Goal: Task Accomplishment & Management: Manage account settings

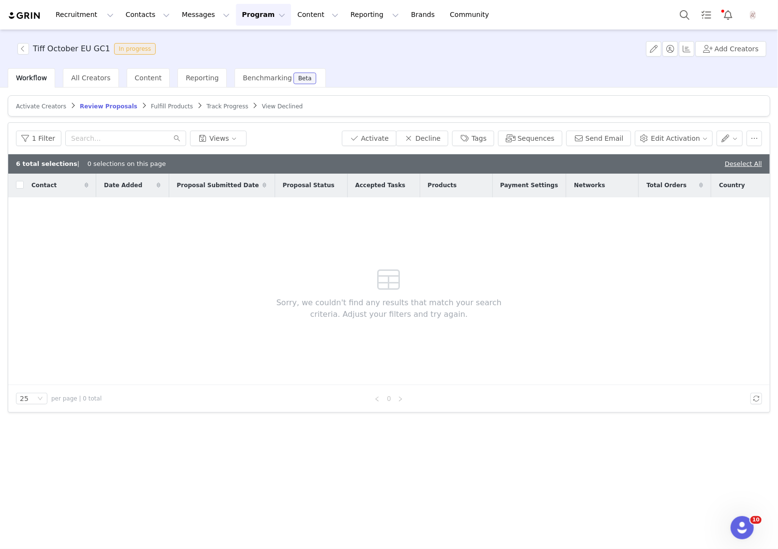
click at [155, 101] on article "Activate Creators Review Proposals Fulfill Products Track Progress View Declined" at bounding box center [389, 105] width 762 height 21
click at [155, 105] on span "Fulfill Products" at bounding box center [172, 106] width 42 height 7
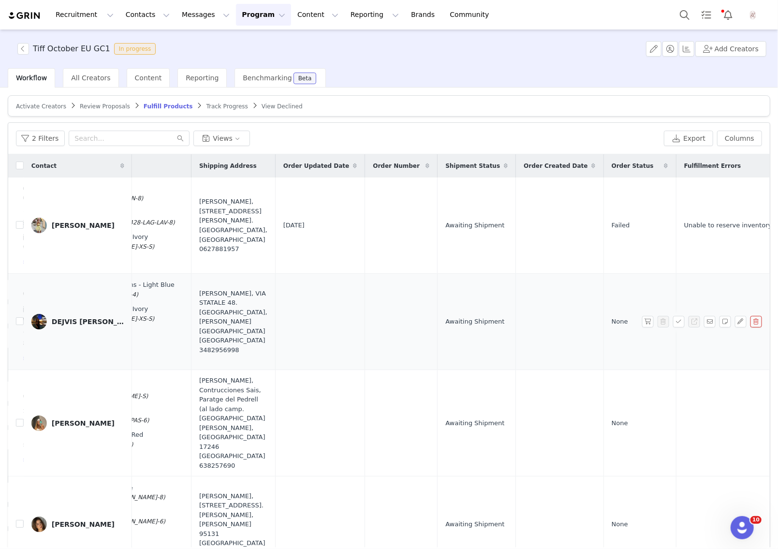
scroll to position [0, 482]
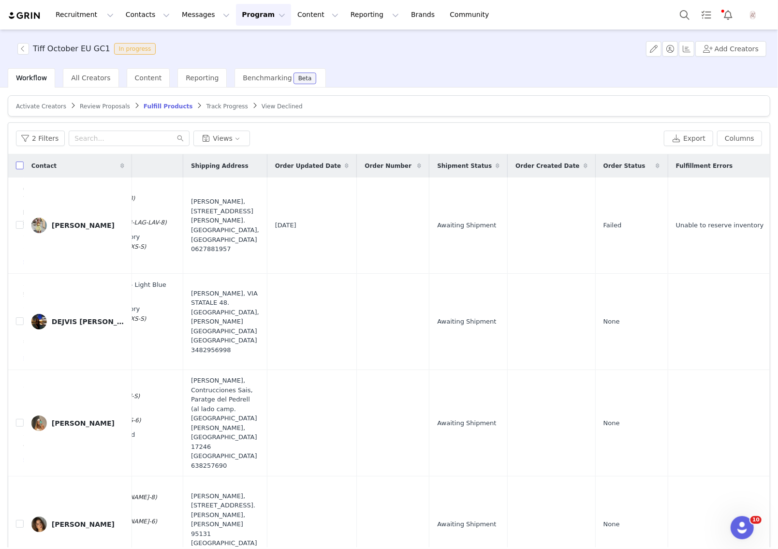
click at [20, 163] on input "checkbox" at bounding box center [20, 165] width 8 height 8
checkbox input "true"
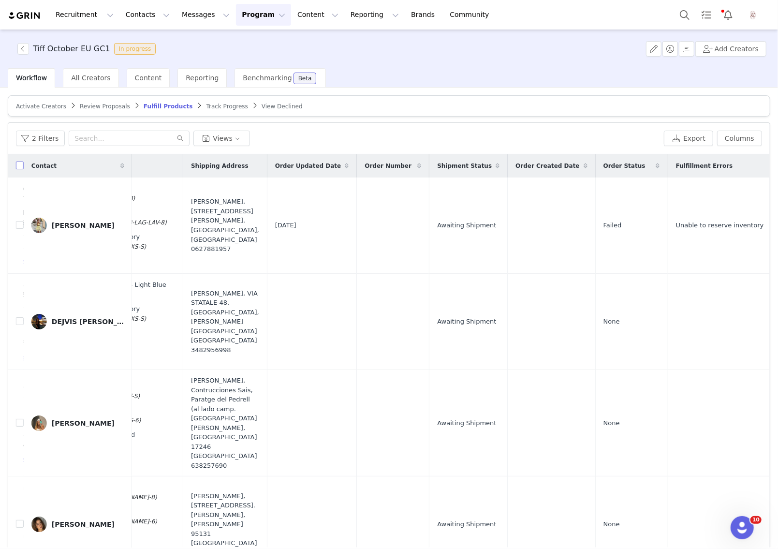
checkbox input "true"
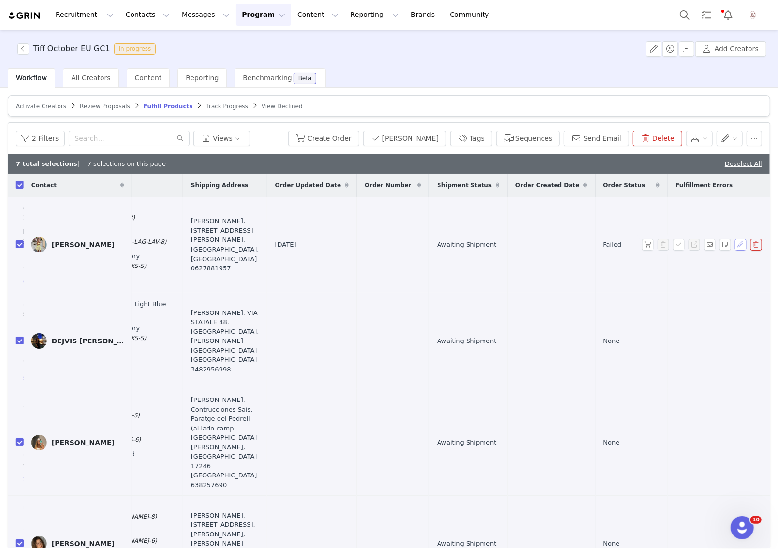
click at [740, 245] on button "button" at bounding box center [741, 245] width 12 height 12
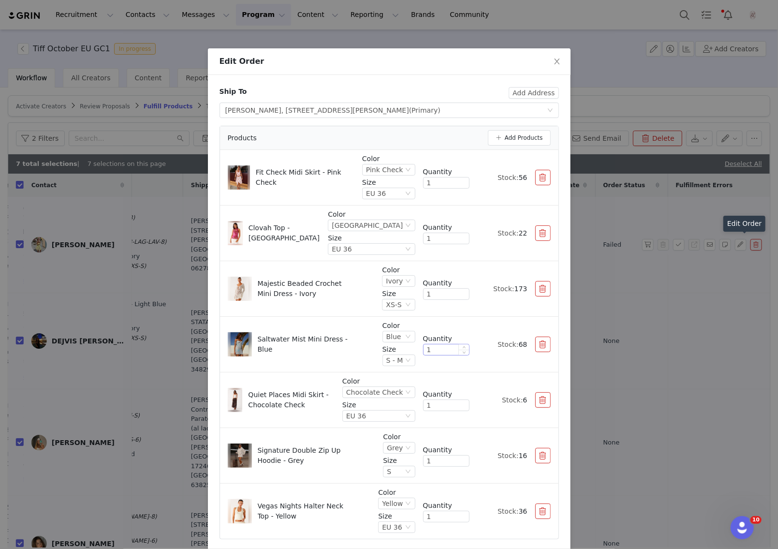
scroll to position [38, 0]
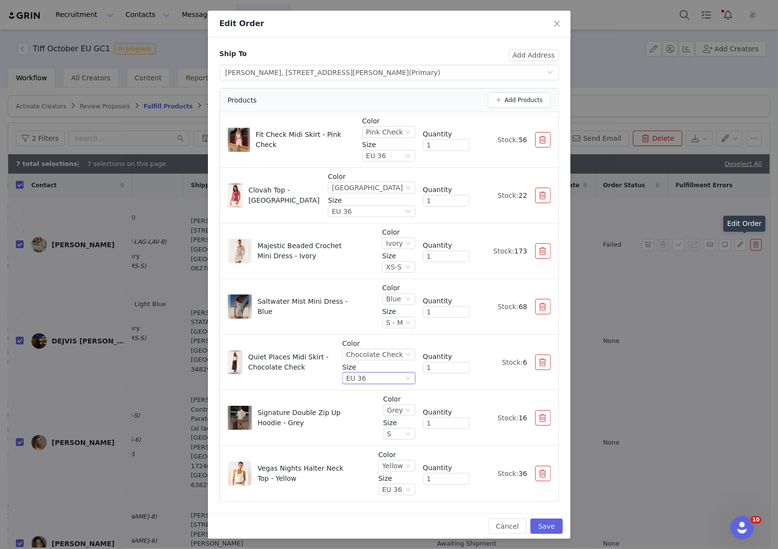
click at [364, 374] on div "EU 36" at bounding box center [356, 378] width 20 height 11
click at [358, 426] on li "EU 34" at bounding box center [380, 425] width 69 height 15
click at [556, 521] on button "Save" at bounding box center [546, 525] width 32 height 15
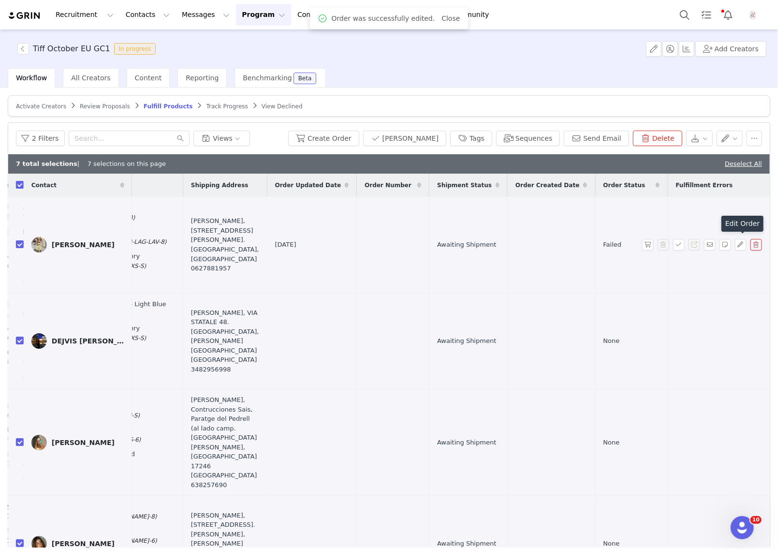
scroll to position [0, 0]
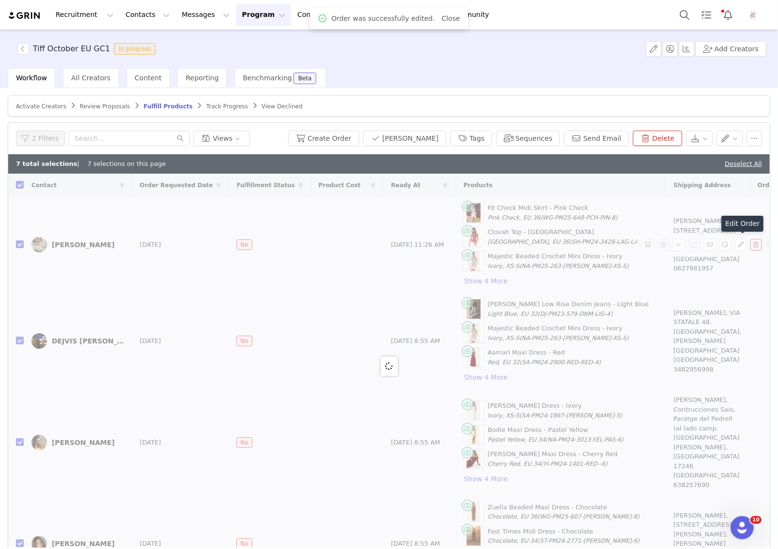
checkbox input "false"
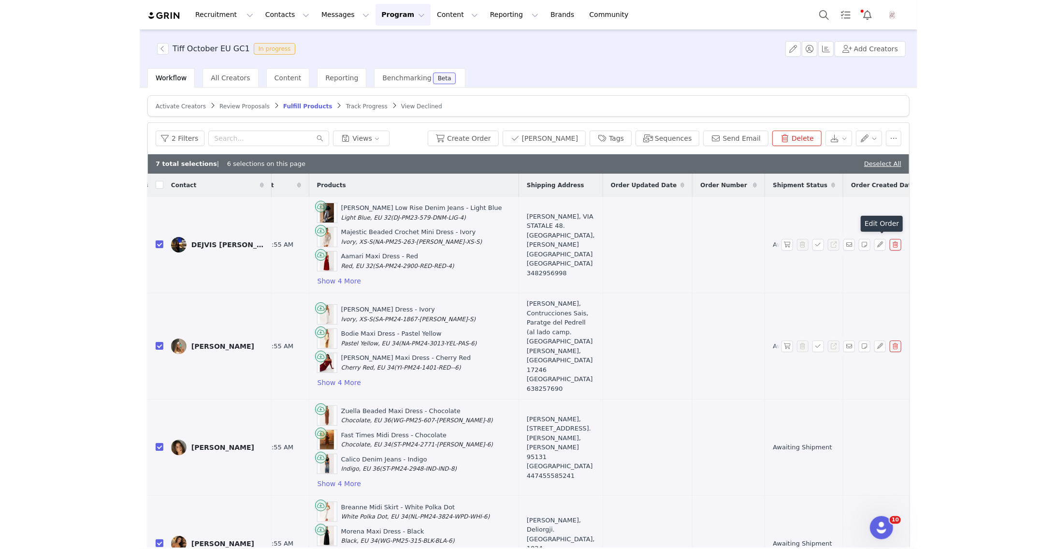
scroll to position [0, 416]
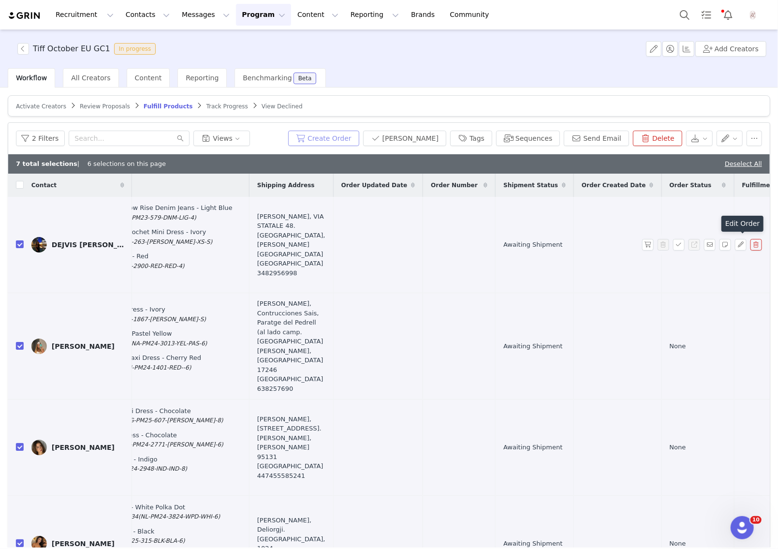
click at [322, 135] on button "Create Order" at bounding box center [323, 137] width 71 height 15
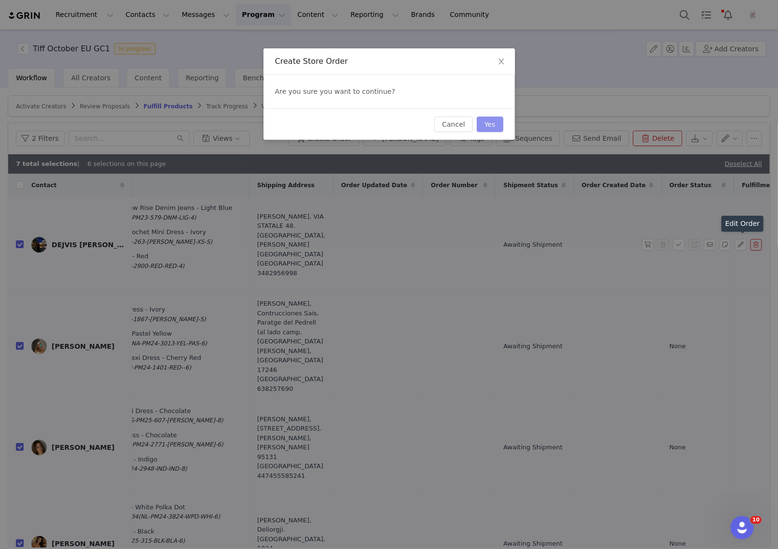
click at [487, 124] on button "Yes" at bounding box center [490, 123] width 27 height 15
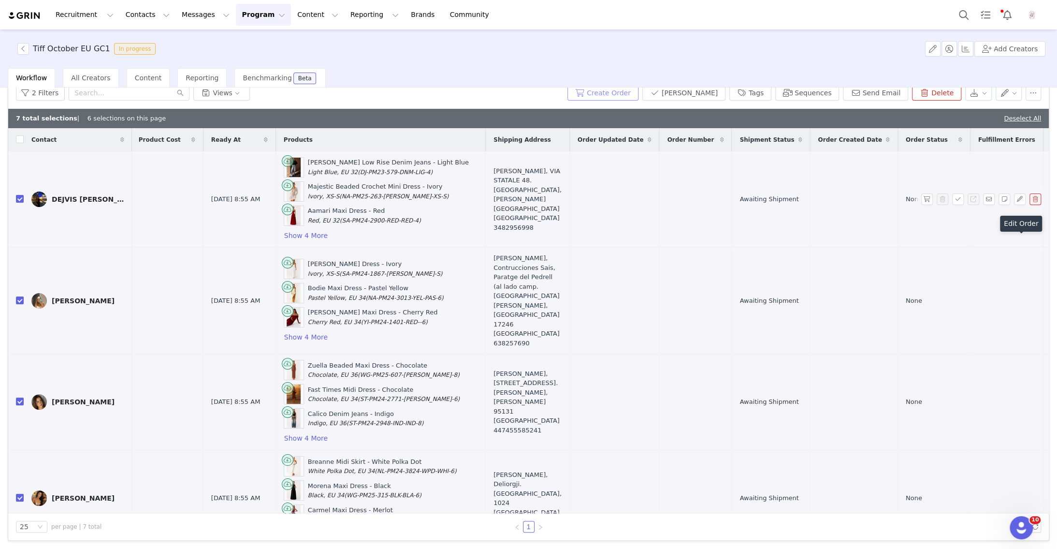
scroll to position [0, 0]
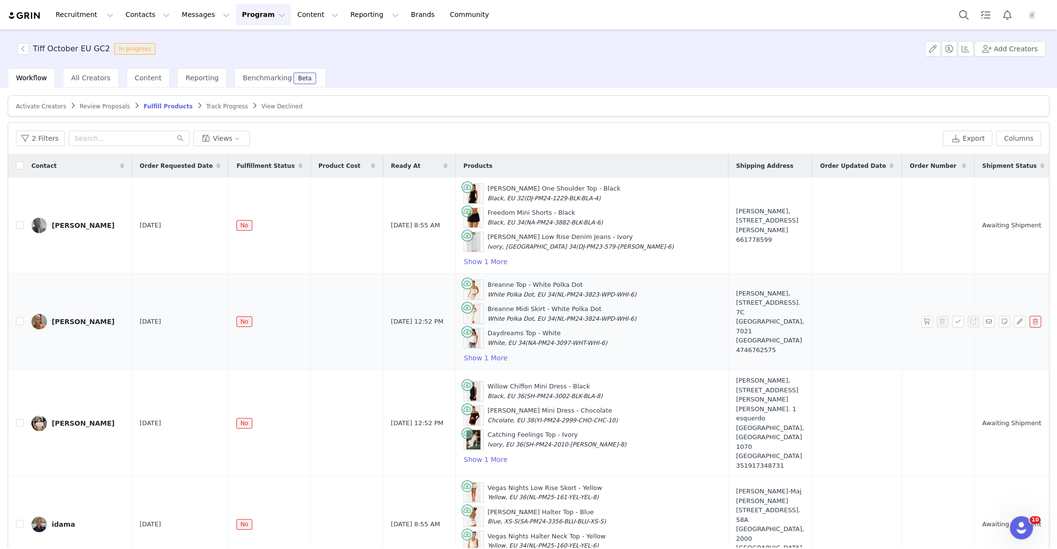
scroll to position [0, 190]
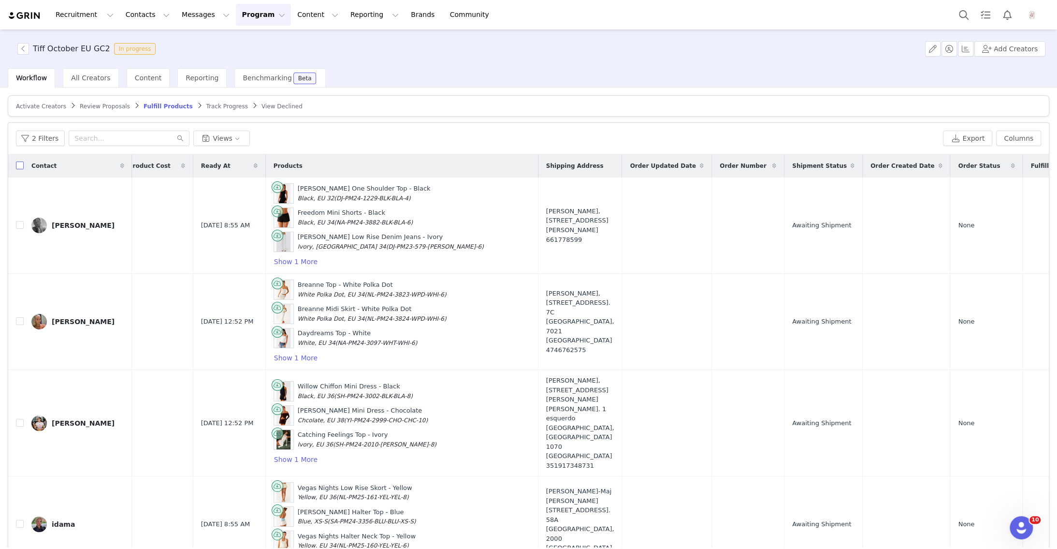
click at [16, 165] on input "checkbox" at bounding box center [20, 165] width 8 height 8
checkbox input "true"
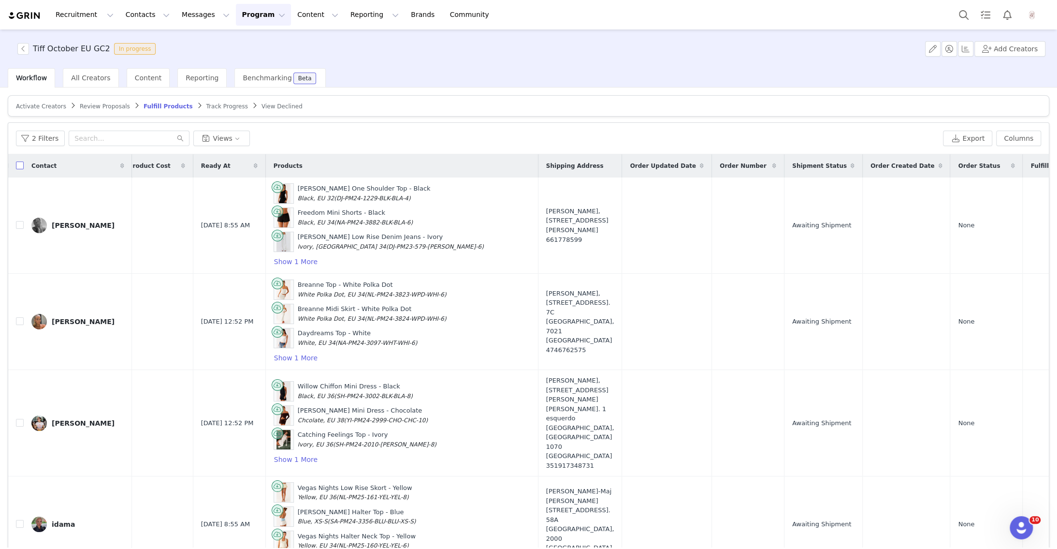
checkbox input "true"
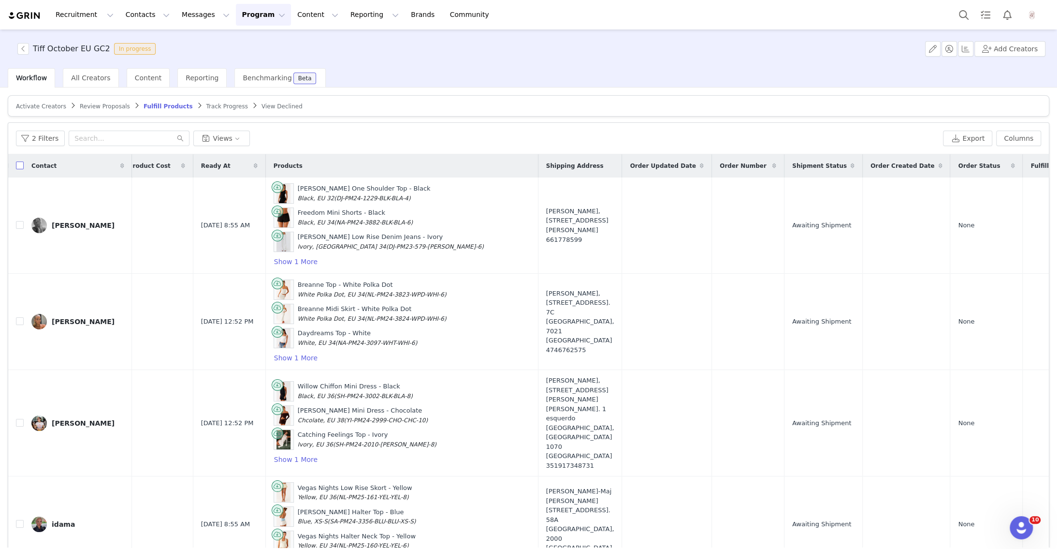
checkbox input "true"
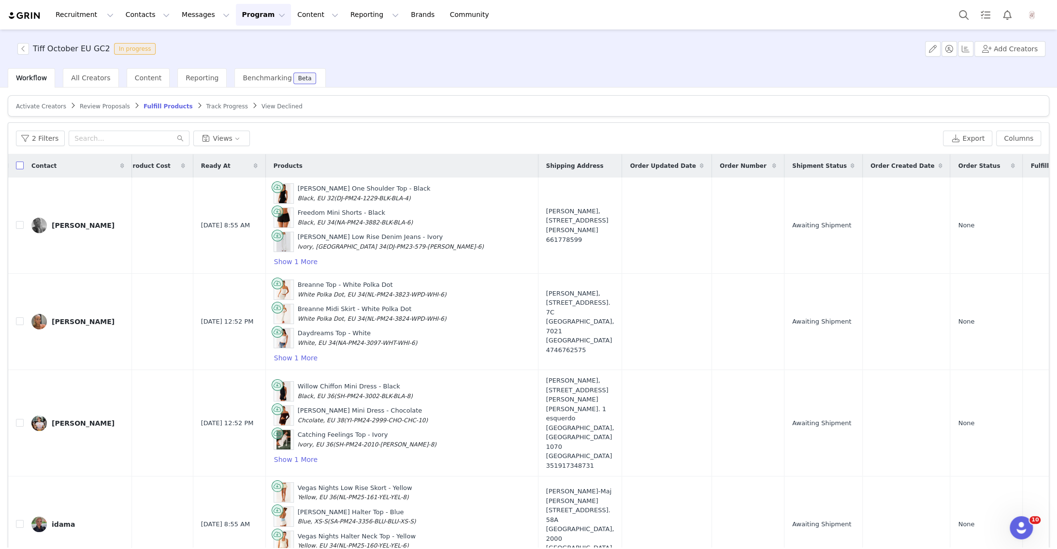
checkbox input "true"
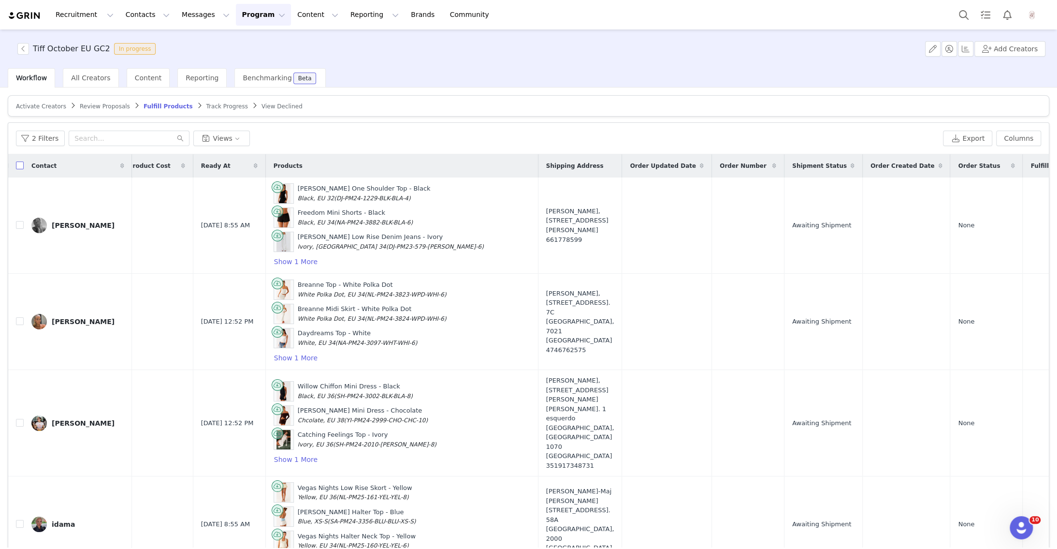
checkbox input "true"
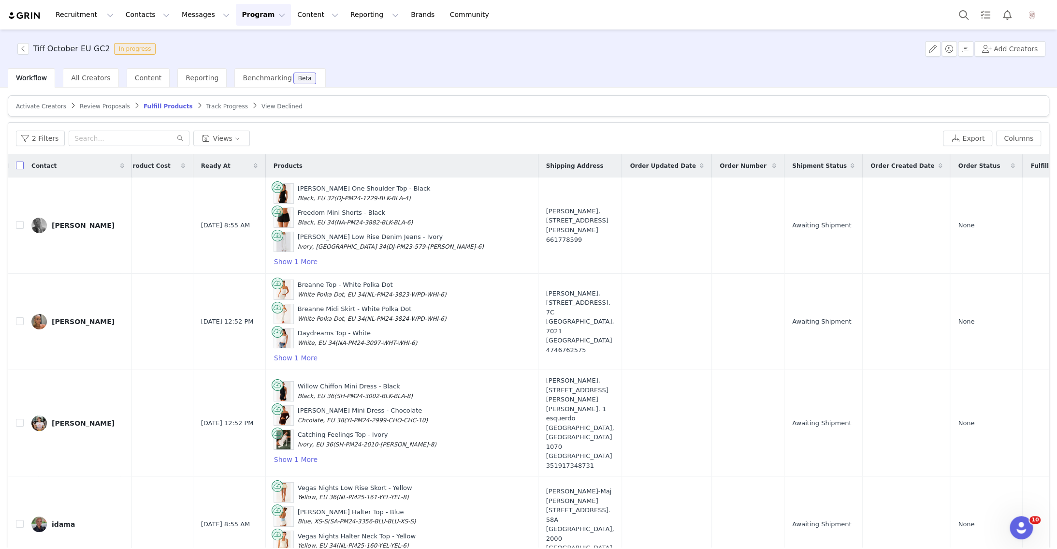
checkbox input "true"
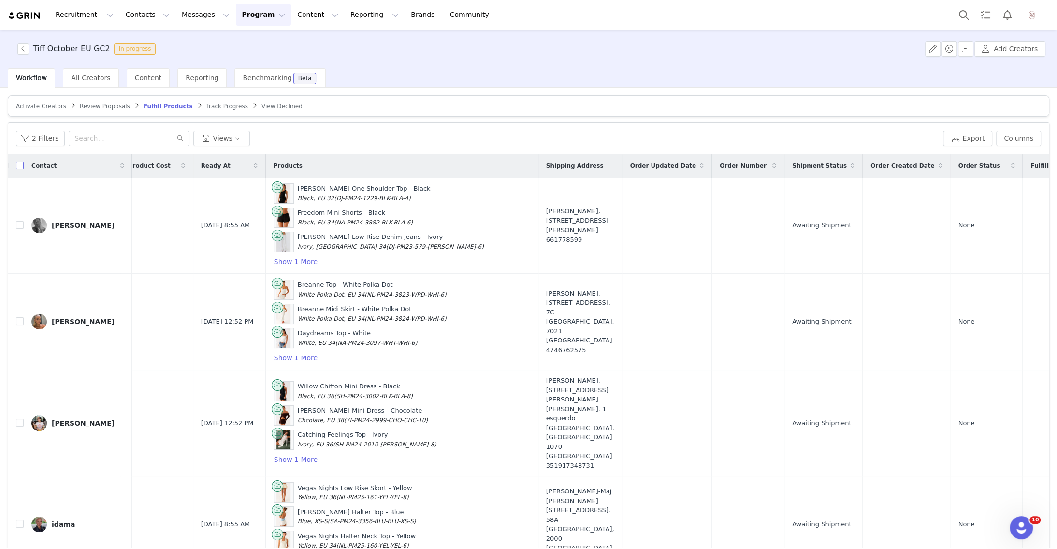
checkbox input "true"
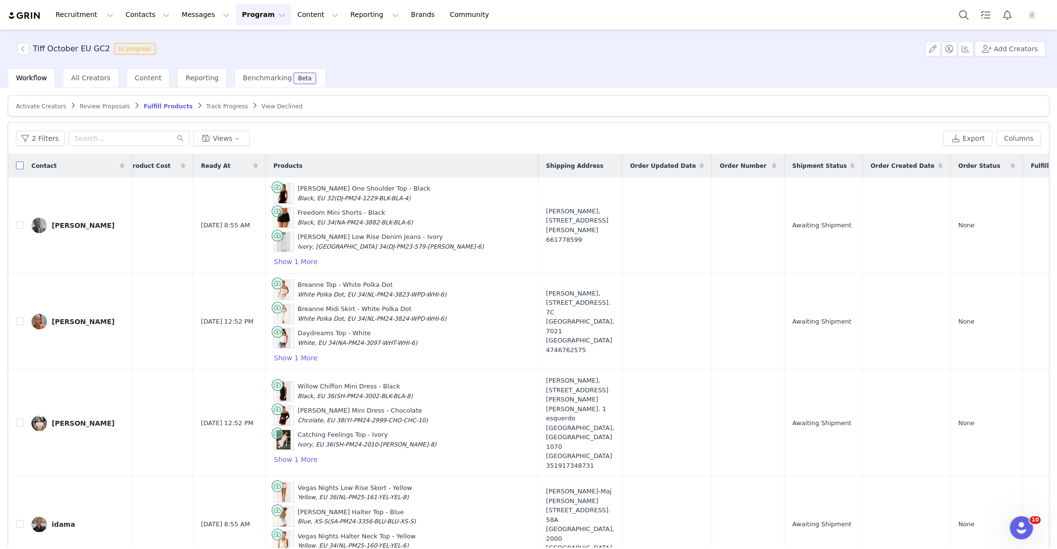
checkbox input "true"
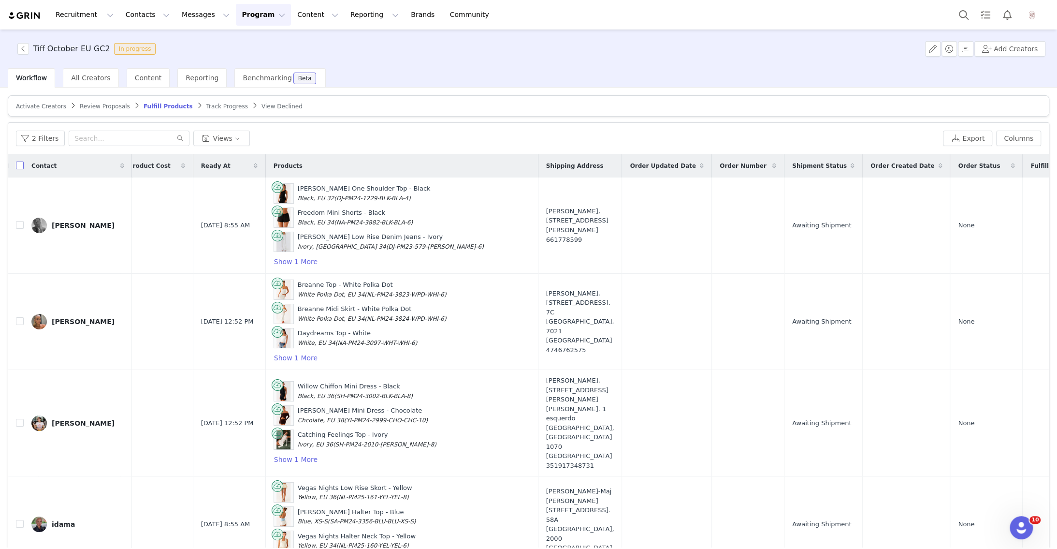
checkbox input "true"
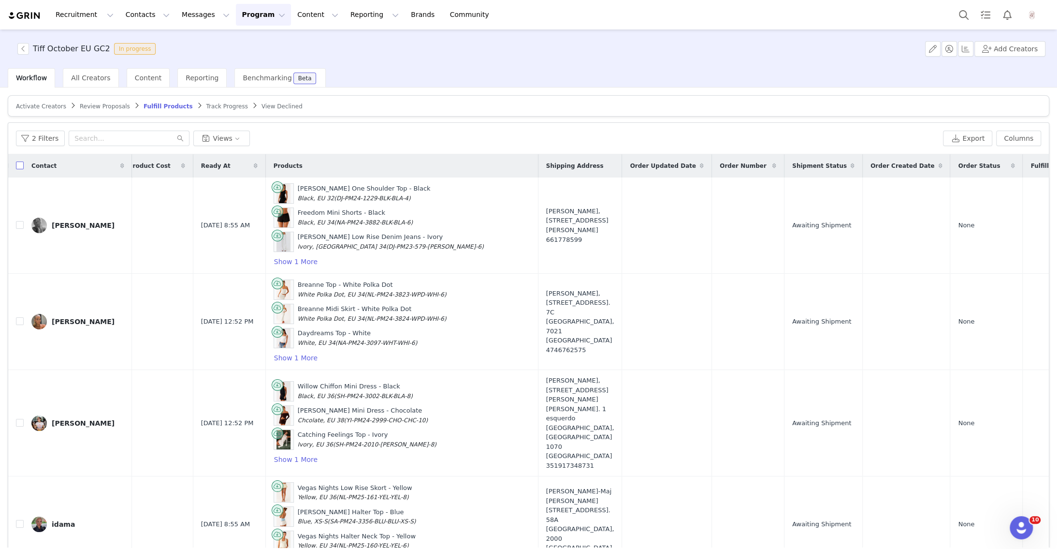
checkbox input "true"
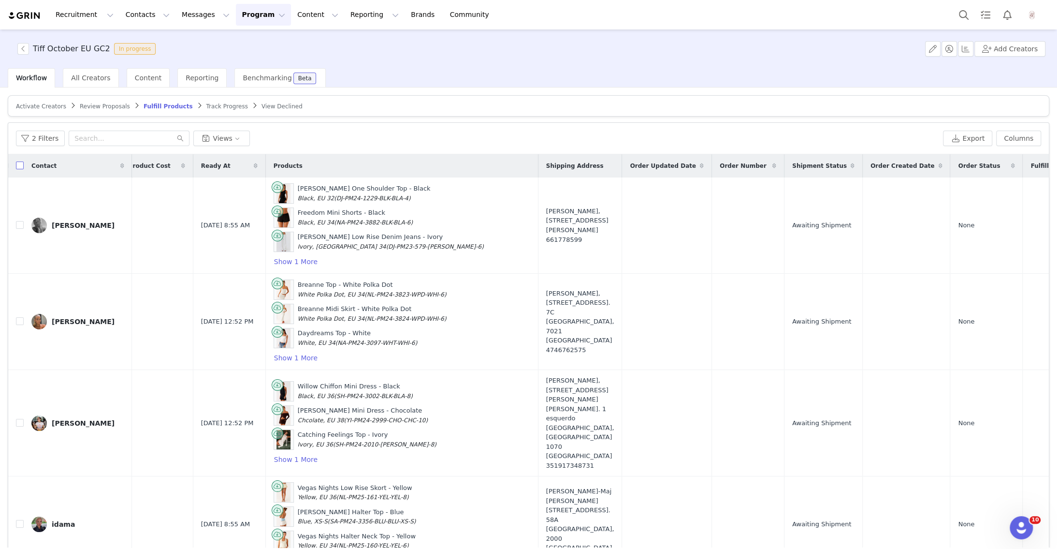
checkbox input "true"
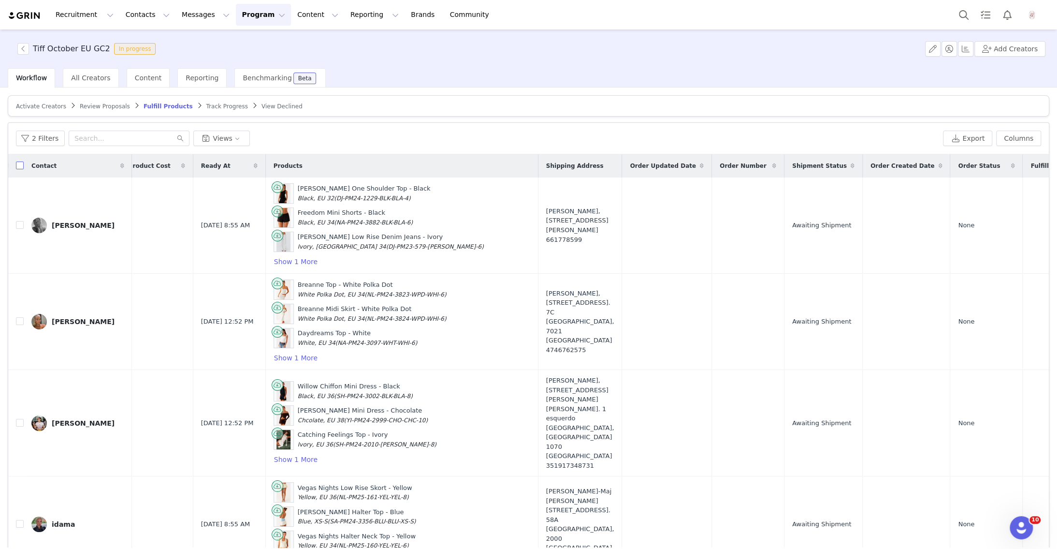
checkbox input "true"
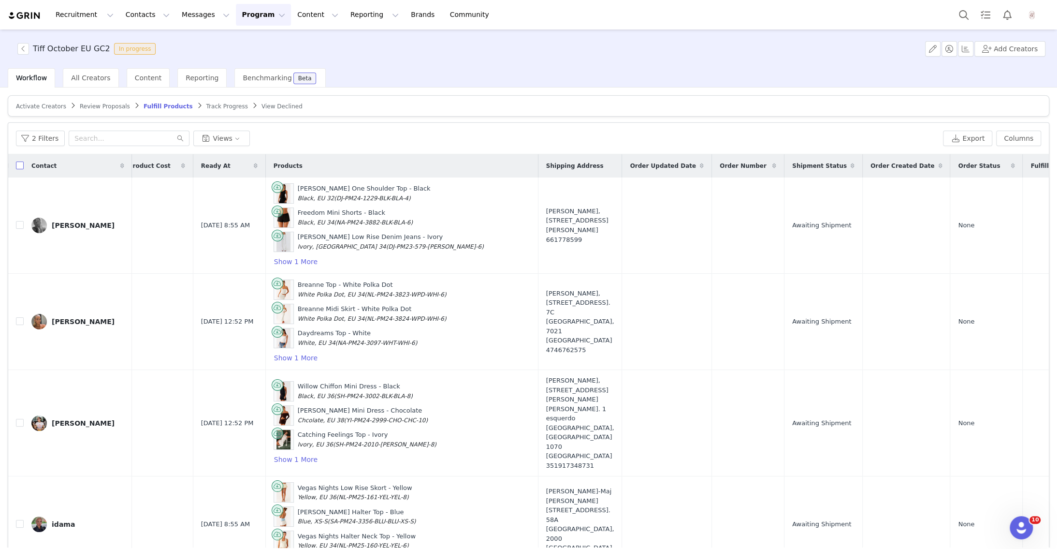
checkbox input "true"
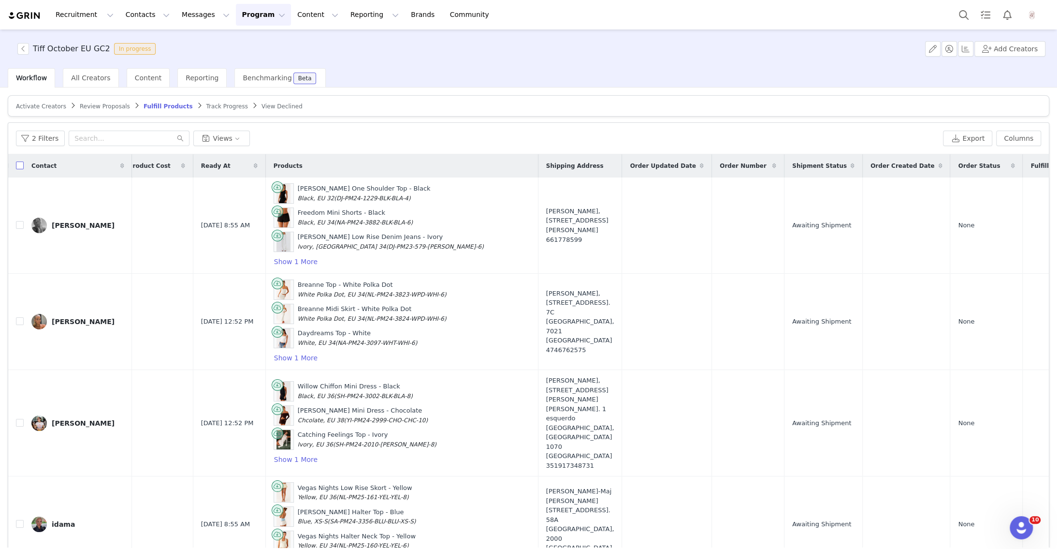
checkbox input "true"
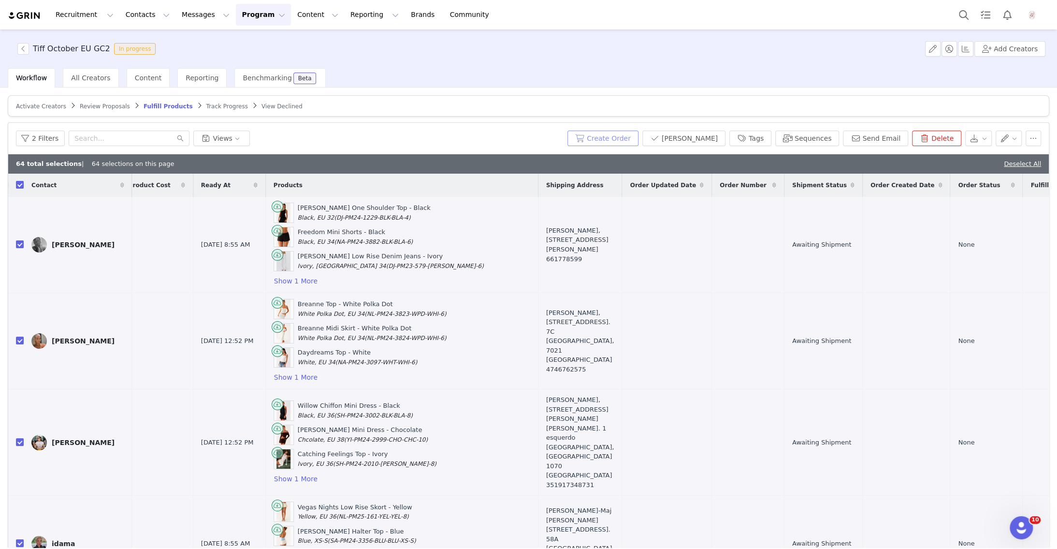
click at [638, 134] on button "Create Order" at bounding box center [602, 137] width 71 height 15
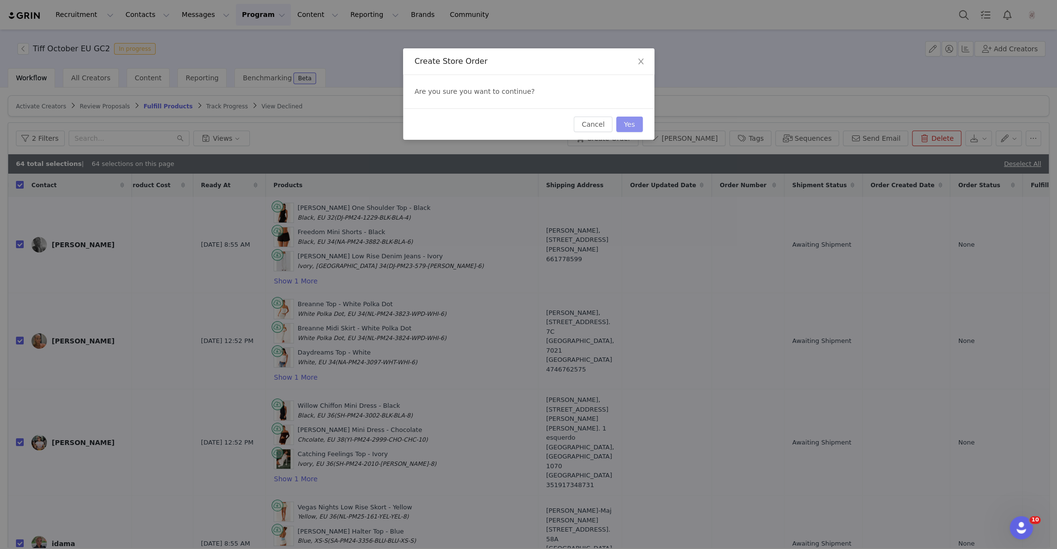
click at [629, 126] on button "Yes" at bounding box center [629, 123] width 27 height 15
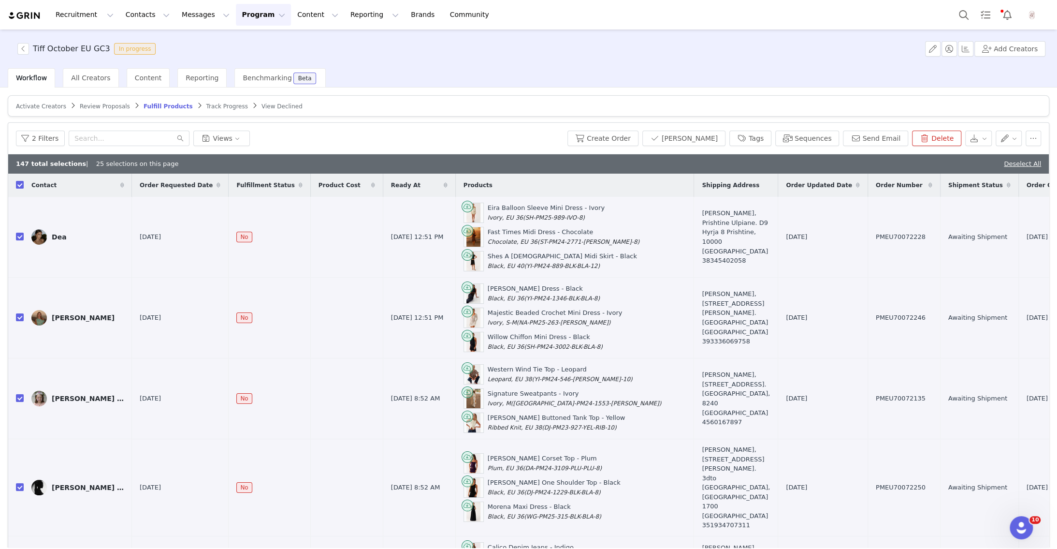
scroll to position [0, 132]
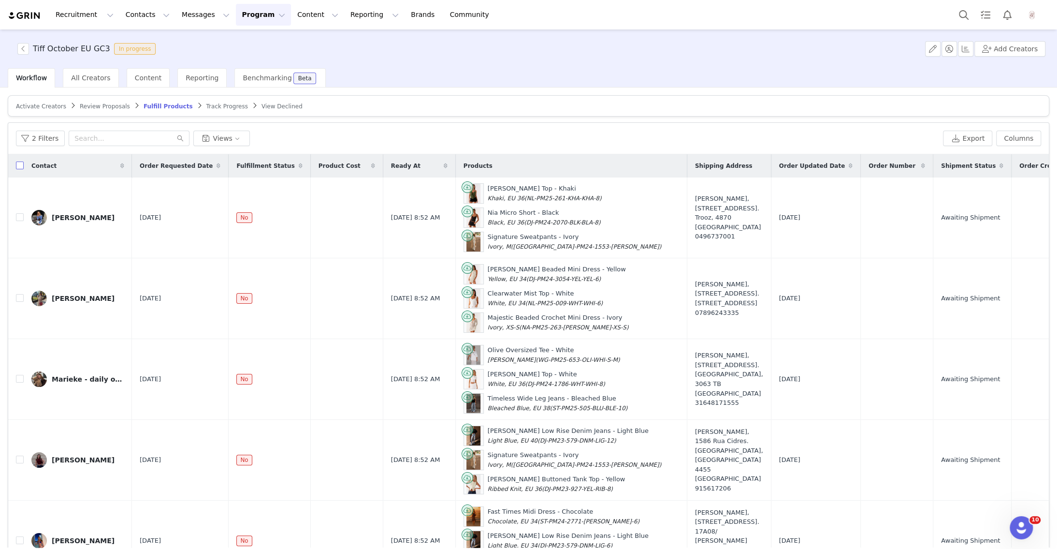
click at [19, 164] on input "checkbox" at bounding box center [20, 165] width 8 height 8
checkbox input "true"
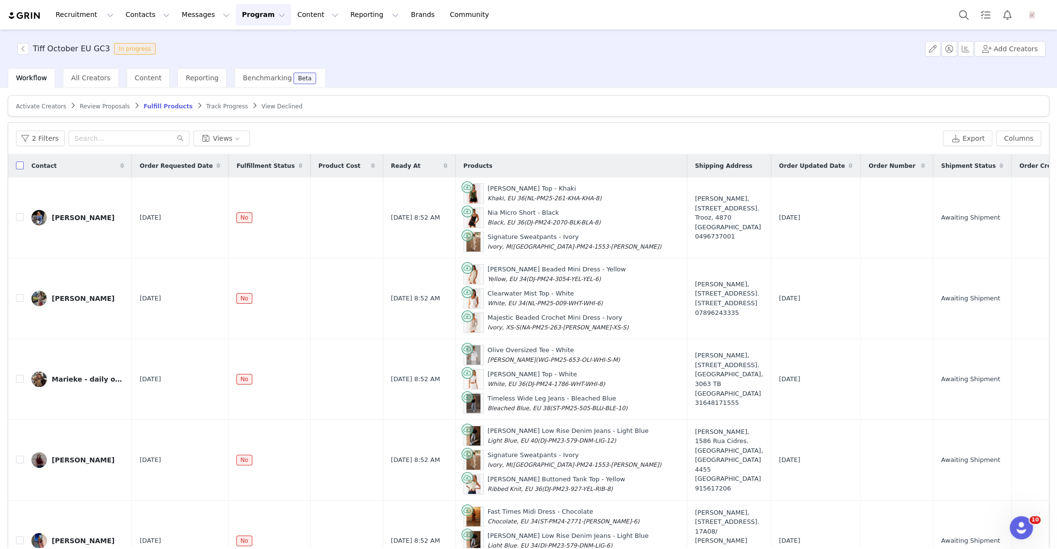
checkbox input "true"
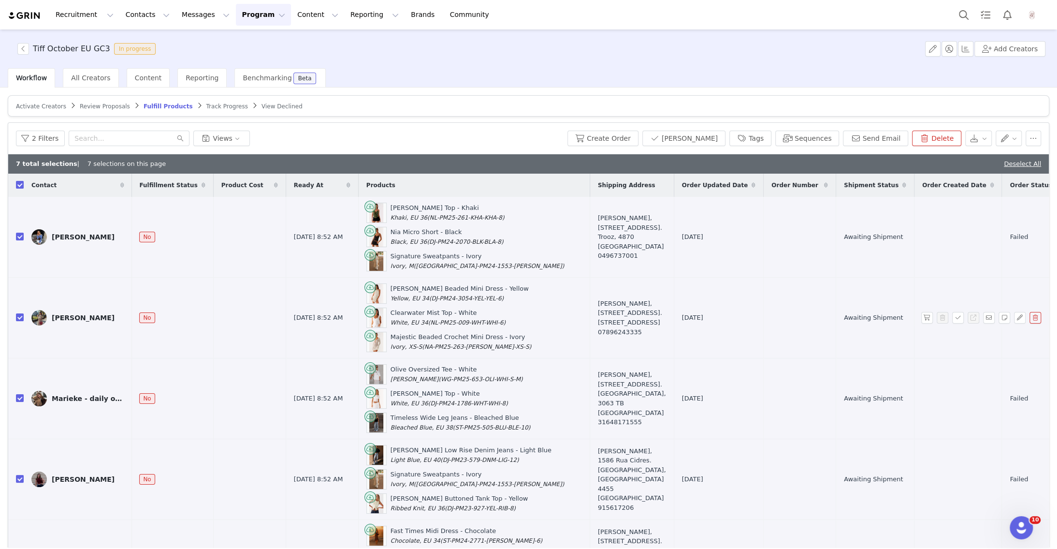
scroll to position [0, 194]
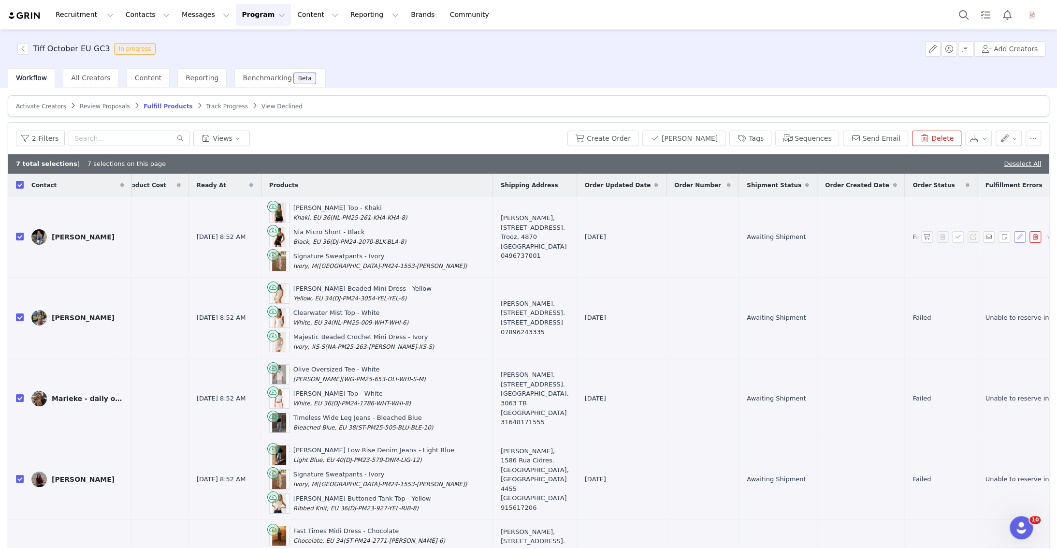
click at [1018, 236] on button "button" at bounding box center [1020, 237] width 12 height 12
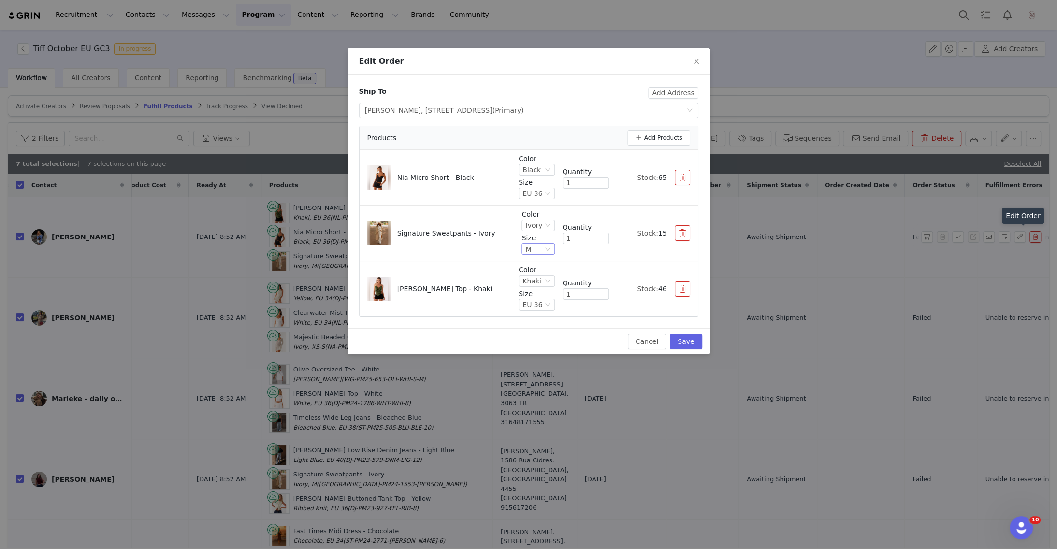
click at [531, 247] on div "M" at bounding box center [528, 249] width 6 height 11
click at [542, 325] on li "L" at bounding box center [539, 327] width 31 height 15
click at [686, 336] on button "Save" at bounding box center [686, 340] width 32 height 15
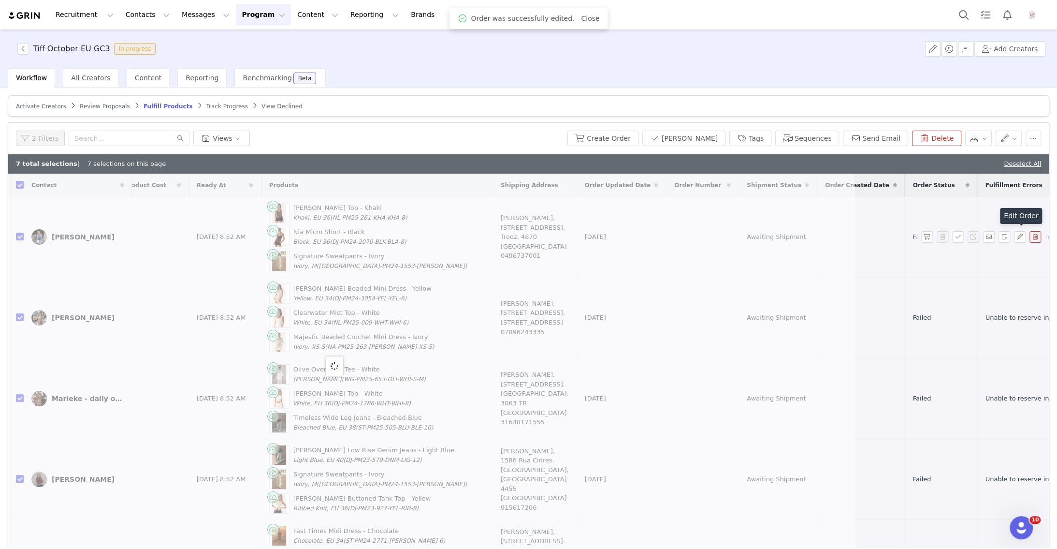
scroll to position [0, 0]
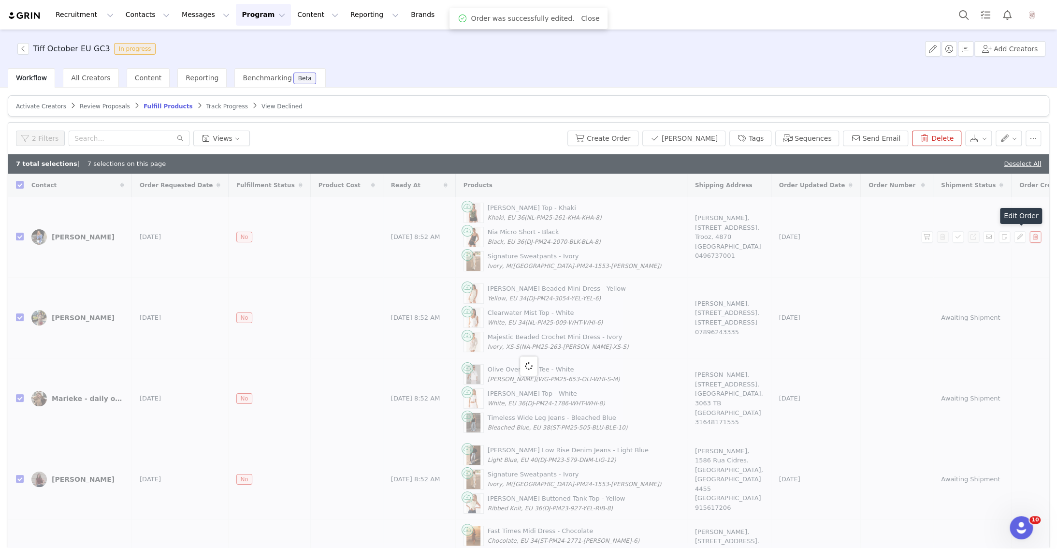
checkbox input "false"
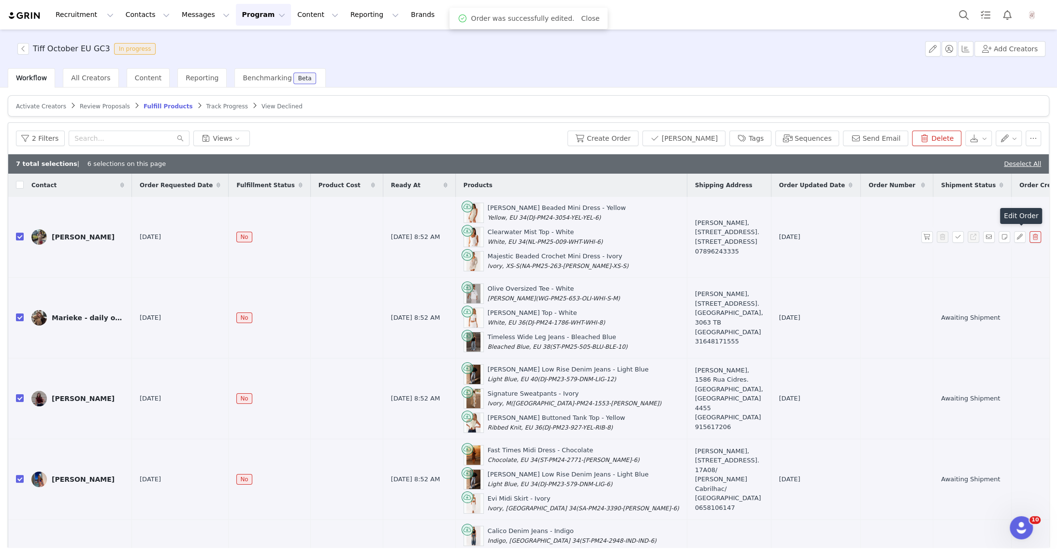
scroll to position [0, 194]
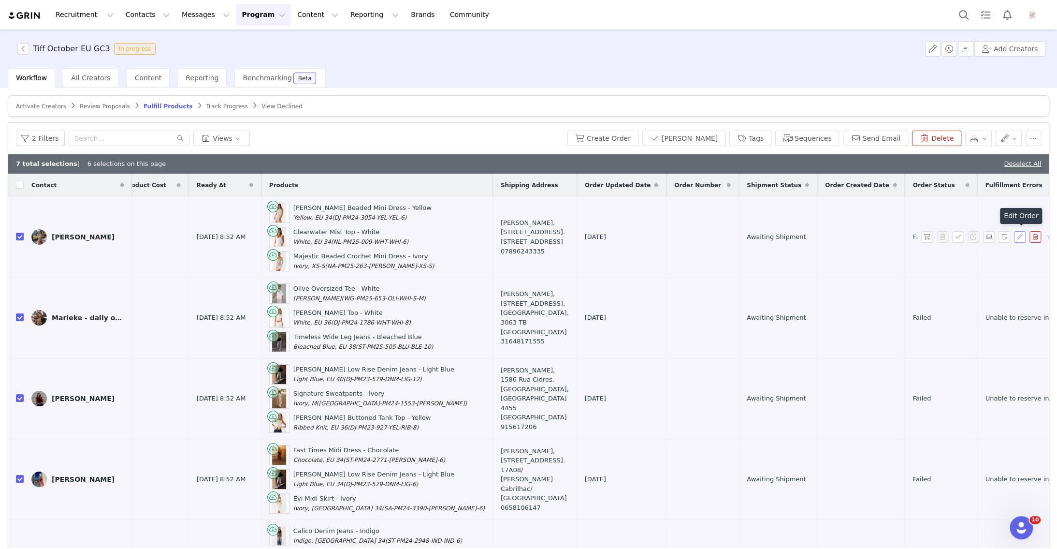
click at [1018, 236] on button "button" at bounding box center [1020, 237] width 12 height 12
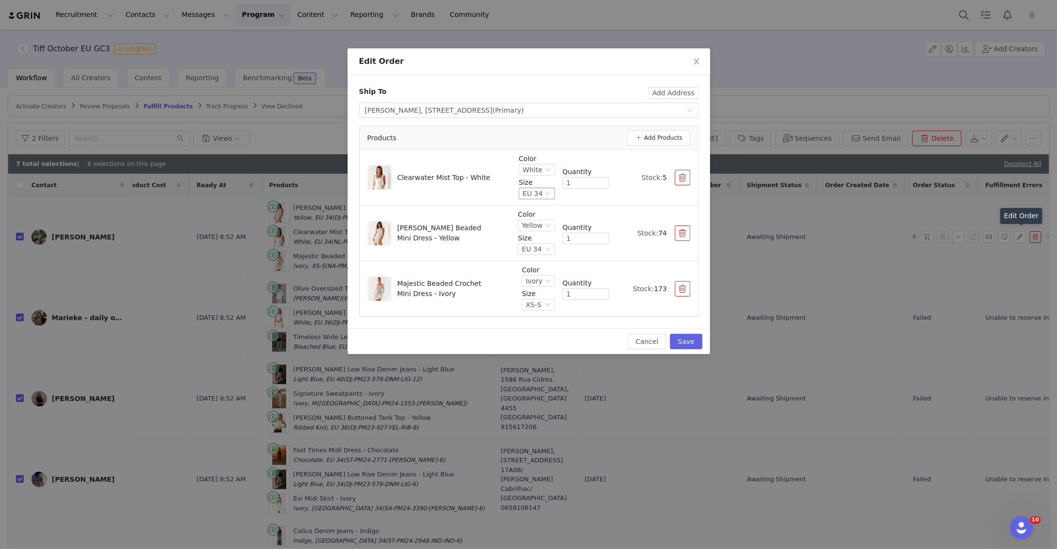
click at [538, 196] on div "EU 34" at bounding box center [532, 193] width 20 height 11
click at [534, 255] on li "EU 36" at bounding box center [537, 256] width 35 height 15
click at [688, 339] on button "Save" at bounding box center [686, 340] width 32 height 15
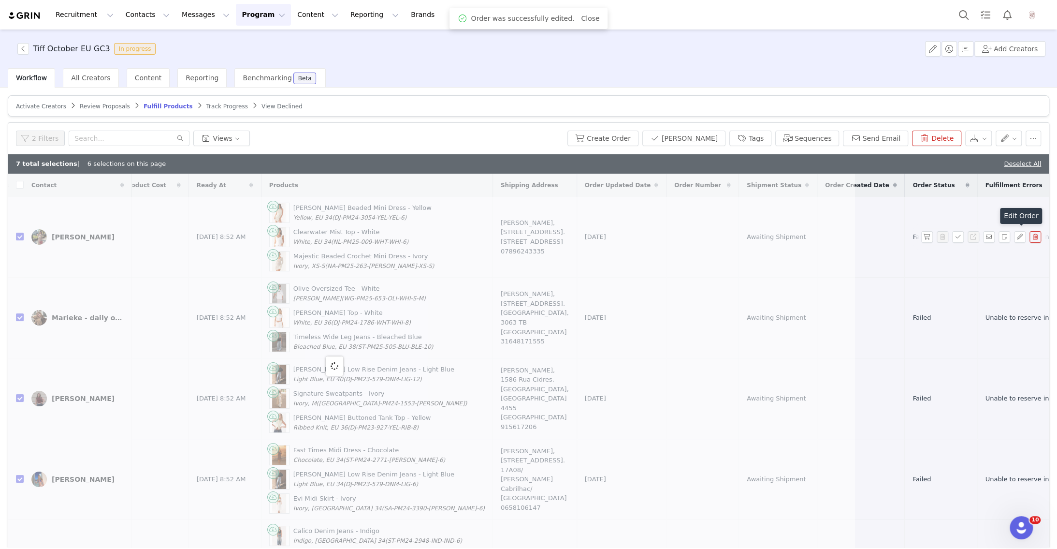
scroll to position [0, 0]
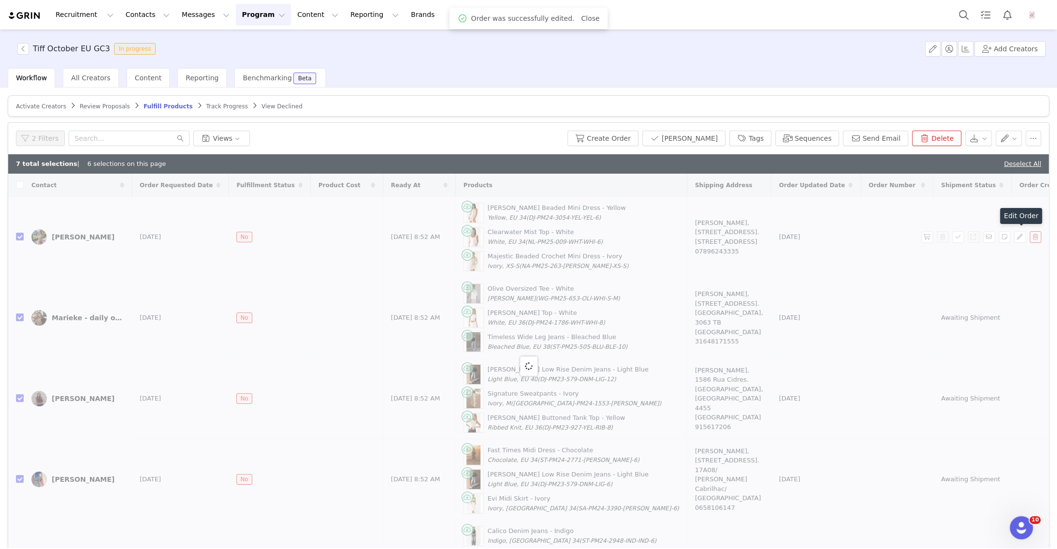
checkbox input "false"
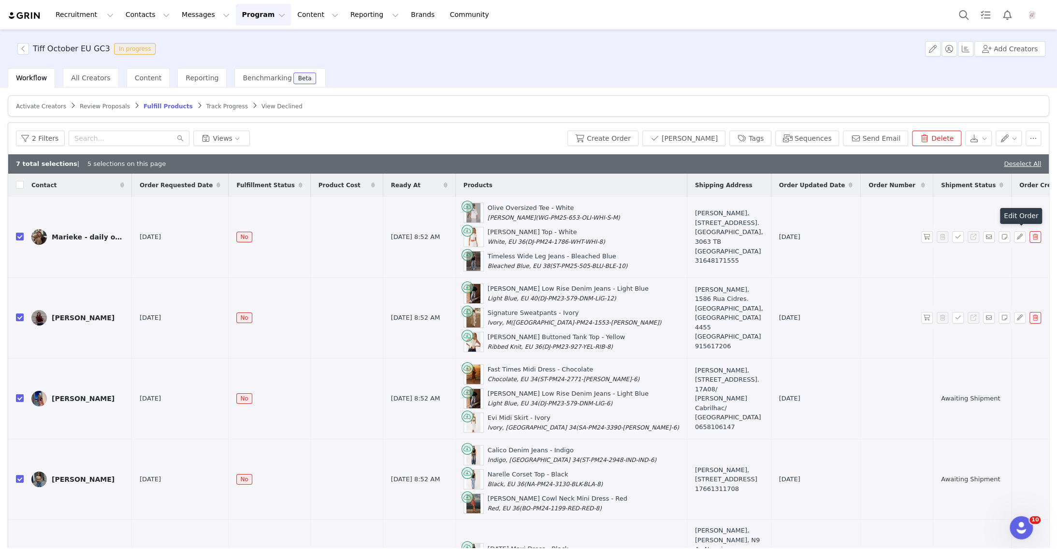
scroll to position [0, 194]
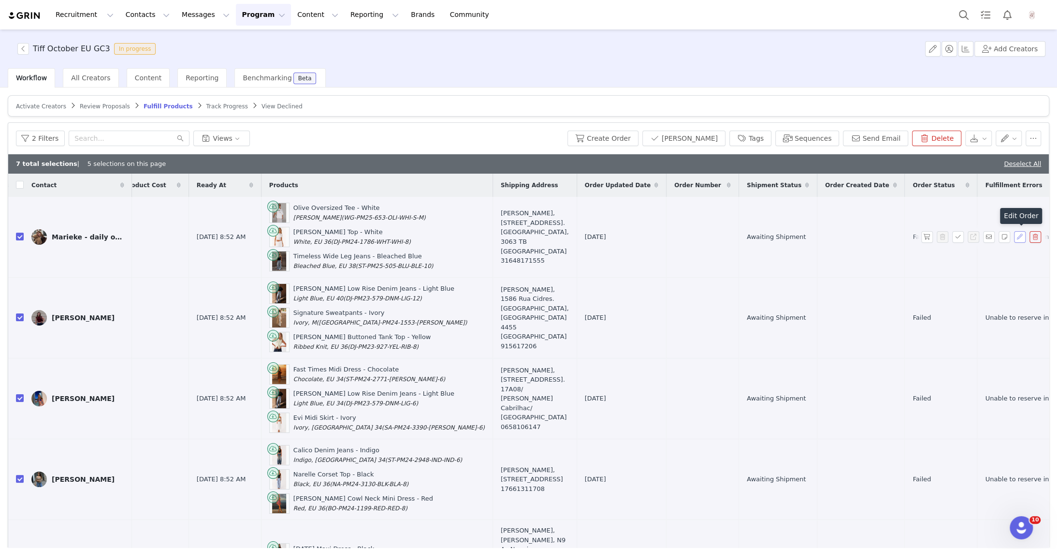
click at [1019, 236] on button "button" at bounding box center [1020, 237] width 12 height 12
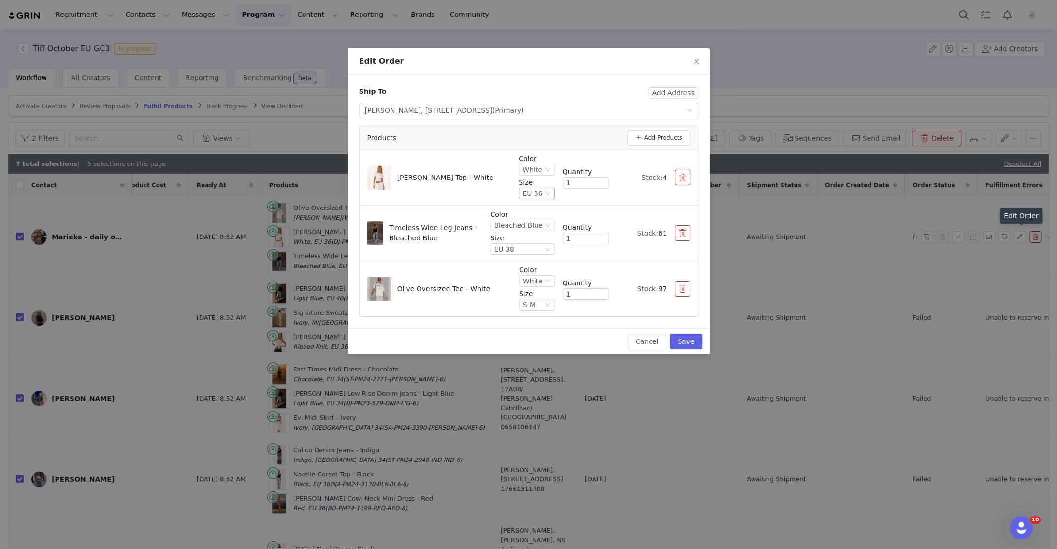
click at [529, 195] on div "EU 36" at bounding box center [532, 193] width 20 height 11
click at [540, 268] on li "EU 38" at bounding box center [537, 271] width 35 height 15
click at [680, 340] on button "Save" at bounding box center [686, 340] width 32 height 15
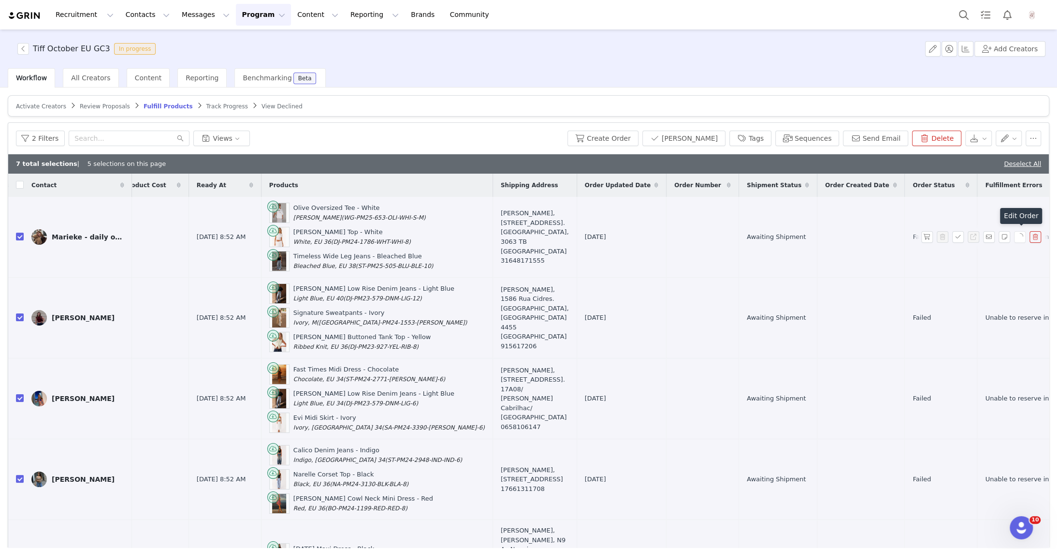
scroll to position [0, 0]
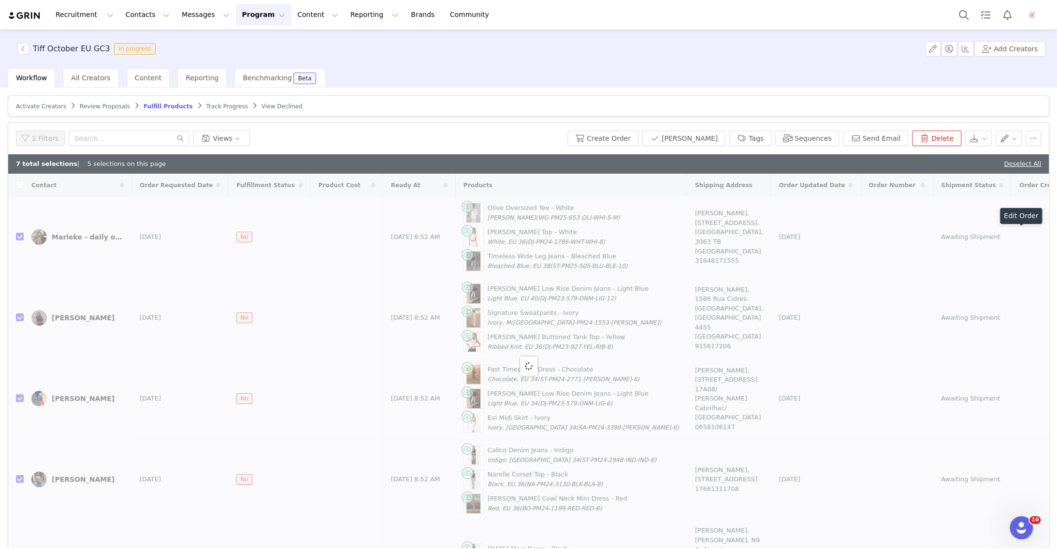
checkbox input "false"
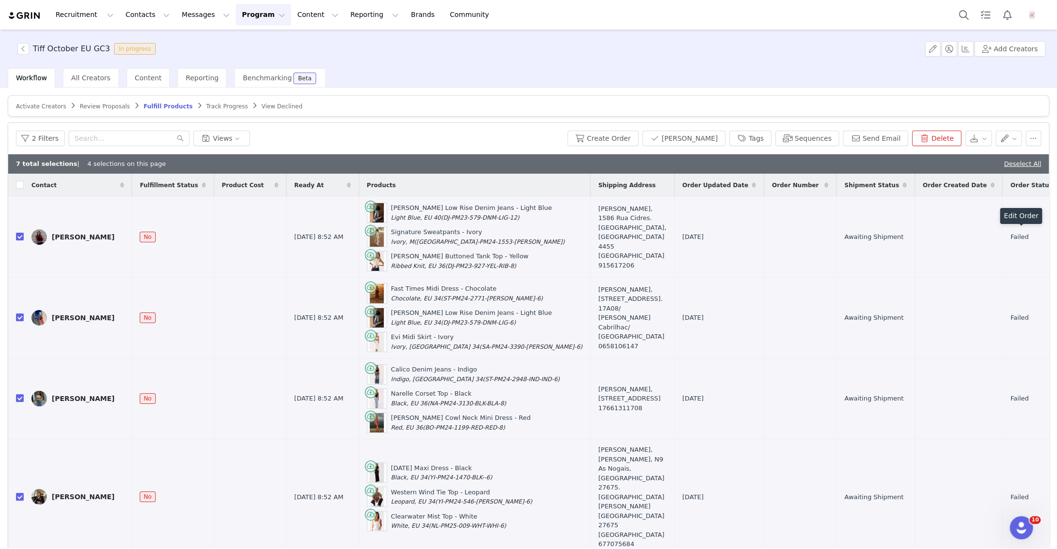
scroll to position [0, 194]
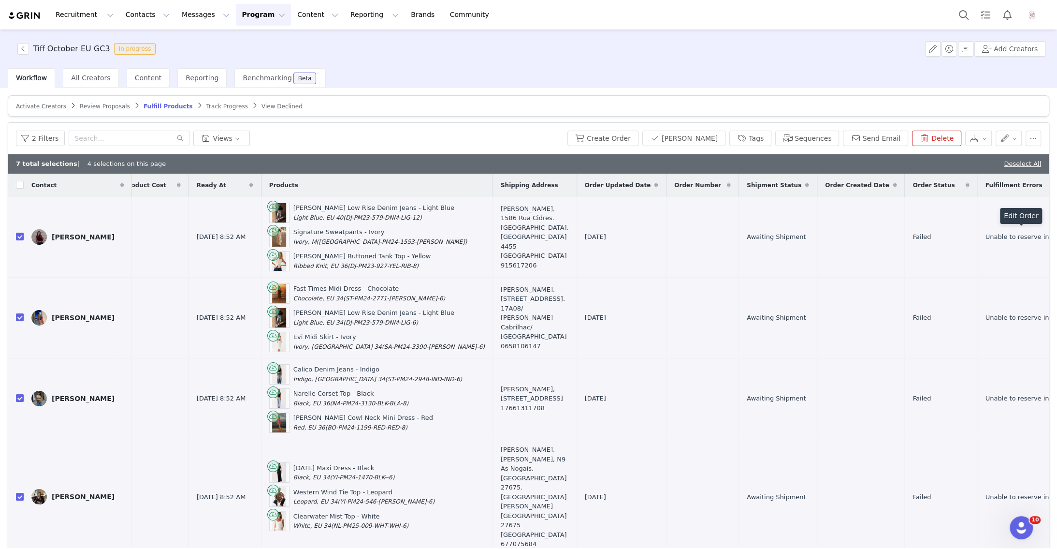
click at [1018, 236] on button "button" at bounding box center [1020, 237] width 12 height 12
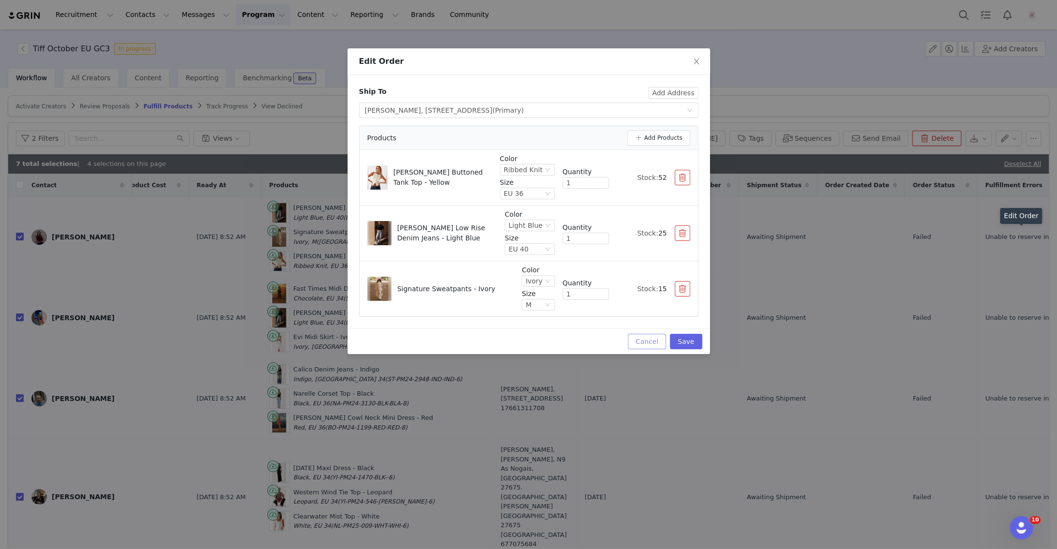
click at [651, 337] on button "Cancel" at bounding box center [647, 340] width 38 height 15
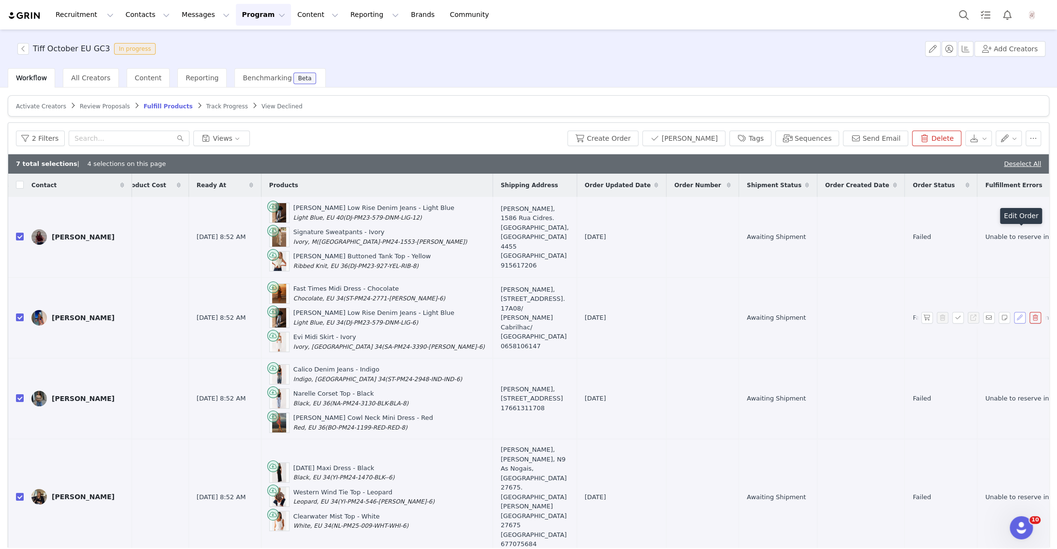
click at [1019, 316] on button "button" at bounding box center [1020, 318] width 12 height 12
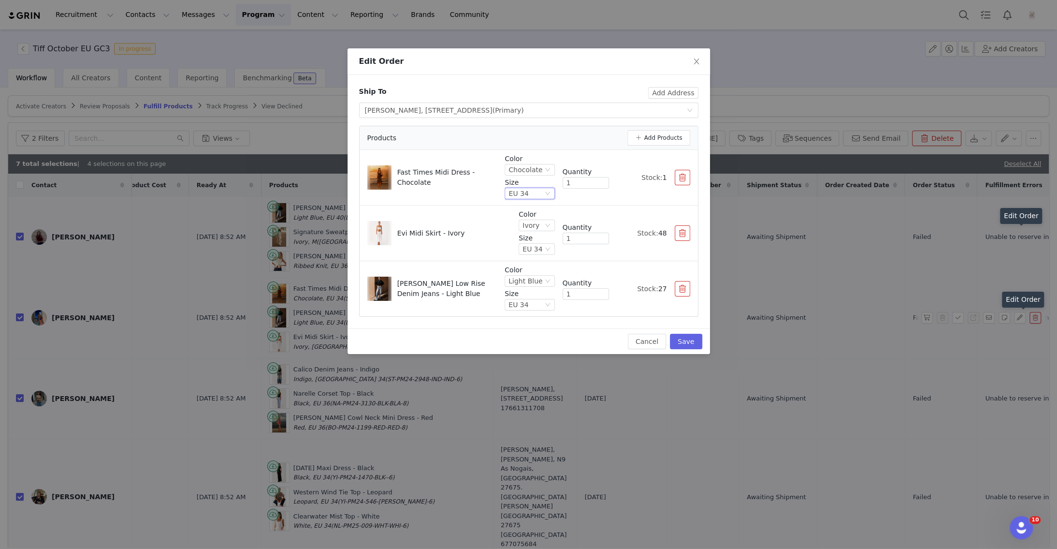
click at [521, 195] on div "EU 34" at bounding box center [518, 193] width 20 height 11
click at [528, 253] on li "EU 36" at bounding box center [530, 256] width 47 height 15
click at [685, 339] on button "Save" at bounding box center [686, 340] width 32 height 15
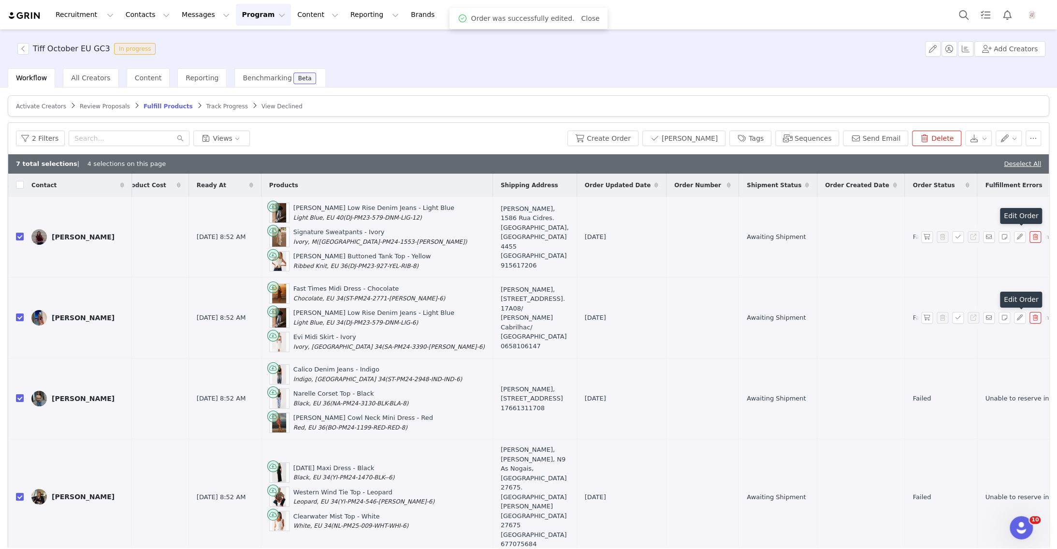
scroll to position [0, 0]
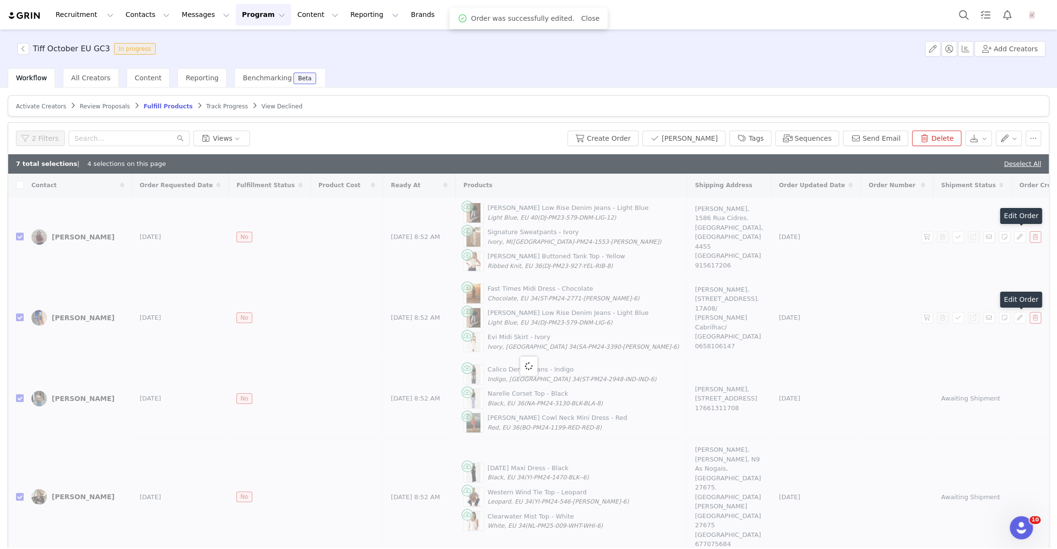
checkbox input "false"
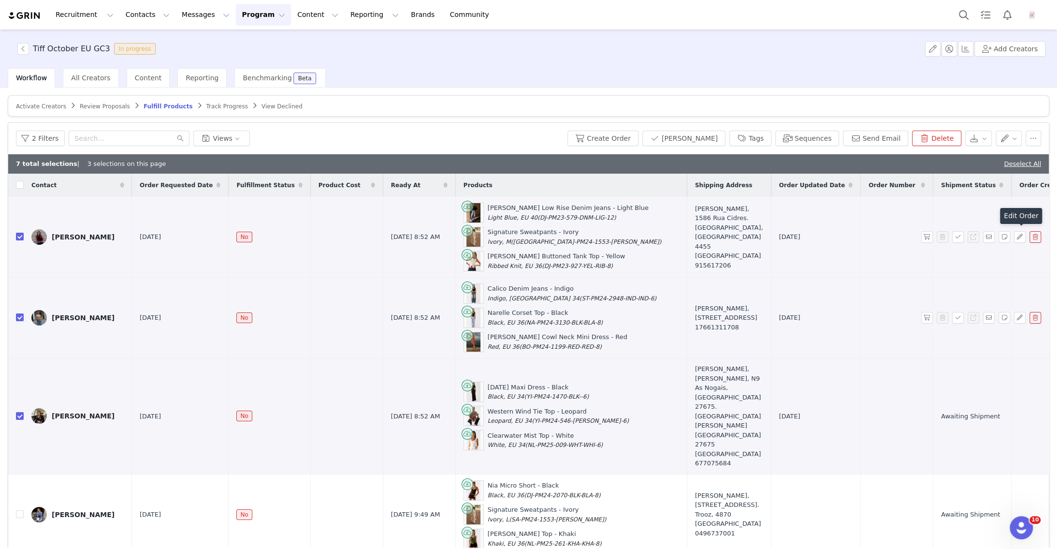
click at [1011, 258] on td at bounding box center [1054, 237] width 87 height 81
click at [1022, 232] on button "button" at bounding box center [1020, 237] width 12 height 12
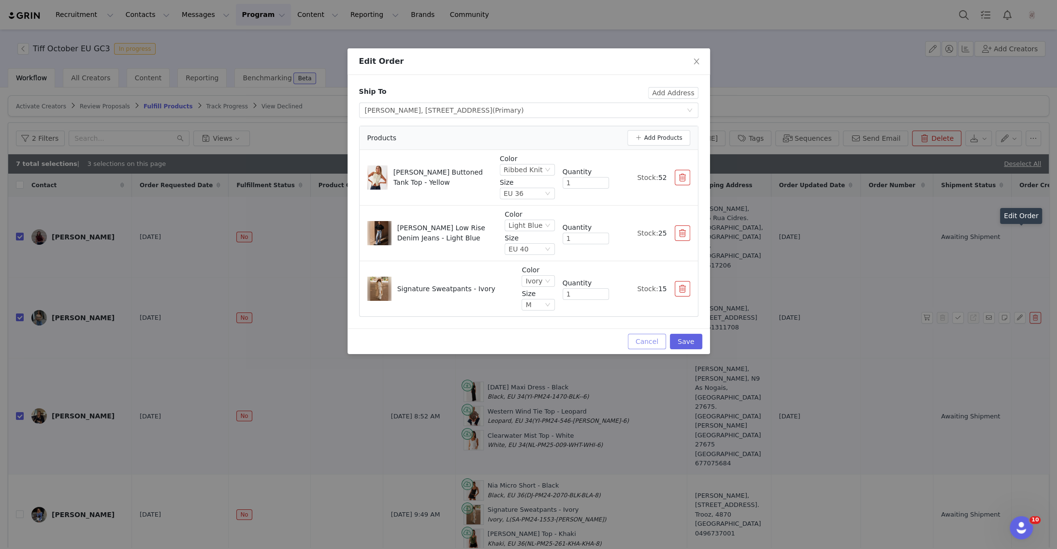
click at [649, 335] on button "Cancel" at bounding box center [647, 340] width 38 height 15
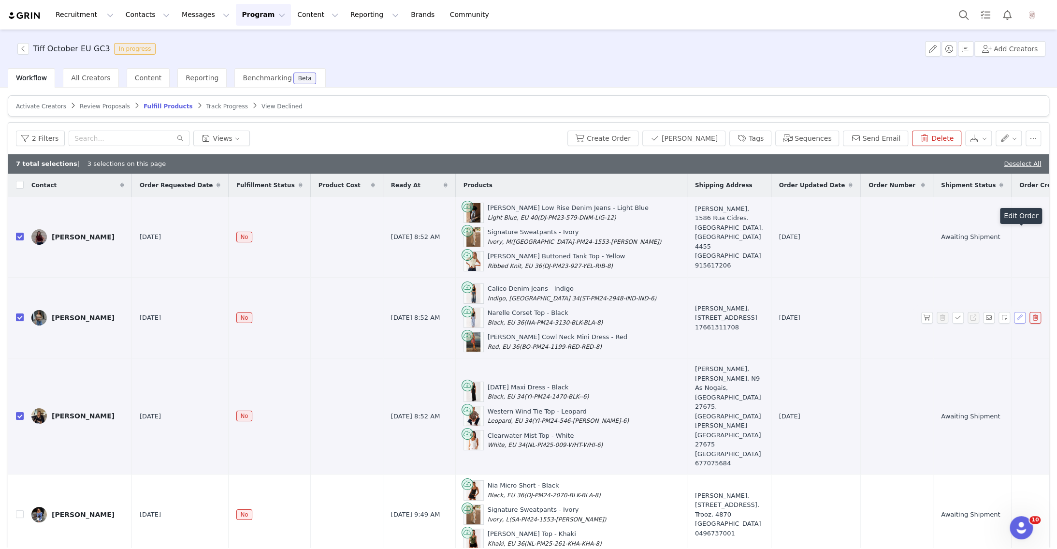
click at [1019, 317] on button "button" at bounding box center [1020, 318] width 12 height 12
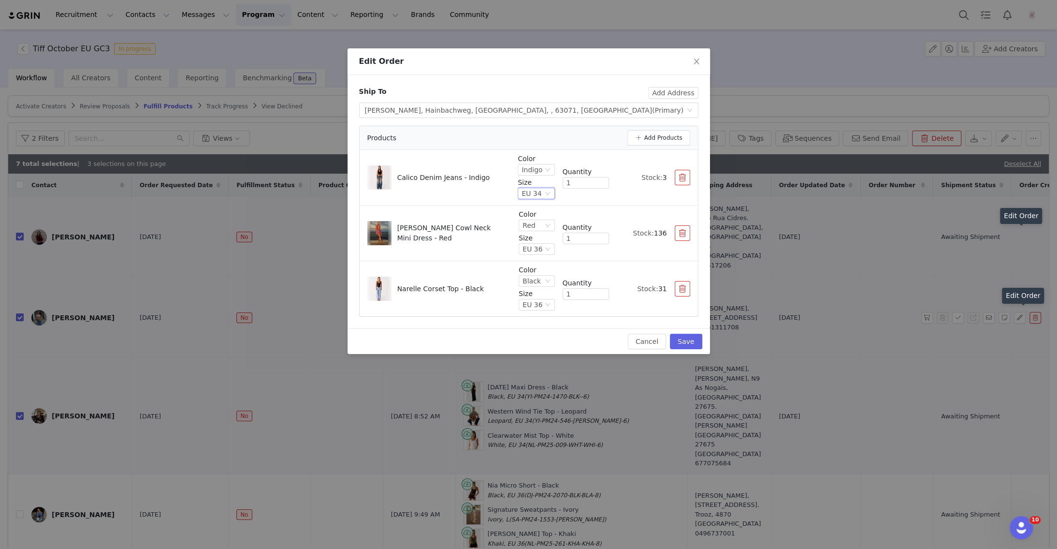
click at [526, 195] on div "EU 34" at bounding box center [531, 193] width 20 height 11
click at [533, 258] on li "EU 36" at bounding box center [537, 256] width 35 height 15
click at [688, 340] on button "Save" at bounding box center [686, 340] width 32 height 15
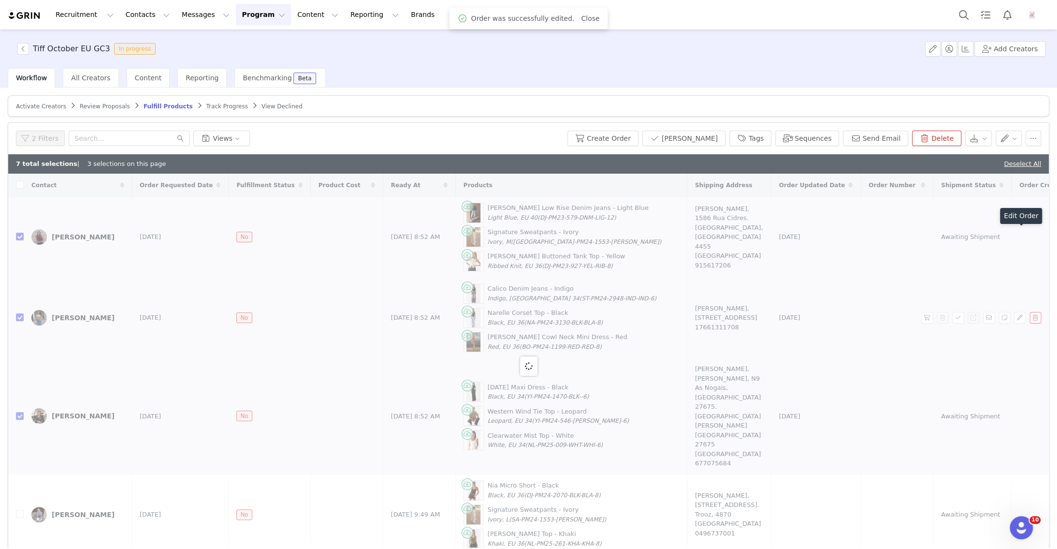
checkbox input "false"
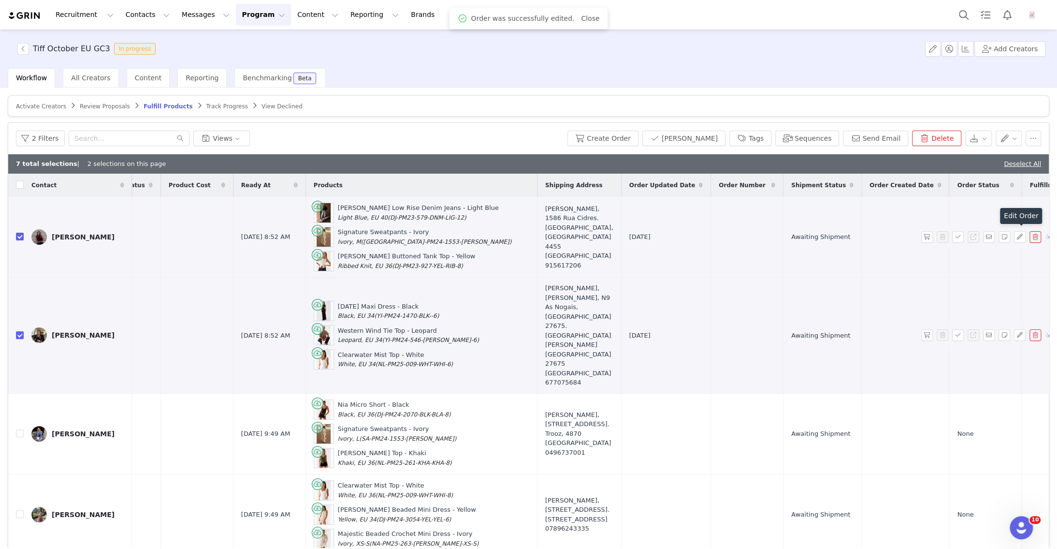
scroll to position [0, 194]
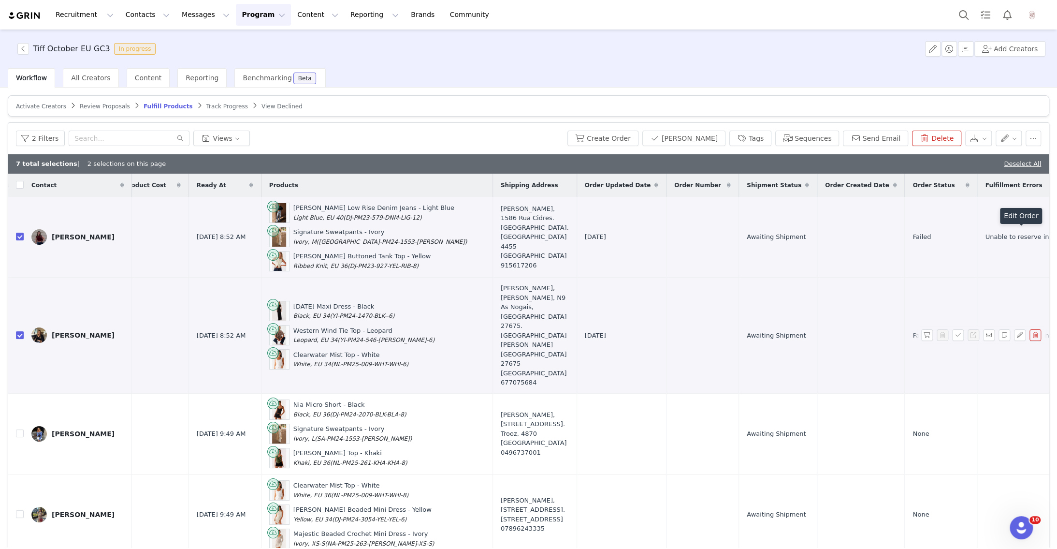
click at [1019, 236] on button "button" at bounding box center [1020, 237] width 12 height 12
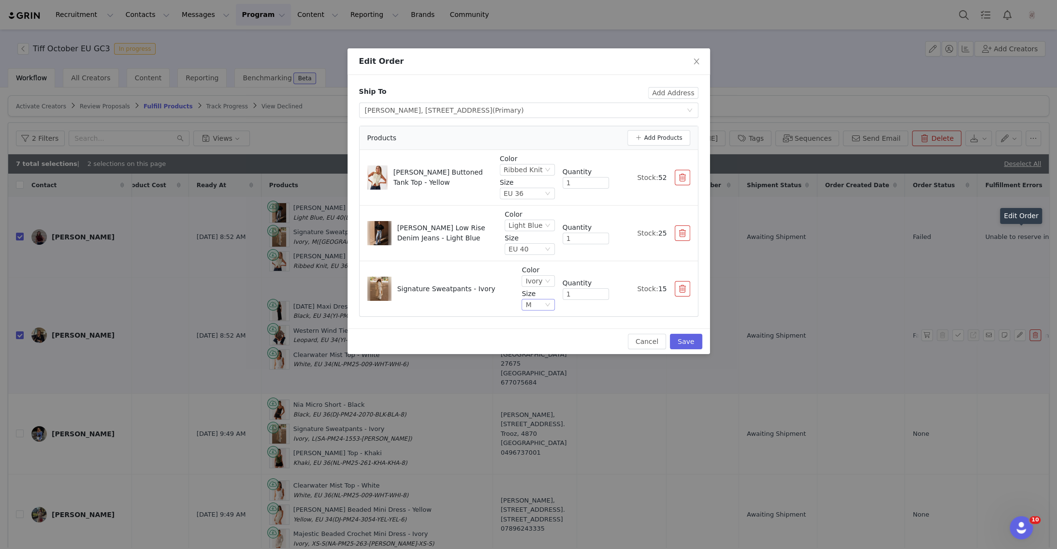
click at [545, 302] on icon "icon: down" at bounding box center [548, 305] width 6 height 6
click at [536, 379] on li "L" at bounding box center [539, 382] width 31 height 15
click at [682, 338] on button "Save" at bounding box center [686, 340] width 32 height 15
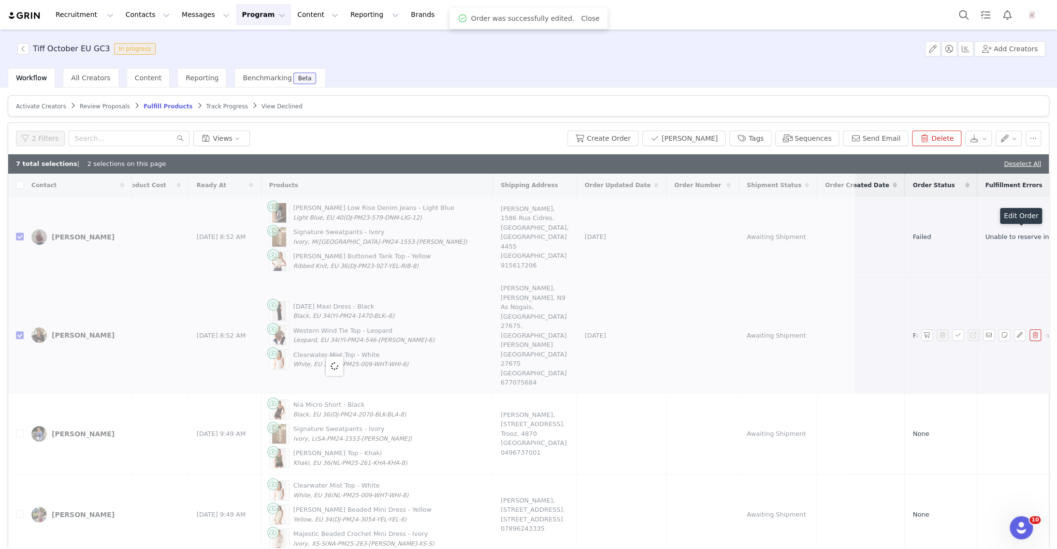
scroll to position [0, 0]
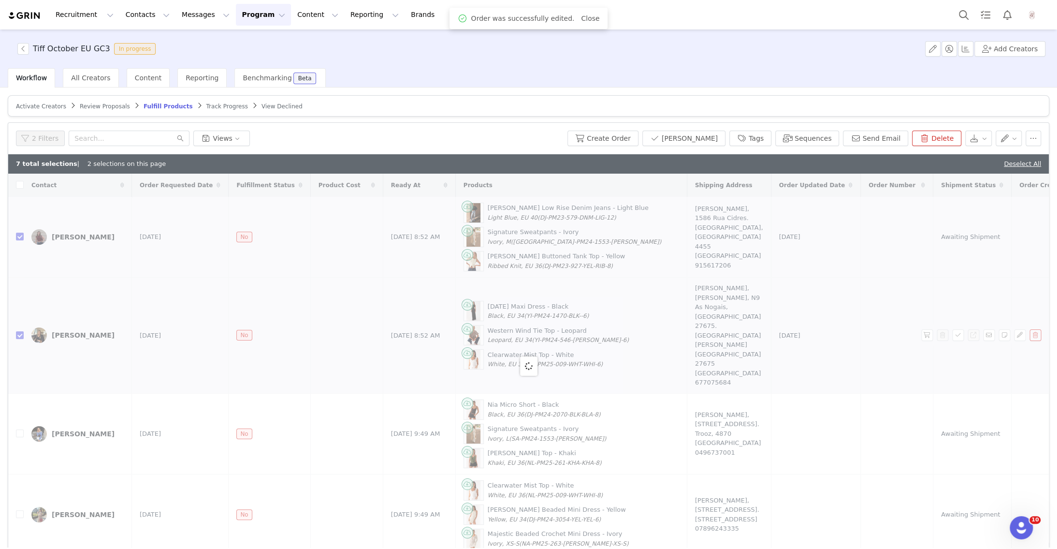
checkbox input "false"
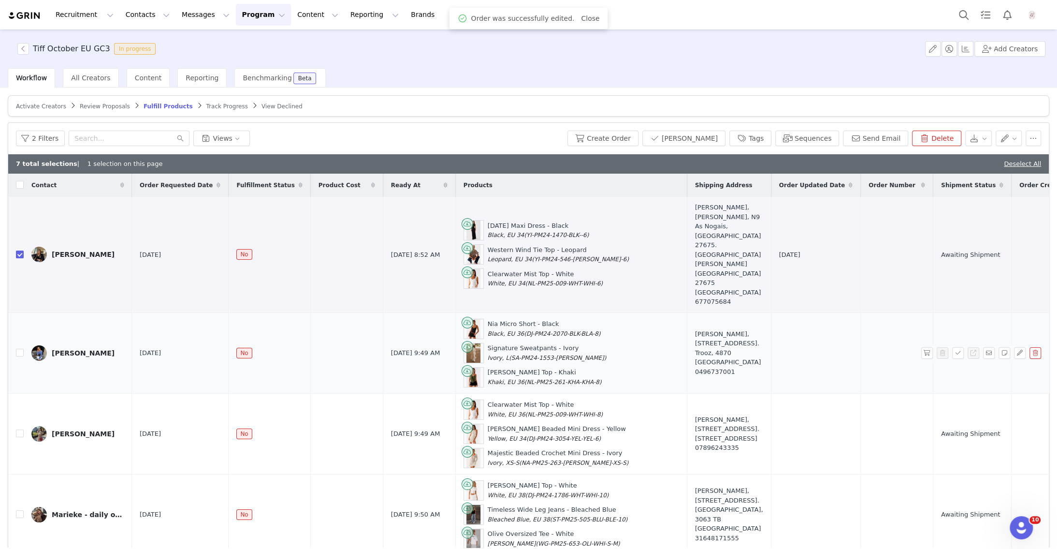
scroll to position [0, 194]
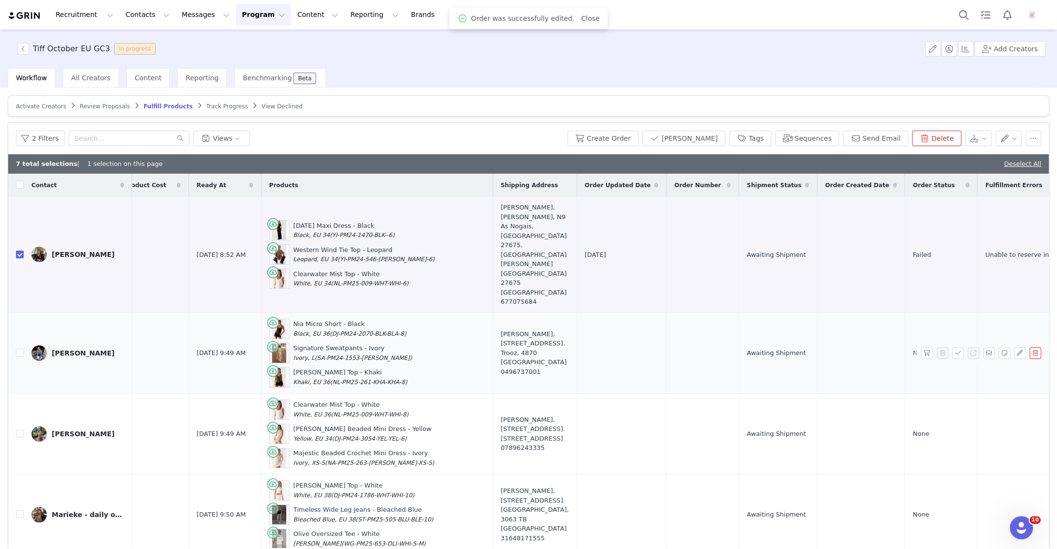
click at [1018, 248] on button "button" at bounding box center [1020, 254] width 12 height 12
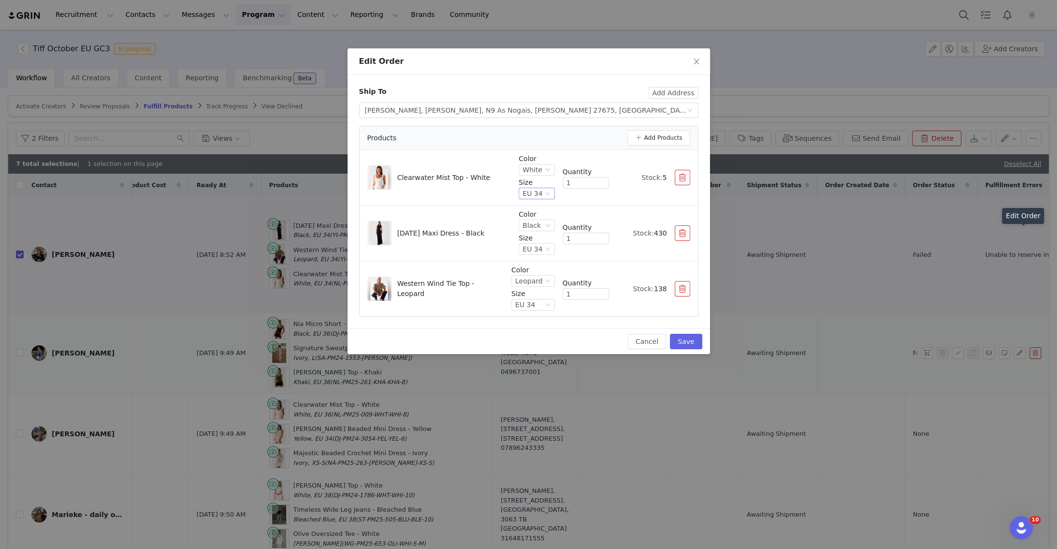
click at [536, 195] on div "EU 34" at bounding box center [532, 193] width 20 height 11
click at [532, 255] on li "EU 36" at bounding box center [537, 256] width 35 height 15
click at [682, 333] on button "Save" at bounding box center [686, 340] width 32 height 15
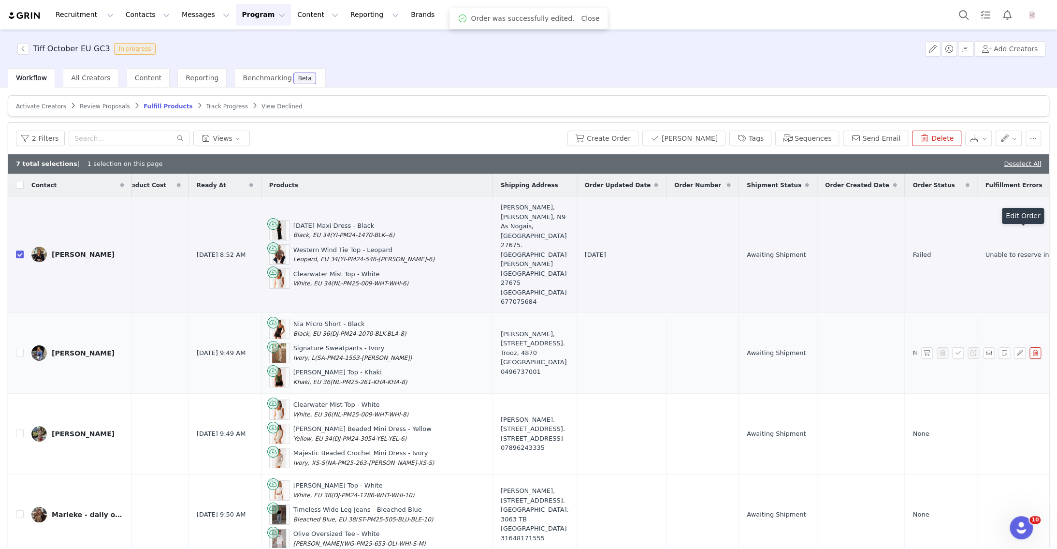
scroll to position [0, 0]
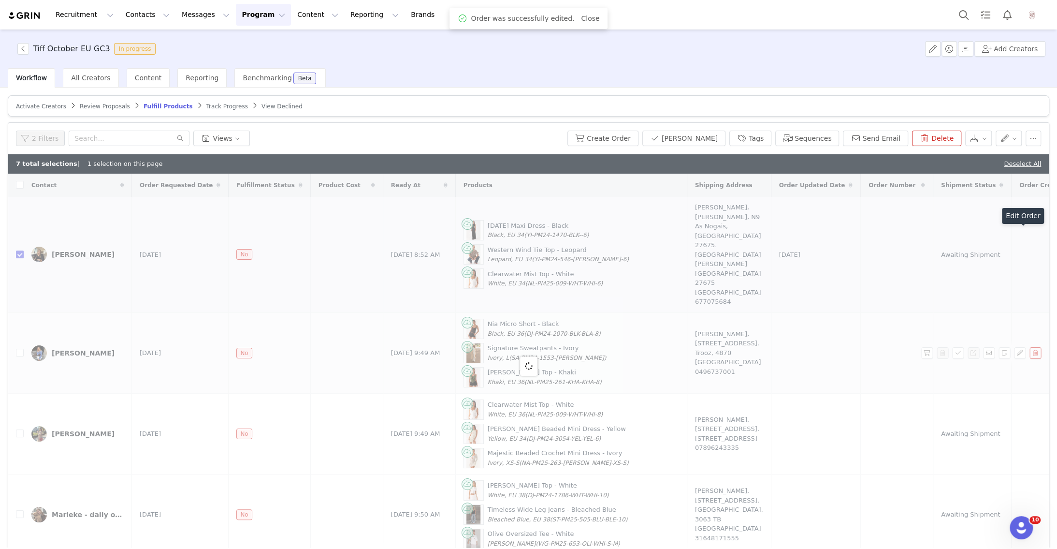
checkbox input "false"
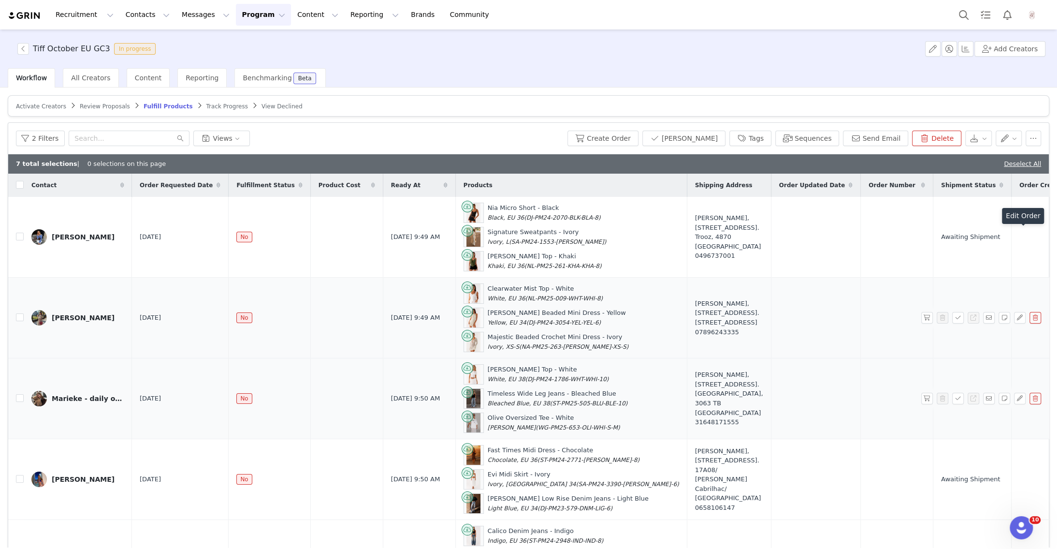
scroll to position [0, 170]
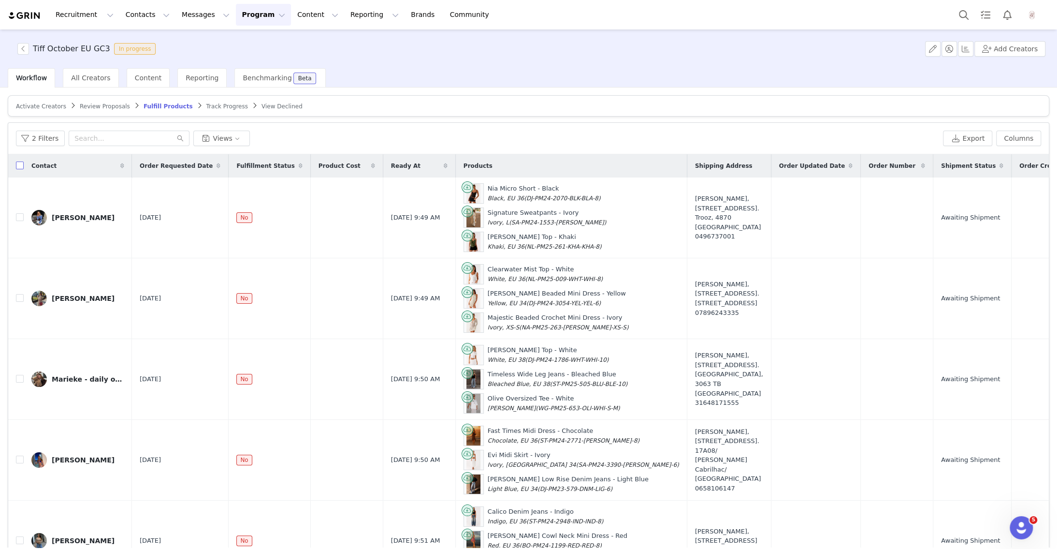
click at [21, 164] on input "checkbox" at bounding box center [20, 165] width 8 height 8
checkbox input "true"
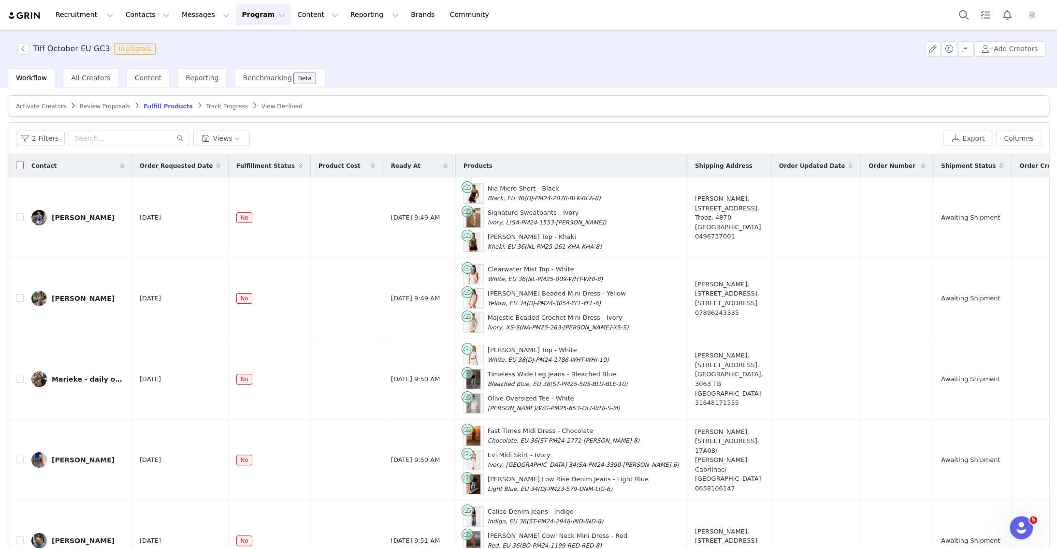
checkbox input "true"
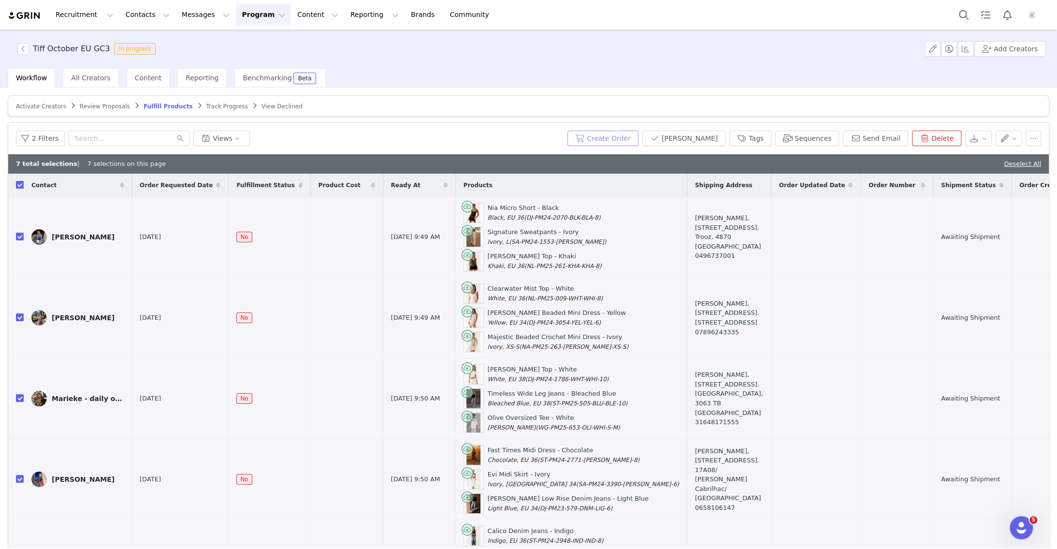
click at [611, 134] on button "Create Order" at bounding box center [602, 137] width 71 height 15
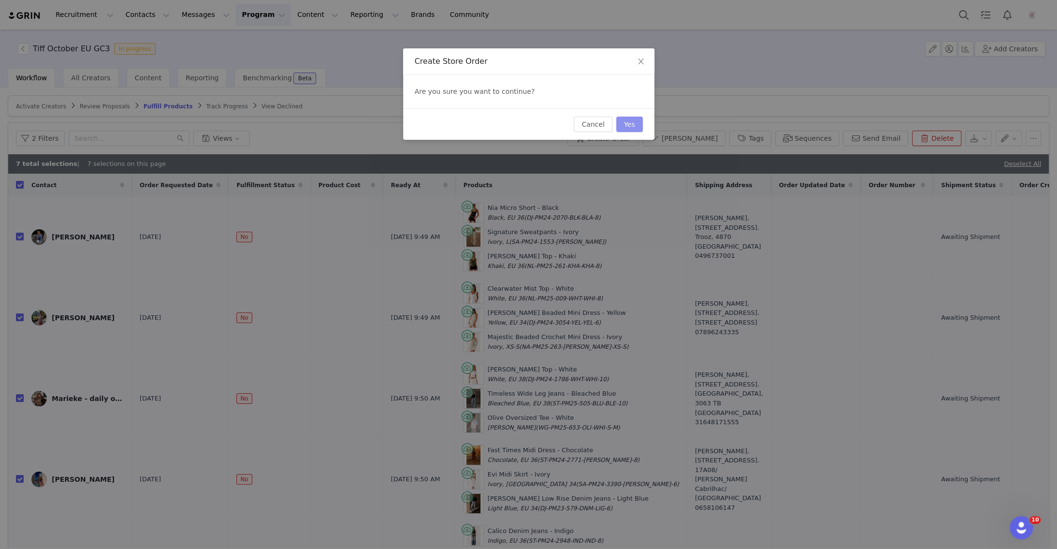
click at [630, 123] on button "Yes" at bounding box center [629, 123] width 27 height 15
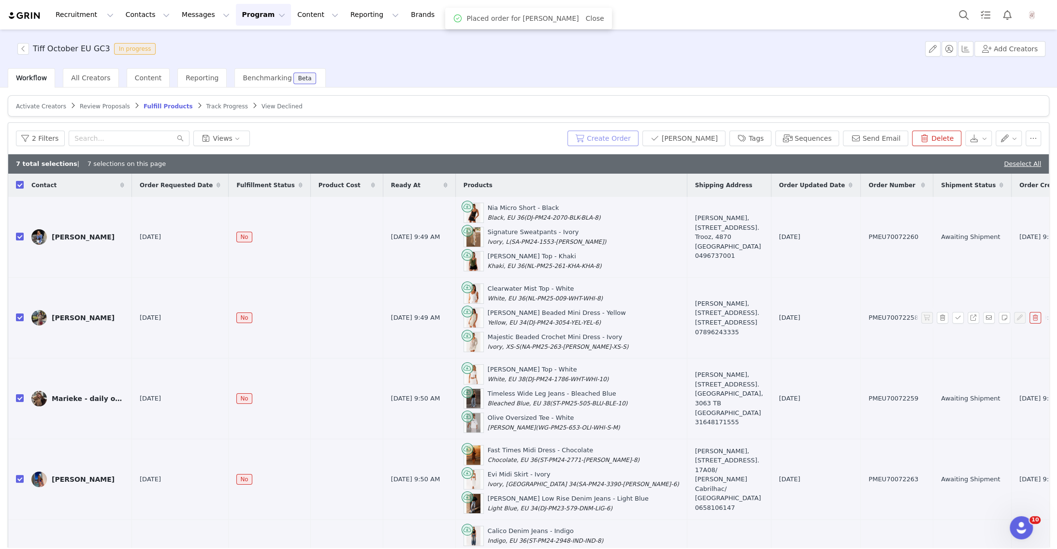
scroll to position [203, 0]
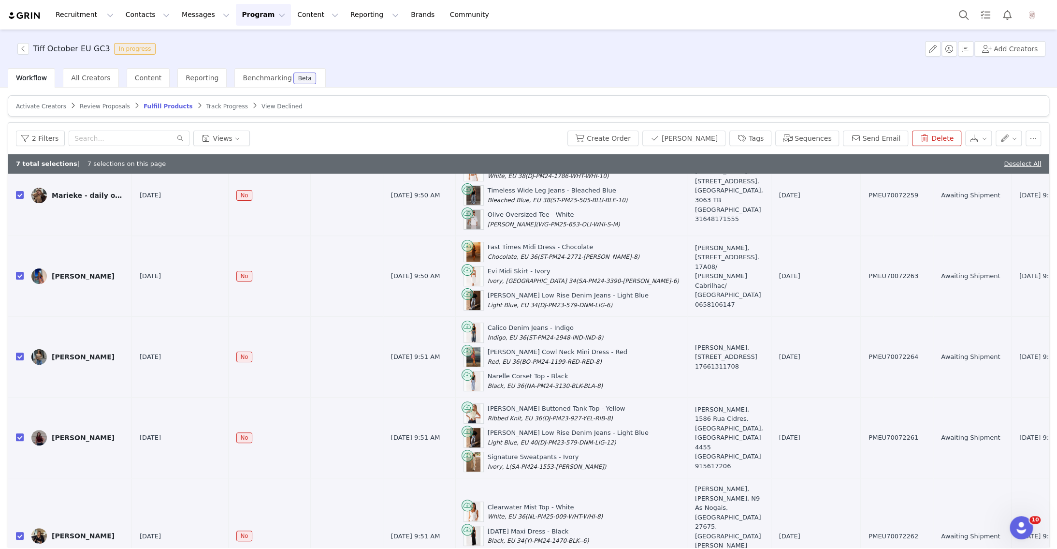
click at [206, 109] on span "Track Progress" at bounding box center [227, 106] width 42 height 7
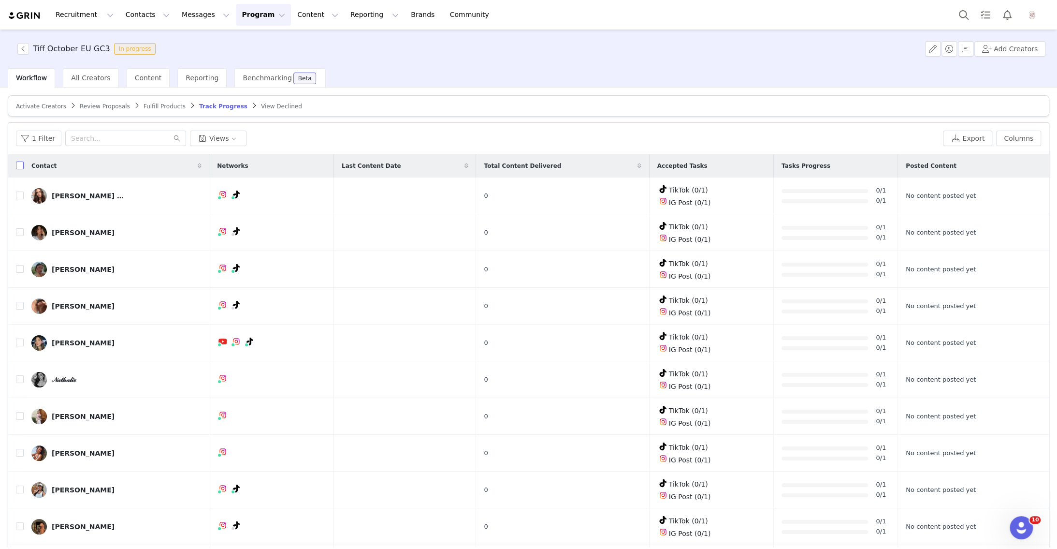
click at [20, 166] on input "checkbox" at bounding box center [20, 165] width 8 height 8
checkbox input "true"
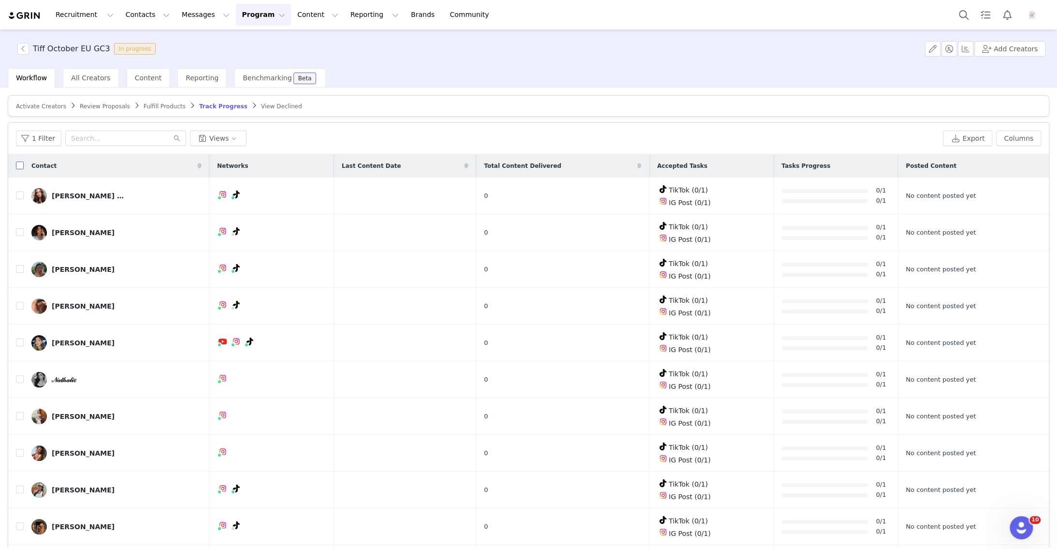
checkbox input "true"
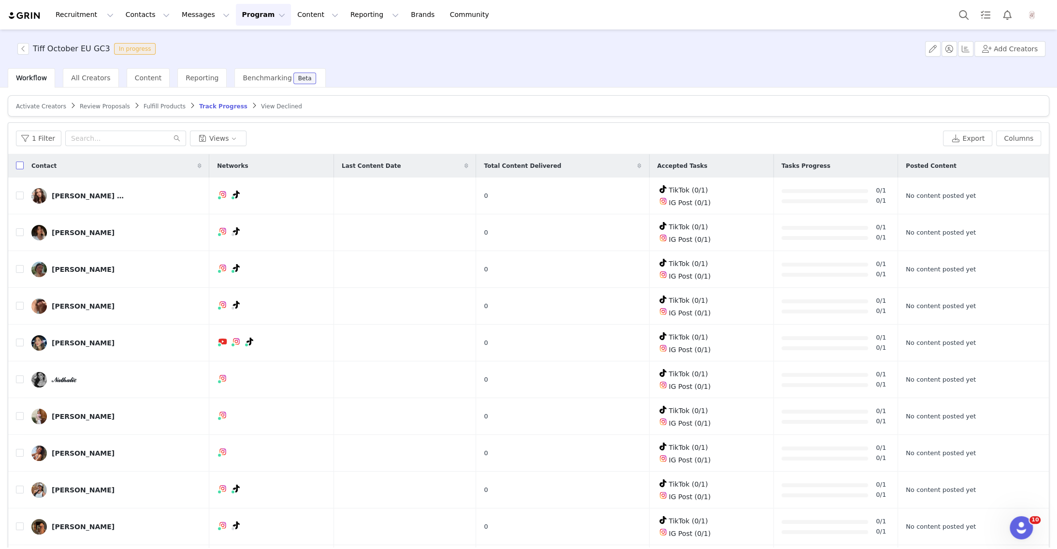
checkbox input "true"
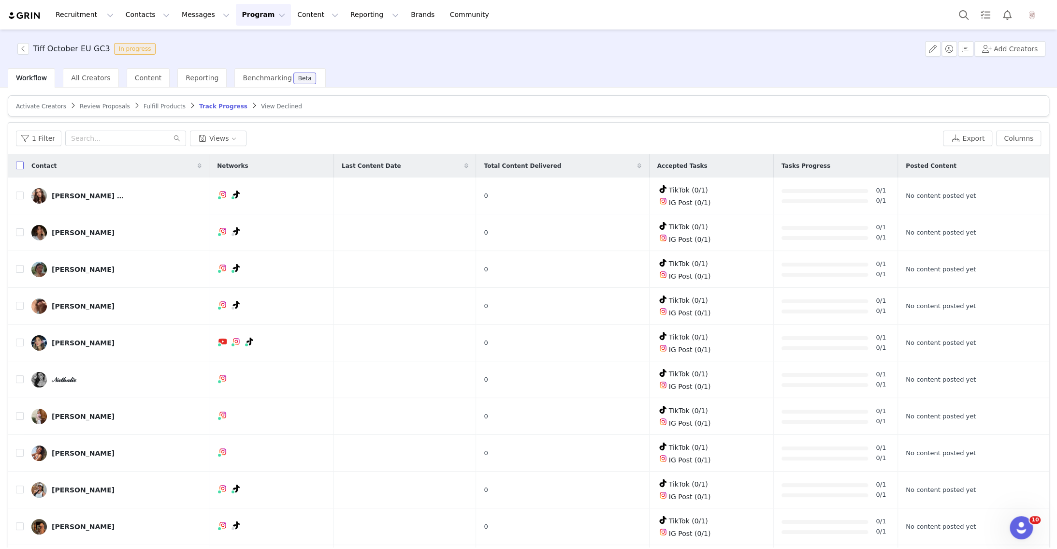
checkbox input "true"
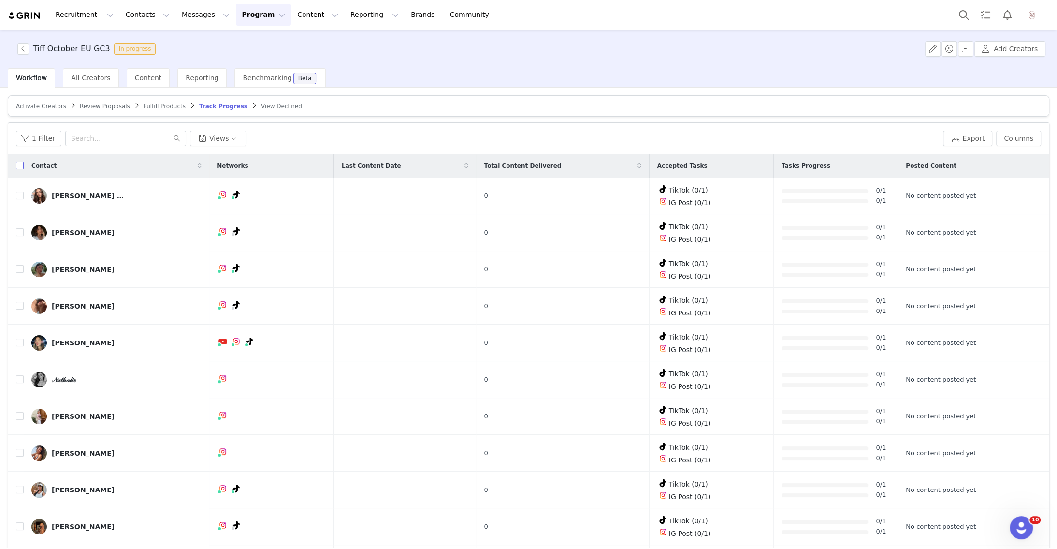
checkbox input "true"
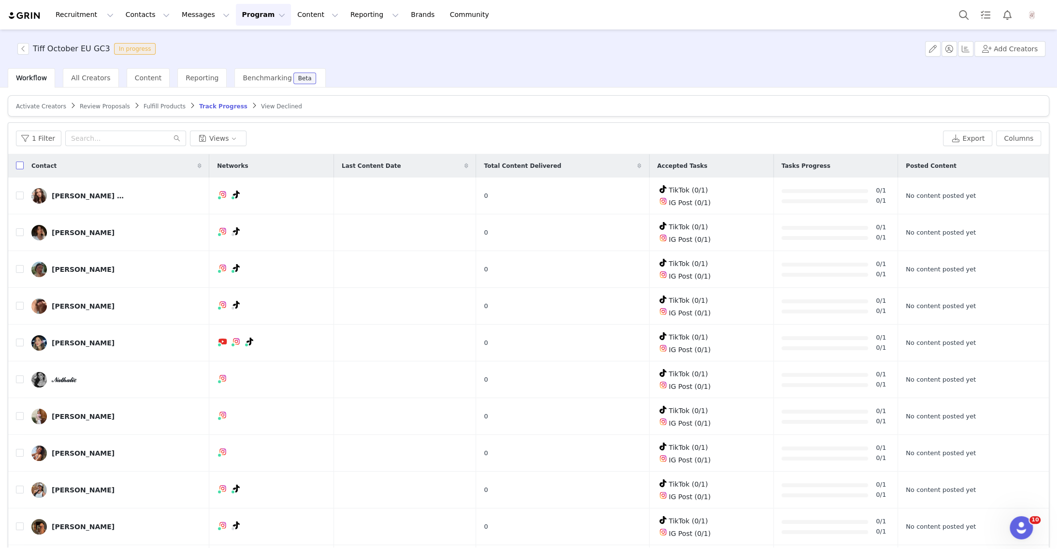
checkbox input "true"
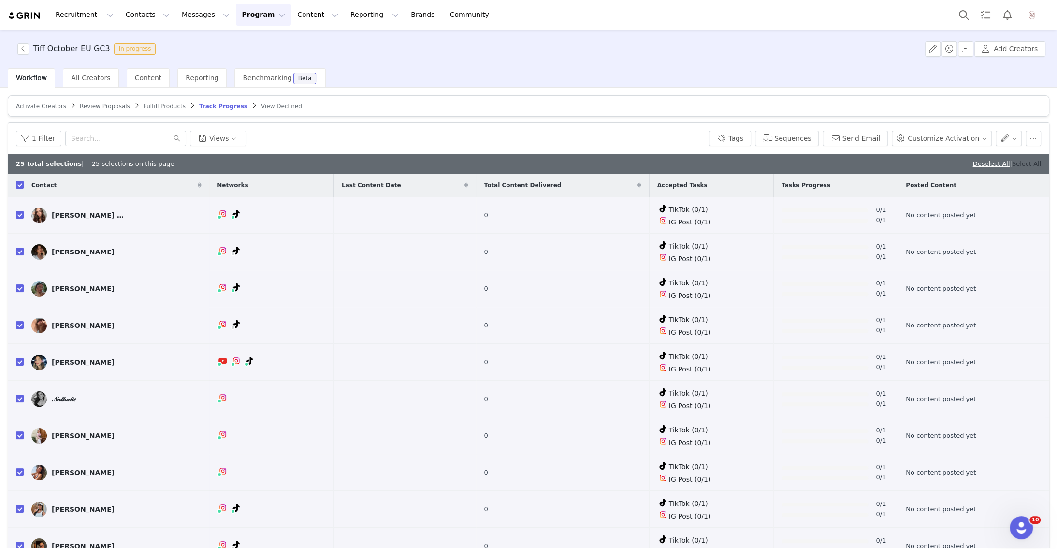
click at [1025, 162] on link "Select All" at bounding box center [1026, 163] width 29 height 7
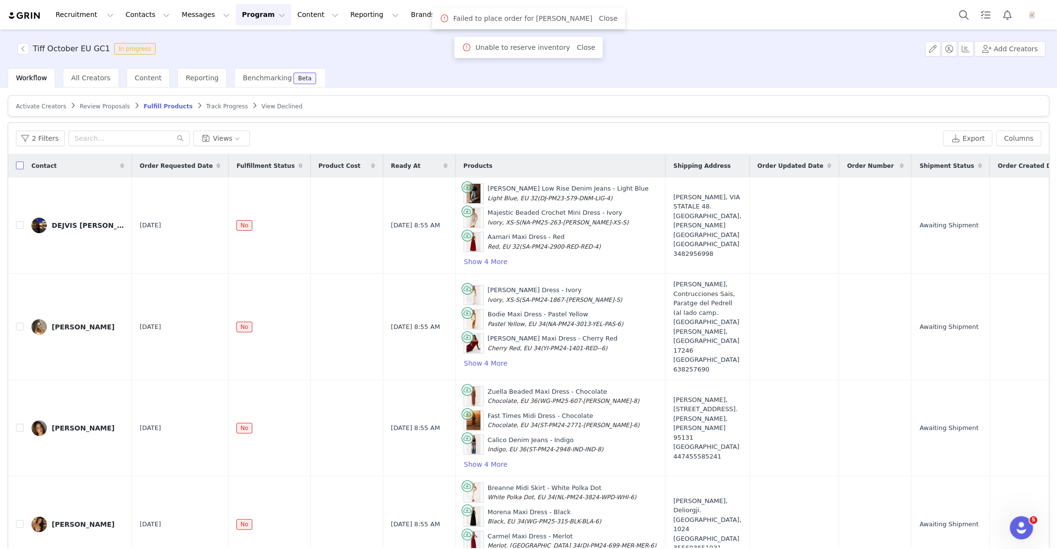
click at [17, 165] on input "checkbox" at bounding box center [20, 165] width 8 height 8
checkbox input "true"
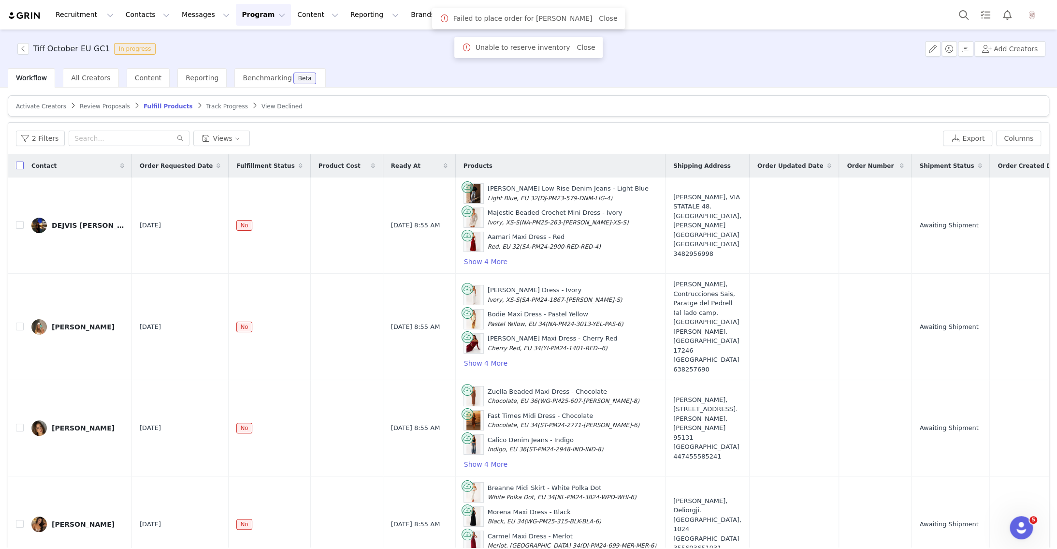
checkbox input "true"
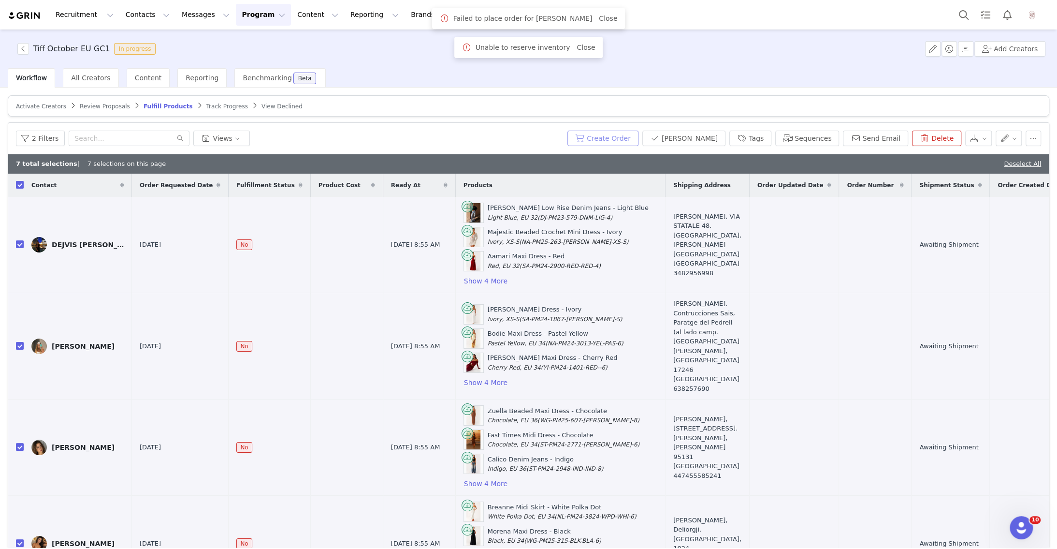
click at [637, 136] on button "Create Order" at bounding box center [602, 137] width 71 height 15
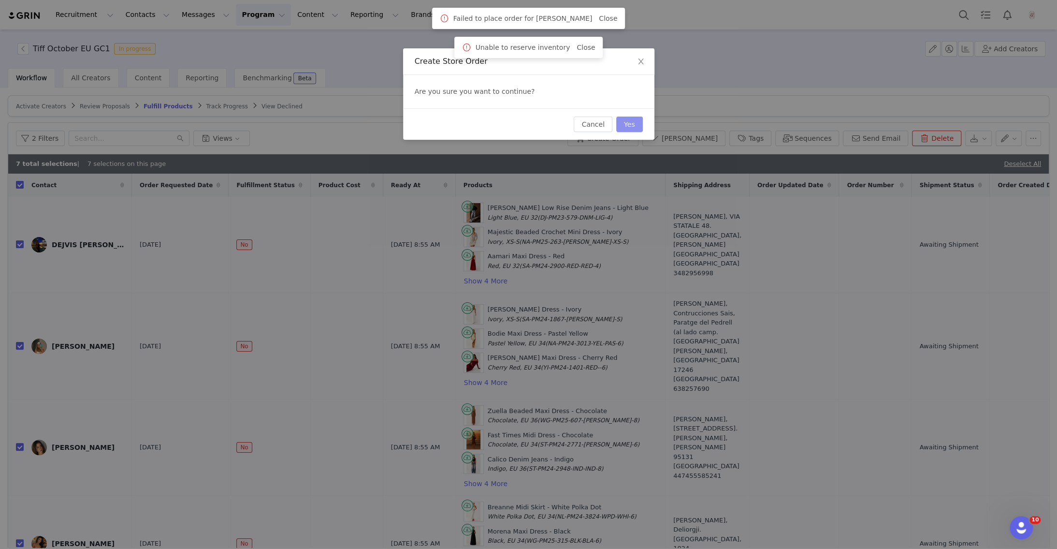
click at [637, 127] on button "Yes" at bounding box center [629, 123] width 27 height 15
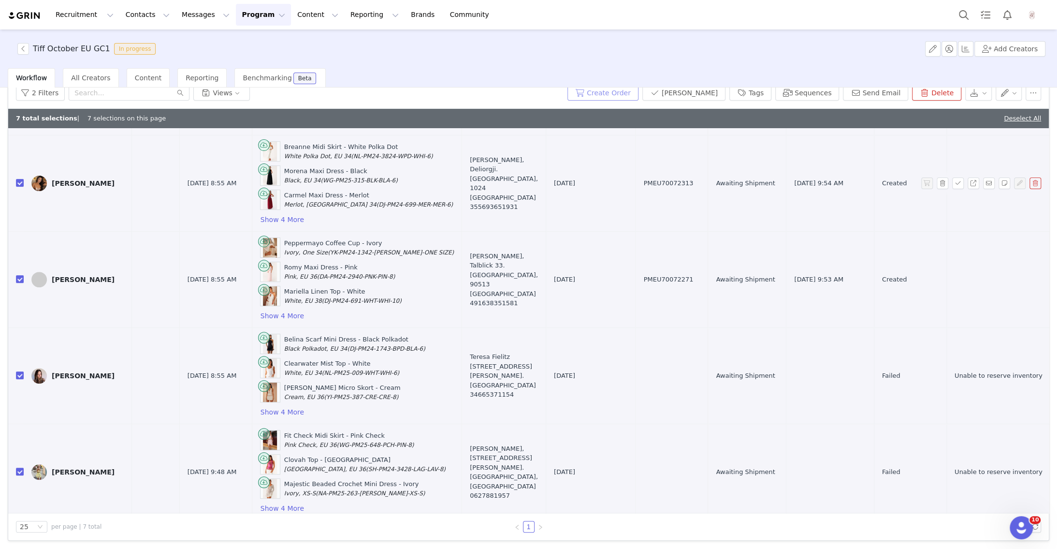
scroll to position [0, 203]
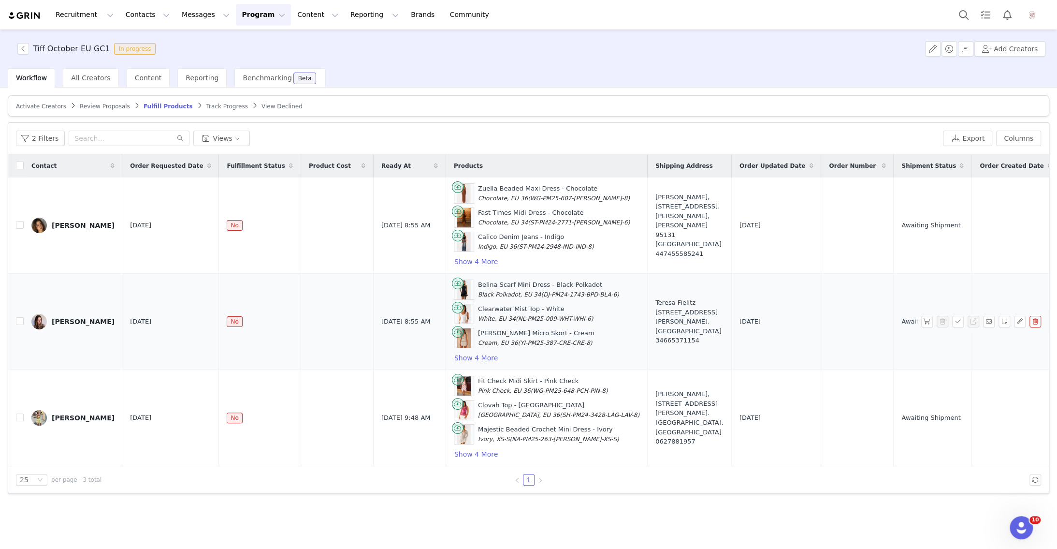
scroll to position [0, 203]
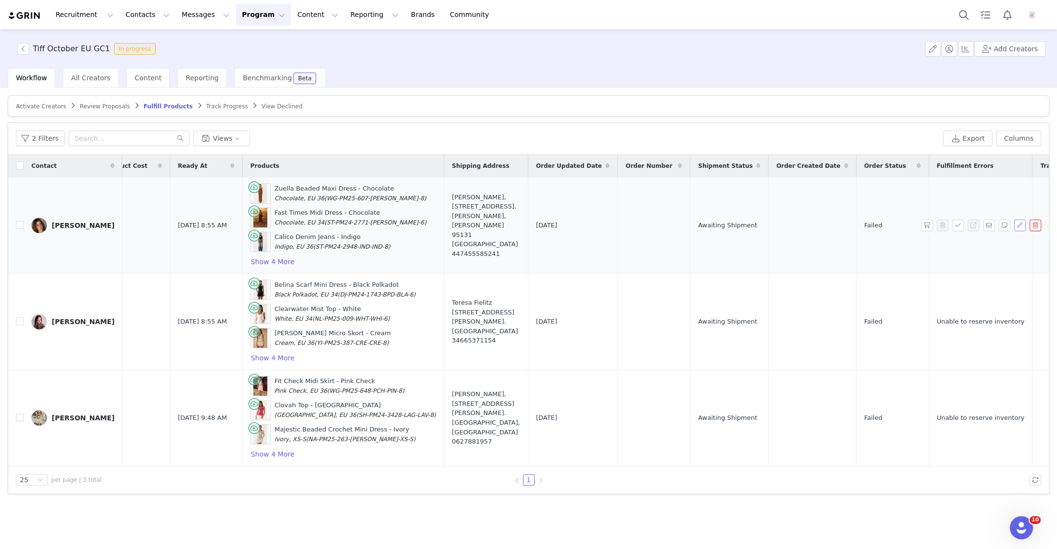
click at [1018, 221] on button "button" at bounding box center [1020, 225] width 12 height 12
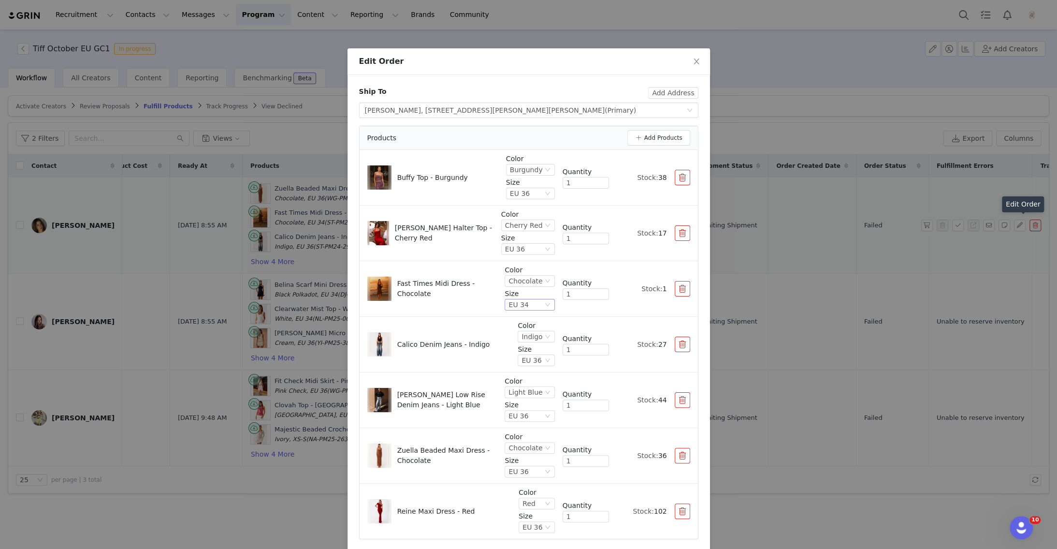
click at [522, 305] on div "EU 34" at bounding box center [518, 304] width 20 height 11
click at [535, 367] on li "EU 36" at bounding box center [530, 367] width 47 height 15
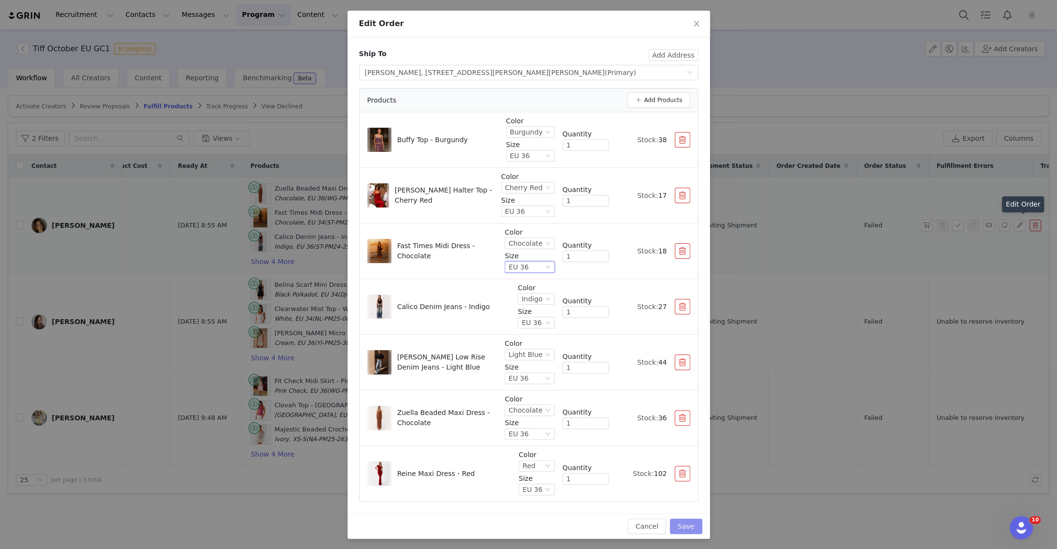
click at [686, 525] on button "Save" at bounding box center [686, 525] width 32 height 15
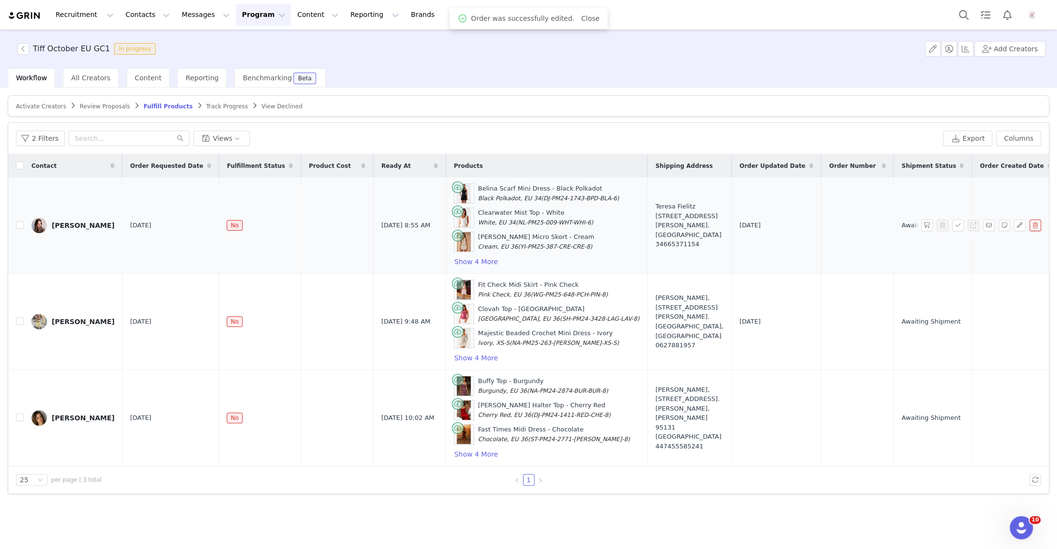
scroll to position [0, 203]
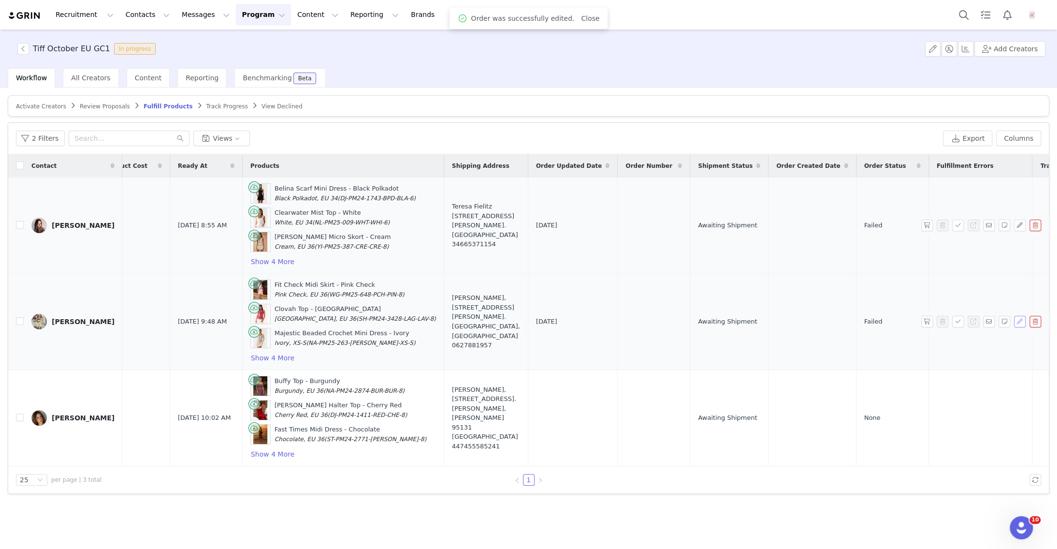
click at [1020, 316] on button "button" at bounding box center [1020, 322] width 12 height 12
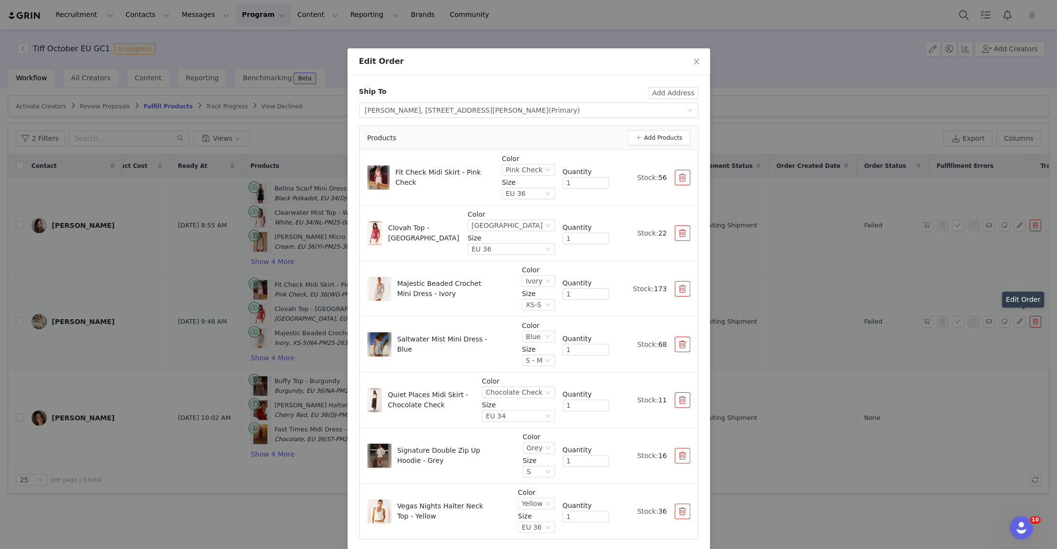
scroll to position [38, 0]
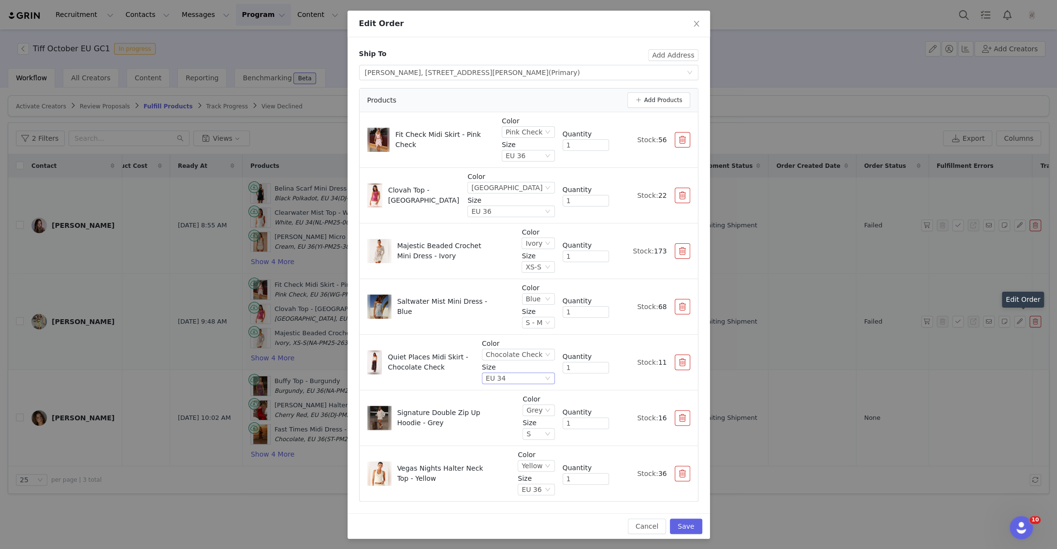
click at [534, 373] on div "EU 34" at bounding box center [514, 378] width 57 height 11
click at [511, 443] on li "EU 36" at bounding box center [520, 440] width 69 height 15
click at [526, 376] on div "EU 36" at bounding box center [514, 378] width 57 height 11
click at [521, 411] on li "EU 32" at bounding box center [520, 409] width 69 height 15
click at [688, 521] on button "Save" at bounding box center [686, 525] width 32 height 15
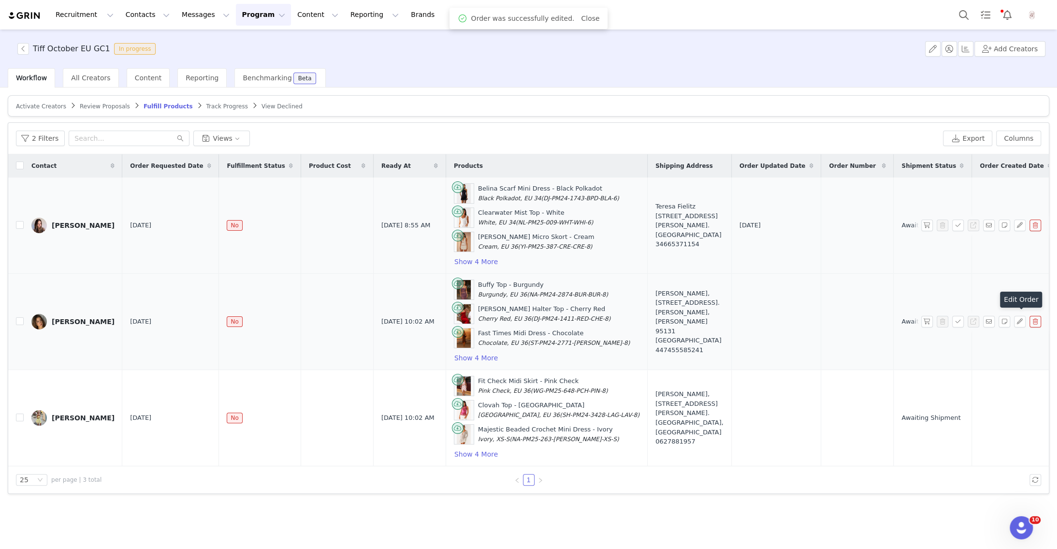
scroll to position [0, 203]
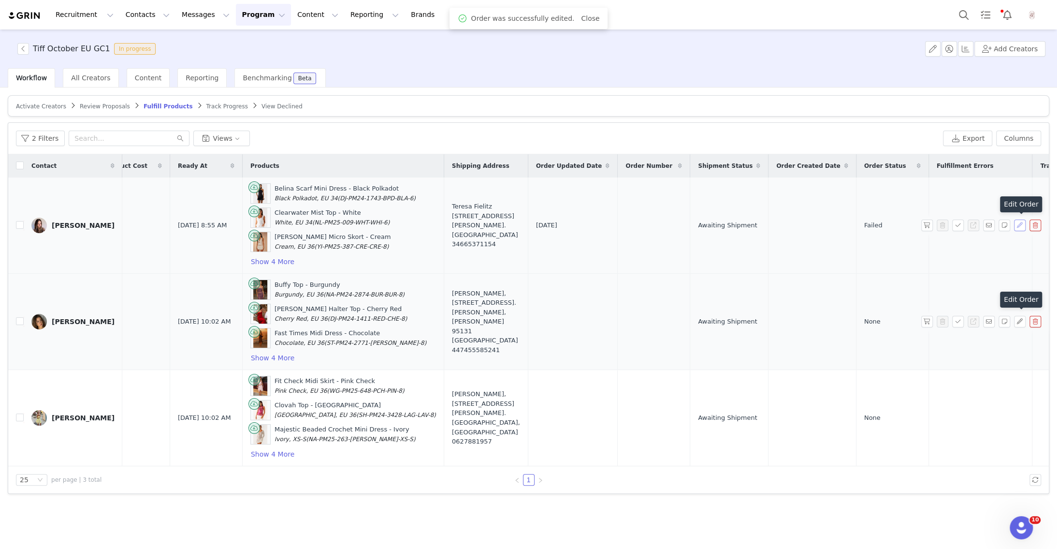
click at [1020, 225] on button "button" at bounding box center [1020, 225] width 12 height 12
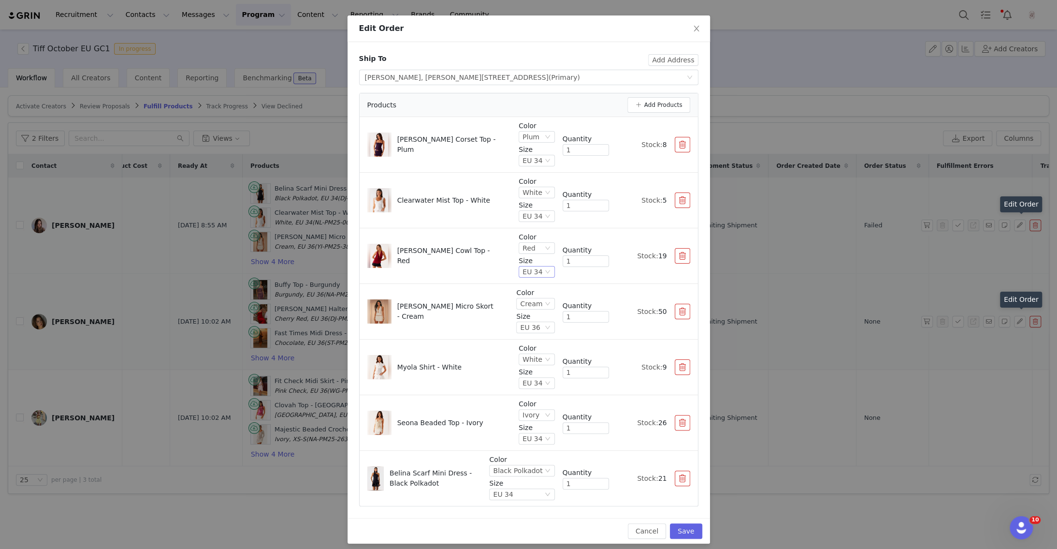
scroll to position [38, 0]
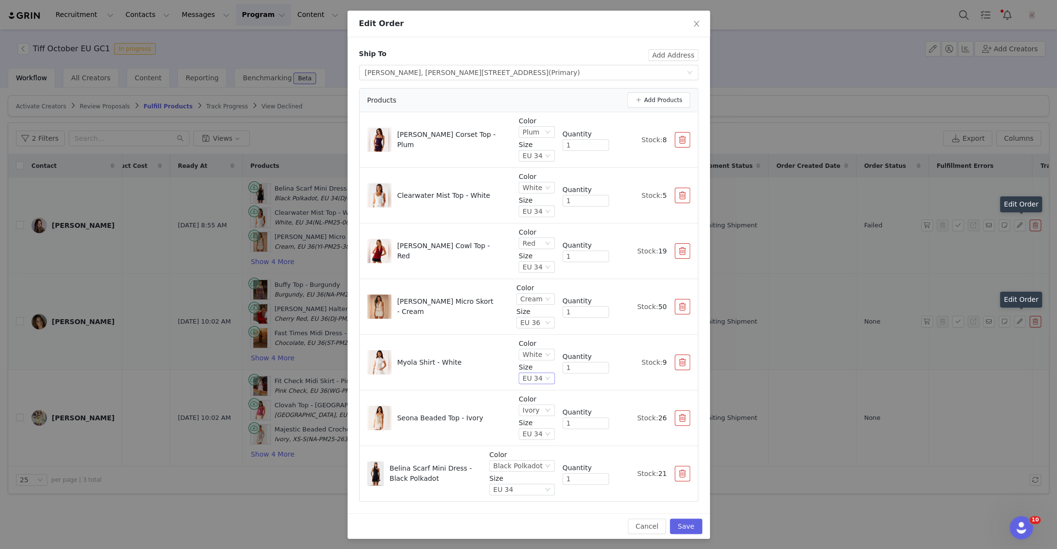
click at [532, 375] on div "EU 34" at bounding box center [532, 378] width 20 height 11
click at [542, 442] on li "EU 36" at bounding box center [537, 440] width 35 height 15
click at [542, 209] on div "EU 34" at bounding box center [532, 211] width 20 height 11
click at [534, 273] on li "EU 36" at bounding box center [537, 274] width 35 height 15
click at [531, 156] on div "EU 34" at bounding box center [532, 155] width 20 height 11
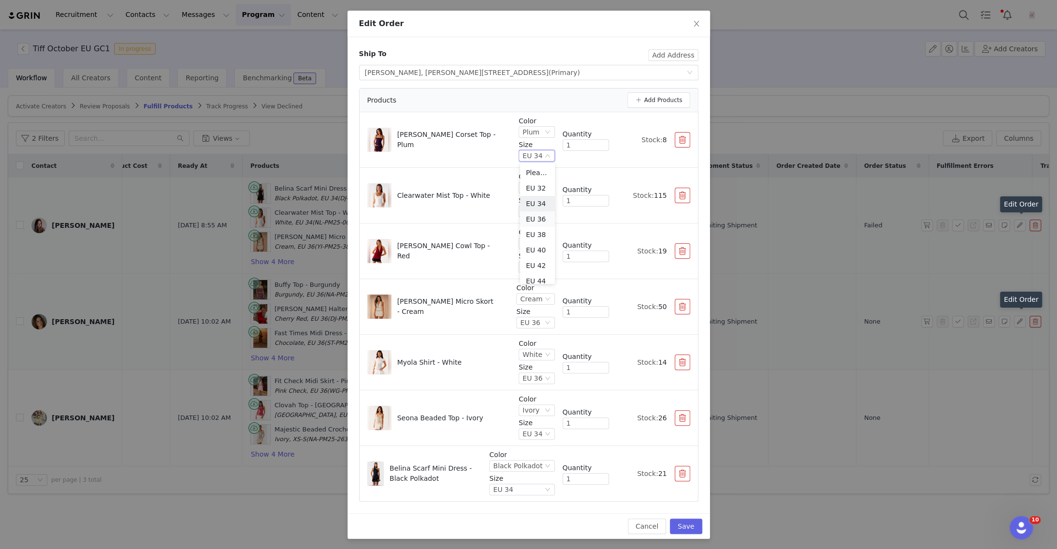
click at [545, 217] on li "EU 36" at bounding box center [537, 218] width 35 height 15
click at [691, 522] on button "Save" at bounding box center [686, 525] width 32 height 15
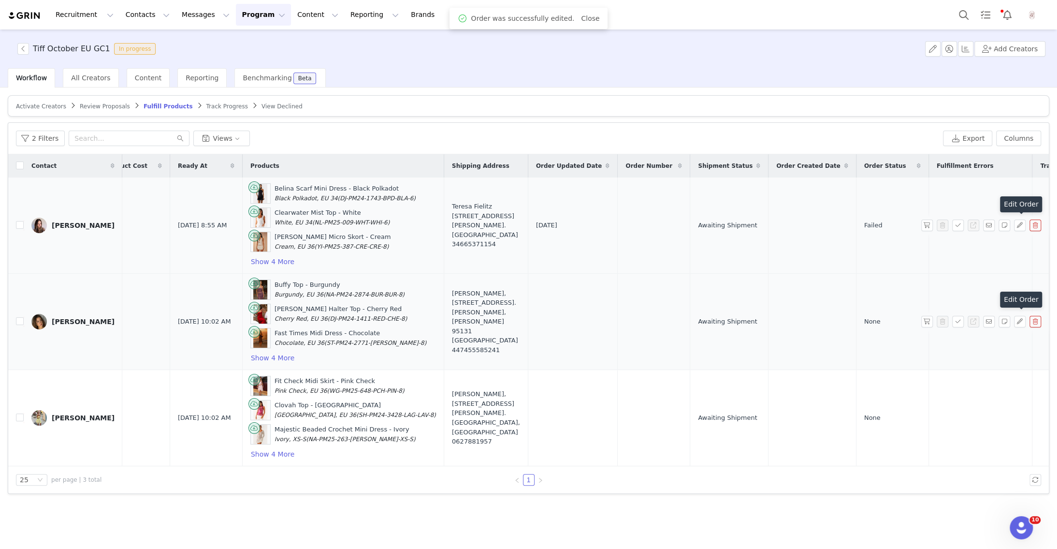
scroll to position [0, 0]
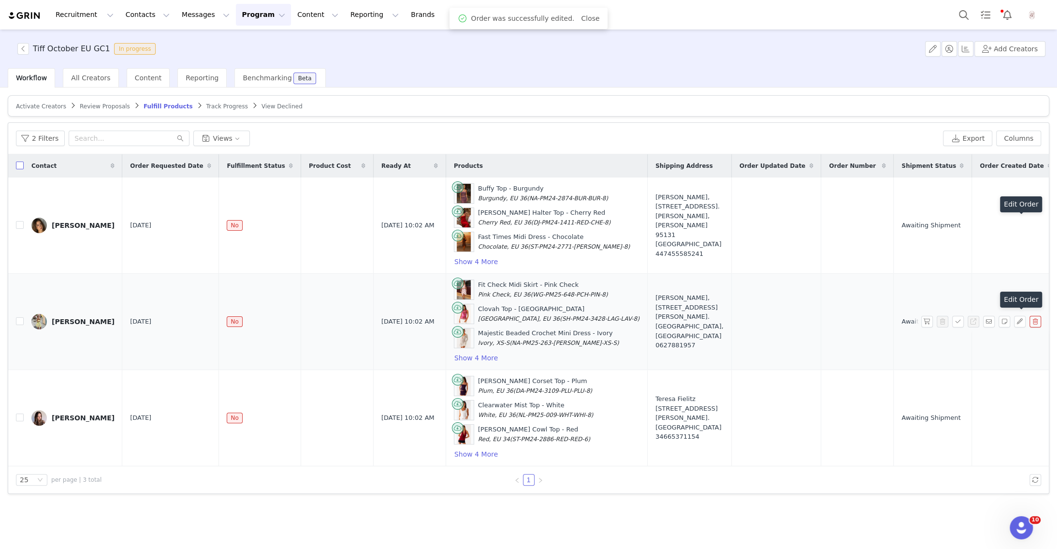
click at [20, 165] on input "checkbox" at bounding box center [20, 165] width 8 height 8
checkbox input "true"
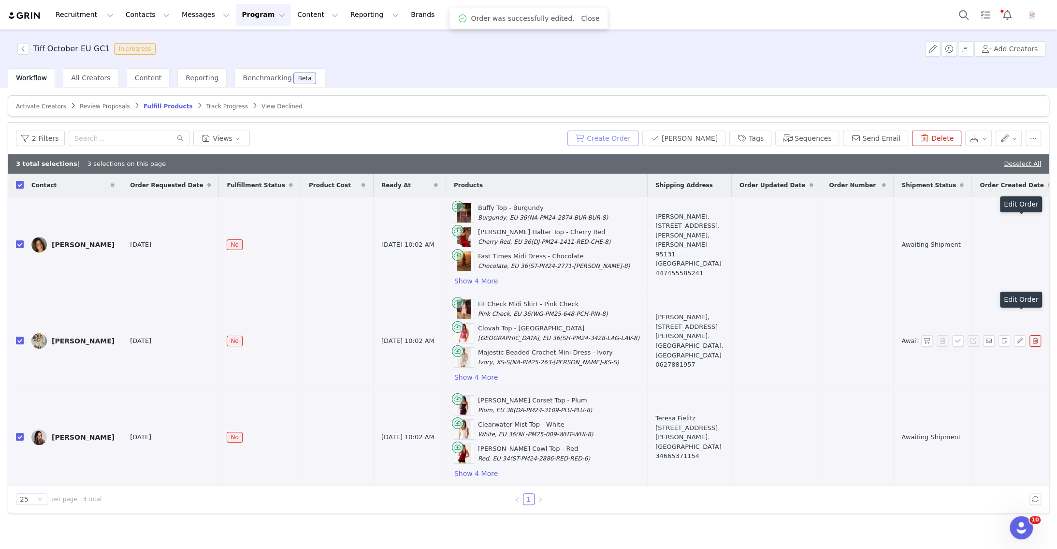
click at [631, 144] on button "Create Order" at bounding box center [602, 137] width 71 height 15
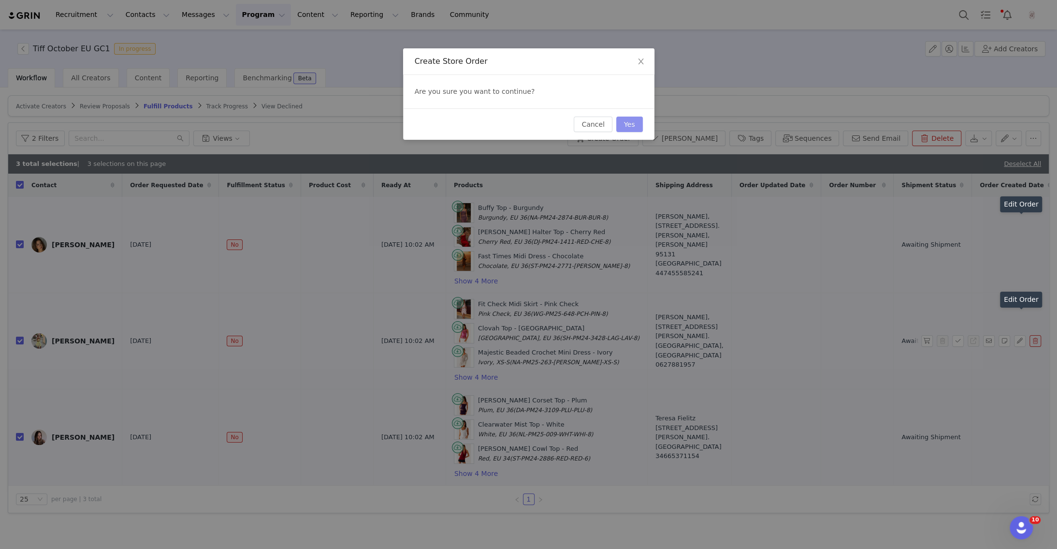
click at [631, 127] on button "Yes" at bounding box center [629, 123] width 27 height 15
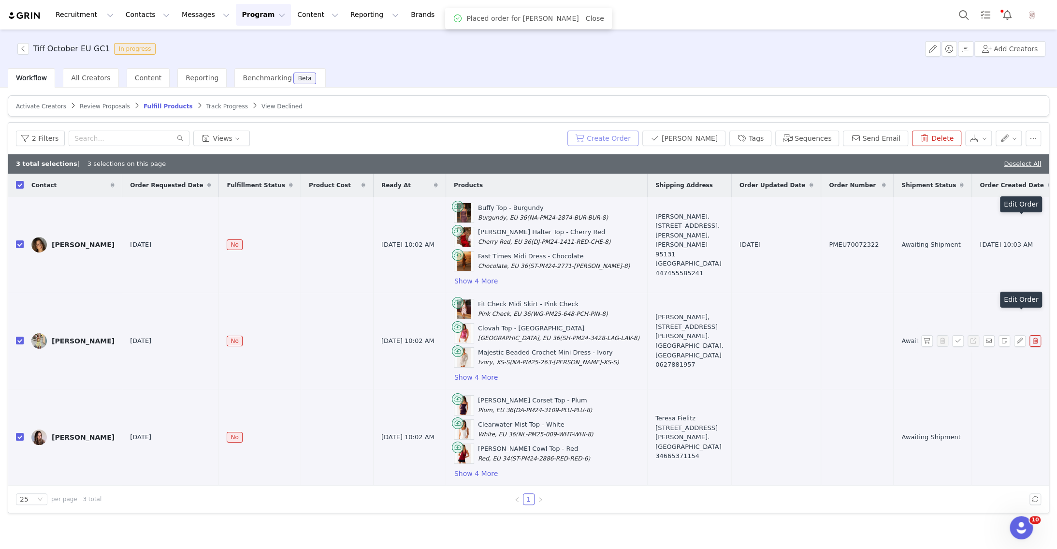
scroll to position [0, 180]
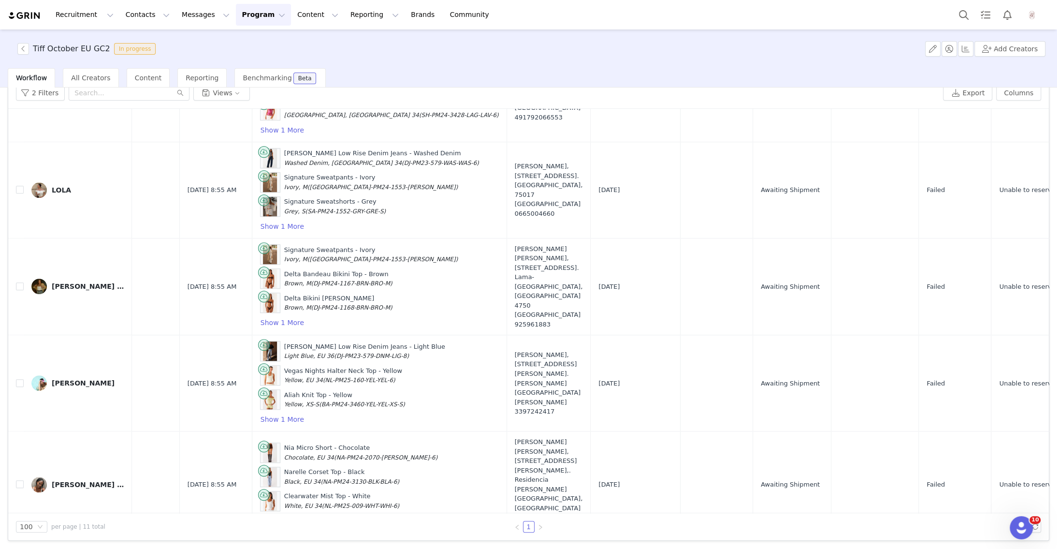
scroll to position [0, 203]
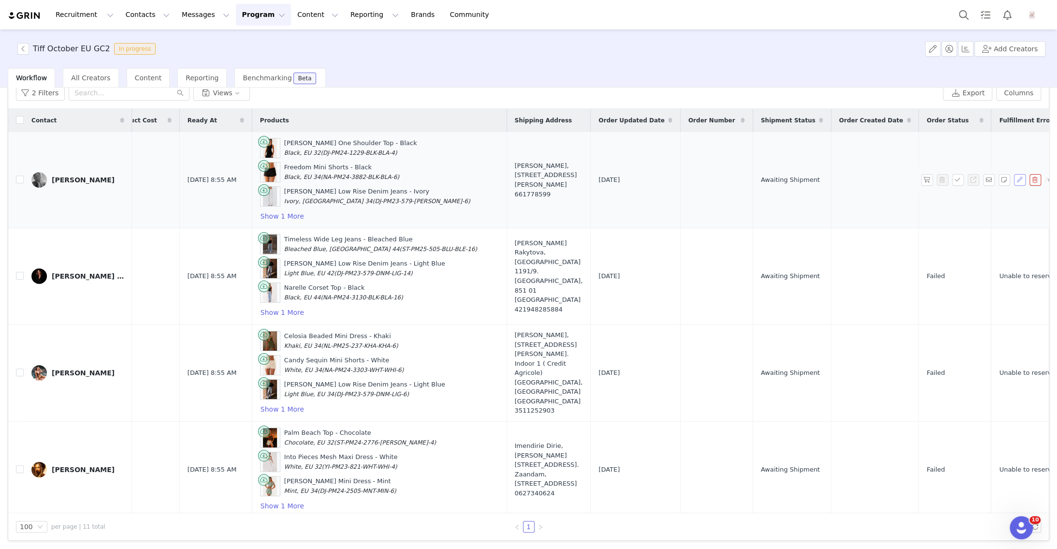
click at [1016, 180] on button "button" at bounding box center [1020, 180] width 12 height 12
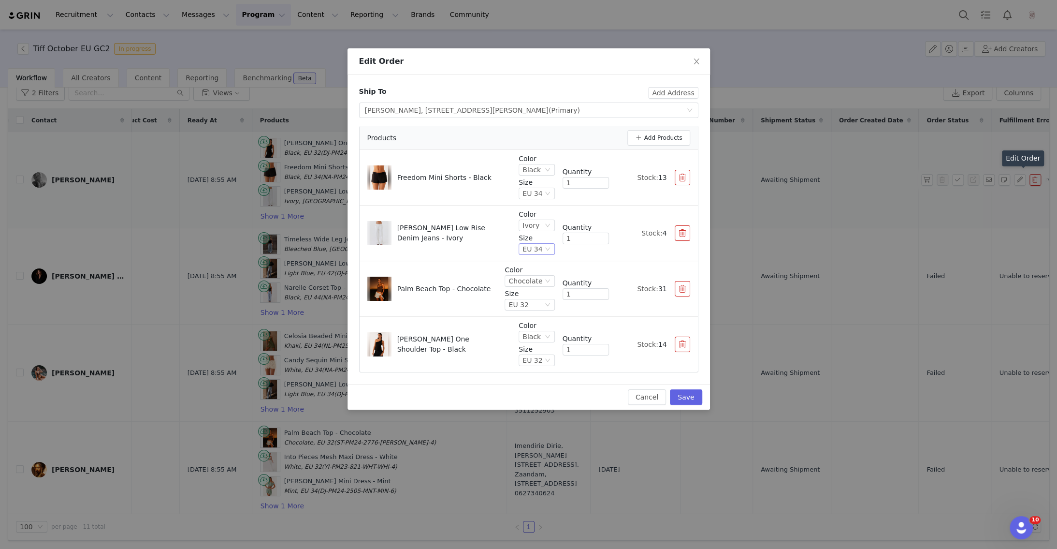
click at [536, 246] on div "EU 34" at bounding box center [532, 249] width 20 height 11
click at [540, 314] on li "EU 36" at bounding box center [537, 311] width 35 height 15
click at [546, 250] on icon "icon: down" at bounding box center [548, 249] width 6 height 6
click at [536, 287] on li "EU 32" at bounding box center [537, 281] width 35 height 15
click at [543, 250] on div "EU 32" at bounding box center [537, 249] width 36 height 12
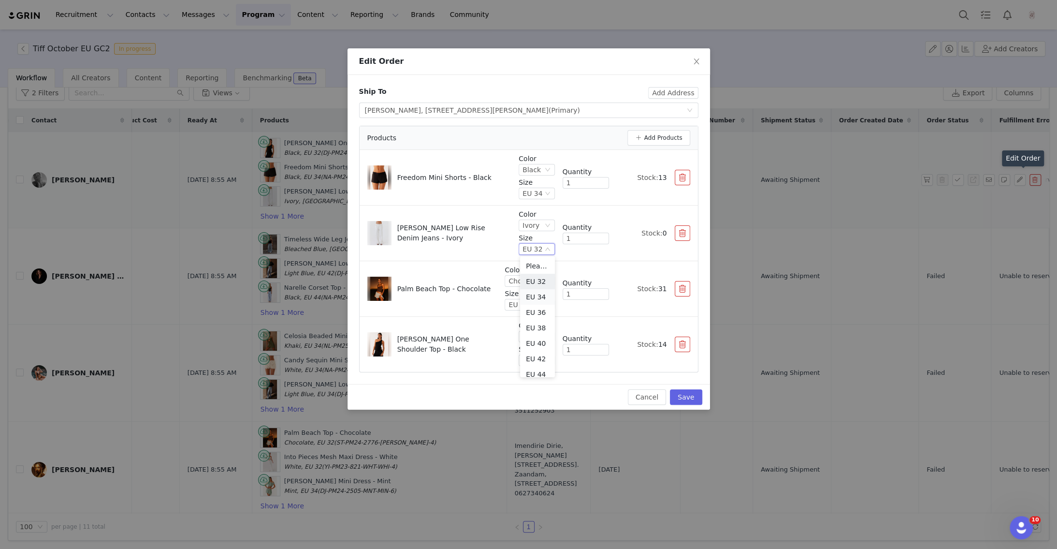
click at [541, 291] on li "EU 34" at bounding box center [537, 296] width 35 height 15
click at [541, 248] on div "EU 34" at bounding box center [532, 249] width 20 height 11
click at [545, 329] on li "EU 38" at bounding box center [537, 327] width 35 height 15
click at [688, 397] on button "Save" at bounding box center [686, 396] width 32 height 15
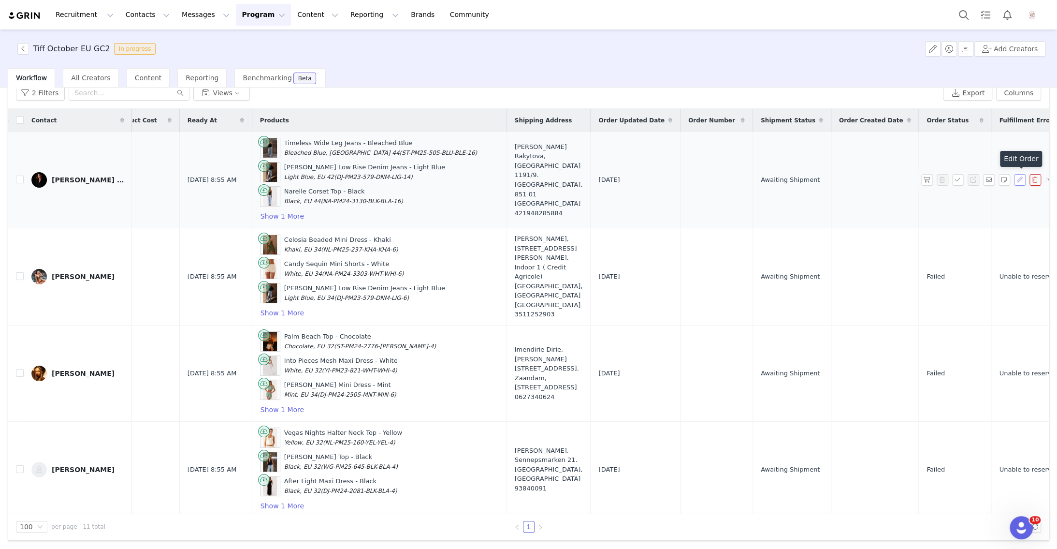
click at [1017, 182] on button "button" at bounding box center [1020, 180] width 12 height 12
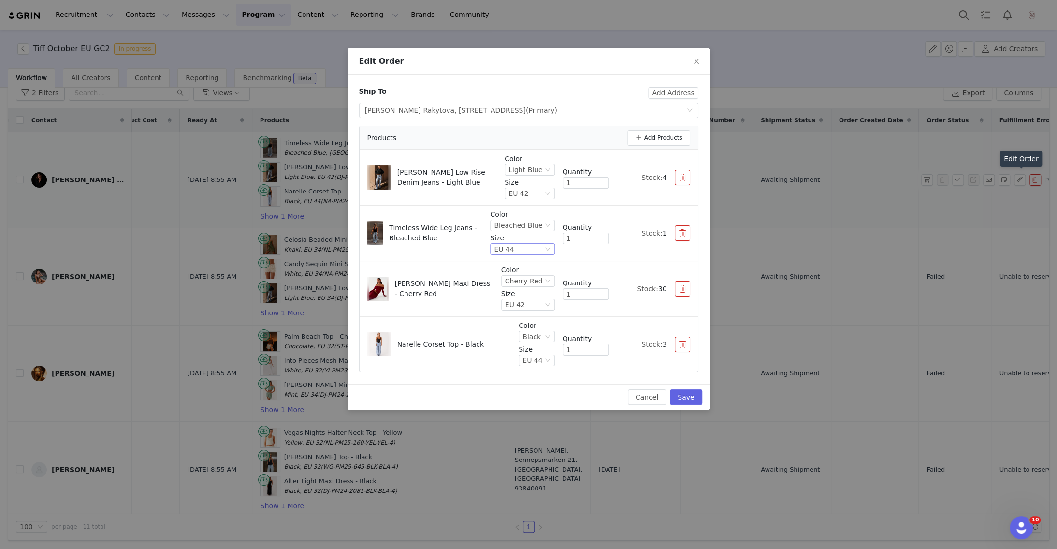
click at [525, 245] on div "EU 44" at bounding box center [518, 249] width 48 height 11
click at [529, 336] on li "EU 46" at bounding box center [524, 336] width 60 height 15
click at [508, 244] on div "EU 46" at bounding box center [504, 249] width 20 height 11
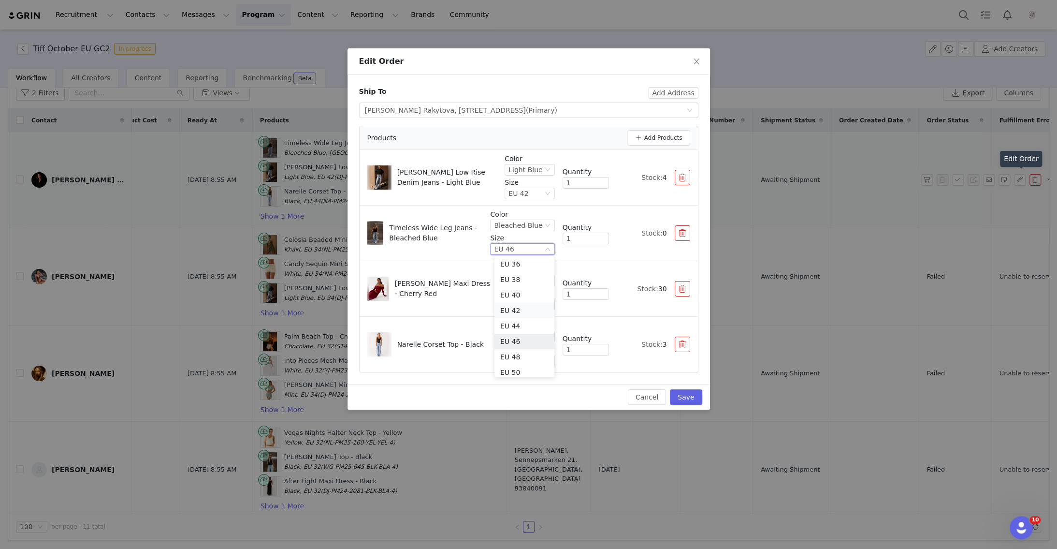
click at [526, 312] on li "EU 42" at bounding box center [524, 310] width 60 height 15
click at [531, 249] on div "EU 42" at bounding box center [518, 249] width 48 height 11
click at [530, 323] on li "EU 44" at bounding box center [524, 325] width 60 height 15
click at [538, 241] on p "Size" at bounding box center [522, 238] width 64 height 10
click at [538, 249] on div "EU 44" at bounding box center [518, 249] width 48 height 11
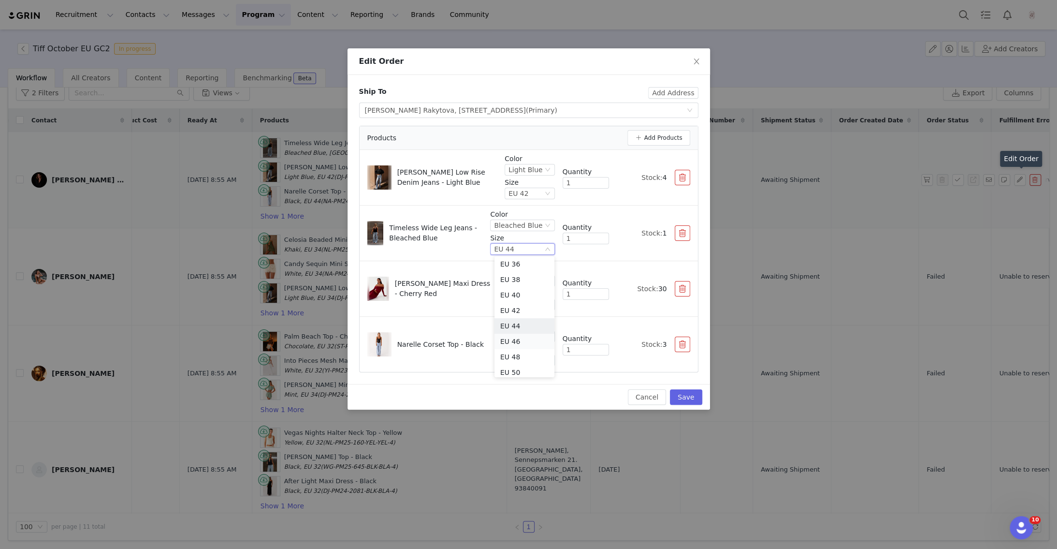
click at [532, 341] on li "EU 46" at bounding box center [524, 340] width 60 height 15
click at [517, 246] on div "EU 46" at bounding box center [518, 249] width 48 height 11
click at [521, 359] on li "EU 48" at bounding box center [524, 356] width 60 height 15
click at [528, 247] on div "EU 48" at bounding box center [518, 249] width 48 height 11
click at [523, 309] on li "EU 42" at bounding box center [524, 310] width 60 height 15
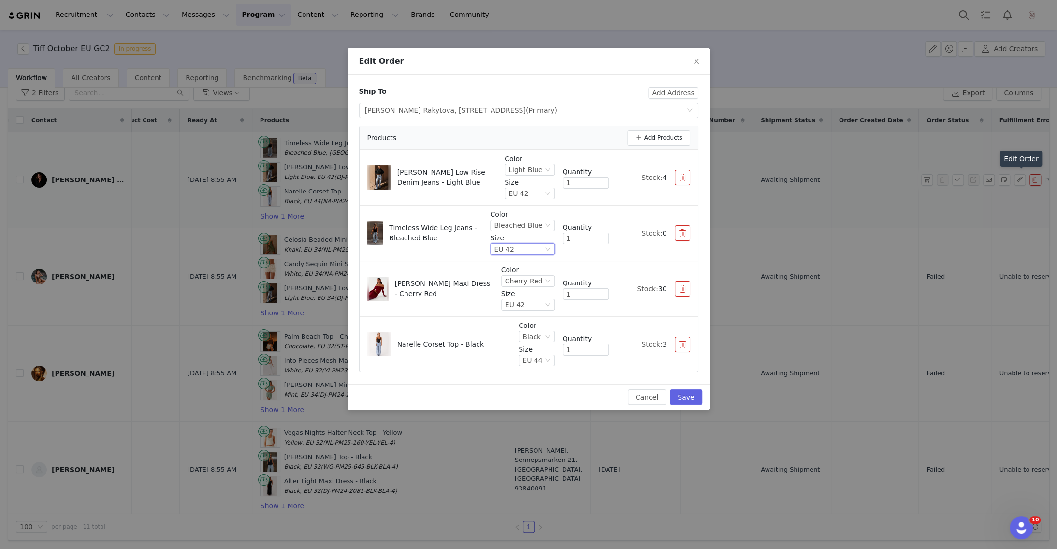
click at [523, 247] on div "EU 42" at bounding box center [518, 249] width 48 height 11
click at [527, 323] on li "EU 44" at bounding box center [524, 325] width 60 height 15
click at [651, 392] on button "Cancel" at bounding box center [647, 396] width 38 height 15
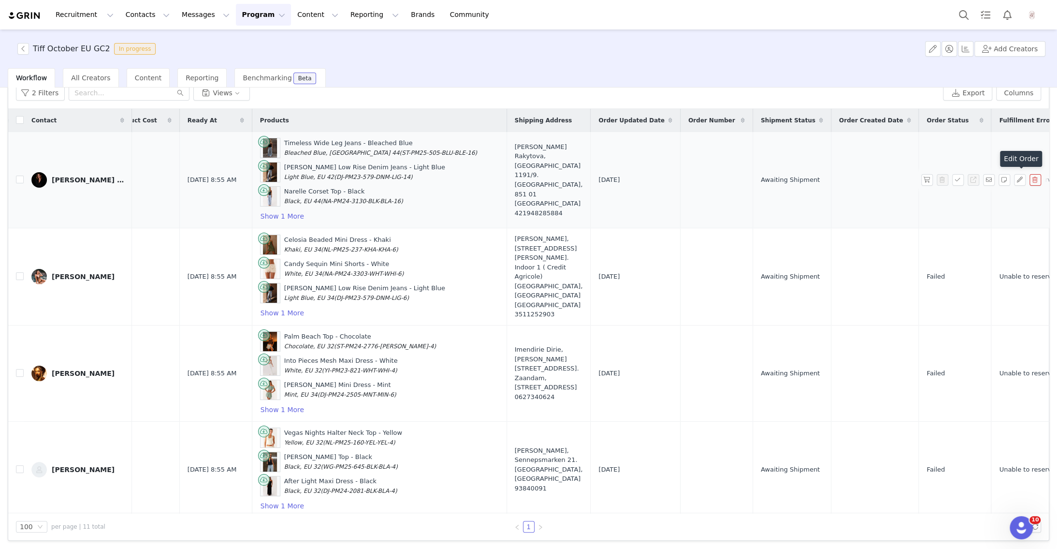
scroll to position [0, 0]
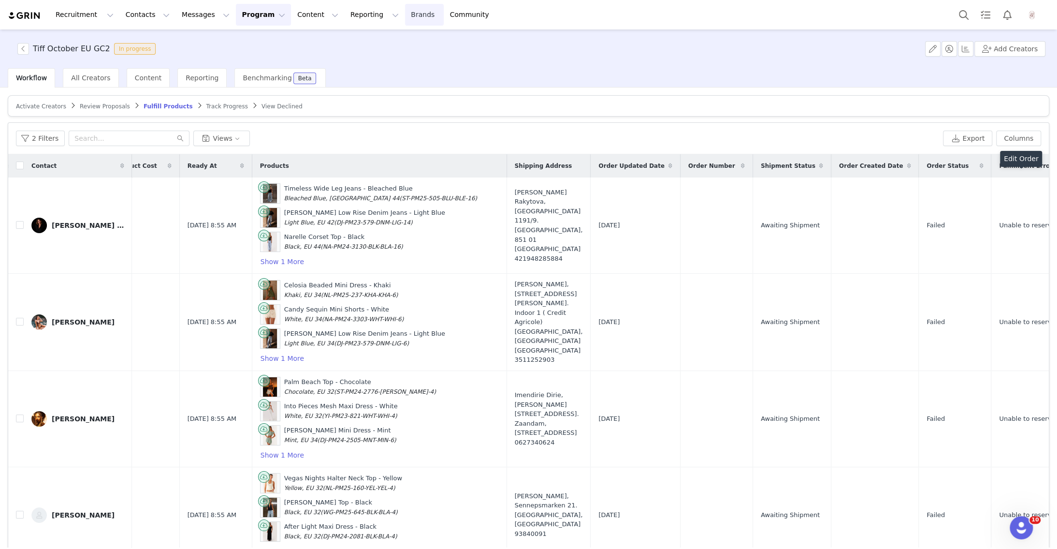
click at [405, 4] on link "Brands Brands" at bounding box center [424, 15] width 38 height 22
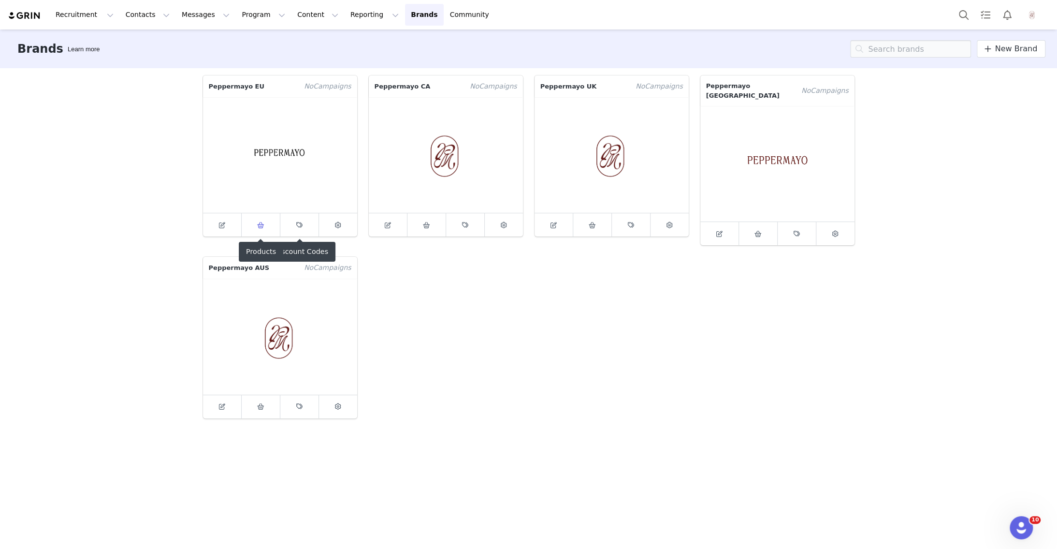
click at [261, 223] on icon at bounding box center [260, 225] width 7 height 6
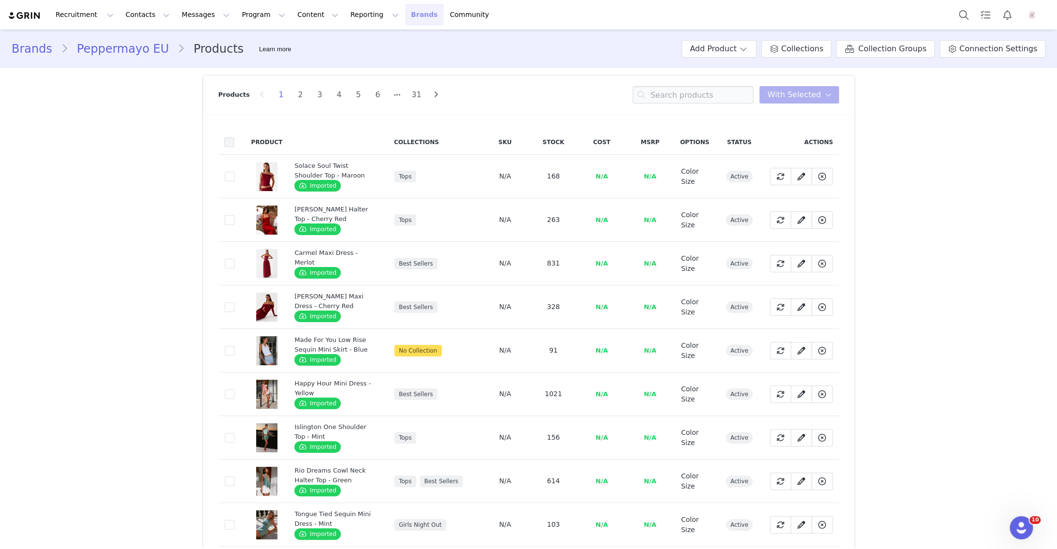
scroll to position [747, 0]
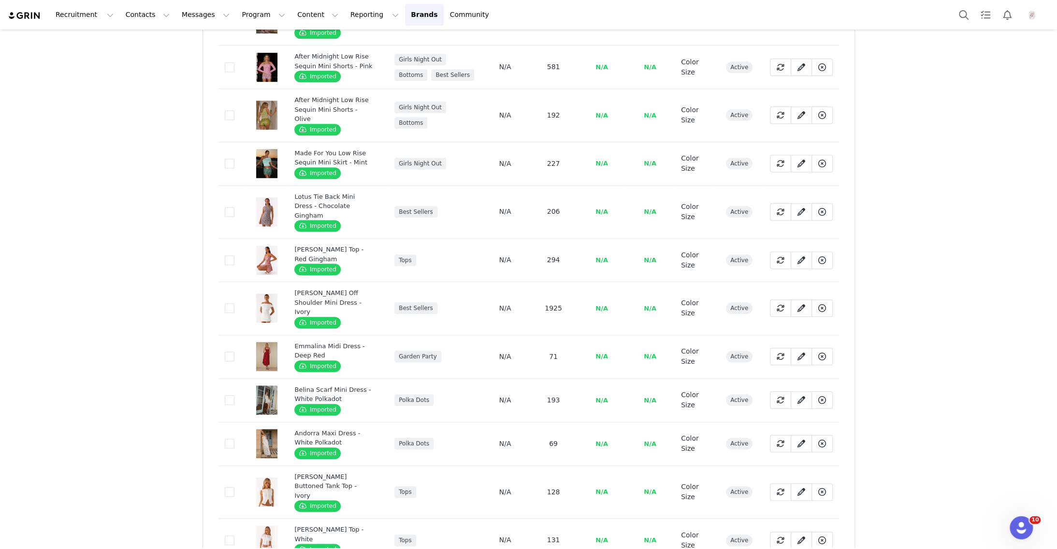
click at [440, 499] on span "100/page" at bounding box center [431, 499] width 32 height 8
type input "100/page"
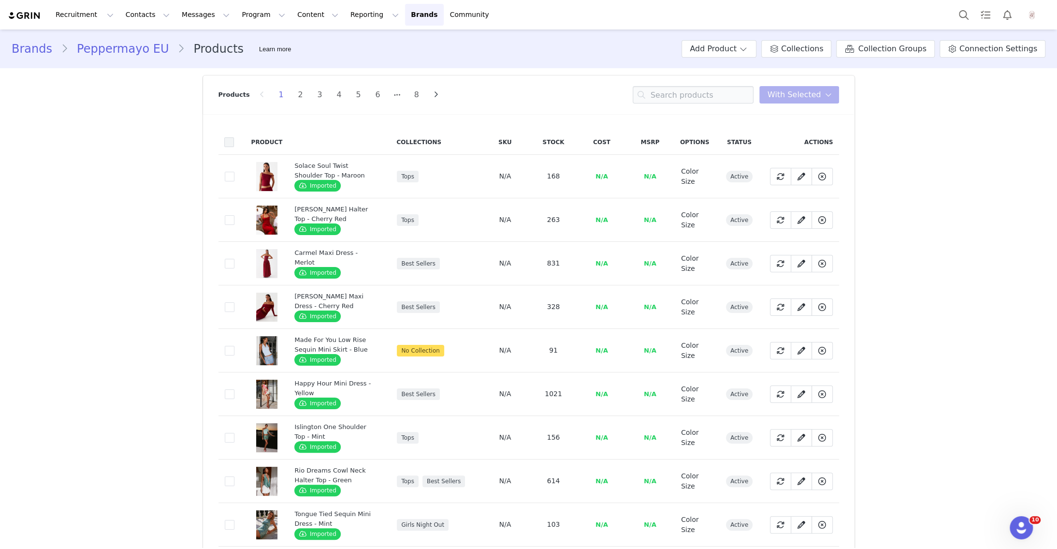
click at [230, 144] on span at bounding box center [229, 142] width 10 height 10
click at [234, 137] on input "checkbox" at bounding box center [234, 137] width 0 height 0
click at [769, 96] on button "With Selected" at bounding box center [799, 94] width 80 height 17
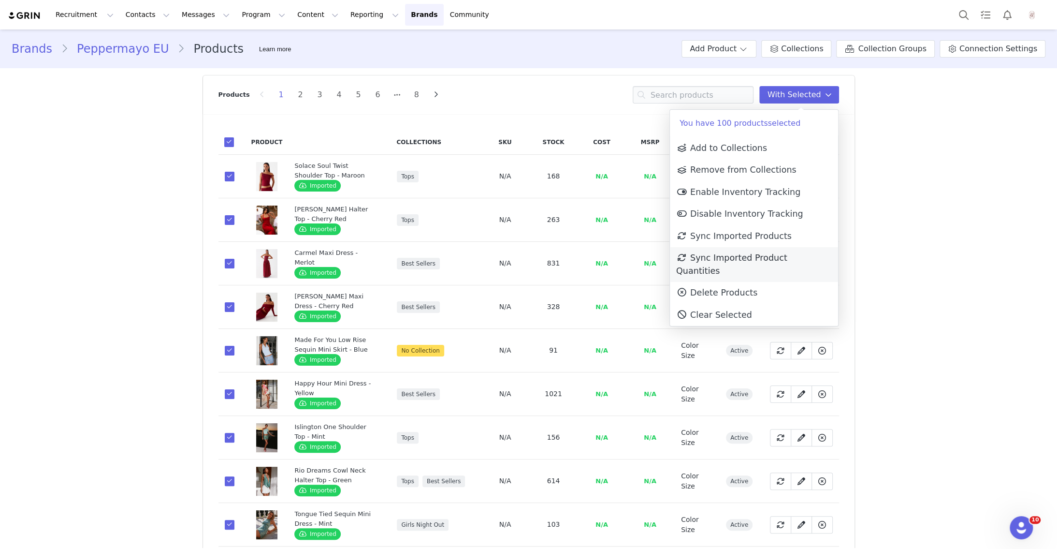
click at [773, 255] on span "Sync Imported Product Quantities" at bounding box center [731, 264] width 111 height 22
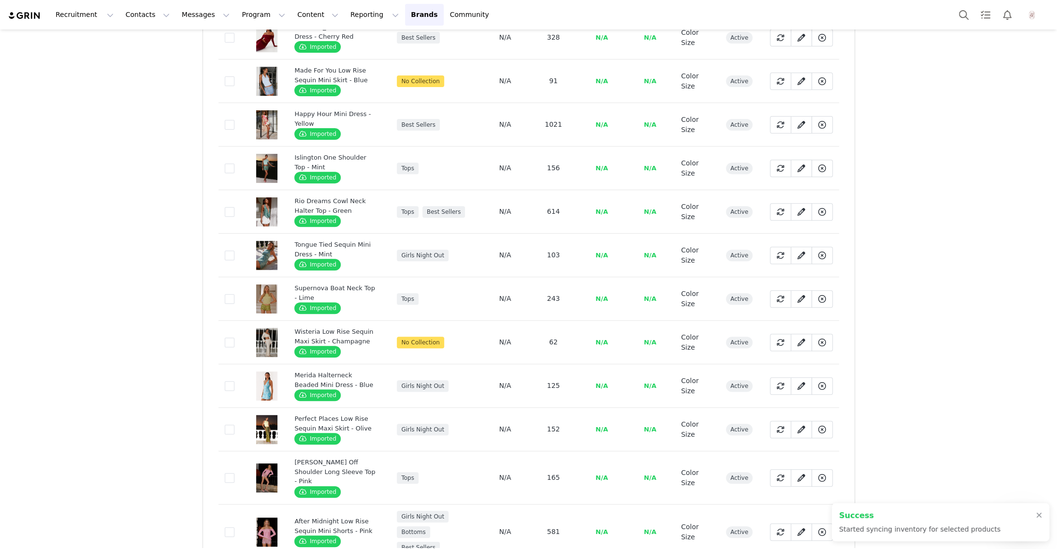
scroll to position [3988, 0]
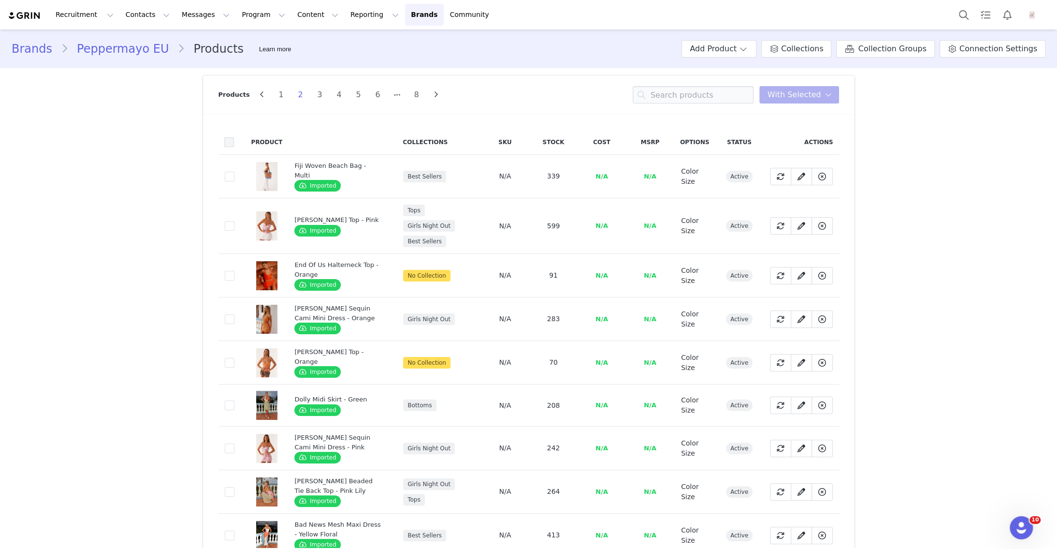
click at [228, 140] on span at bounding box center [229, 142] width 10 height 10
click at [234, 137] on input "checkbox" at bounding box center [234, 137] width 0 height 0
click at [820, 94] on span "With Selected" at bounding box center [794, 95] width 54 height 12
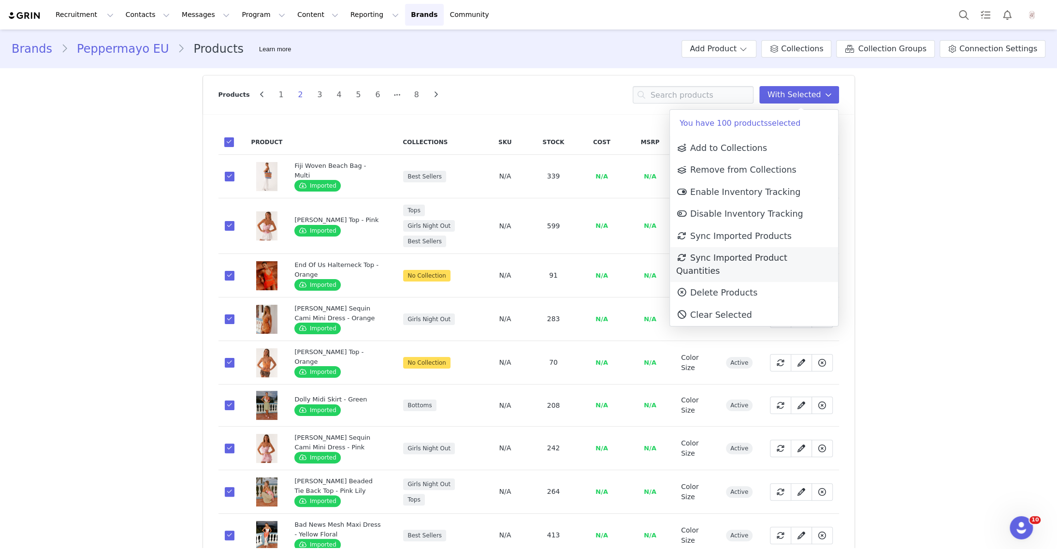
click at [776, 260] on span "Sync Imported Product Quantities" at bounding box center [731, 264] width 111 height 22
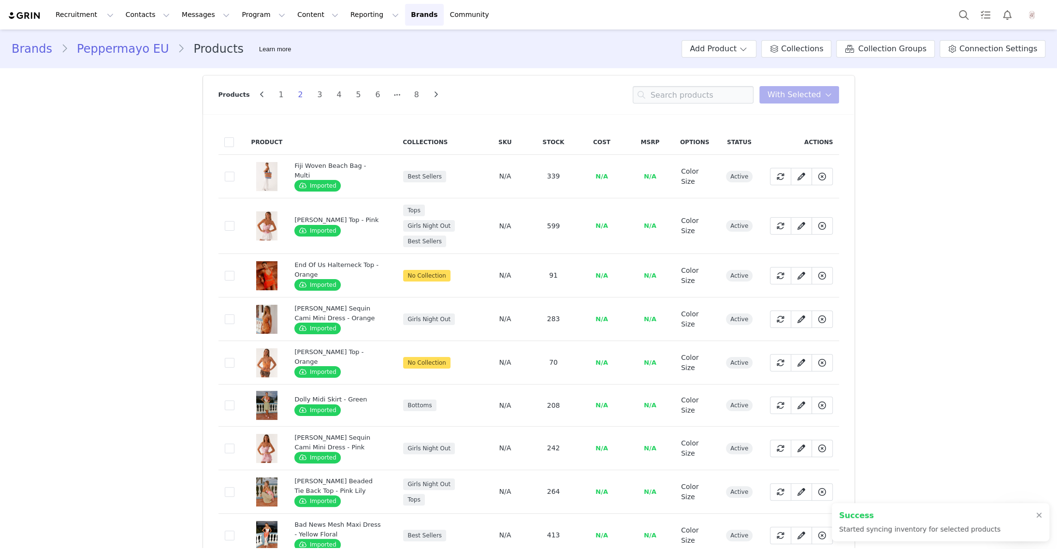
click at [229, 176] on span at bounding box center [230, 177] width 10 height 10
click at [234, 172] on input "5ba6ebc3-a31d-4301-bfe1-31548c61577d" at bounding box center [234, 172] width 0 height 0
click at [791, 96] on span "With Selected" at bounding box center [794, 95] width 54 height 12
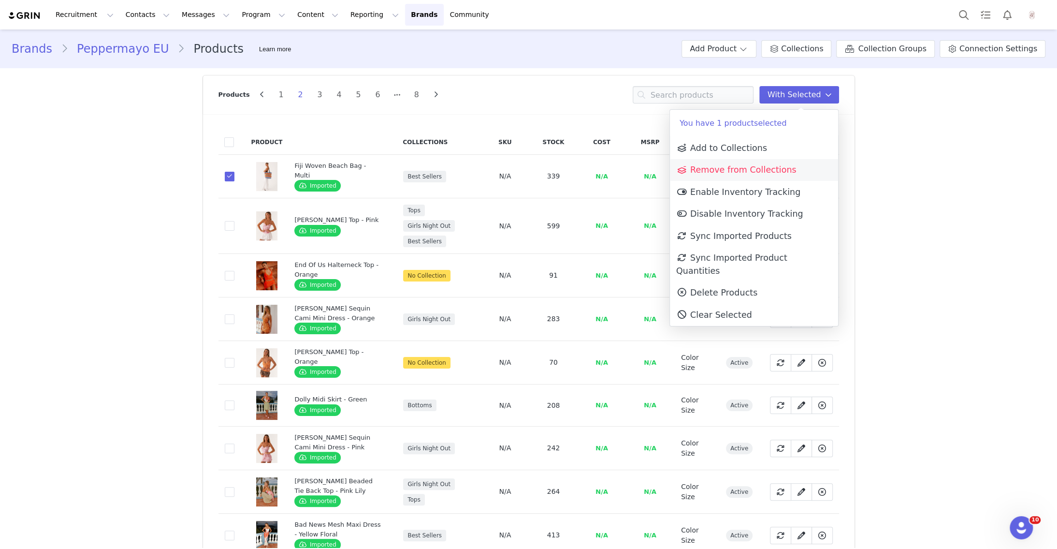
click at [777, 175] on link "Remove from Collections" at bounding box center [754, 170] width 168 height 22
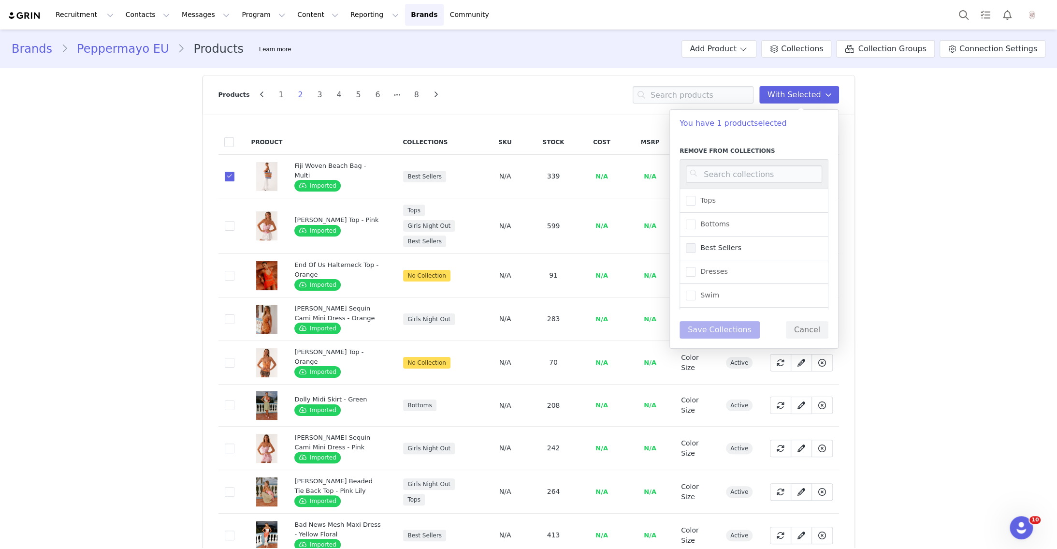
click at [713, 251] on label "Best Sellers" at bounding box center [714, 248] width 56 height 12
click at [695, 243] on input "Best Sellers" at bounding box center [695, 243] width 0 height 0
click at [719, 331] on button "Save Collections" at bounding box center [720, 329] width 80 height 17
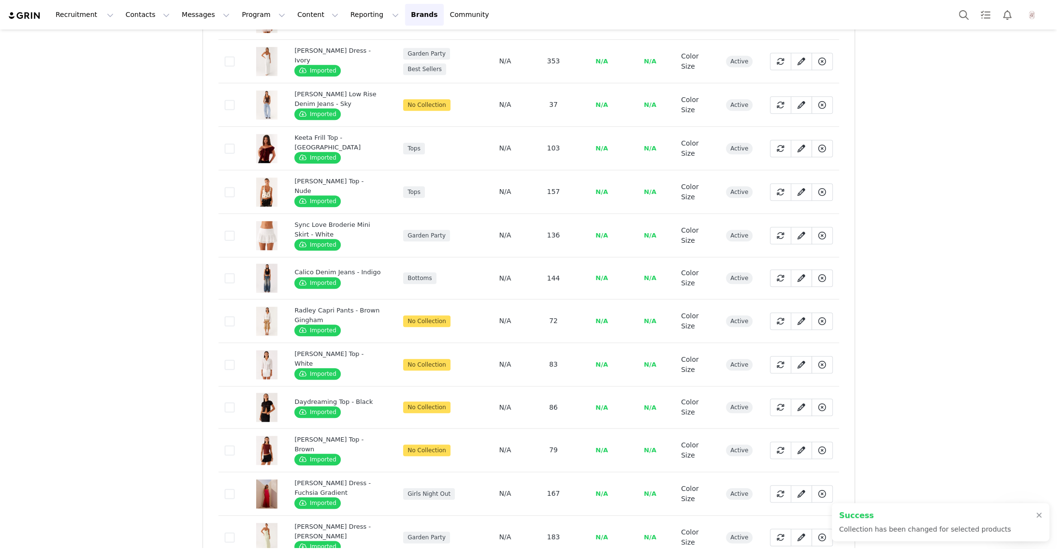
scroll to position [3968, 0]
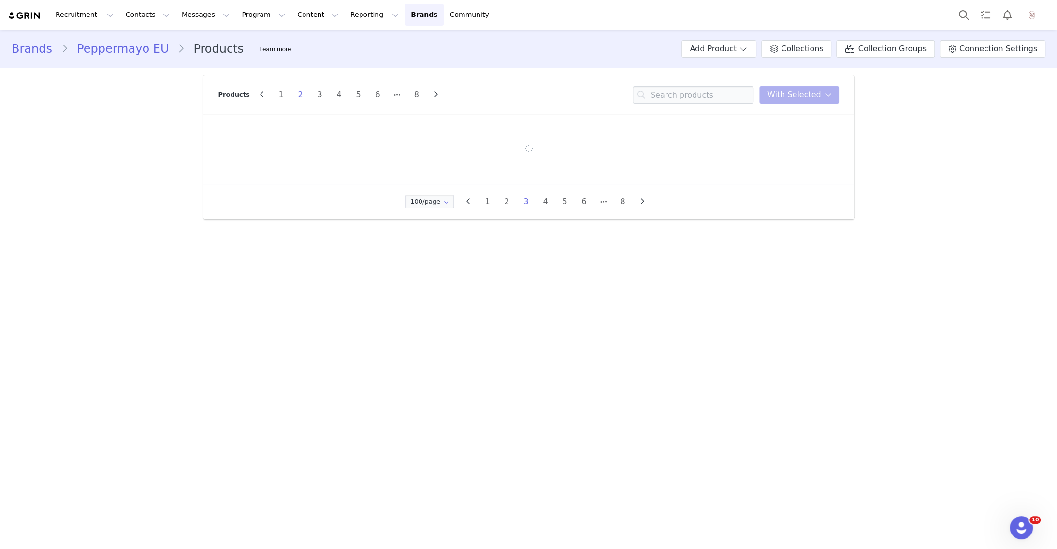
scroll to position [0, 0]
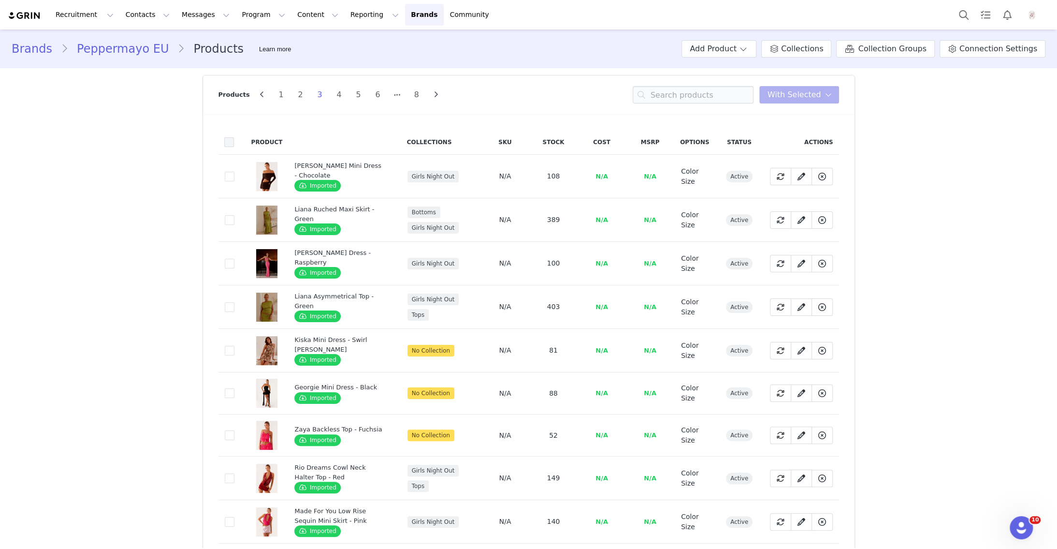
click at [228, 140] on span at bounding box center [229, 142] width 10 height 10
click at [234, 137] on input "checkbox" at bounding box center [234, 137] width 0 height 0
click at [816, 95] on span "With Selected" at bounding box center [794, 95] width 54 height 12
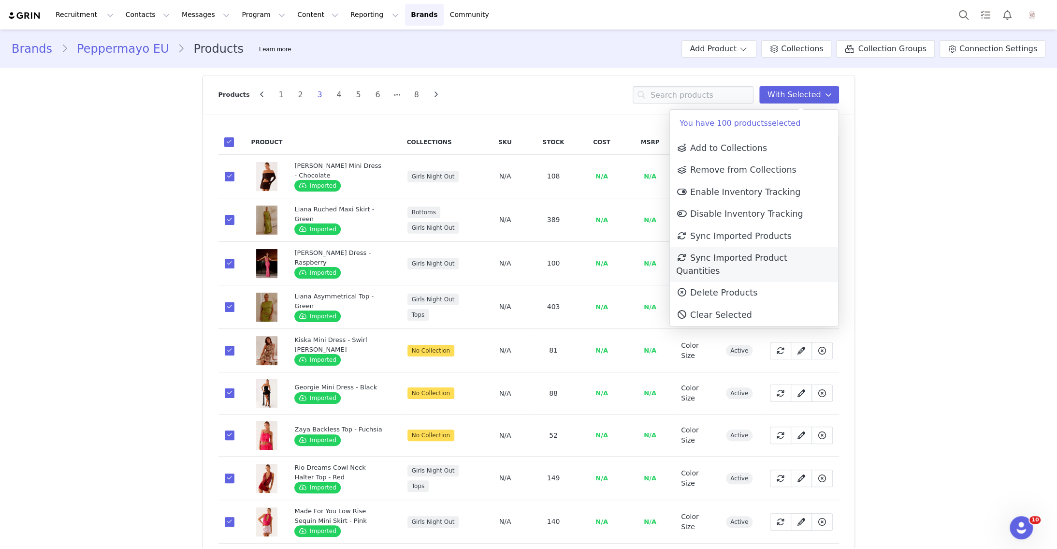
click at [787, 254] on span "Sync Imported Product Quantities" at bounding box center [731, 264] width 111 height 22
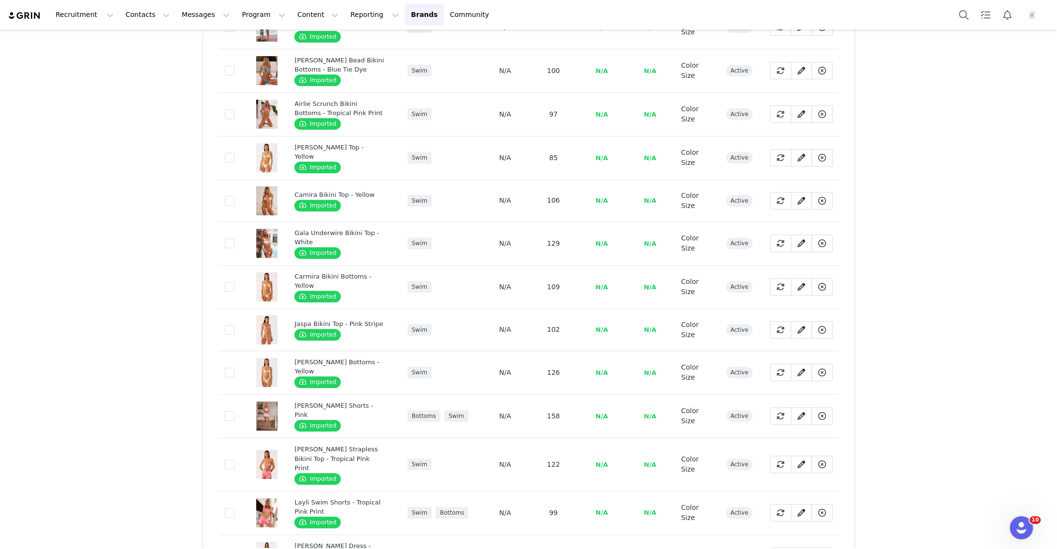
scroll to position [3945, 0]
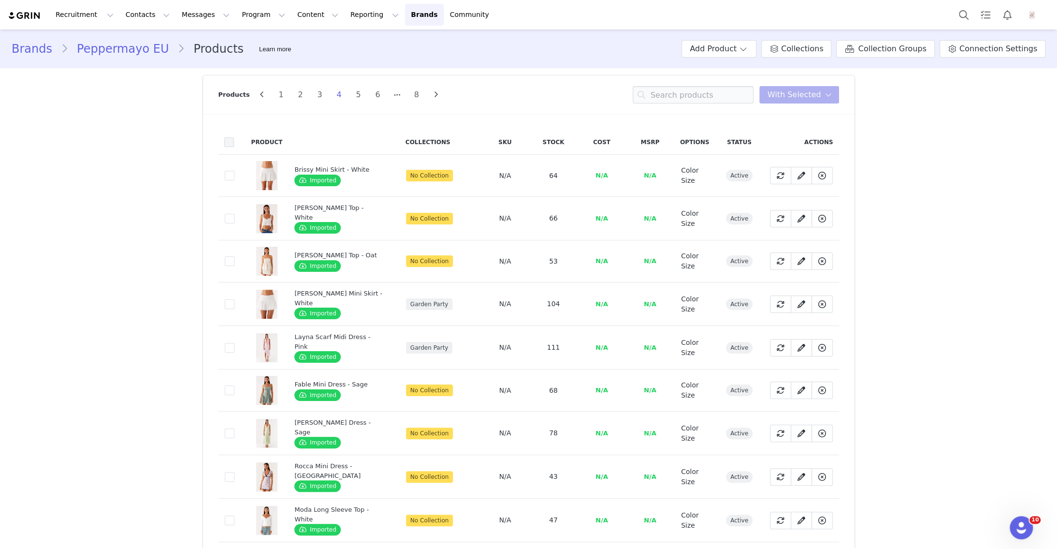
click at [226, 137] on span at bounding box center [229, 142] width 10 height 10
click at [234, 137] on input "checkbox" at bounding box center [234, 137] width 0 height 0
click at [803, 98] on span "With Selected" at bounding box center [794, 95] width 54 height 12
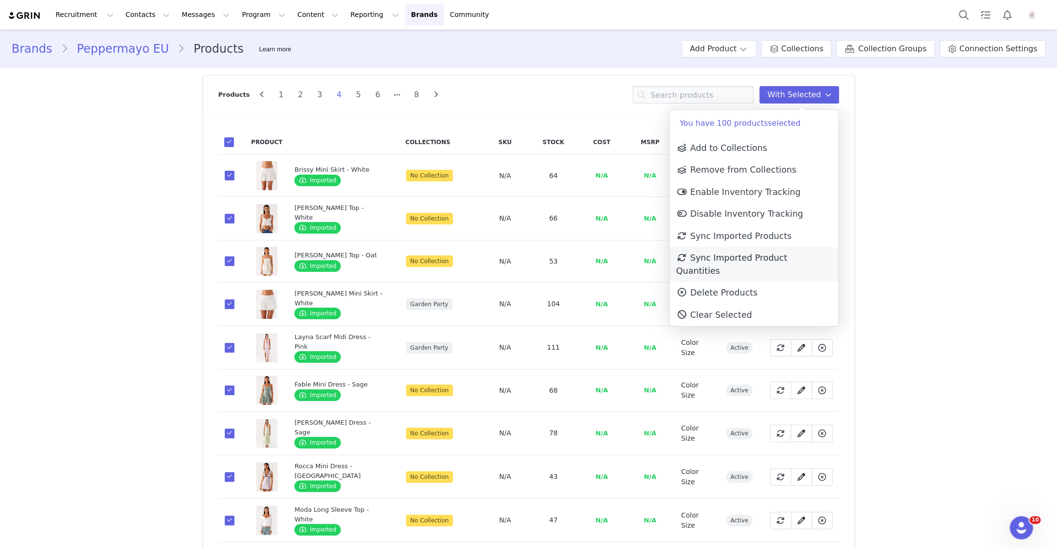
click at [777, 255] on span "Sync Imported Product Quantities" at bounding box center [731, 264] width 111 height 22
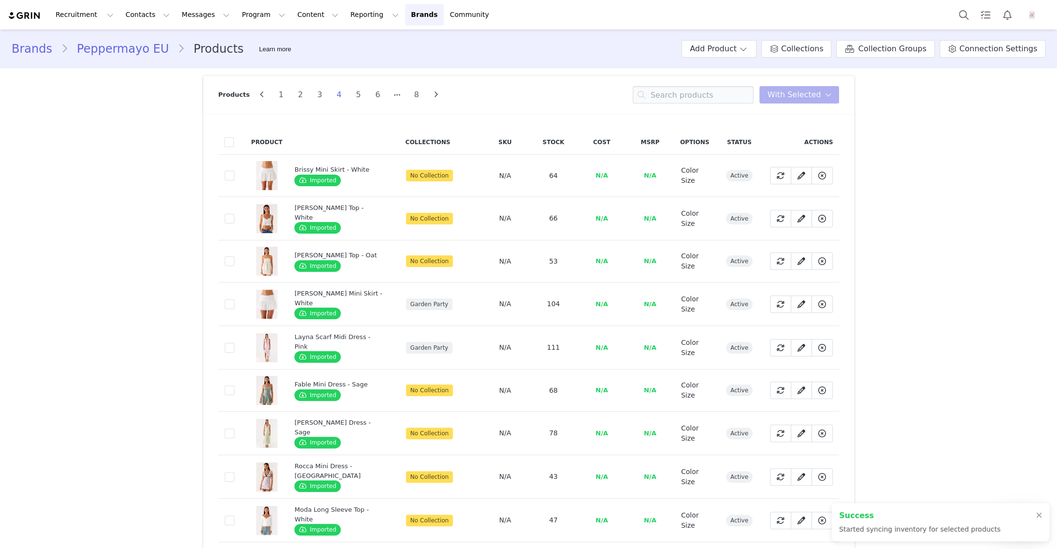
scroll to position [3948, 0]
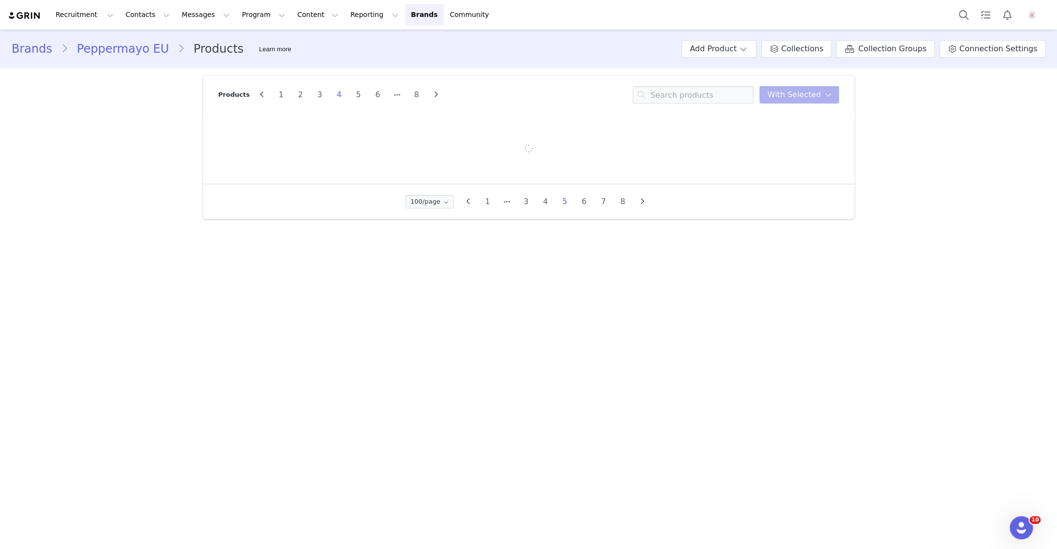
scroll to position [0, 0]
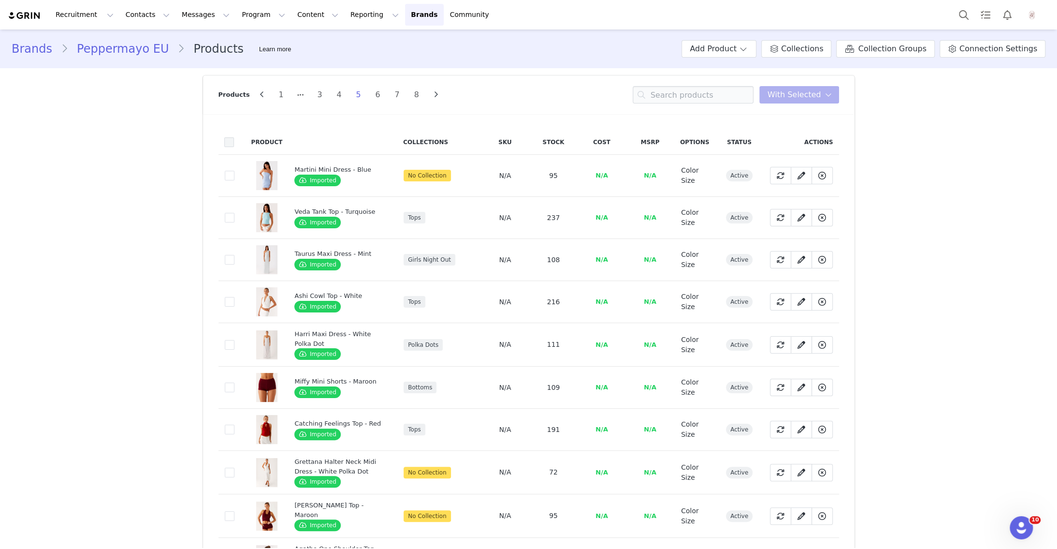
click at [231, 141] on span at bounding box center [229, 142] width 10 height 10
click at [234, 137] on input "checkbox" at bounding box center [234, 137] width 0 height 0
click at [807, 96] on span "With Selected" at bounding box center [794, 95] width 54 height 12
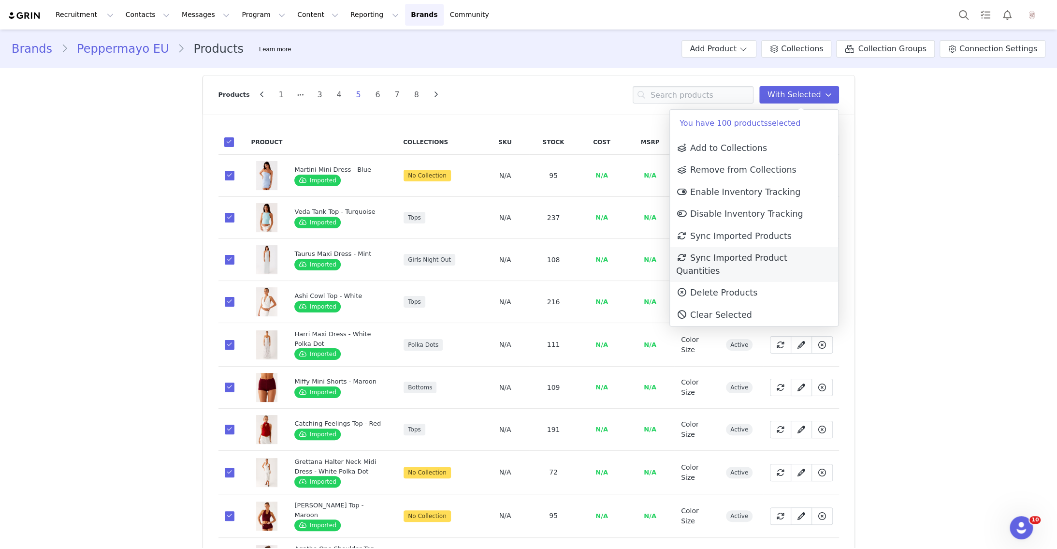
click at [764, 255] on span "Sync Imported Product Quantities" at bounding box center [731, 264] width 111 height 22
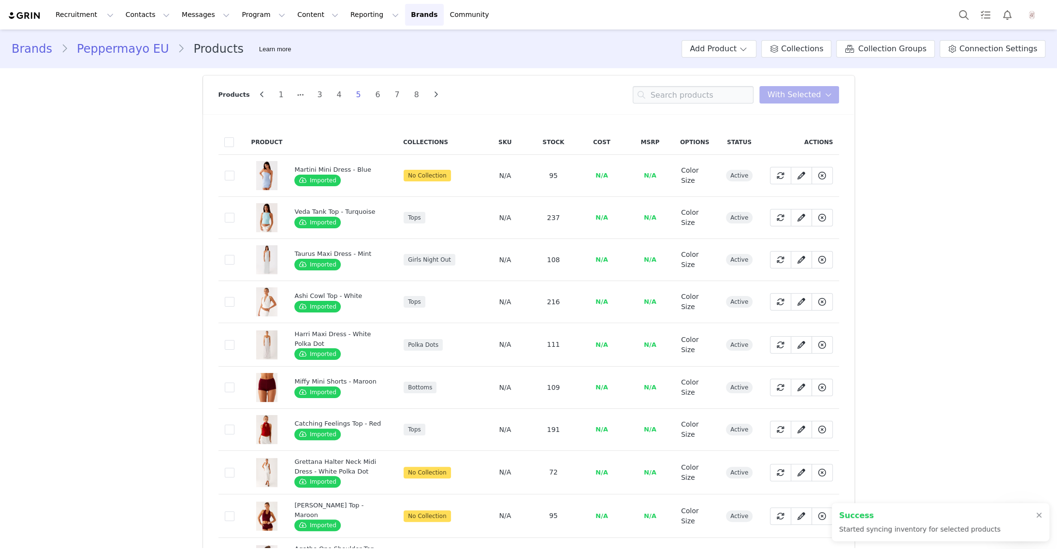
scroll to position [3954, 0]
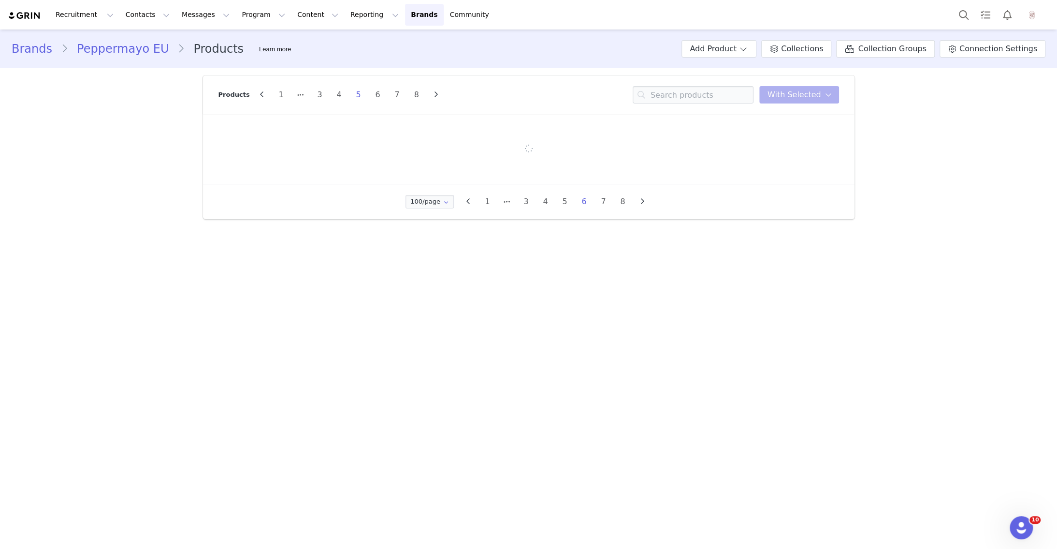
scroll to position [0, 0]
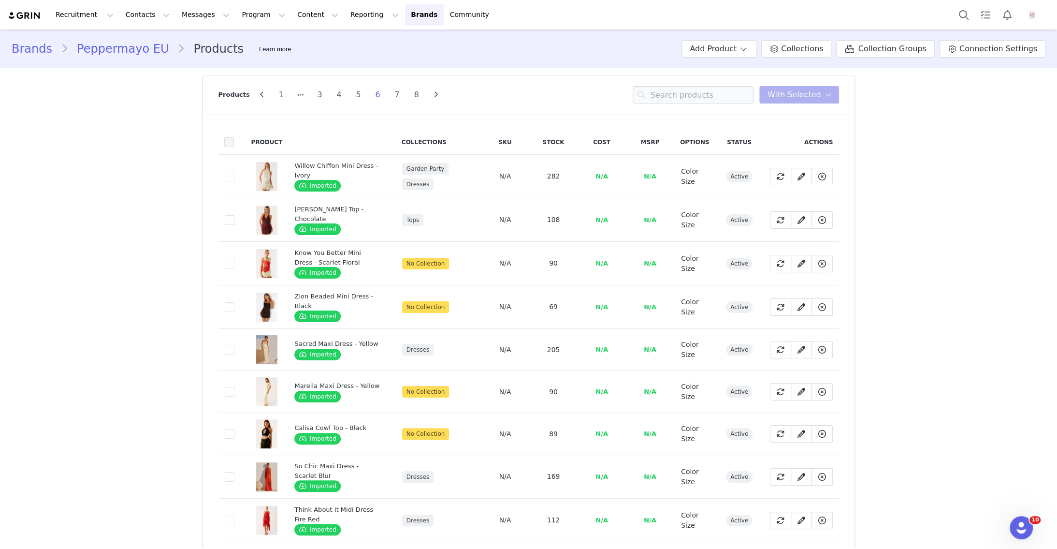
click at [228, 142] on span at bounding box center [229, 142] width 10 height 10
click at [234, 137] on input "checkbox" at bounding box center [234, 137] width 0 height 0
click at [817, 92] on span "With Selected" at bounding box center [794, 95] width 54 height 12
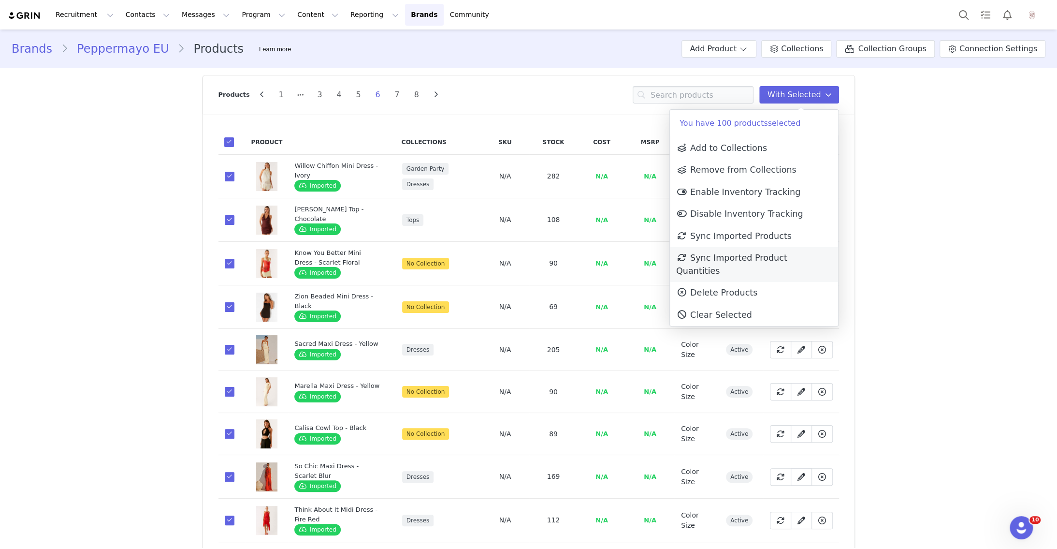
click at [787, 253] on span "Sync Imported Product Quantities" at bounding box center [731, 264] width 111 height 22
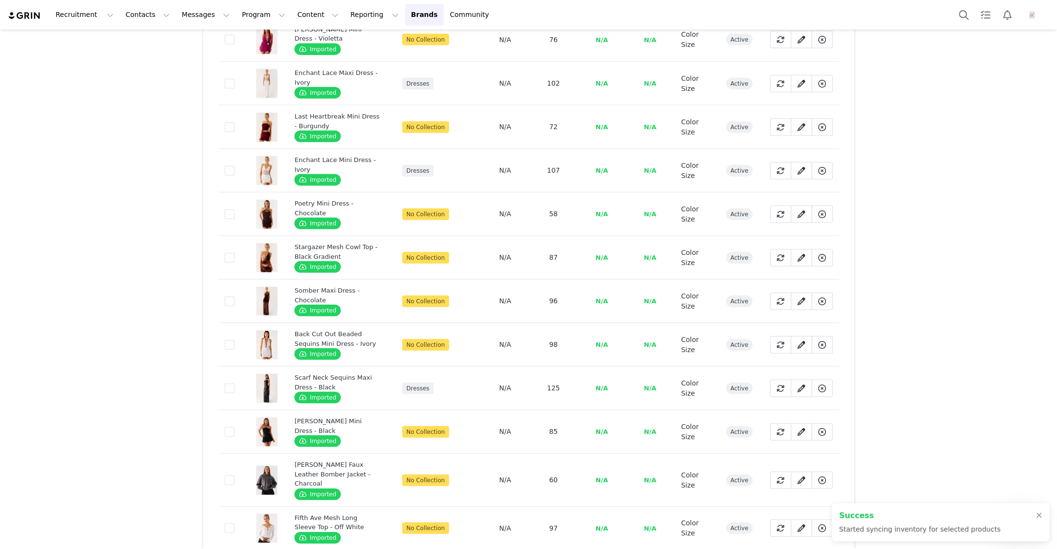
scroll to position [3950, 0]
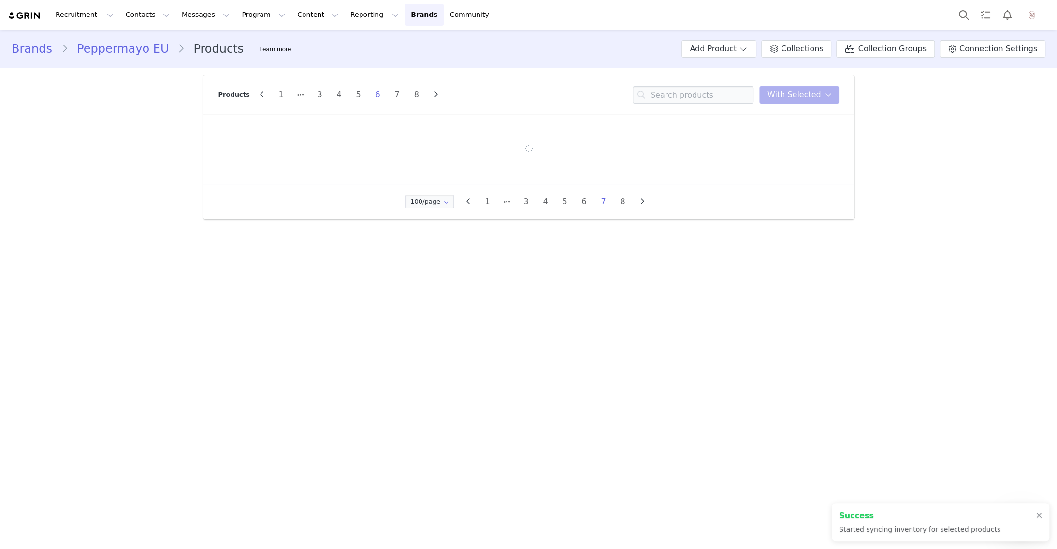
scroll to position [0, 0]
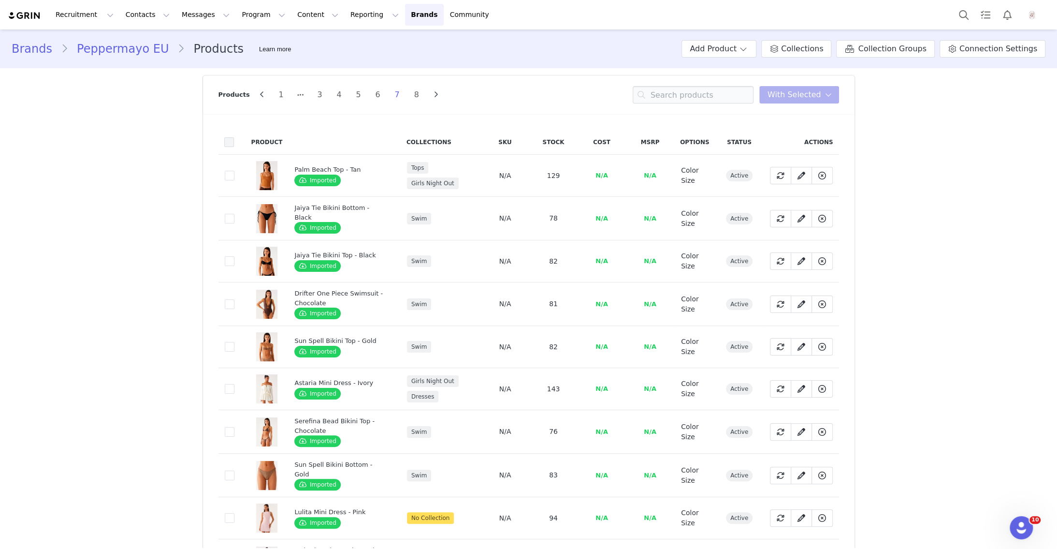
click at [230, 145] on span at bounding box center [229, 142] width 10 height 10
click at [234, 137] on input "checkbox" at bounding box center [234, 137] width 0 height 0
click at [816, 97] on span "With Selected" at bounding box center [794, 95] width 54 height 12
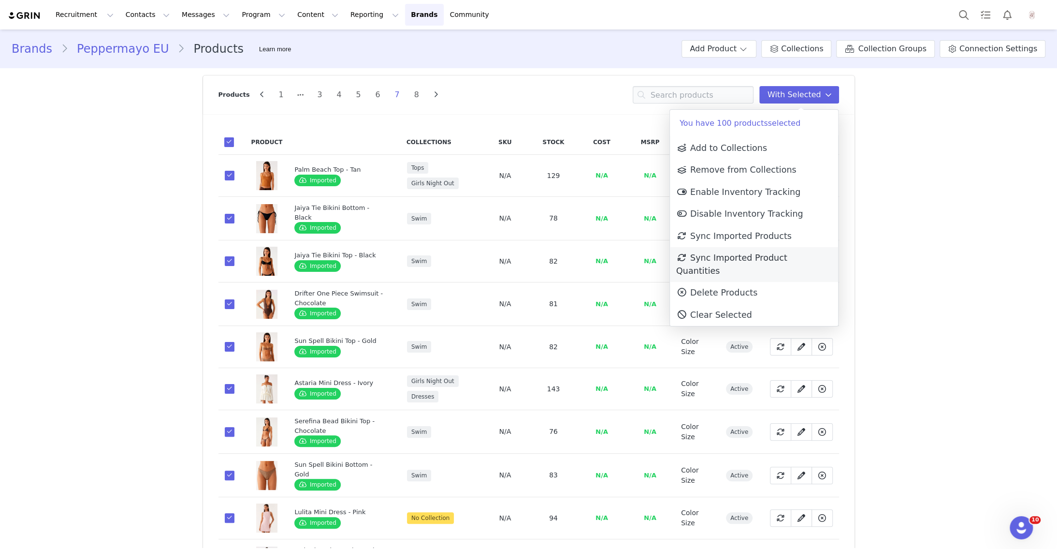
click at [774, 258] on span "Sync Imported Product Quantities" at bounding box center [731, 264] width 111 height 22
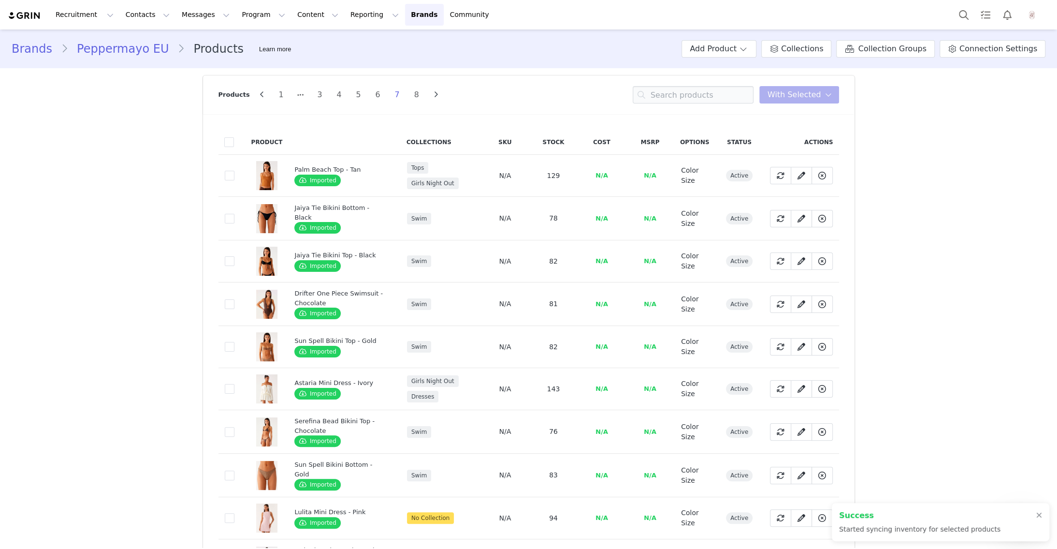
scroll to position [3968, 0]
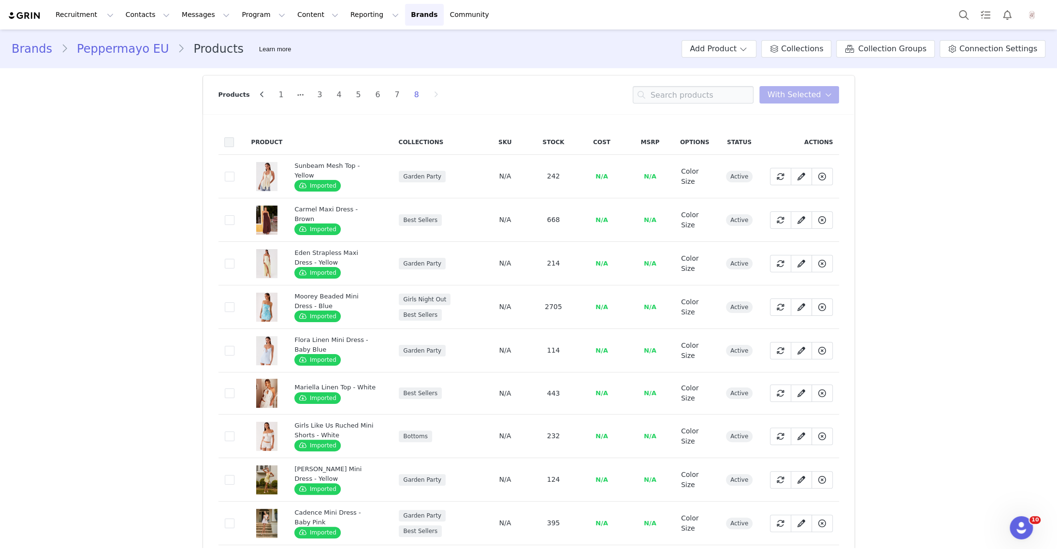
click at [227, 141] on span at bounding box center [229, 142] width 10 height 10
click at [234, 137] on input "checkbox" at bounding box center [234, 137] width 0 height 0
click at [814, 96] on span "With Selected" at bounding box center [794, 95] width 54 height 12
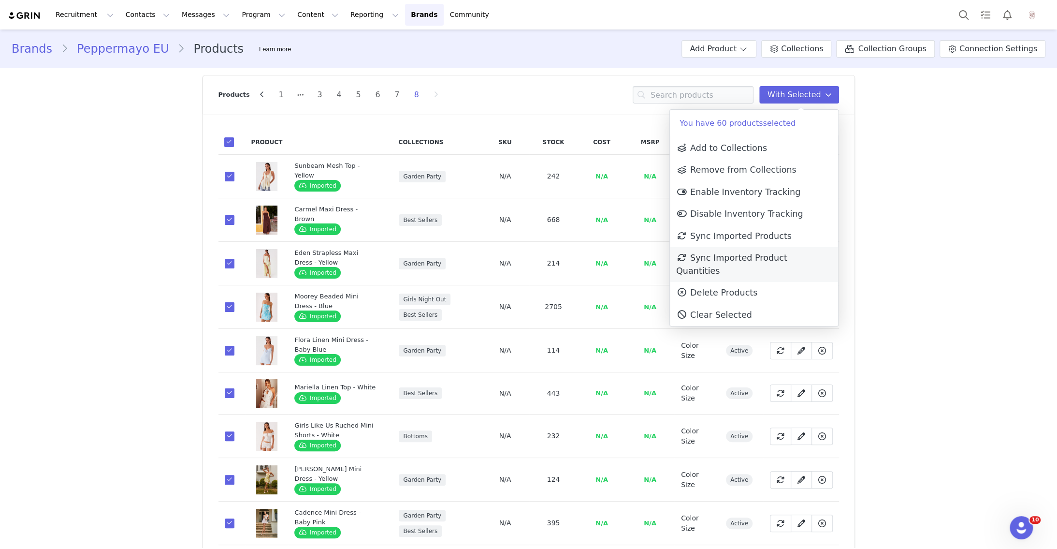
click at [787, 257] on span "Sync Imported Product Quantities" at bounding box center [731, 264] width 111 height 22
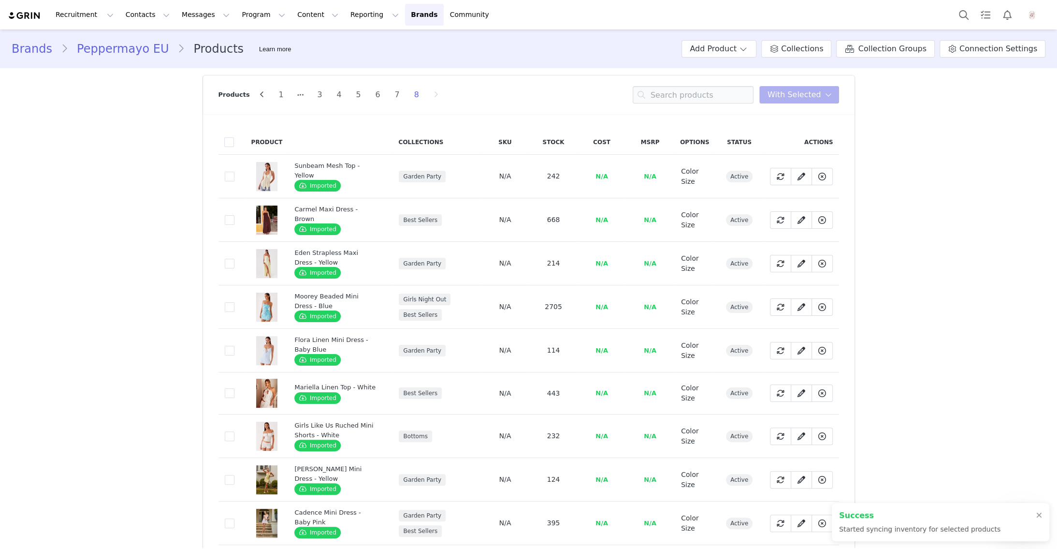
scroll to position [2245, 0]
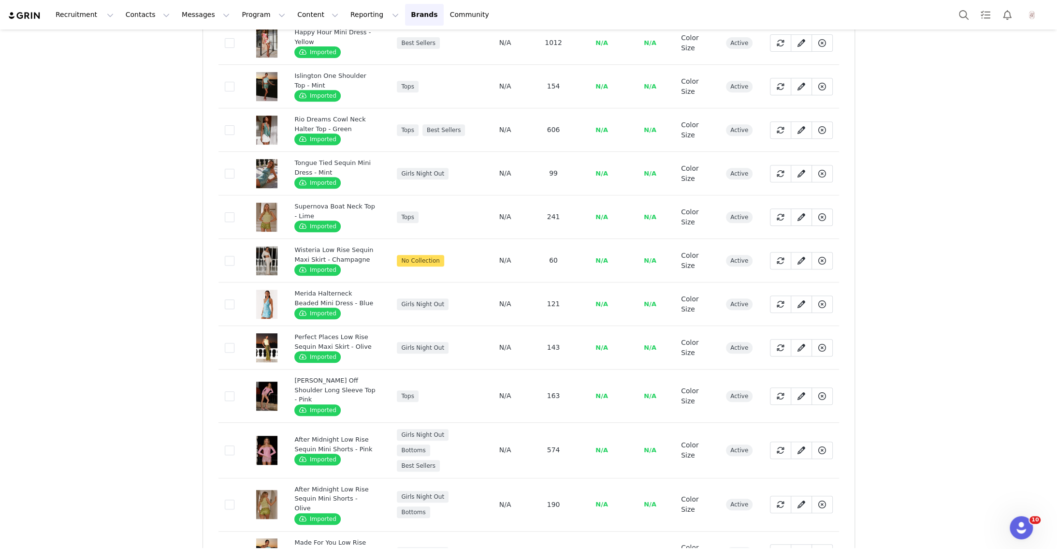
scroll to position [354, 0]
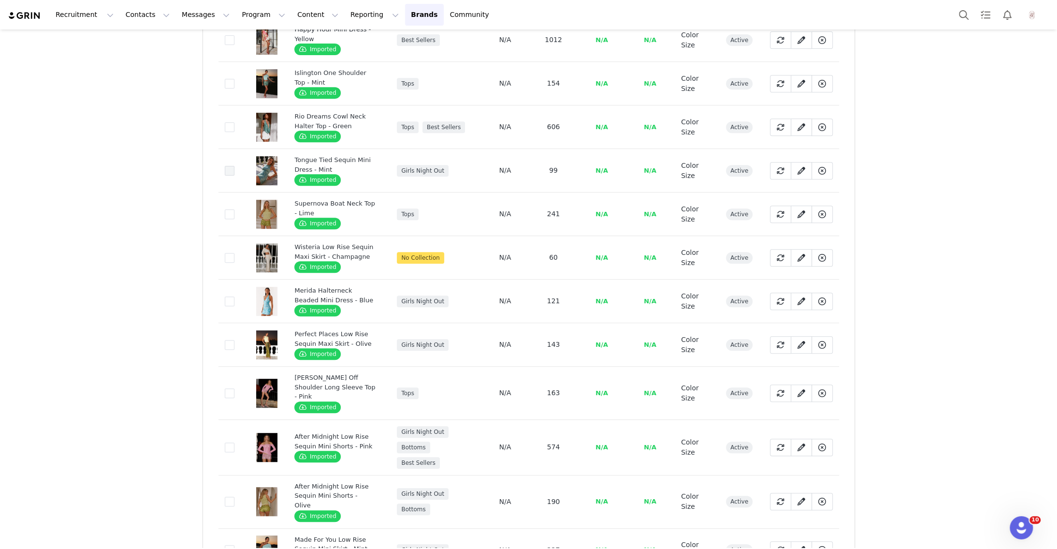
click at [228, 168] on span at bounding box center [230, 171] width 10 height 10
click at [234, 166] on input "f158574c-996c-49b1-8398-6ac3ed923752" at bounding box center [234, 166] width 0 height 0
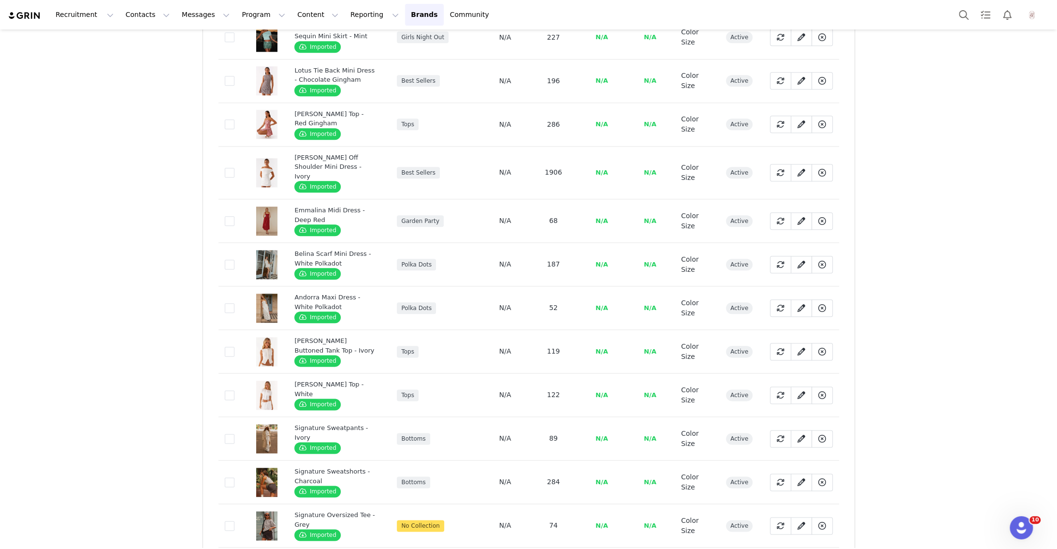
scroll to position [878, 0]
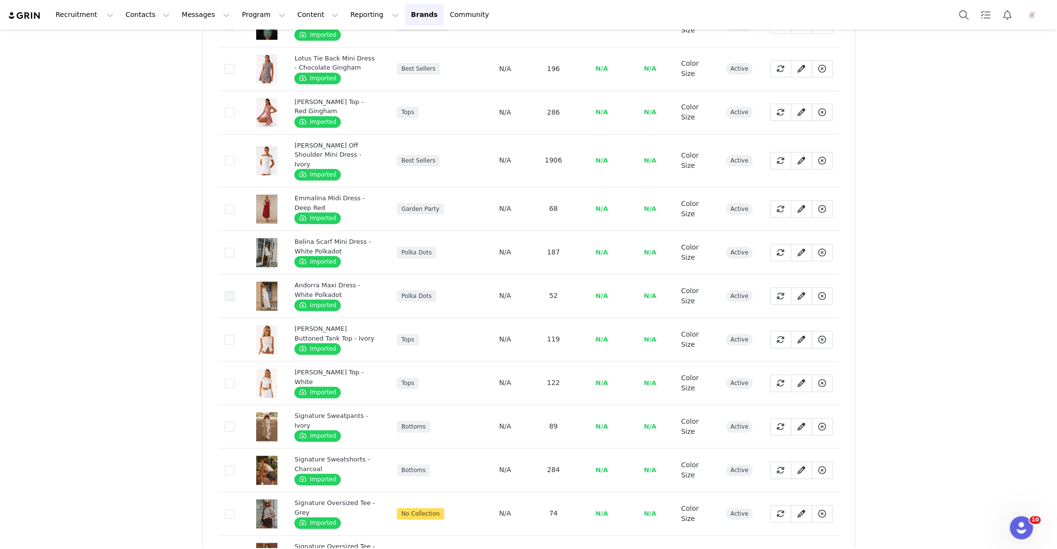
click at [225, 291] on span at bounding box center [230, 296] width 10 height 10
click at [234, 291] on input "0929a5b3-96fc-4747-bb5c-29a2c1f8e1fe" at bounding box center [234, 291] width 0 height 0
click at [228, 204] on span at bounding box center [230, 209] width 10 height 10
click at [234, 204] on input "d5b40654-8159-4e5c-891b-7edbb96c2cac" at bounding box center [234, 204] width 0 height 0
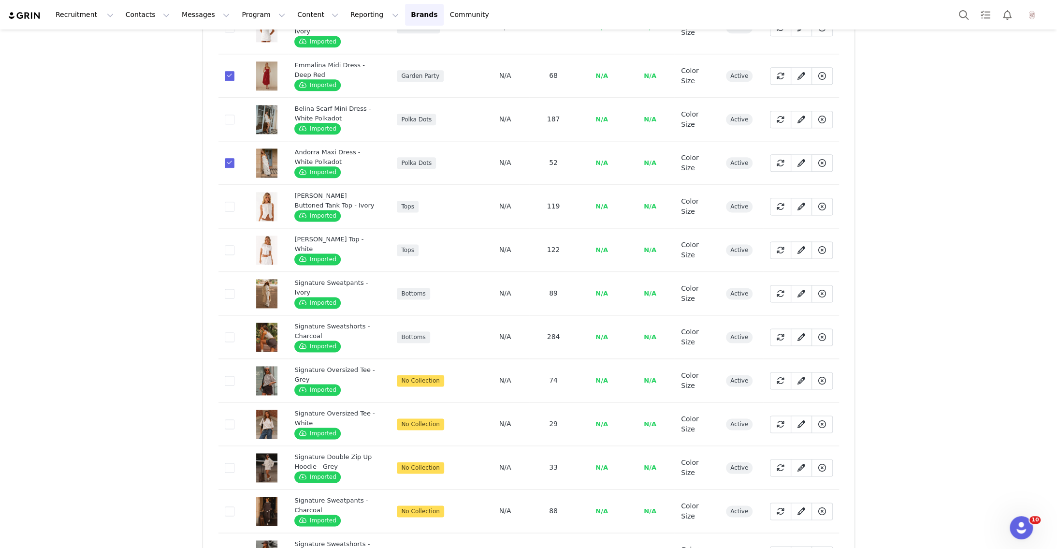
scroll to position [1051, 0]
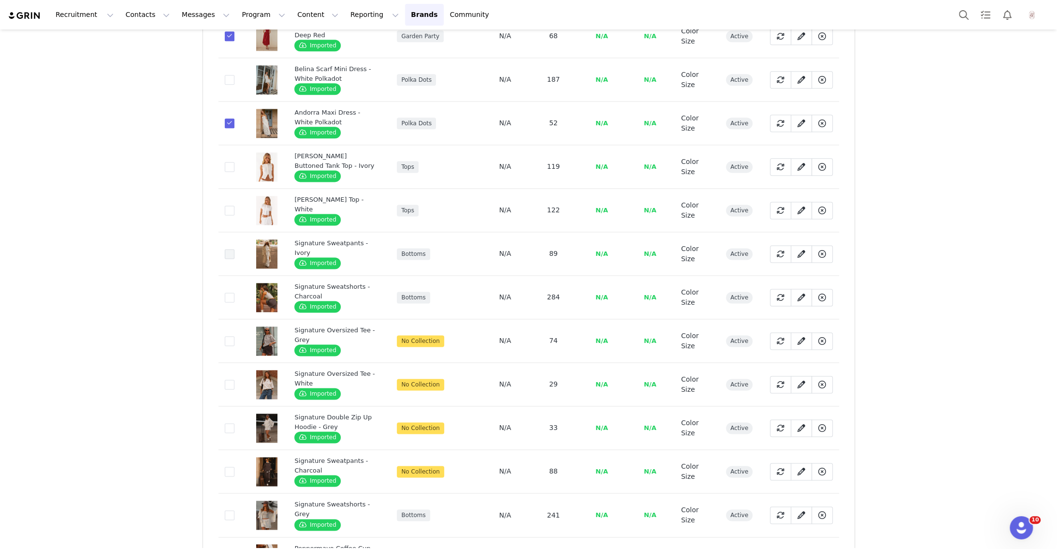
click at [227, 249] on span at bounding box center [230, 254] width 10 height 10
click at [234, 249] on input "49a0b720-c902-4d52-808c-e822bfc46b8b" at bounding box center [234, 249] width 0 height 0
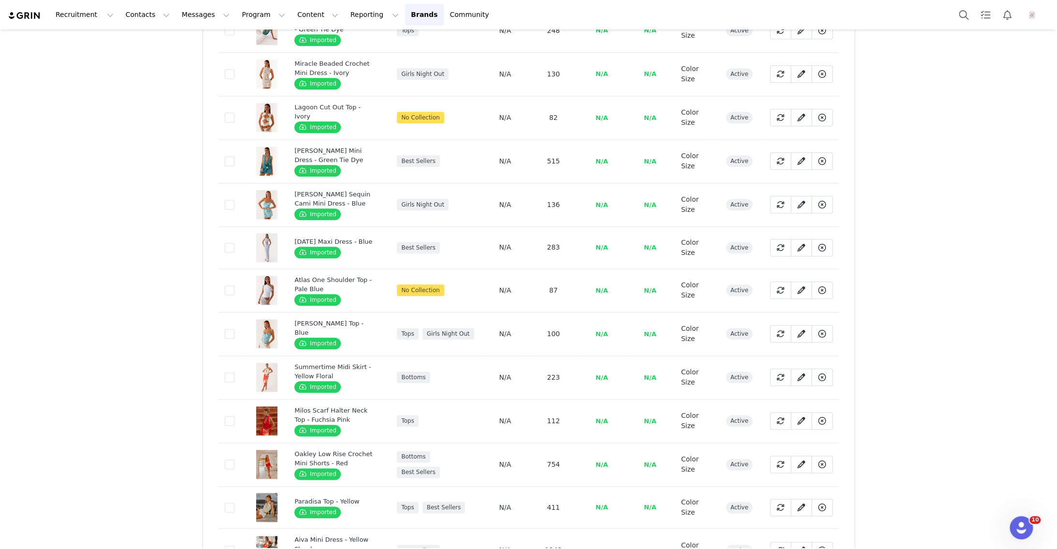
scroll to position [3987, 0]
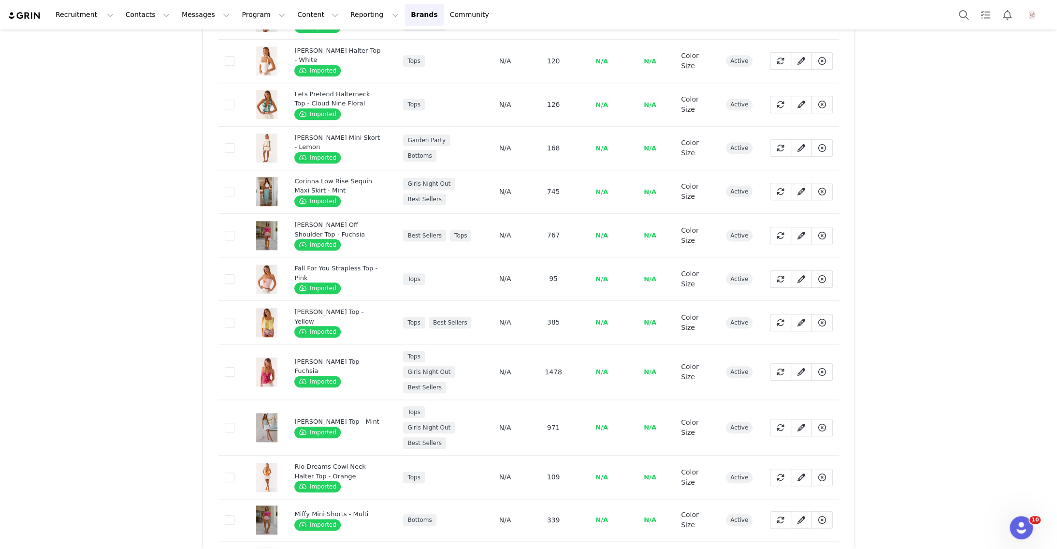
scroll to position [703, 0]
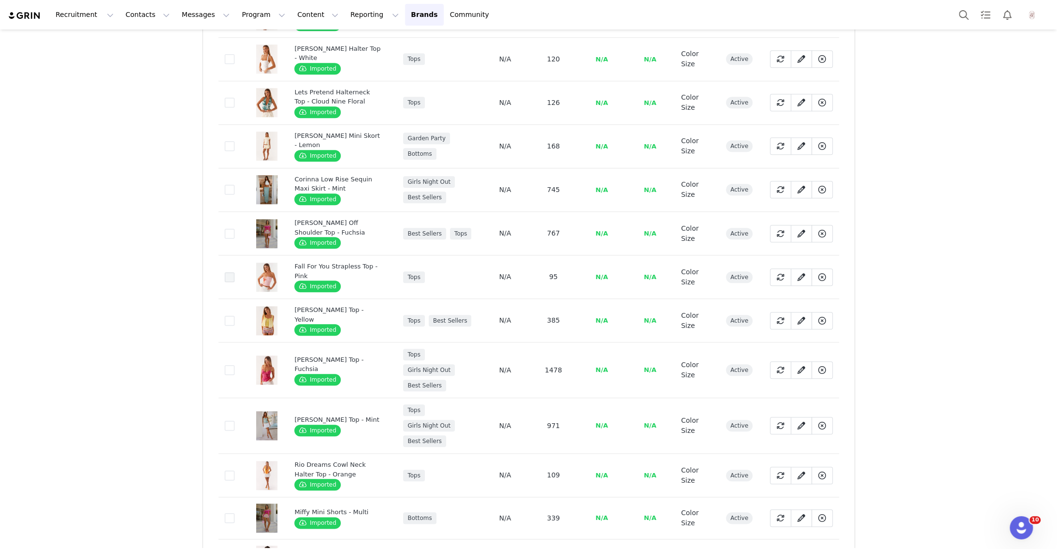
click at [232, 272] on span at bounding box center [230, 277] width 10 height 10
click at [234, 272] on input "1dfe1af4-784c-4783-9758-a8a9ca603397" at bounding box center [234, 272] width 0 height 0
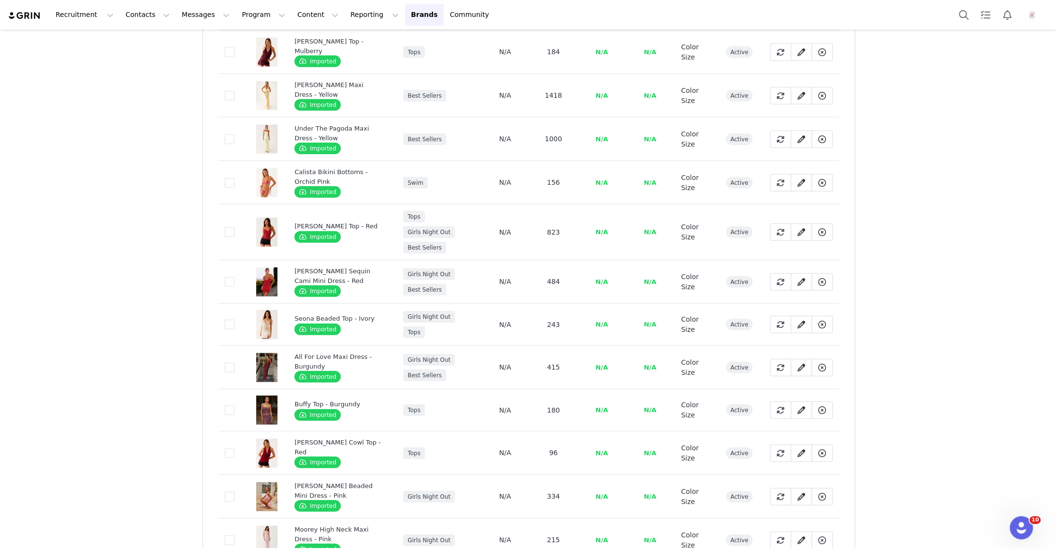
scroll to position [2031, 0]
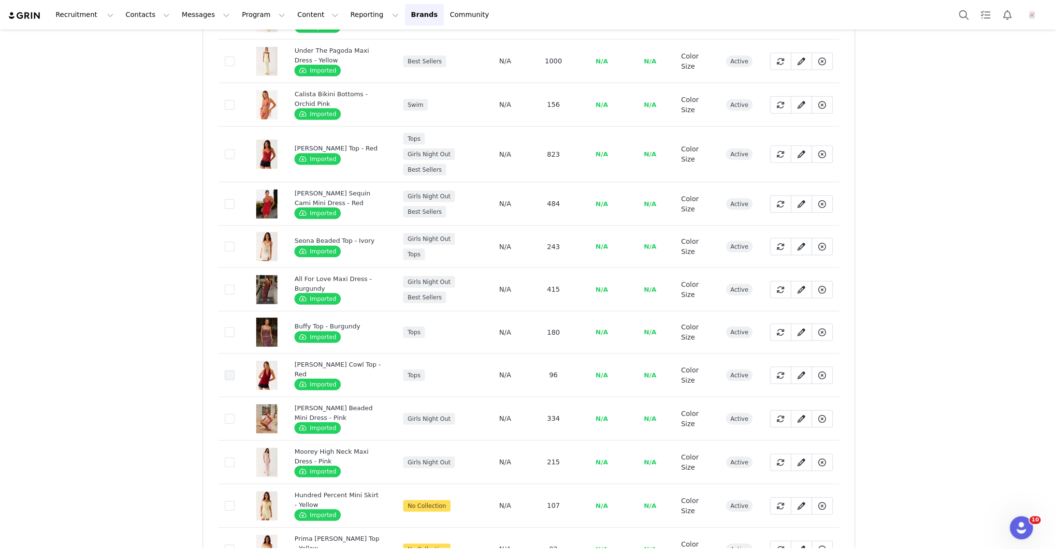
click at [227, 370] on span at bounding box center [230, 375] width 10 height 10
click at [234, 370] on input "41b9d382-b7de-4c07-80d6-9e10af8f7a87" at bounding box center [234, 370] width 0 height 0
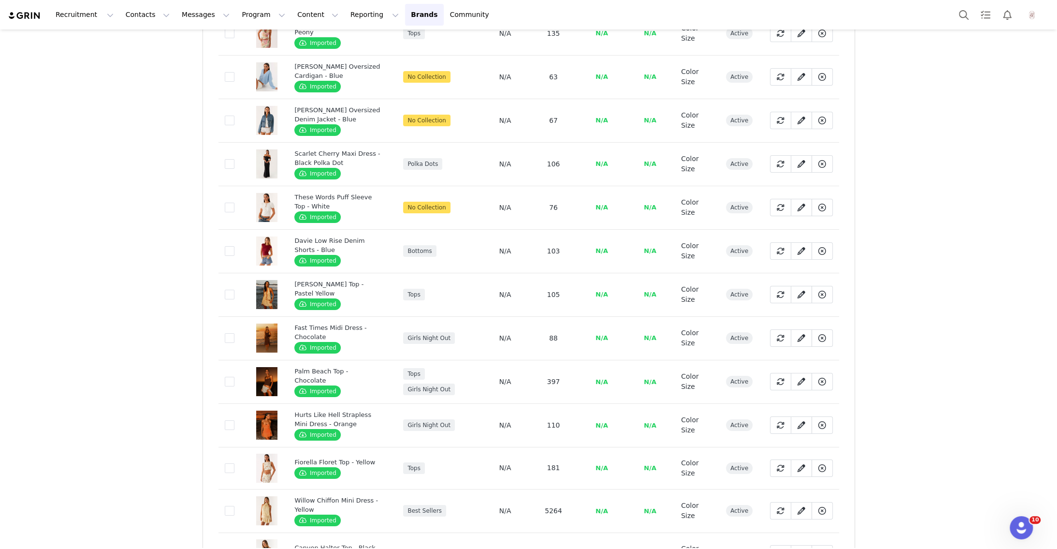
scroll to position [2848, 0]
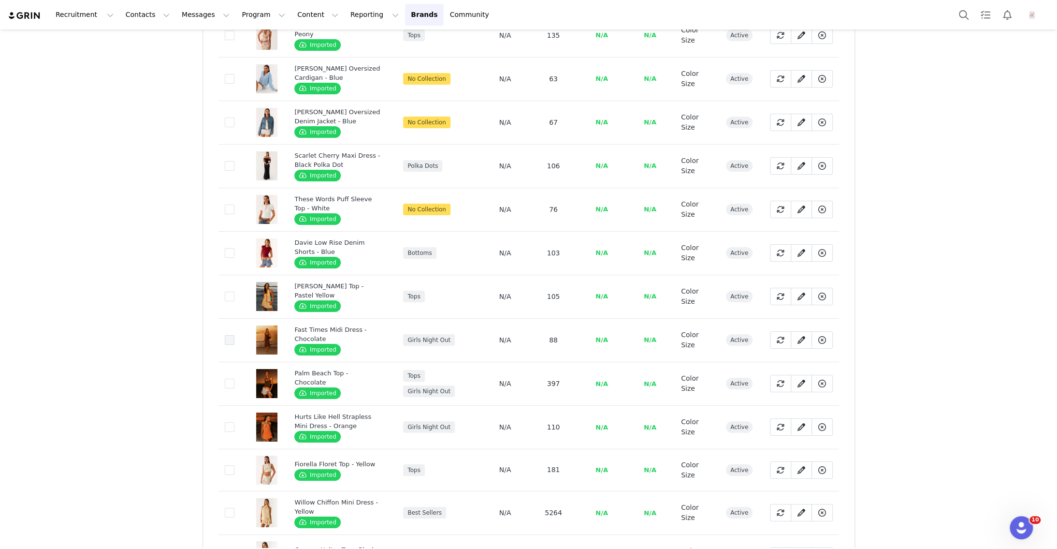
click at [225, 335] on span at bounding box center [230, 340] width 10 height 10
click at [234, 335] on input "91532aa0-54ca-44ca-a6fa-615a448045d4" at bounding box center [234, 335] width 0 height 0
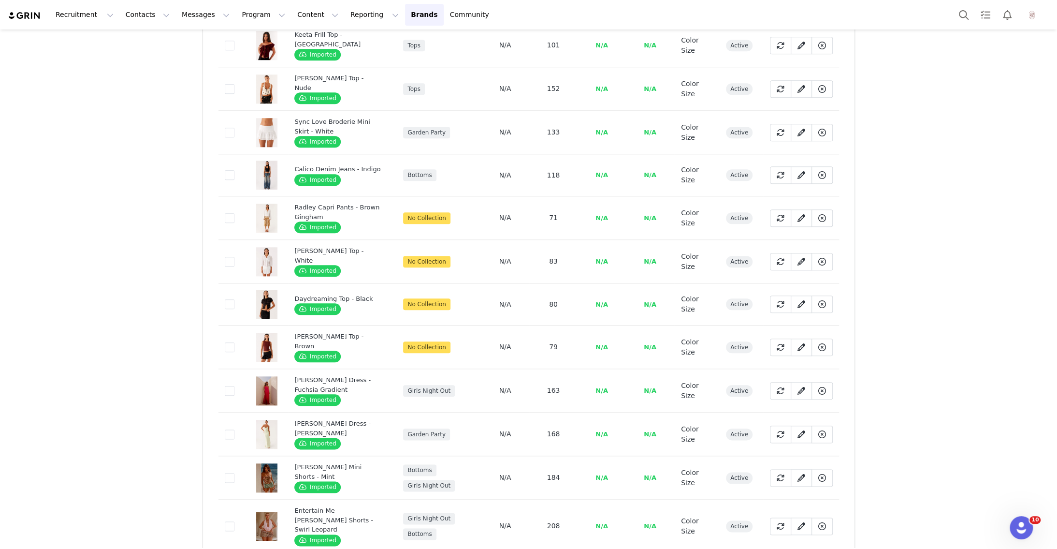
scroll to position [3968, 0]
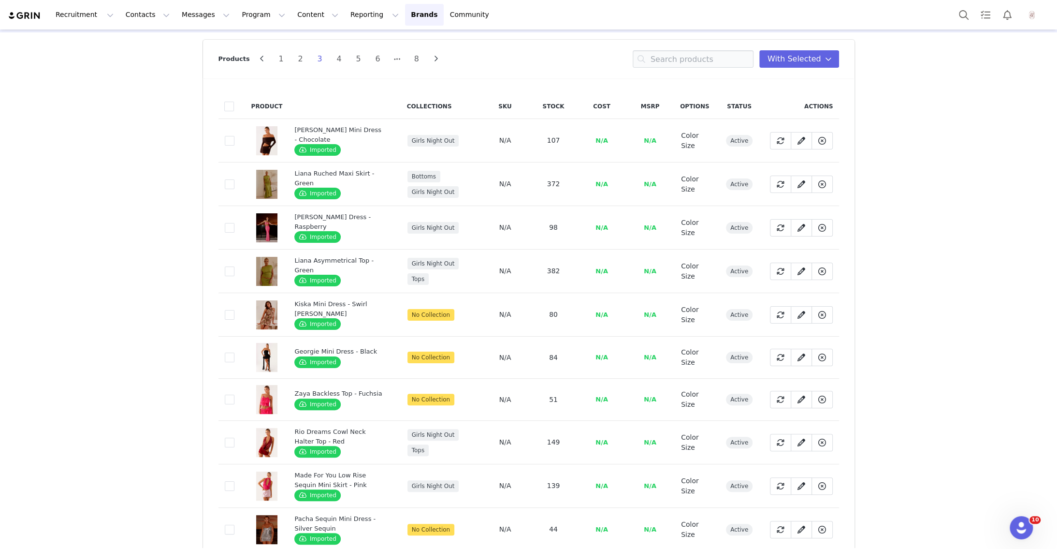
scroll to position [46, 0]
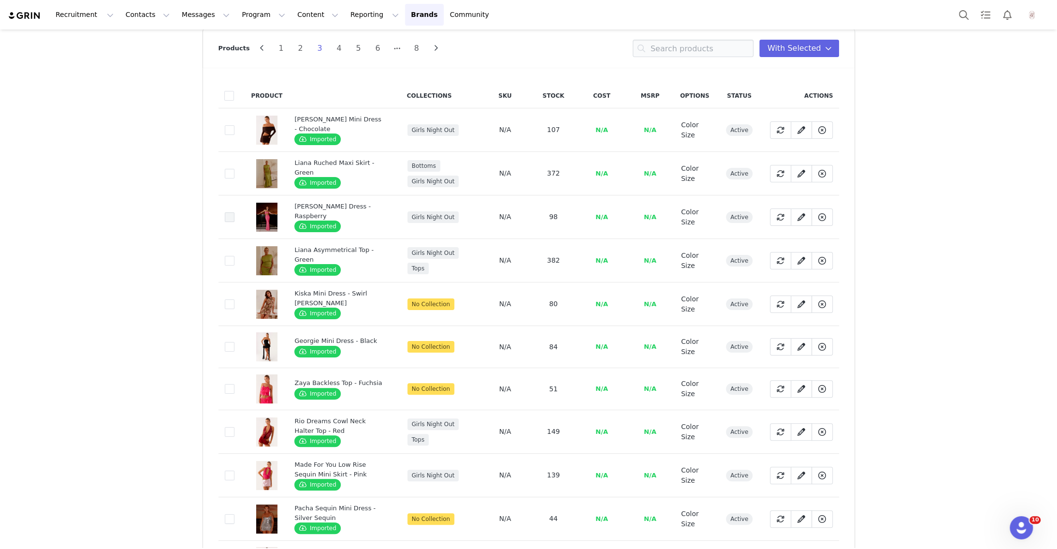
click at [230, 215] on span at bounding box center [230, 217] width 10 height 10
click at [234, 212] on input "f469d356-c238-400e-9ef3-b49643f69f2a" at bounding box center [234, 212] width 0 height 0
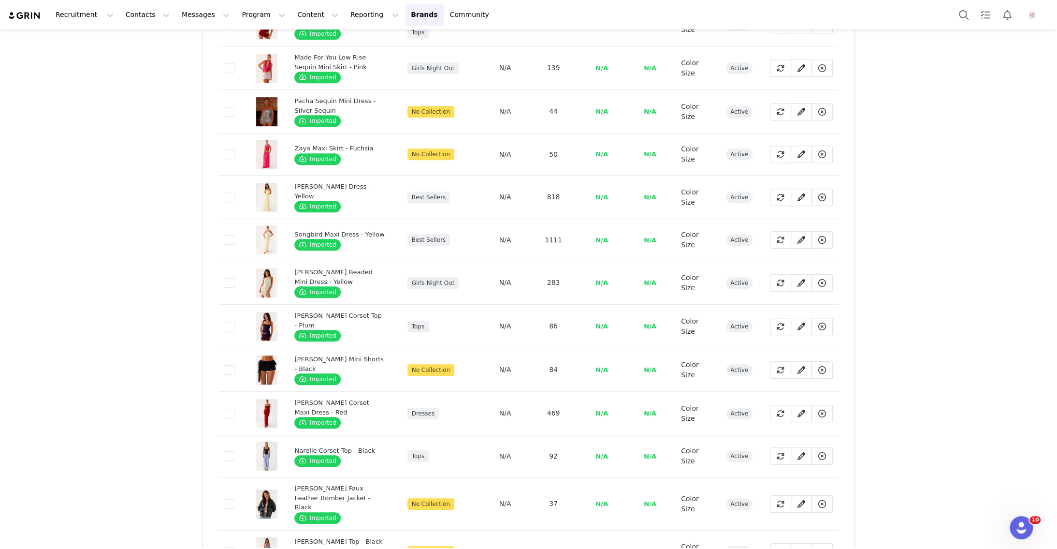
scroll to position [503, 0]
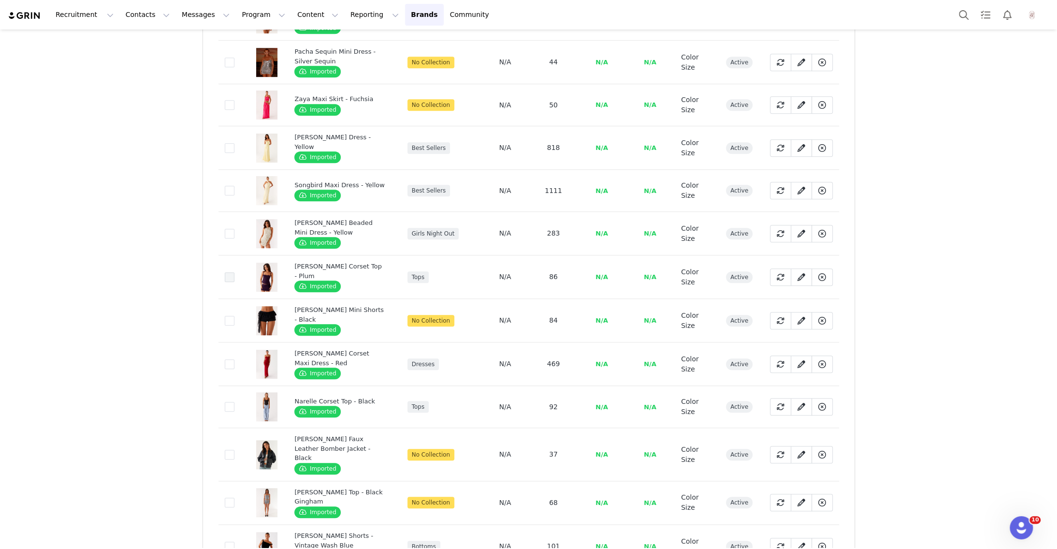
click at [228, 272] on span at bounding box center [230, 277] width 10 height 10
click at [234, 272] on input "7d514e97-073b-4fbc-a278-522dbe3359df" at bounding box center [234, 272] width 0 height 0
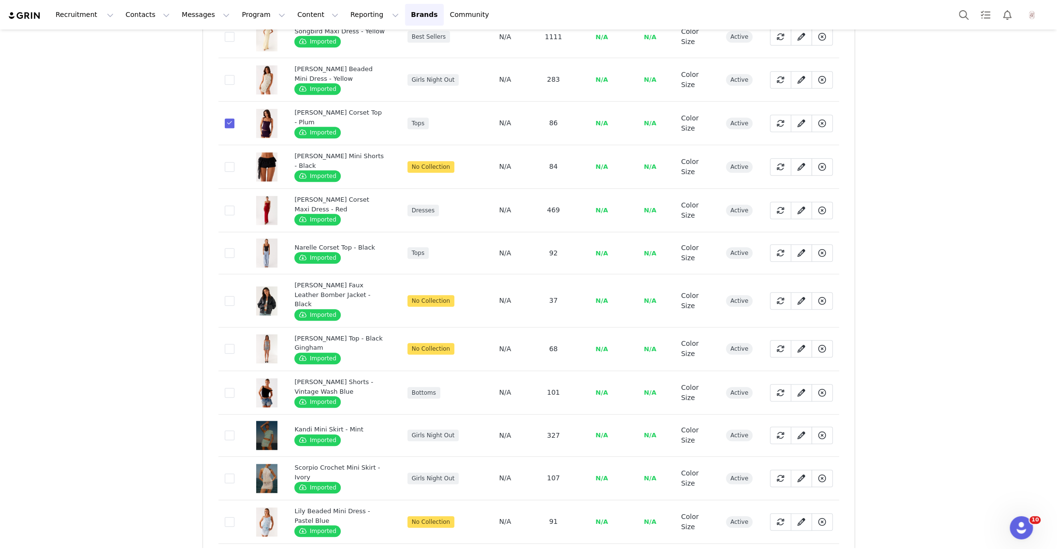
scroll to position [664, 0]
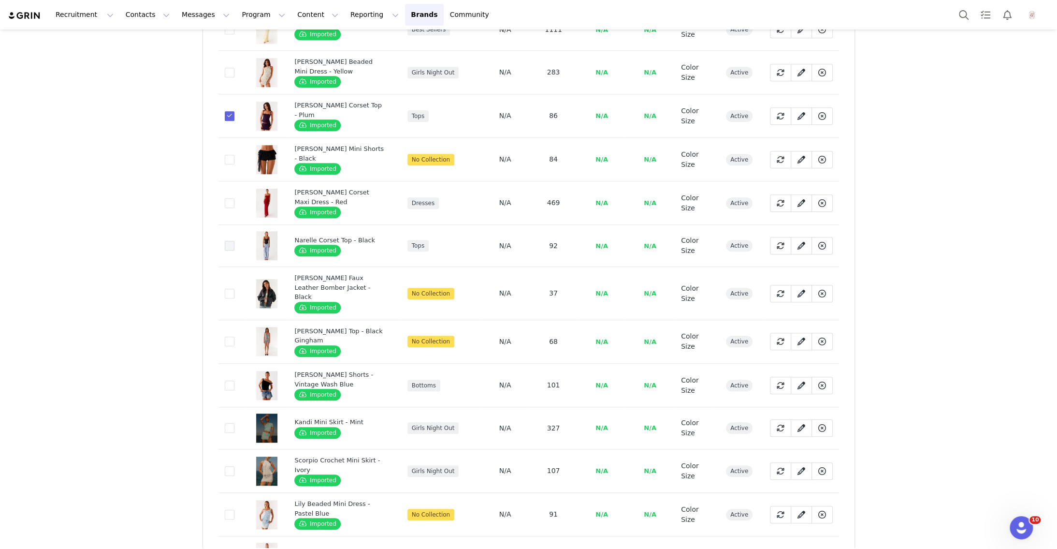
click at [229, 241] on span at bounding box center [230, 246] width 10 height 10
click at [234, 241] on input "ea3f6622-474b-47d2-9c3d-319e3904fa51" at bounding box center [234, 241] width 0 height 0
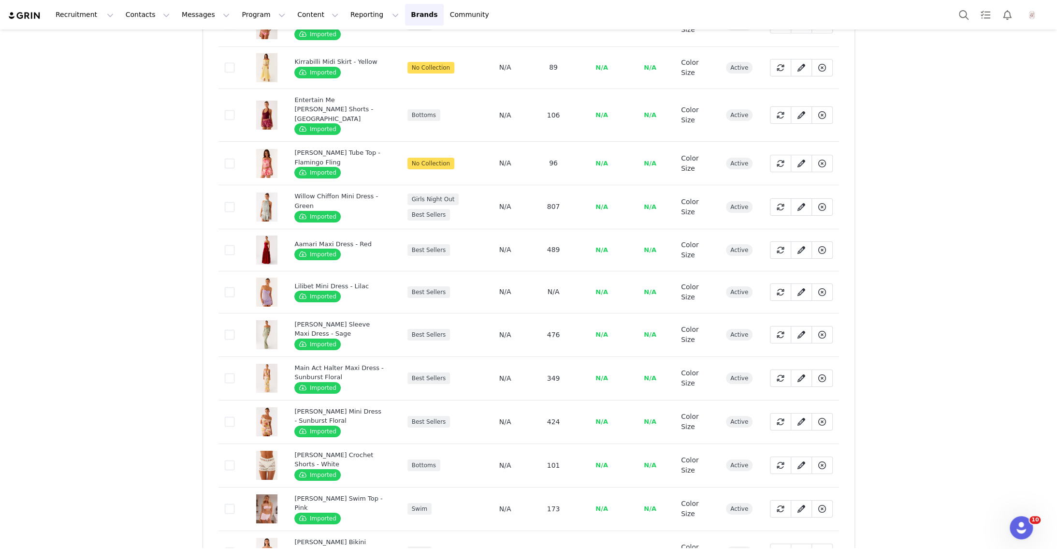
scroll to position [2830, 0]
click at [225, 288] on span at bounding box center [230, 293] width 10 height 10
click at [234, 288] on input "4836a8f6-d744-45ba-86a5-5d4a13135f30" at bounding box center [234, 288] width 0 height 0
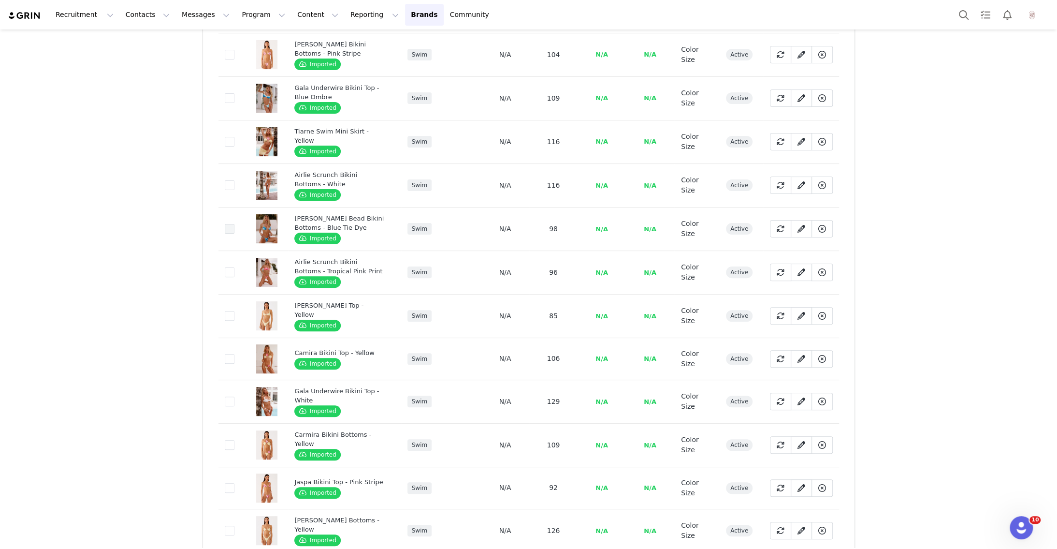
scroll to position [3327, 0]
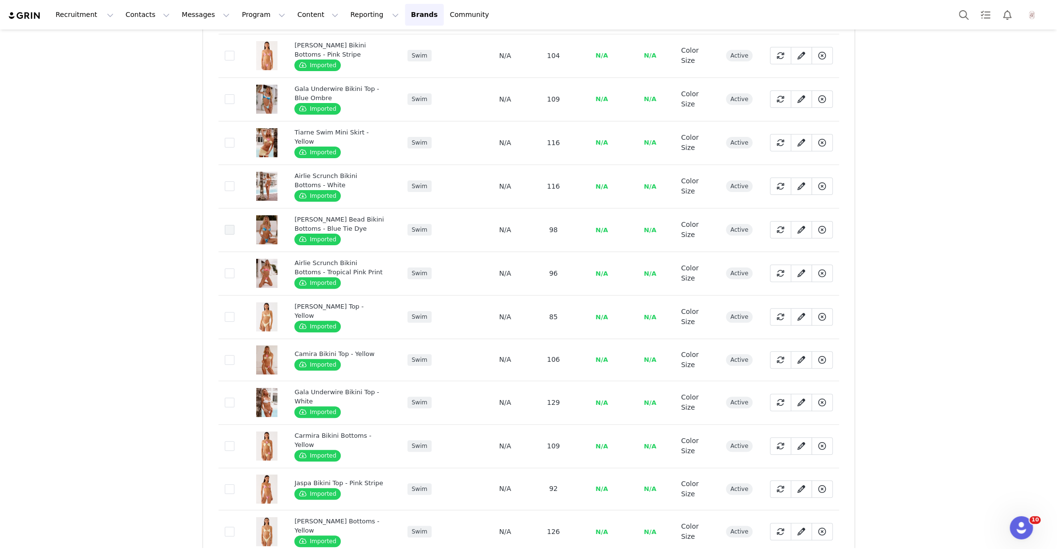
click at [229, 225] on span at bounding box center [230, 230] width 10 height 10
click at [234, 225] on input "eb8b0d98-de8e-4bb4-aa2d-a487c3737858" at bounding box center [234, 225] width 0 height 0
click at [228, 268] on span at bounding box center [230, 273] width 10 height 10
click at [234, 268] on input "6b3aef74-5125-4d45-b8b9-5505279627db" at bounding box center [234, 268] width 0 height 0
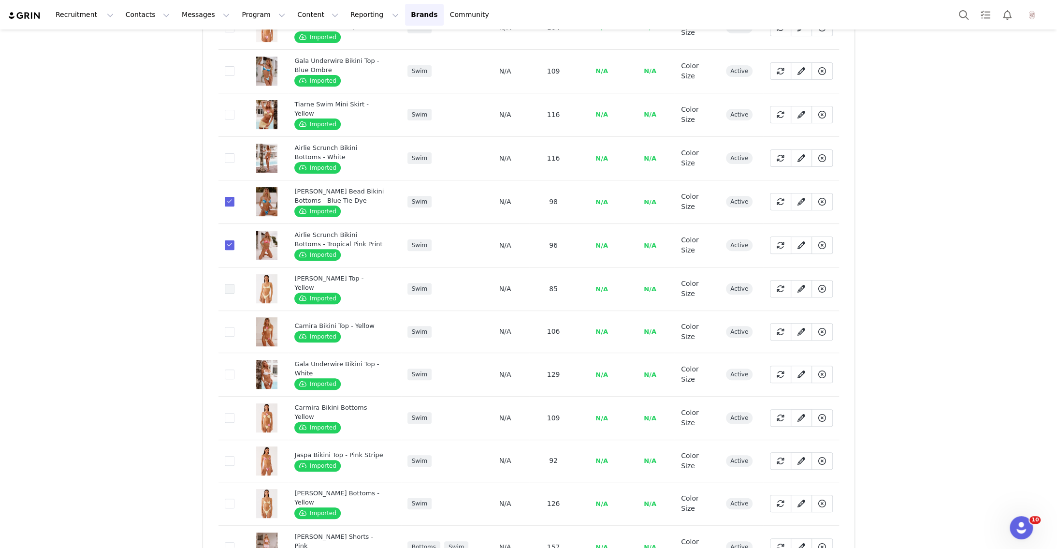
click at [230, 284] on span at bounding box center [230, 289] width 10 height 10
click at [234, 284] on input "86764db4-585e-4522-a77f-2a9bf00f1eac" at bounding box center [234, 284] width 0 height 0
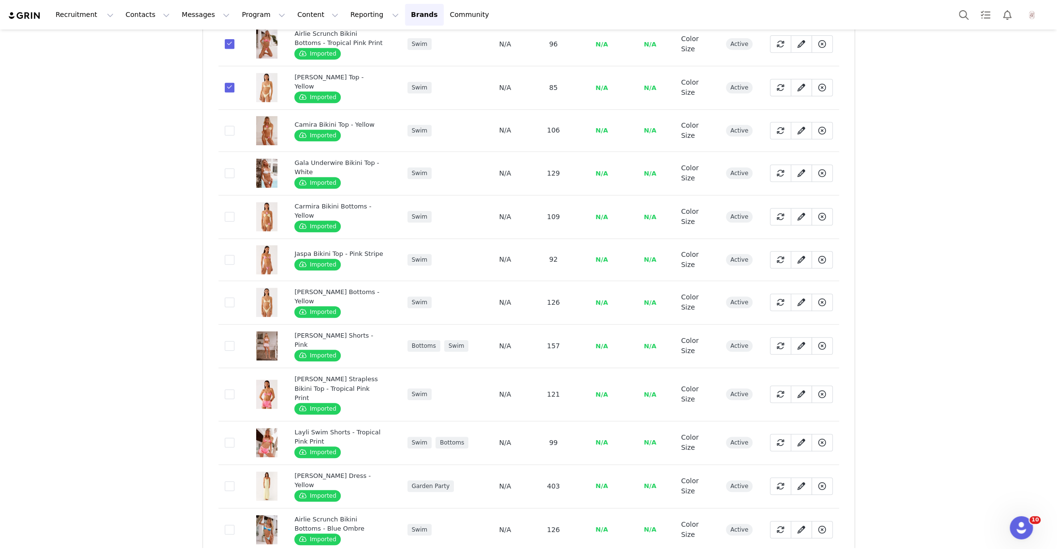
scroll to position [3556, 0]
click at [227, 438] on span at bounding box center [230, 443] width 10 height 10
click at [234, 438] on input "7f1625f5-f76d-45e4-8670-c3044df9b507" at bounding box center [234, 438] width 0 height 0
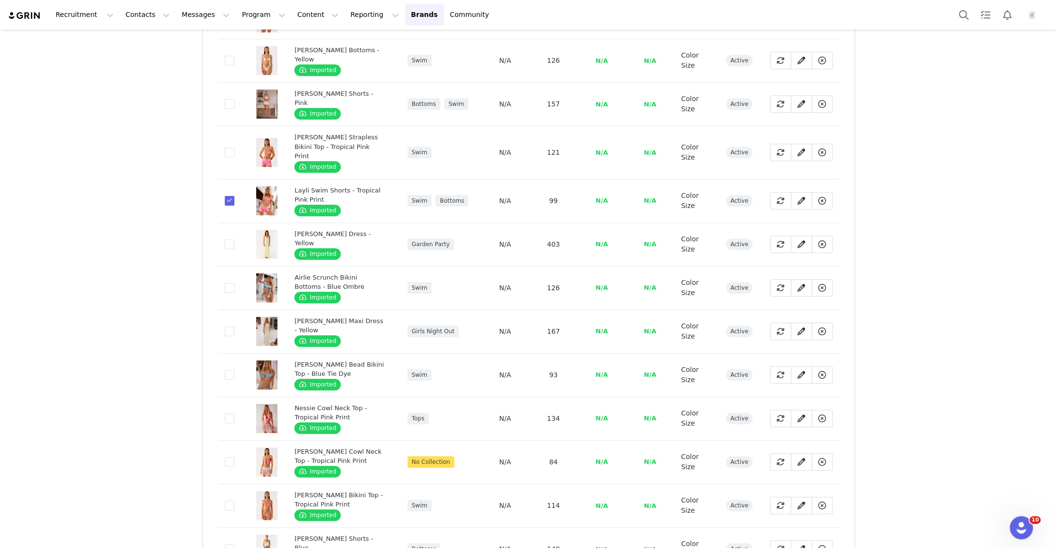
scroll to position [3861, 0]
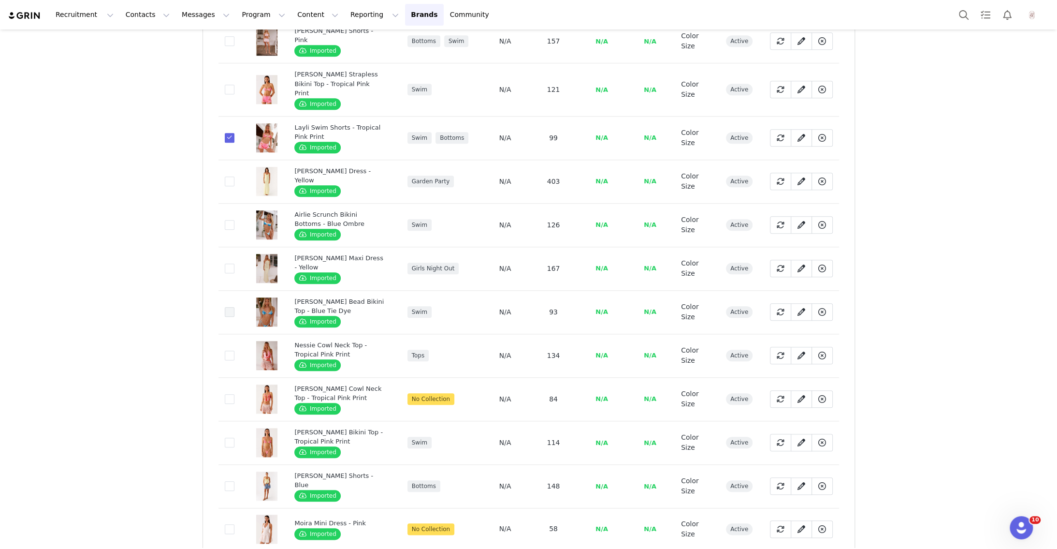
click at [230, 307] on span at bounding box center [230, 312] width 10 height 10
click at [234, 307] on input "95261634-4473-4e13-ac1b-b493871235de" at bounding box center [234, 307] width 0 height 0
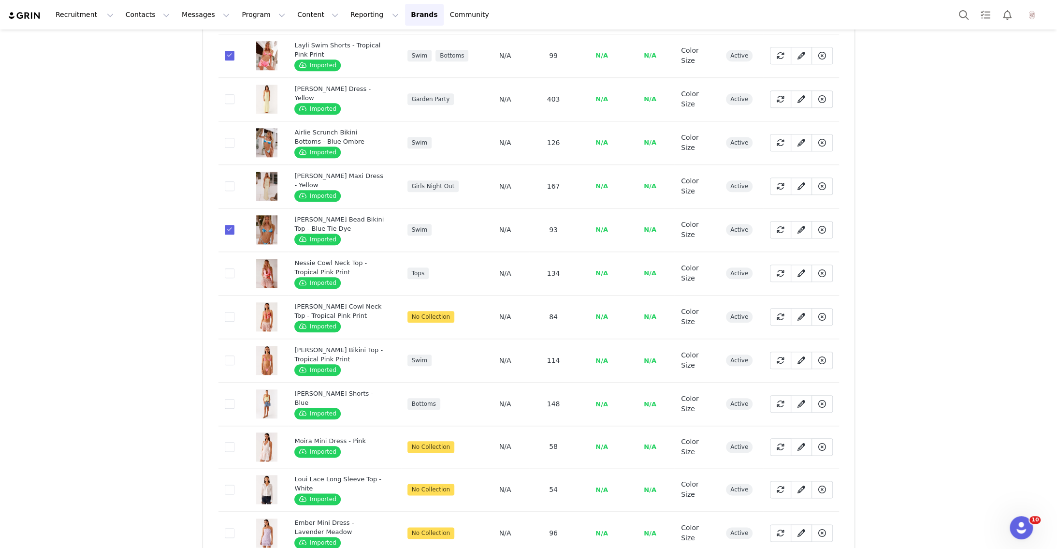
scroll to position [3945, 0]
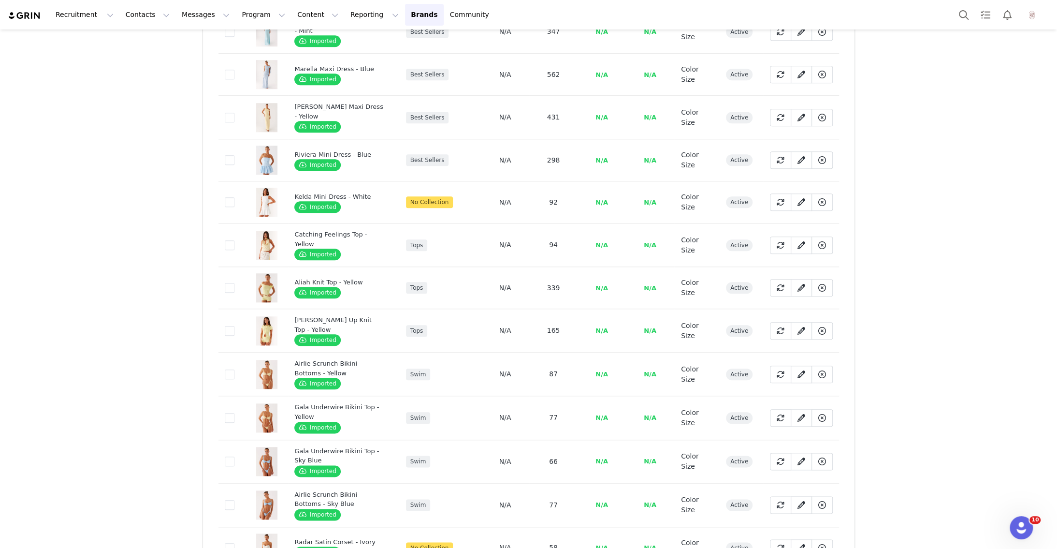
scroll to position [794, 0]
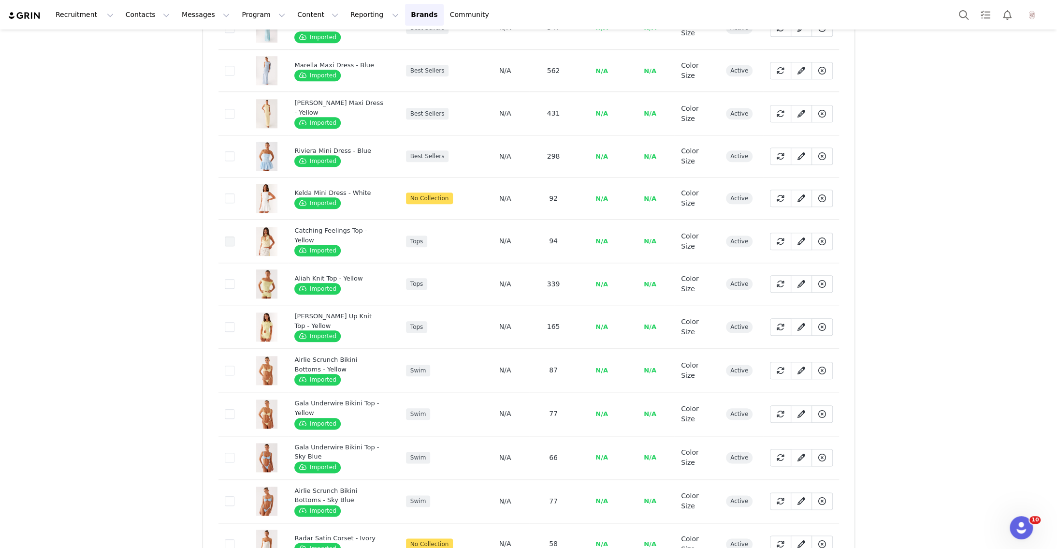
click at [230, 236] on span at bounding box center [230, 241] width 10 height 10
click at [234, 236] on input "0beb046f-e63b-4fd7-a9a4-e0e7f5d27bc1" at bounding box center [234, 236] width 0 height 0
click at [230, 305] on td "49a922a7-0a8a-4ede-8a29-42da441dee34" at bounding box center [231, 326] width 27 height 43
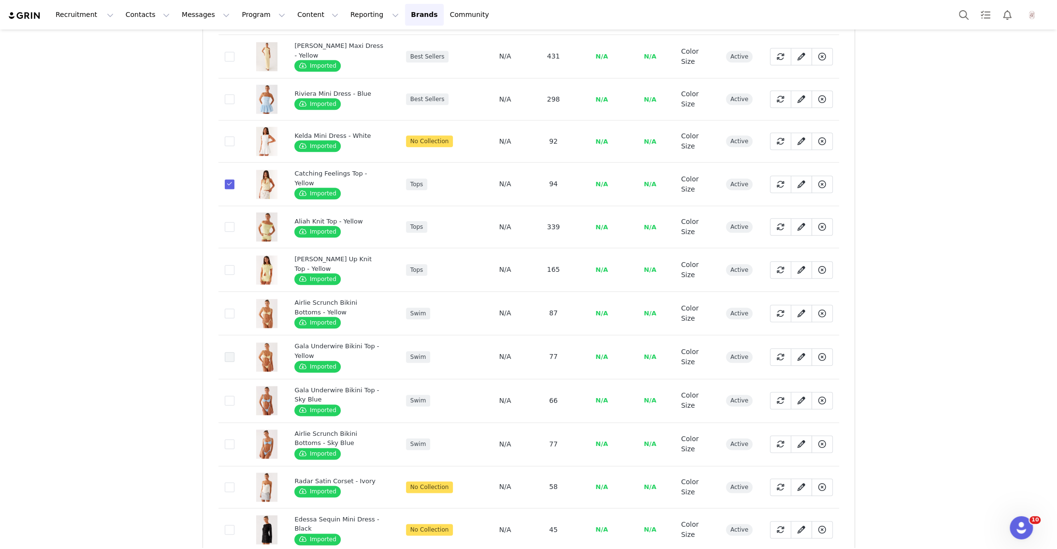
click at [229, 352] on span at bounding box center [230, 357] width 10 height 10
click at [234, 352] on input "f6d56cd2-8a87-4c79-bc1a-8f2547c38309" at bounding box center [234, 352] width 0 height 0
click at [231, 395] on span at bounding box center [230, 400] width 10 height 10
click at [234, 395] on input "efe9f3dd-7d4e-45a5-aa1d-dd3c2789b2b8" at bounding box center [234, 395] width 0 height 0
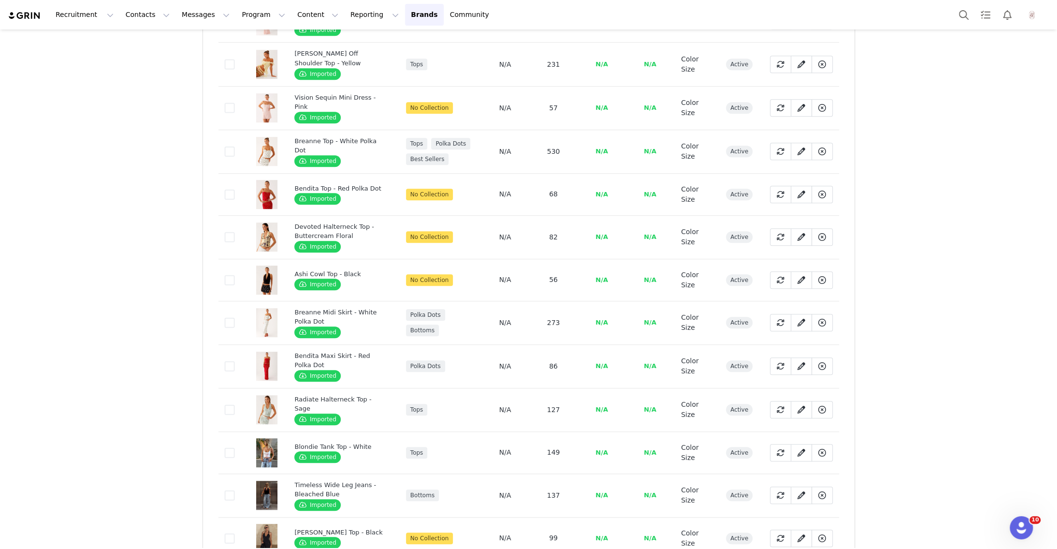
scroll to position [3697, 0]
click at [231, 361] on span at bounding box center [230, 366] width 10 height 10
click at [234, 361] on input "d235078a-aeaf-4e75-9497-60fbe3b23db8" at bounding box center [234, 361] width 0 height 0
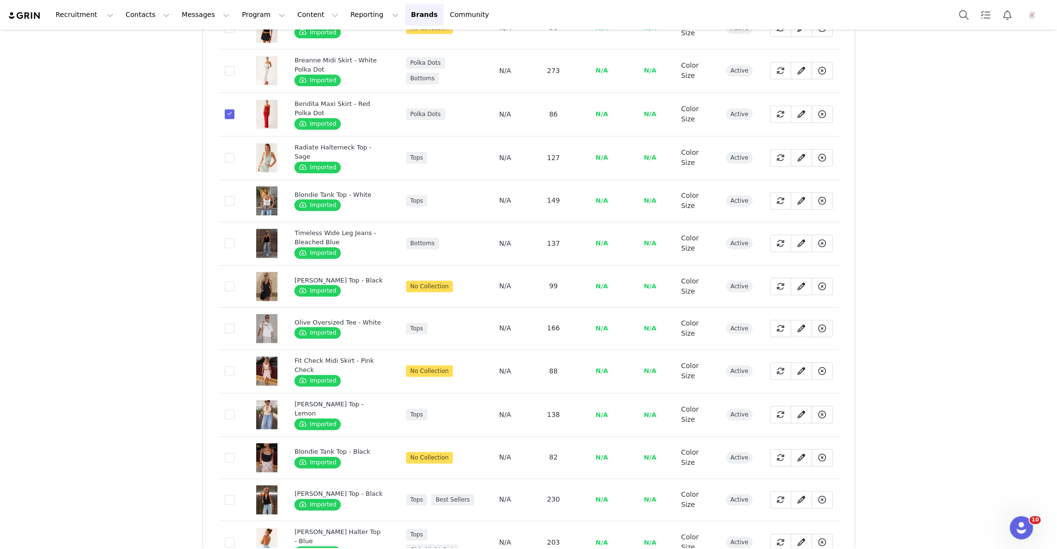
scroll to position [3948, 0]
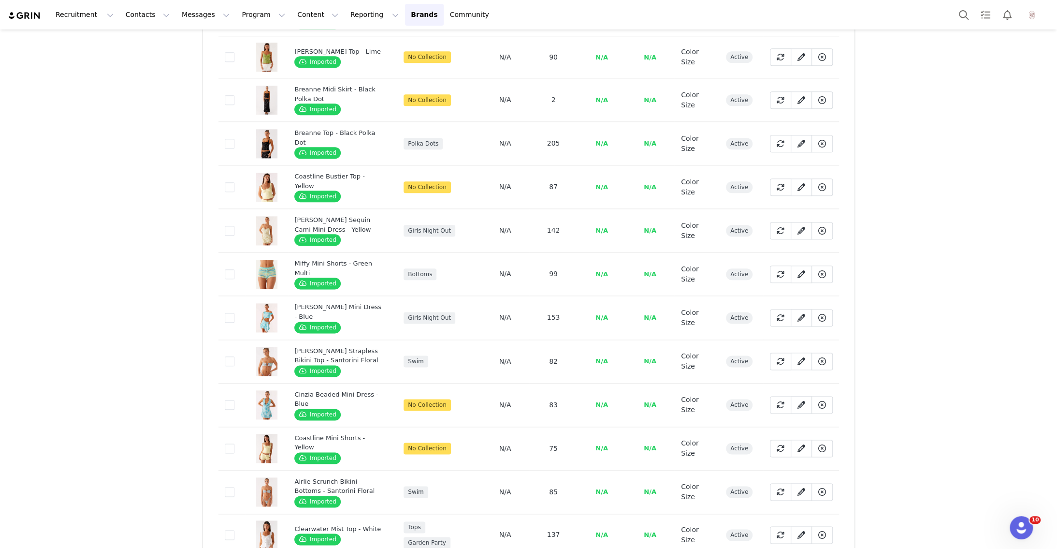
scroll to position [931, 0]
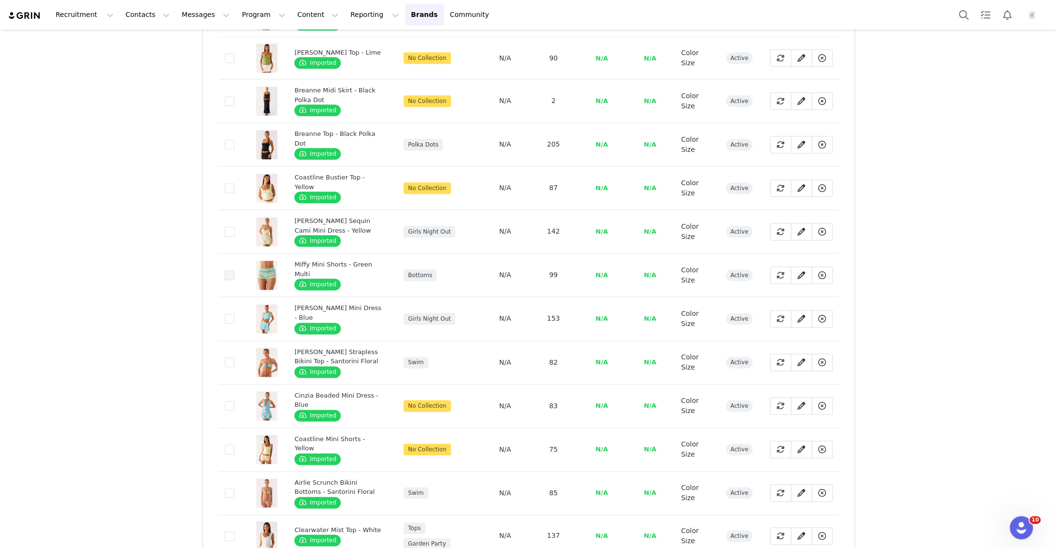
click at [230, 270] on span at bounding box center [230, 275] width 10 height 10
click at [234, 270] on input "874682c2-8fb0-491f-a51b-c5d5de0cbad1" at bounding box center [234, 270] width 0 height 0
click at [230, 357] on span at bounding box center [230, 362] width 10 height 10
click at [234, 357] on input "edd4b562-bf5c-499e-8c6f-20f11ce0ad33" at bounding box center [234, 357] width 0 height 0
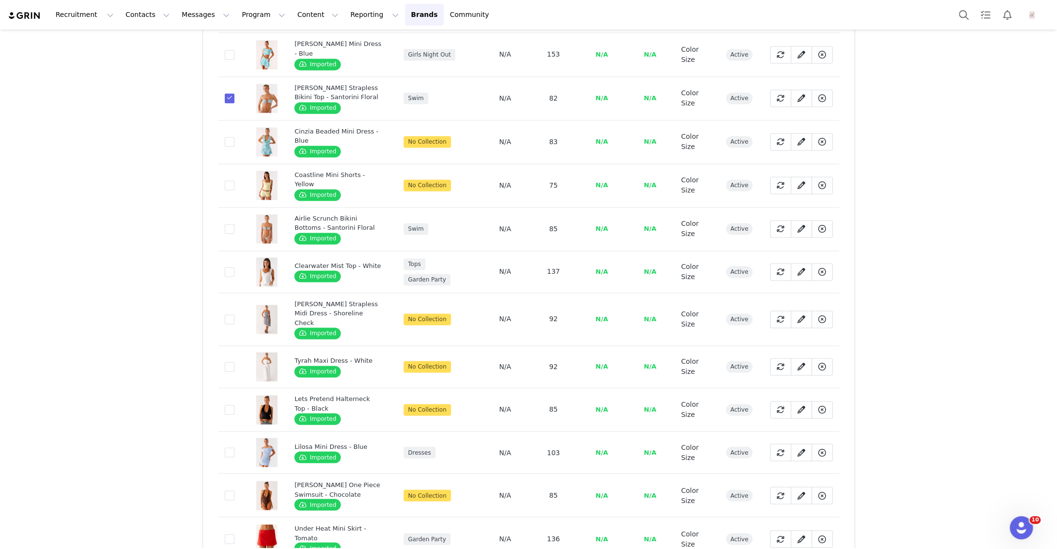
scroll to position [1199, 0]
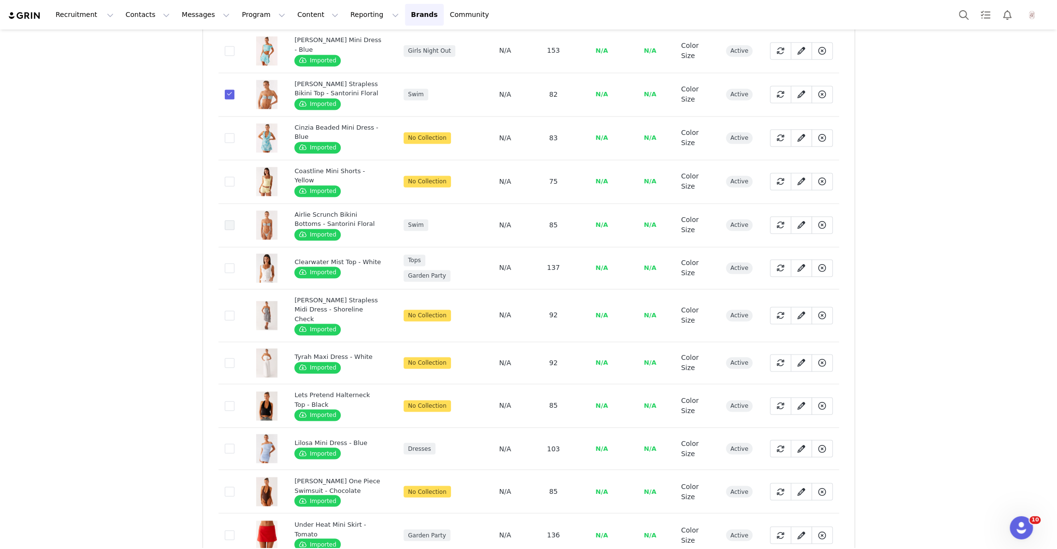
click at [226, 220] on span at bounding box center [230, 225] width 10 height 10
click at [234, 220] on input "ec77cd16-9d3d-487b-a3c2-703c2cc40d88" at bounding box center [234, 220] width 0 height 0
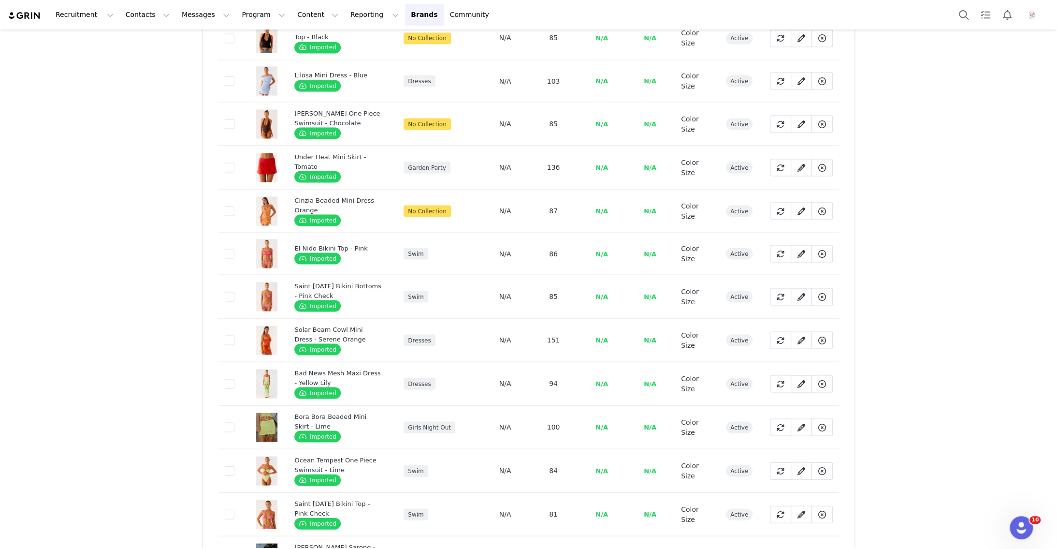
scroll to position [1566, 0]
click at [227, 248] on span at bounding box center [230, 253] width 10 height 10
click at [234, 248] on input "e45d2463-210a-429b-af79-6608ede2ebbd" at bounding box center [234, 248] width 0 height 0
click at [228, 291] on span at bounding box center [230, 296] width 10 height 10
click at [234, 291] on input "d0a31f9b-4c82-49ab-ba24-4170dd107280" at bounding box center [234, 291] width 0 height 0
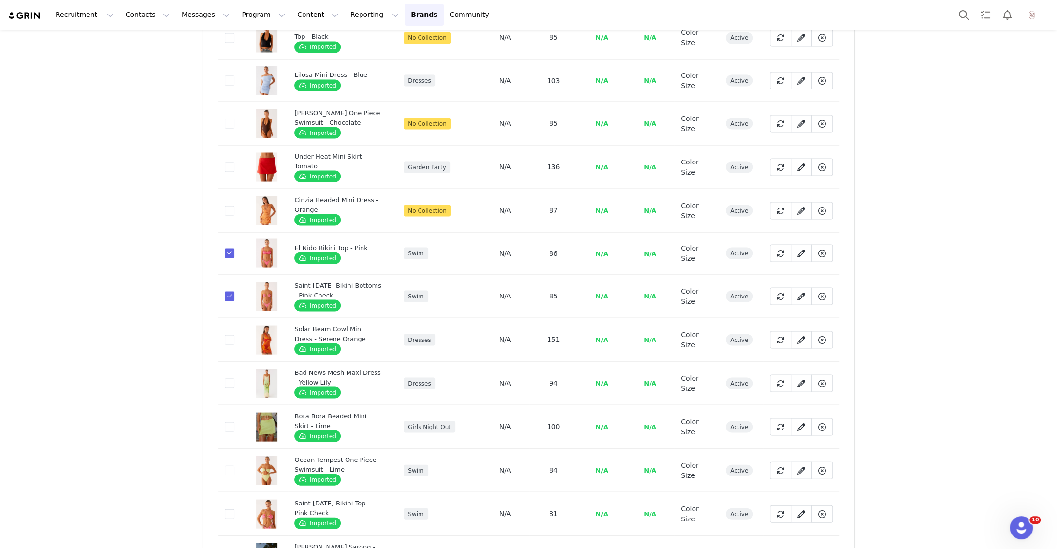
scroll to position [1635, 0]
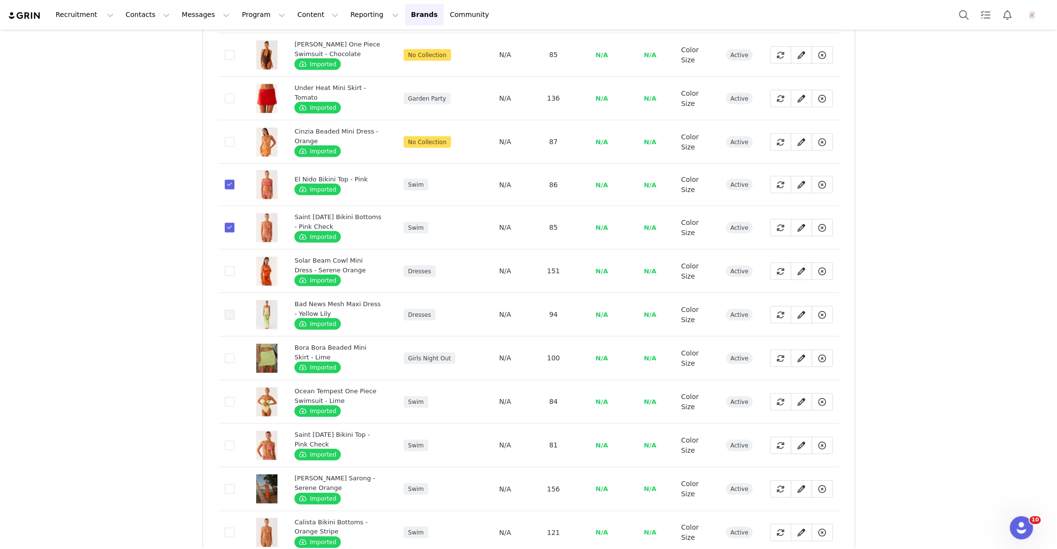
click at [227, 310] on span at bounding box center [230, 315] width 10 height 10
click at [234, 310] on input "5c906c87-a75f-40e8-9eb3-caed7f6b70f8" at bounding box center [234, 310] width 0 height 0
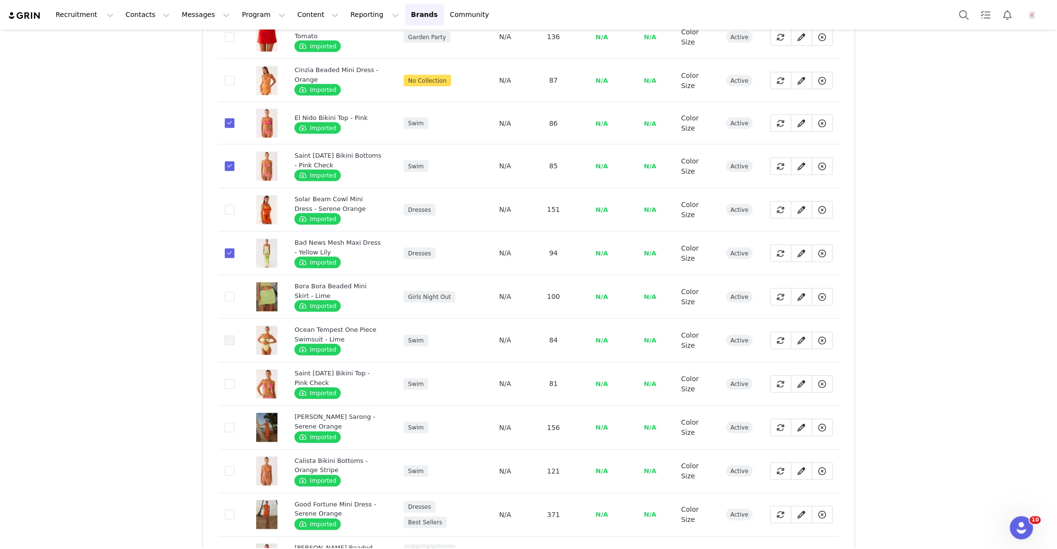
click at [227, 335] on span at bounding box center [230, 340] width 10 height 10
click at [234, 335] on input "0c301305-1226-431a-bfd4-41a3bda1278e" at bounding box center [234, 335] width 0 height 0
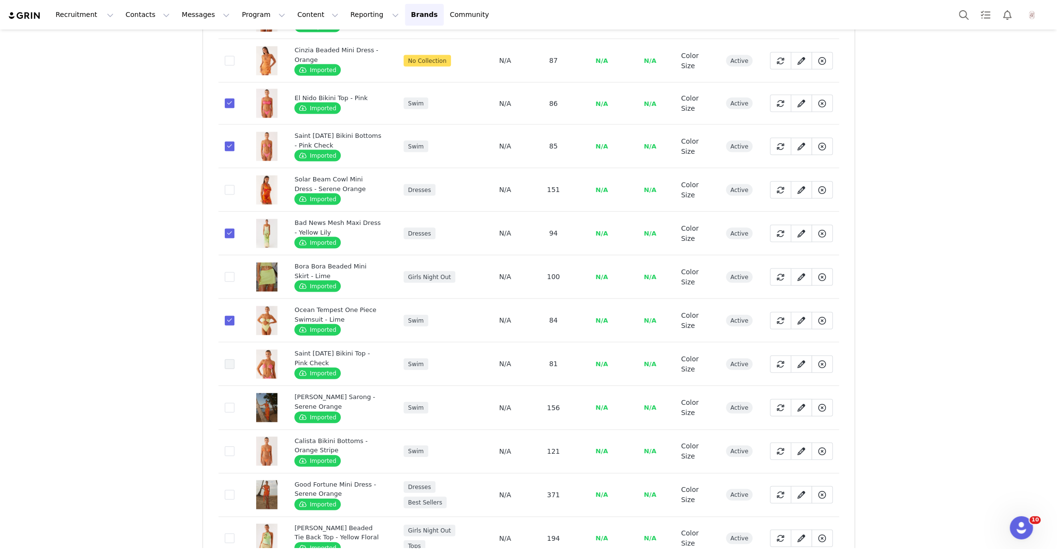
click at [228, 359] on span at bounding box center [230, 364] width 10 height 10
click at [234, 359] on input "1ce83cf5-003a-4ca5-80cd-8f498a5f96f3" at bounding box center [234, 359] width 0 height 0
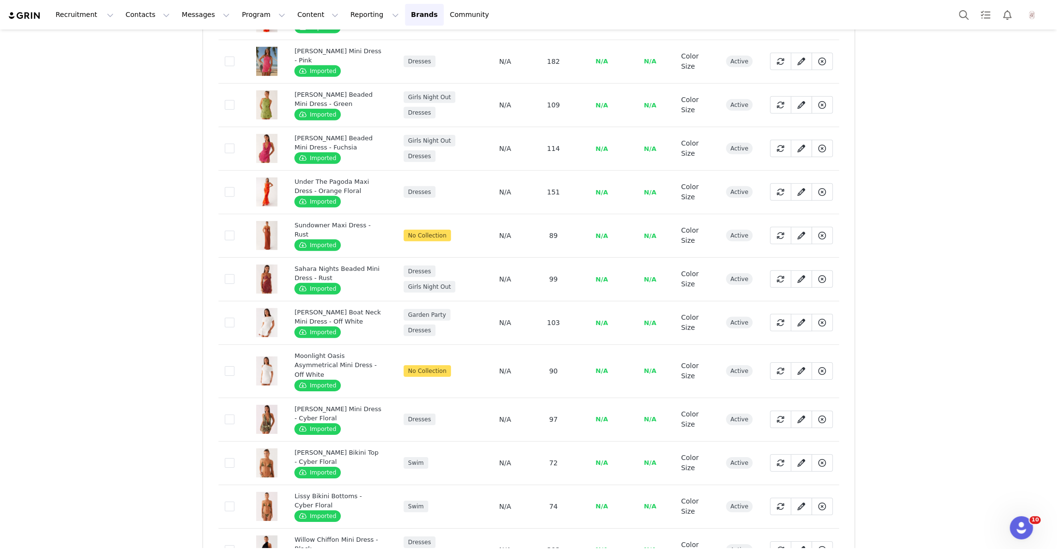
scroll to position [2469, 0]
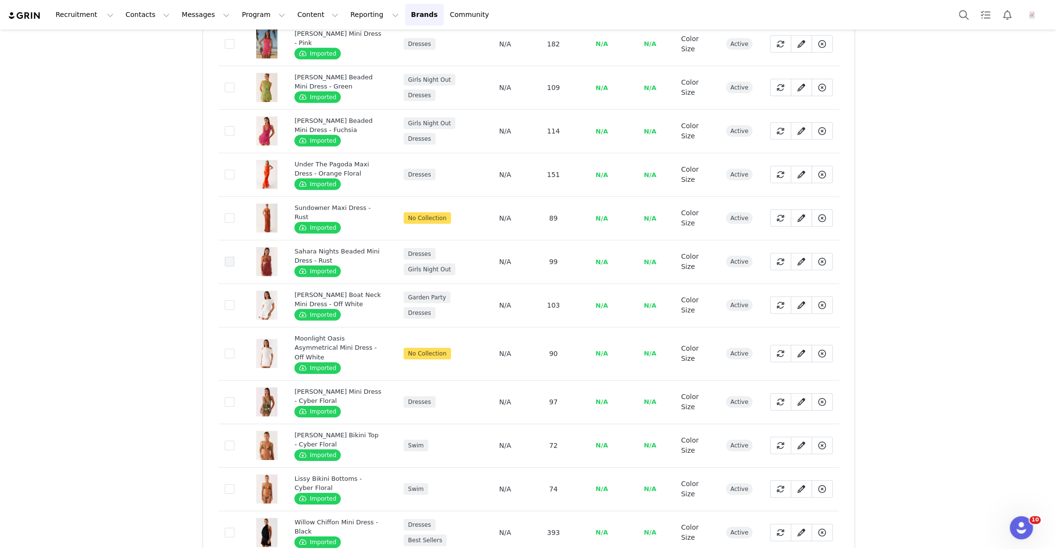
click at [225, 257] on span at bounding box center [230, 262] width 10 height 10
click at [234, 257] on input "ecd851a7-0f21-4f03-99a1-3f1fd8d01917" at bounding box center [234, 257] width 0 height 0
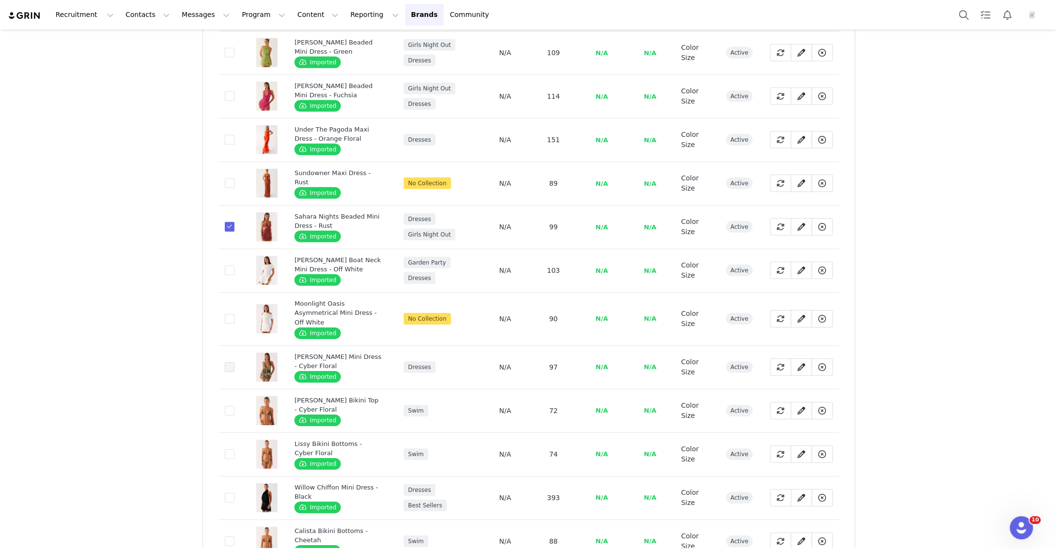
click at [230, 362] on span at bounding box center [230, 367] width 10 height 10
click at [234, 362] on input "055a3719-727d-44c9-a0a9-cba52637634d" at bounding box center [234, 362] width 0 height 0
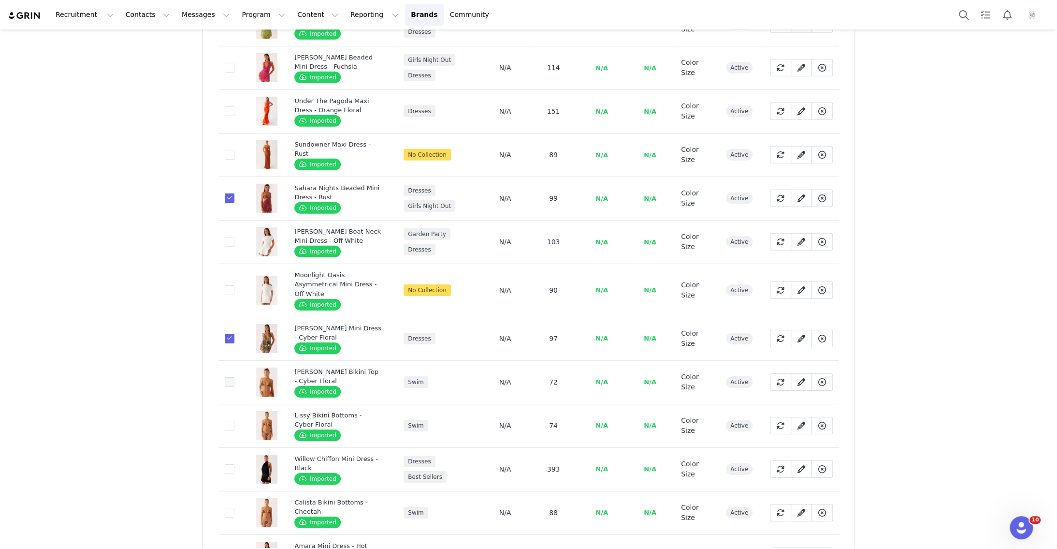
click at [228, 377] on span at bounding box center [230, 382] width 10 height 10
click at [234, 377] on input "61d76a2f-417f-4369-945f-22bc2399cb55" at bounding box center [234, 377] width 0 height 0
click at [228, 420] on span at bounding box center [230, 425] width 10 height 10
click at [234, 420] on input "78905e89-99fa-475c-b8f1-342efcaef9af" at bounding box center [234, 420] width 0 height 0
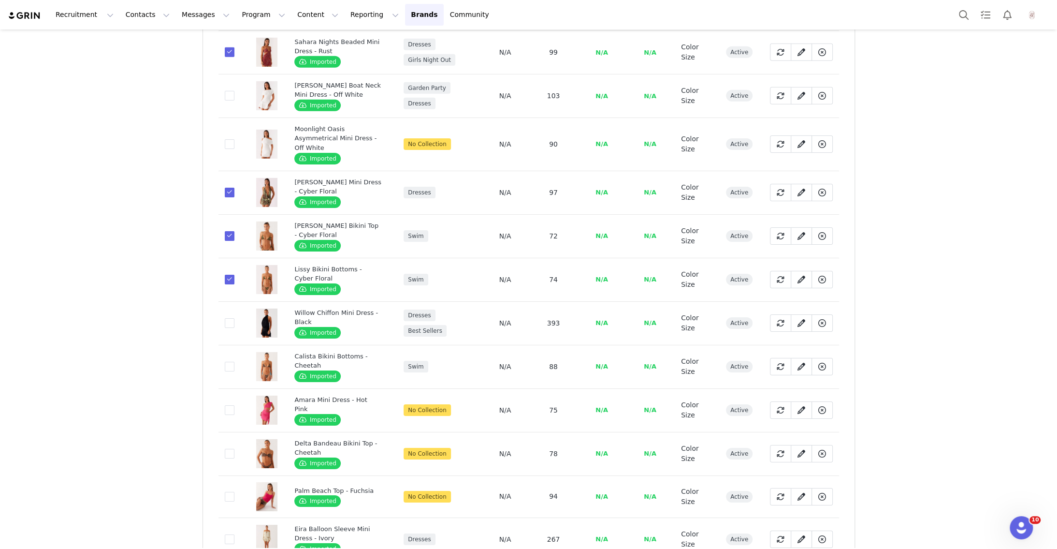
scroll to position [2680, 0]
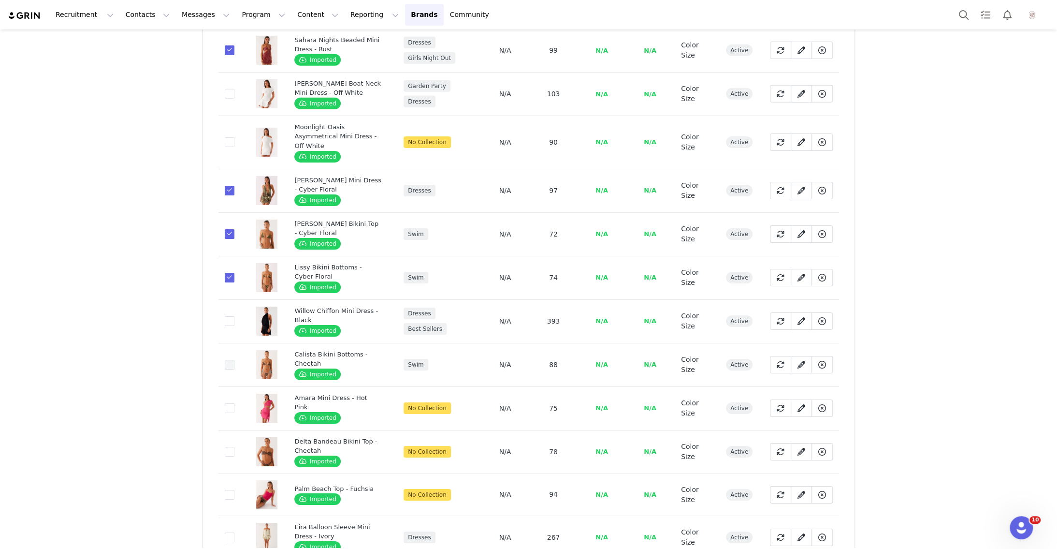
click at [229, 360] on span at bounding box center [230, 365] width 10 height 10
click at [234, 360] on input "20fd452f-e505-4e1a-b093-bfad8a817c3a" at bounding box center [234, 360] width 0 height 0
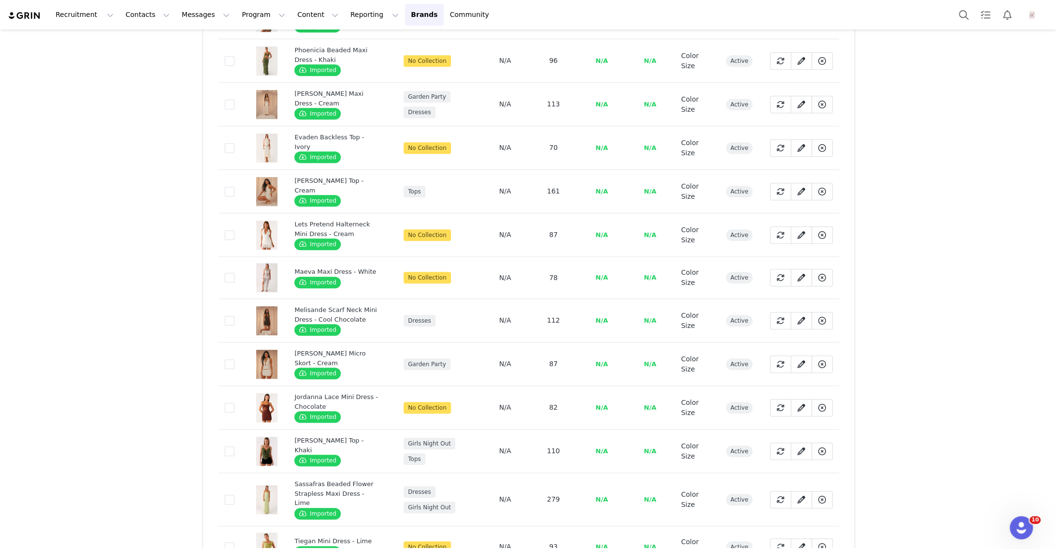
scroll to position [3724, 0]
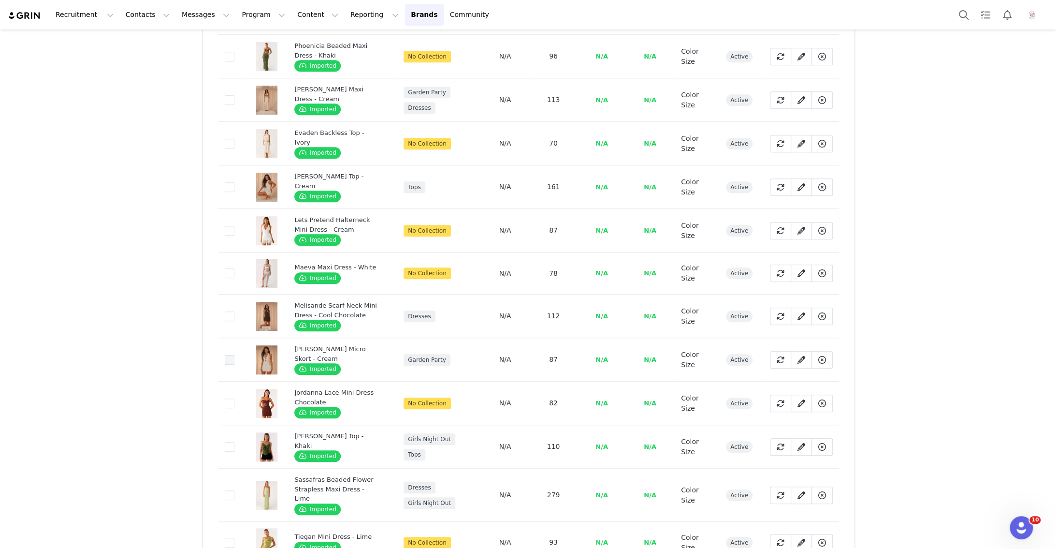
click at [228, 355] on span at bounding box center [230, 360] width 10 height 10
click at [234, 355] on input "a3ff5d71-dbd2-42be-9f69-5eb6a3dfda1b" at bounding box center [234, 355] width 0 height 0
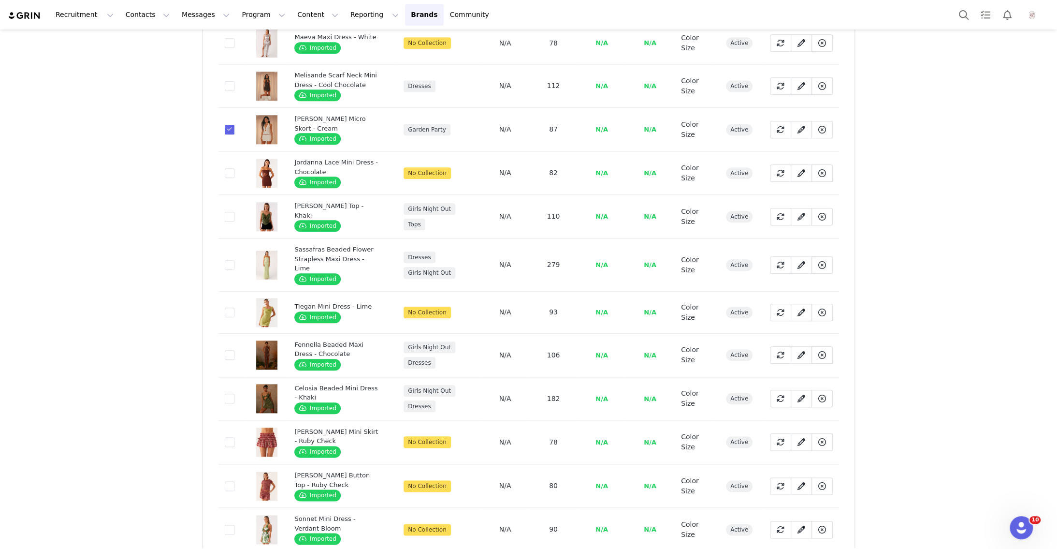
scroll to position [3954, 0]
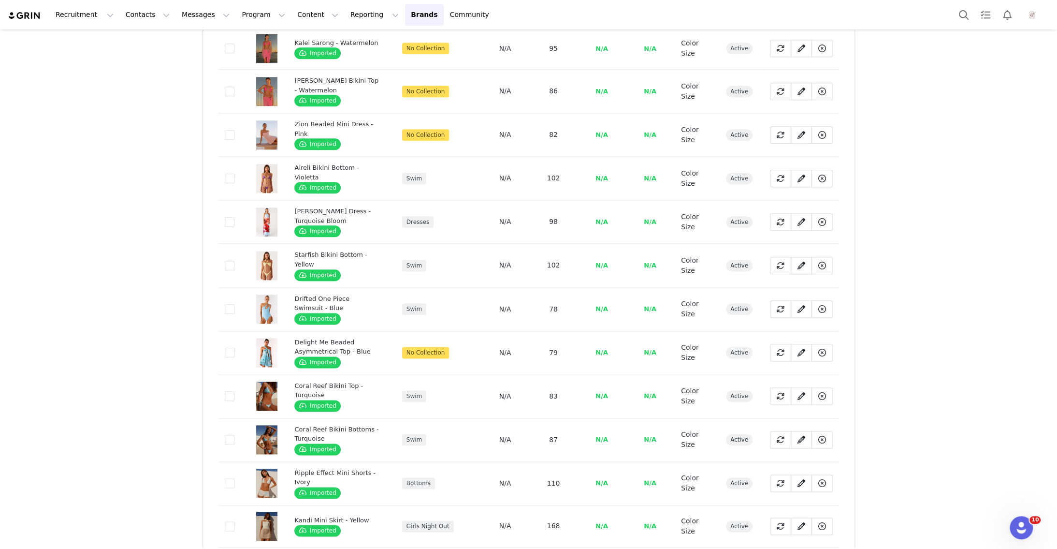
scroll to position [913, 0]
click at [231, 304] on span at bounding box center [230, 309] width 10 height 10
click at [234, 304] on input "e1d966b2-01f4-4d3f-9e1c-8563bfafe7db" at bounding box center [234, 304] width 0 height 0
click at [228, 331] on td "e4dc0299-57a3-4c2b-ac1a-cba70a078c6d" at bounding box center [231, 352] width 27 height 43
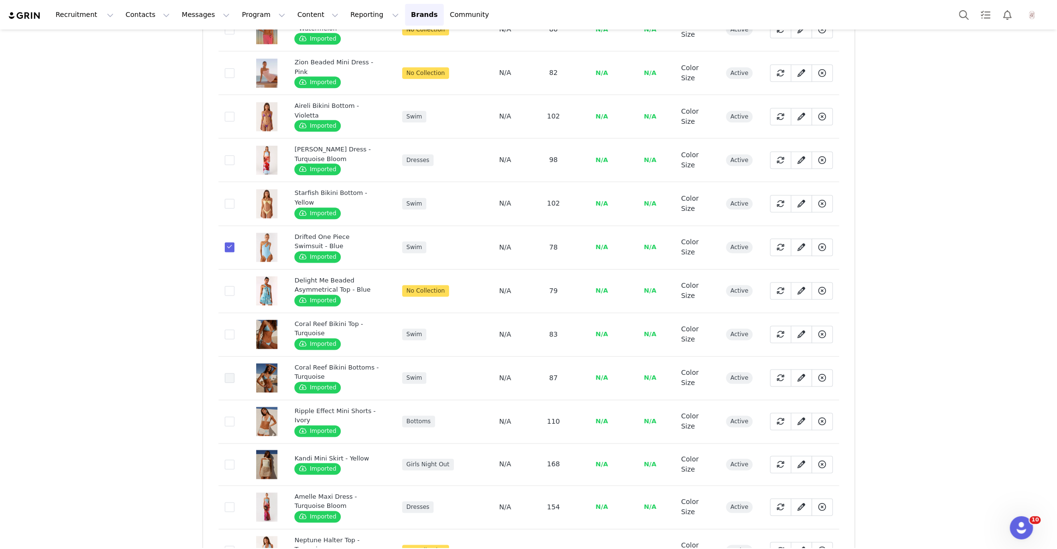
click at [230, 373] on span at bounding box center [230, 378] width 10 height 10
click at [234, 373] on input "3828dc57-6225-4dab-9c68-a5d9782d69c3" at bounding box center [234, 373] width 0 height 0
click at [229, 329] on span at bounding box center [230, 334] width 10 height 10
click at [234, 329] on input "bad60815-e3ef-4432-9538-8809e9a5fa82" at bounding box center [234, 329] width 0 height 0
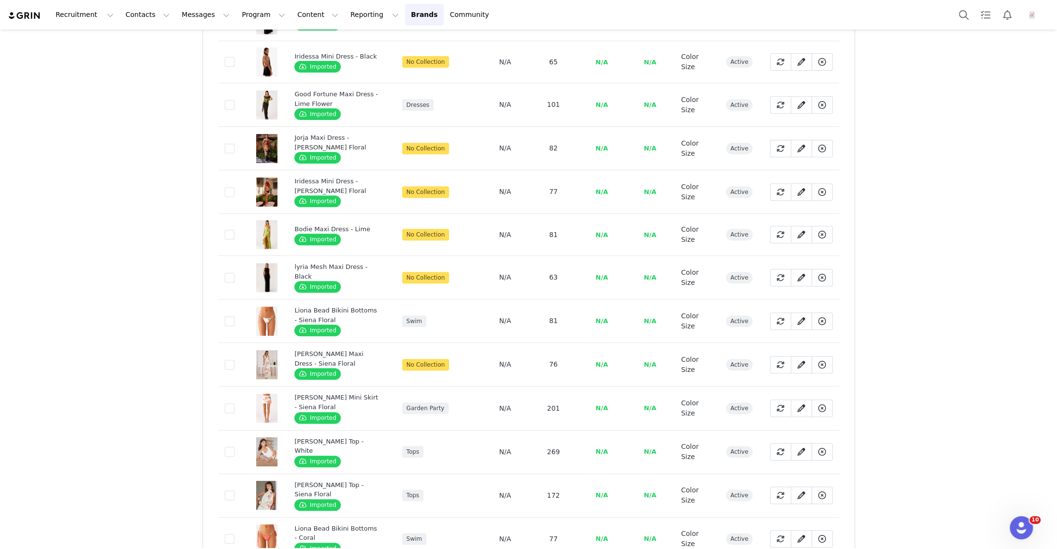
scroll to position [3457, 0]
click at [229, 317] on span at bounding box center [230, 322] width 10 height 10
click at [234, 317] on input "88d81592-5ee7-425e-a546-62f45b95feba" at bounding box center [234, 317] width 0 height 0
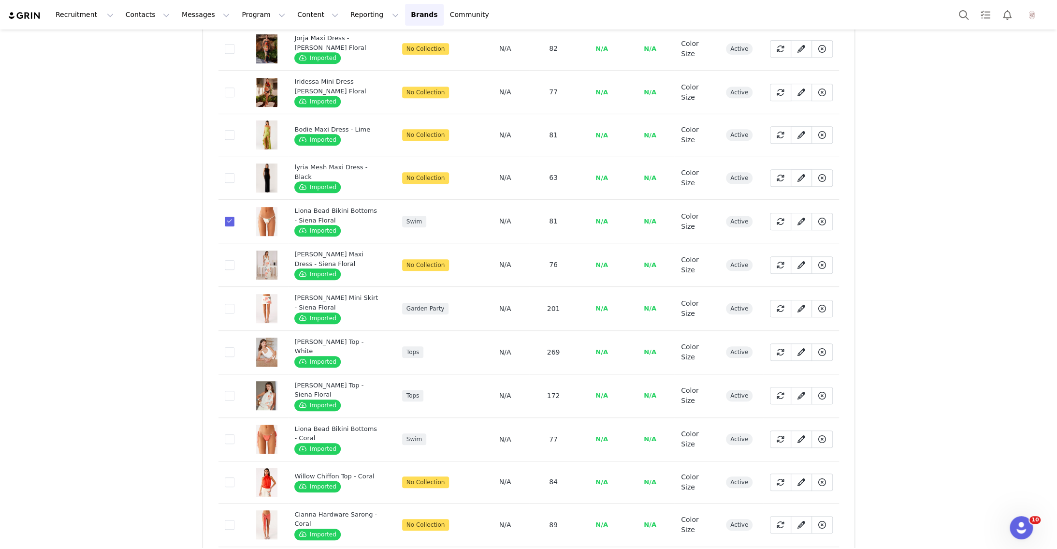
scroll to position [3629, 0]
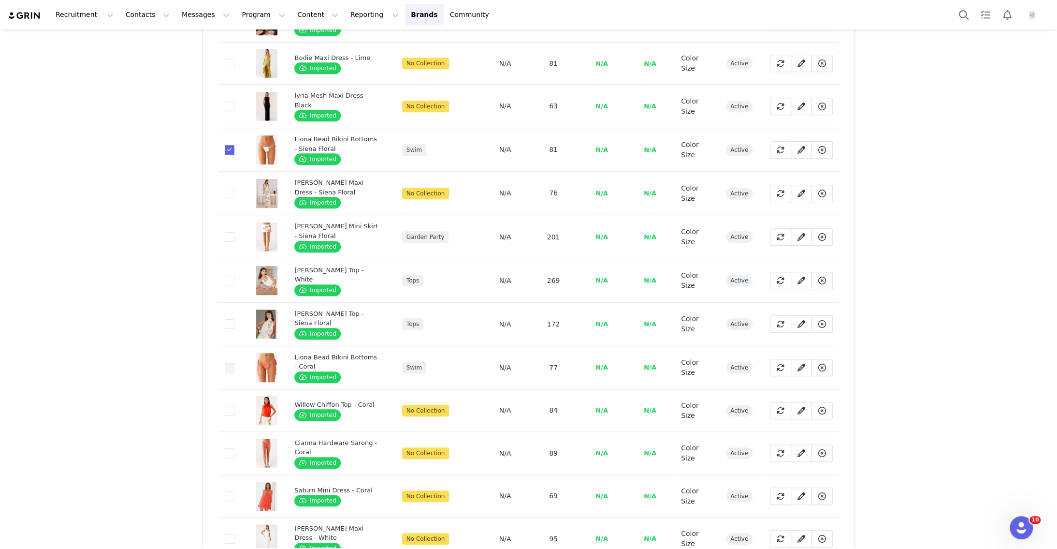
click at [227, 362] on span at bounding box center [230, 367] width 10 height 10
click at [234, 362] on input "53a439ee-2115-48f0-961f-744ecfc03739" at bounding box center [234, 362] width 0 height 0
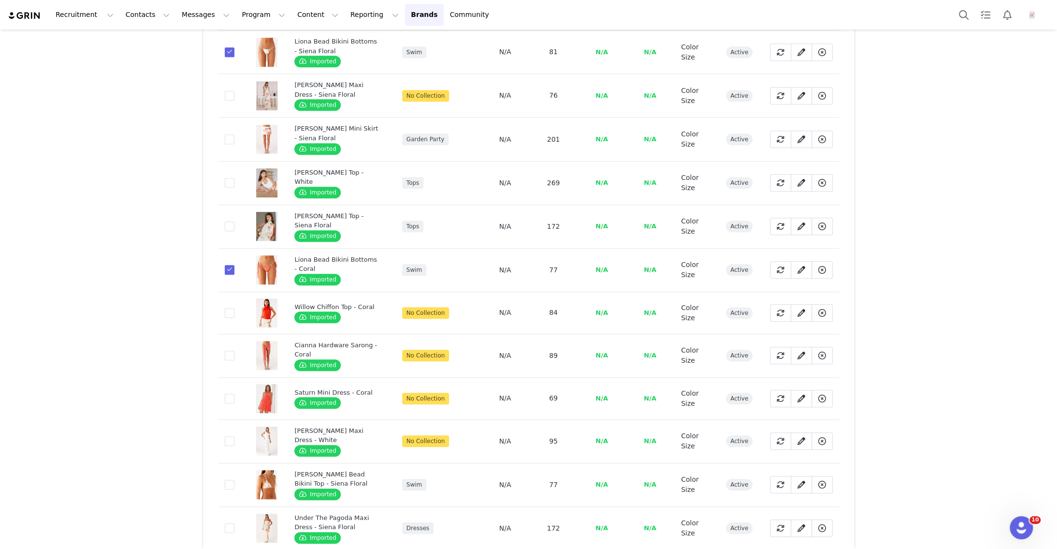
scroll to position [3812, 0]
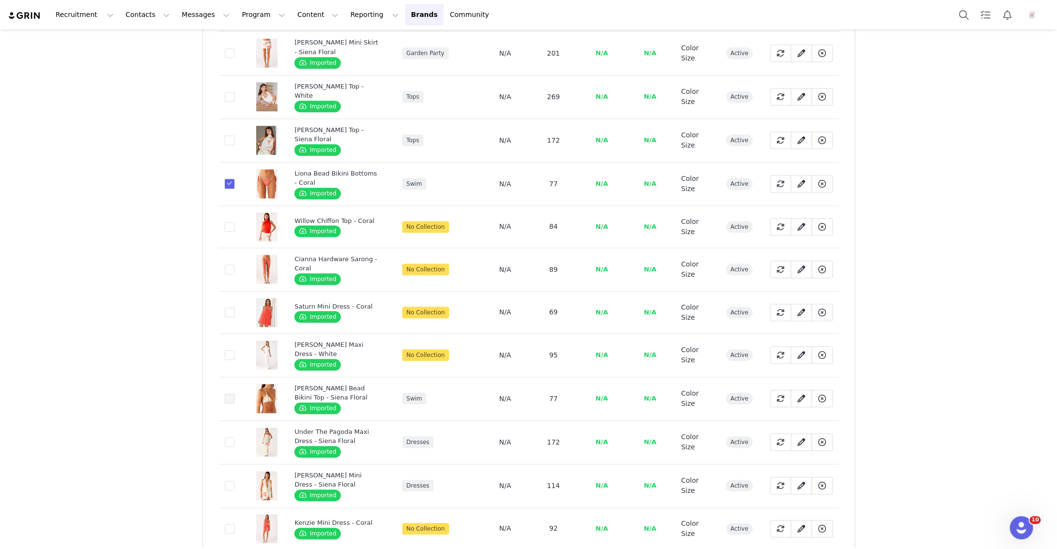
click at [228, 393] on span at bounding box center [230, 398] width 10 height 10
click at [234, 393] on input "f8d3ce6f-07e5-4368-836b-ed2793b25675" at bounding box center [234, 393] width 0 height 0
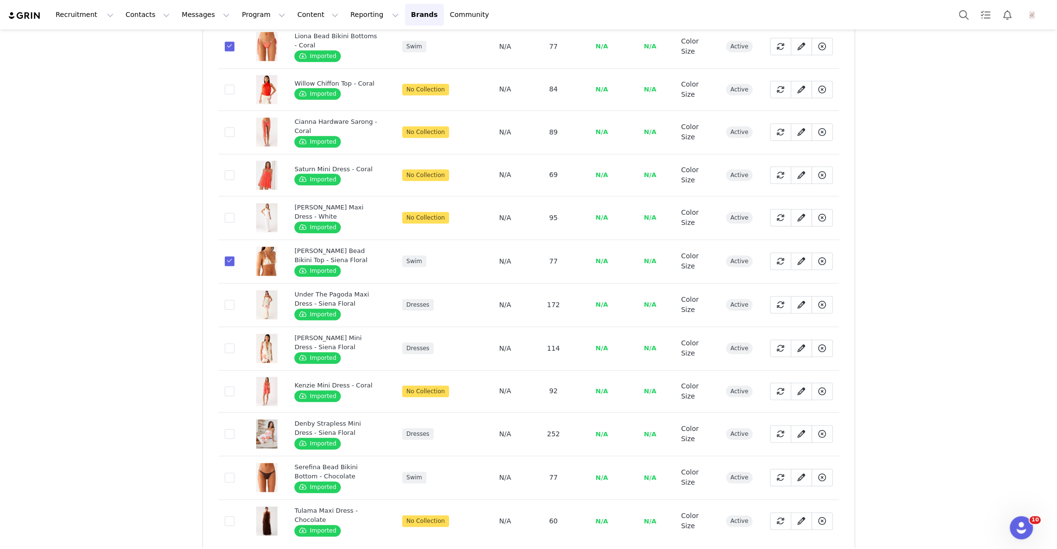
scroll to position [3949, 0]
click at [232, 472] on label "628b3316-8be4-458d-b2bd-910af9ab9a04" at bounding box center [230, 478] width 10 height 12
click at [234, 473] on input "628b3316-8be4-458d-b2bd-910af9ab9a04" at bounding box center [234, 473] width 0 height 0
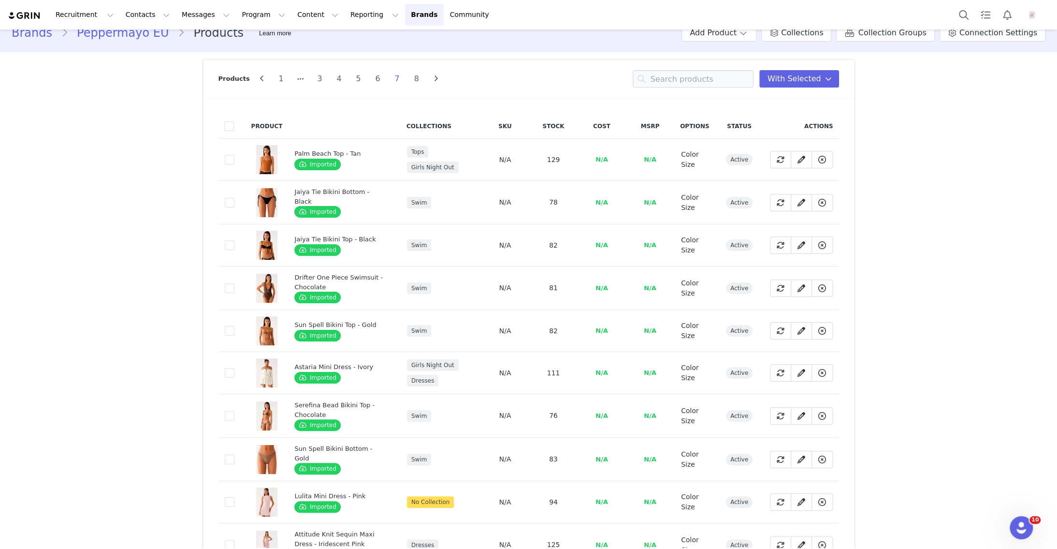
scroll to position [18, 0]
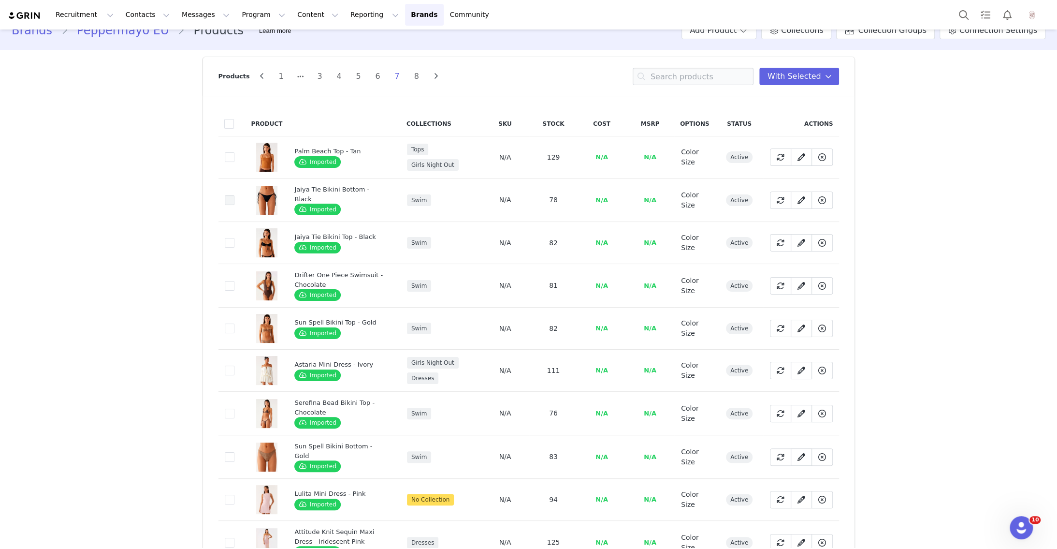
click at [228, 201] on span at bounding box center [230, 200] width 10 height 10
click at [234, 195] on input "0d955cd5-dfb5-43b9-9d32-8e621256f04d" at bounding box center [234, 195] width 0 height 0
click at [232, 243] on span at bounding box center [230, 243] width 10 height 10
click at [234, 238] on input "f27c2994-b3b7-4233-85e2-87d1a3960070" at bounding box center [234, 238] width 0 height 0
click at [231, 281] on span at bounding box center [230, 286] width 10 height 10
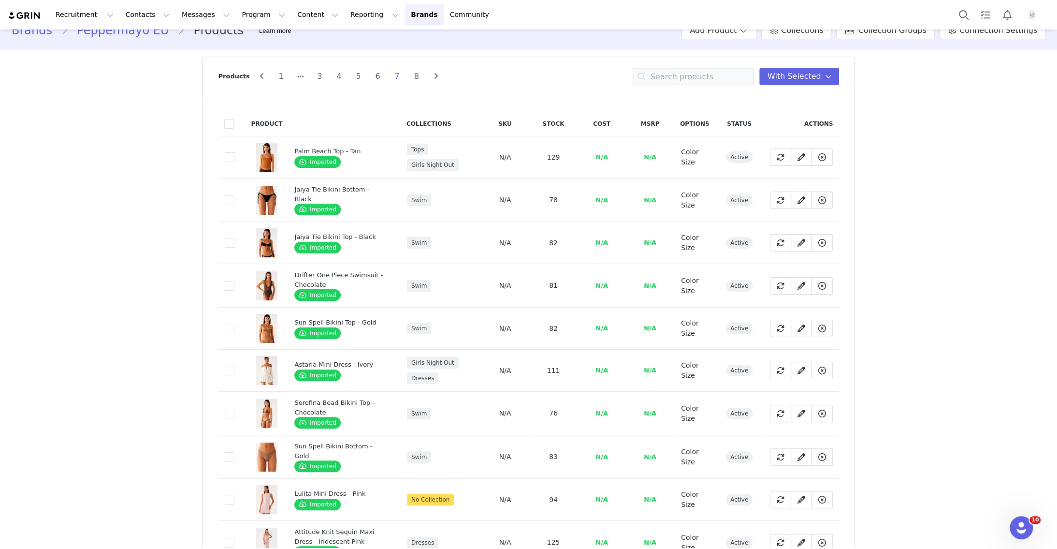
click at [234, 281] on input "4714b269-5ae7-494b-8e91-c477c5479730" at bounding box center [234, 281] width 0 height 0
click at [231, 326] on span at bounding box center [230, 328] width 10 height 10
click at [234, 323] on input "2367e83c-694f-4ef9-83e0-dceab360f1ee" at bounding box center [234, 323] width 0 height 0
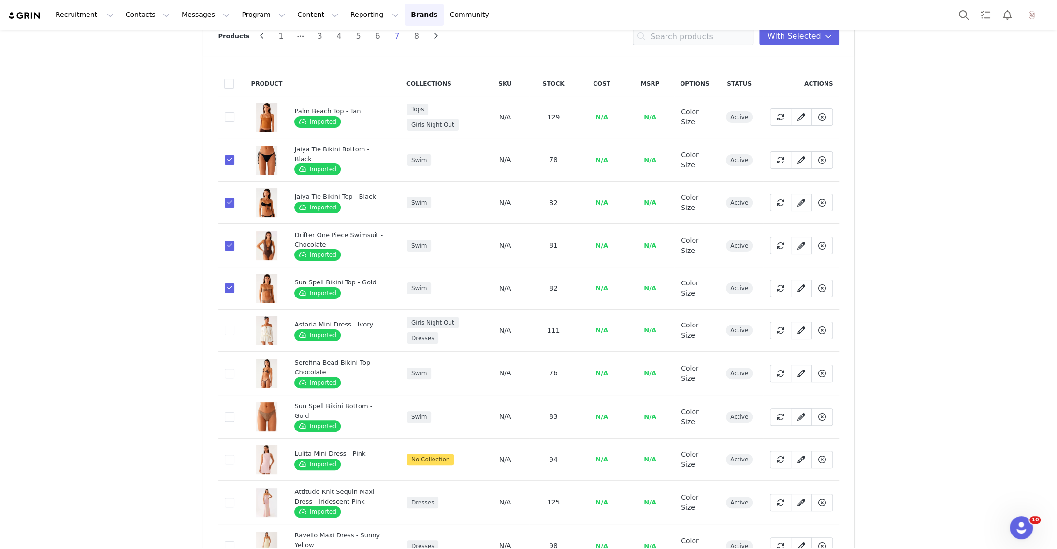
scroll to position [84, 0]
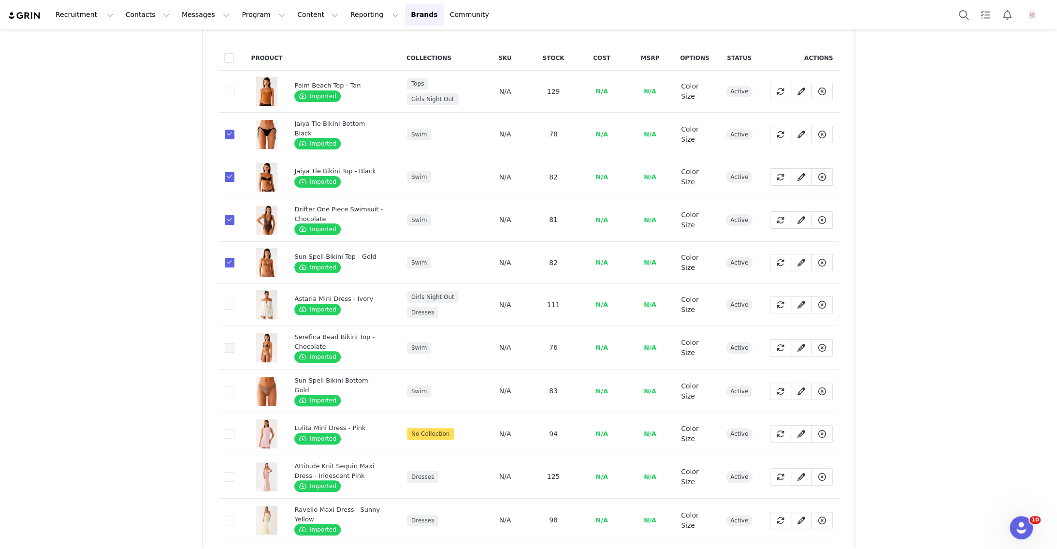
click at [230, 344] on span at bounding box center [230, 348] width 10 height 10
click at [234, 343] on input "7d7a955e-c4f7-467b-88d7-a6dec23881dd" at bounding box center [234, 343] width 0 height 0
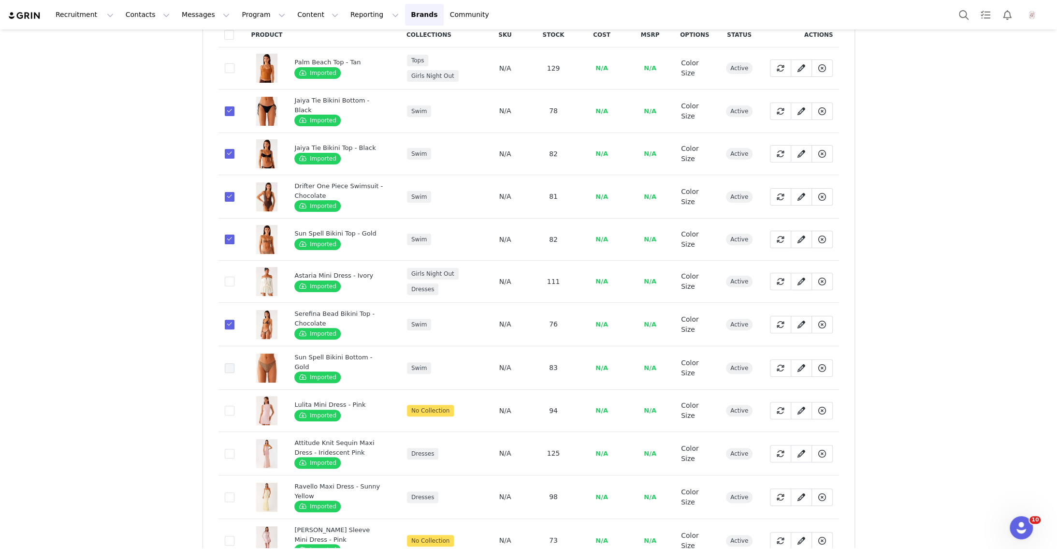
click at [227, 363] on span at bounding box center [230, 368] width 10 height 10
click at [234, 363] on input "38a81946-c5d1-4462-b4ea-af047b5225a0" at bounding box center [234, 363] width 0 height 0
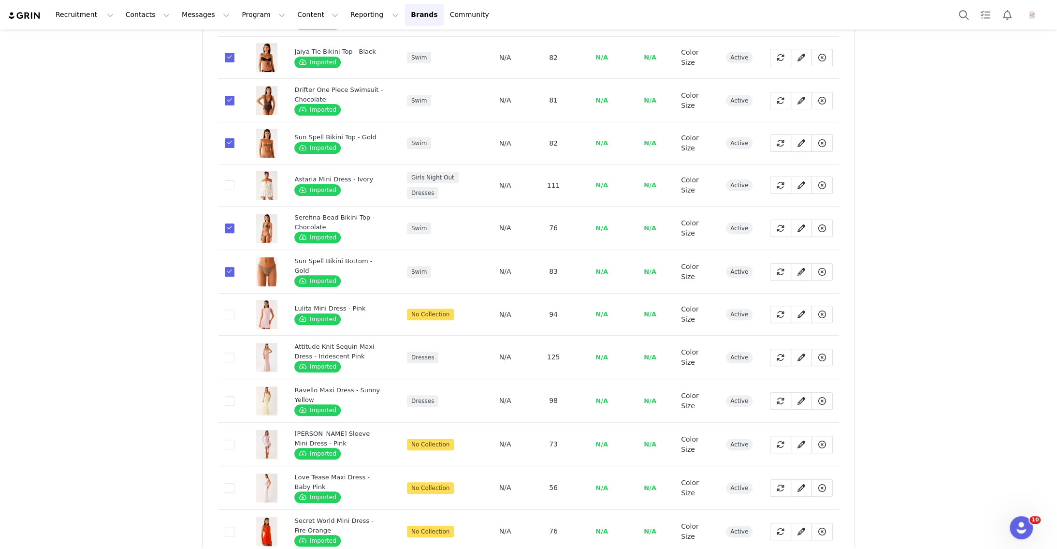
scroll to position [246, 0]
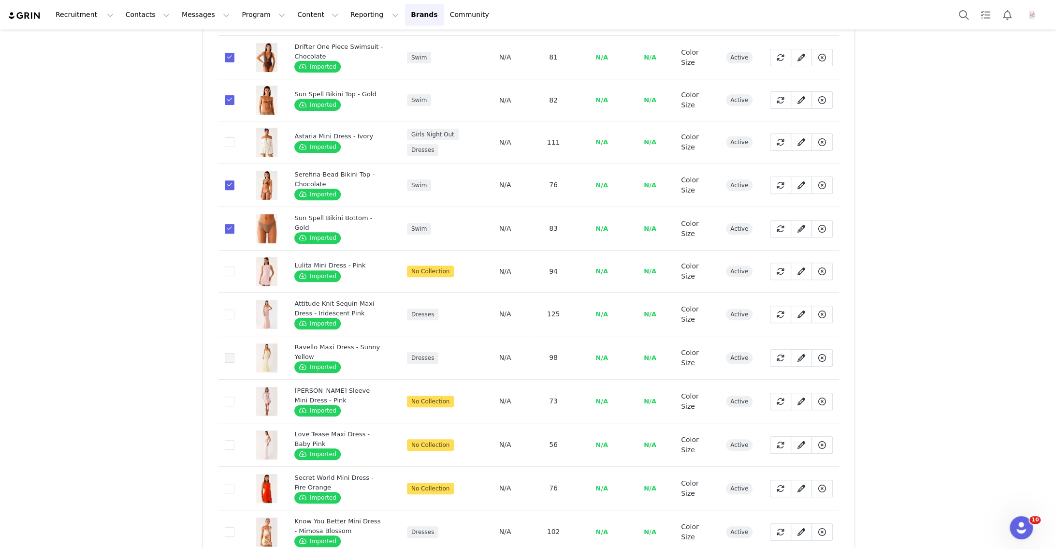
click at [228, 356] on span at bounding box center [230, 358] width 10 height 10
click at [234, 353] on input "bb1718d5-4f58-4c17-a562-6b9f82d51289" at bounding box center [234, 353] width 0 height 0
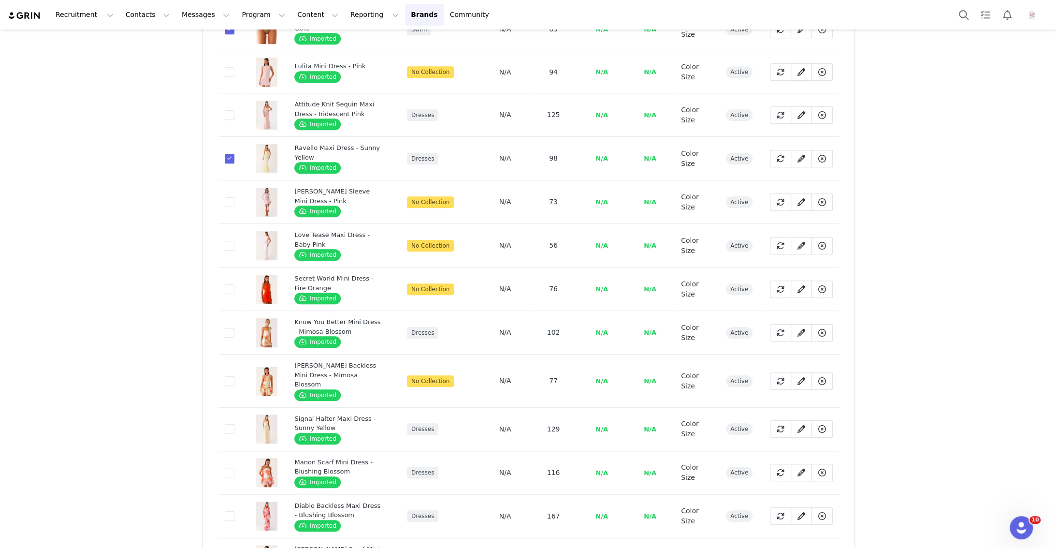
scroll to position [476, 0]
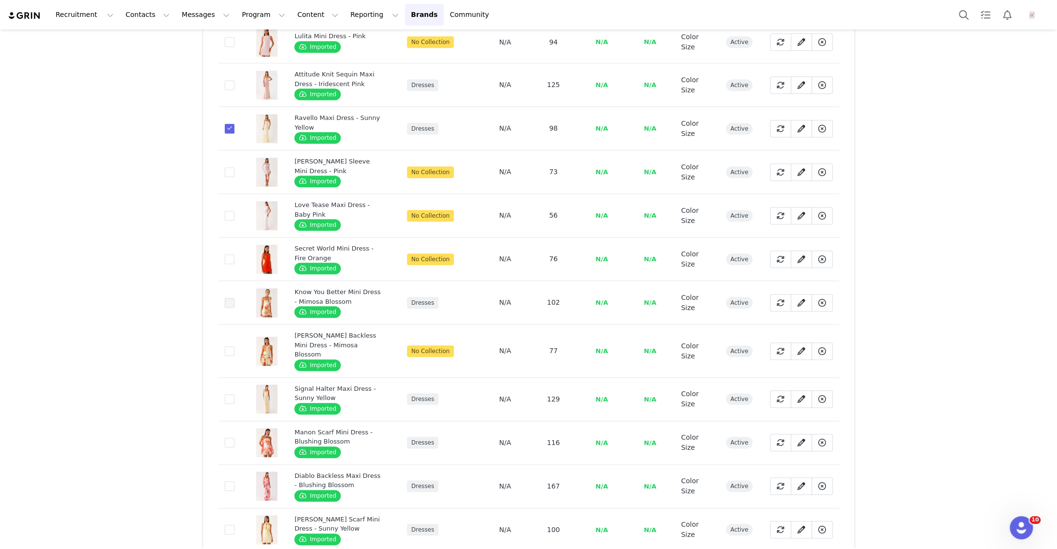
click at [228, 299] on span at bounding box center [230, 303] width 10 height 10
click at [234, 298] on input "b1f6d17c-304a-4b59-a175-23f5507b208c" at bounding box center [234, 298] width 0 height 0
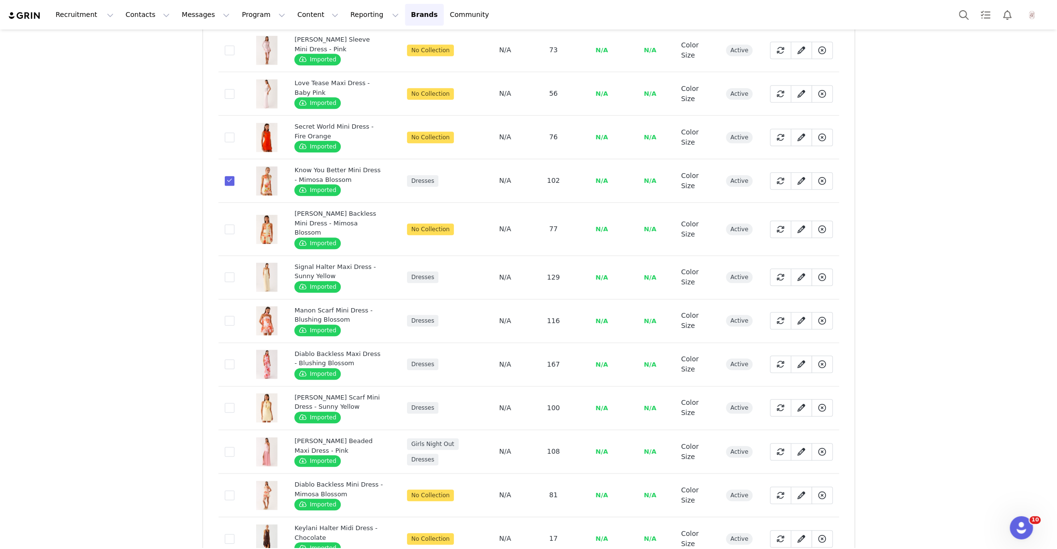
scroll to position [627, 0]
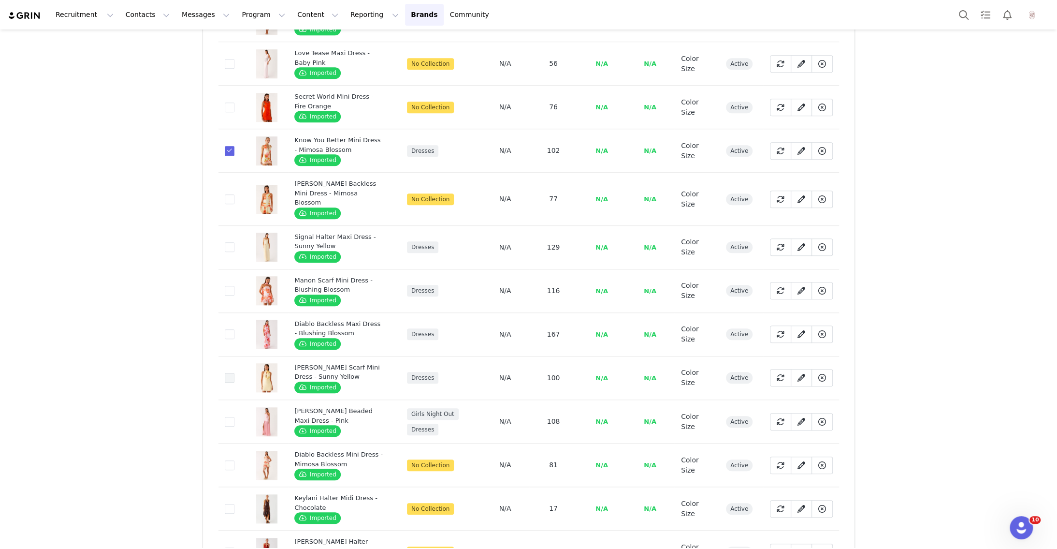
click at [229, 373] on span at bounding box center [230, 378] width 10 height 10
click at [234, 373] on input "5f358f76-ed9f-4827-a15a-a00a811edcef" at bounding box center [234, 373] width 0 height 0
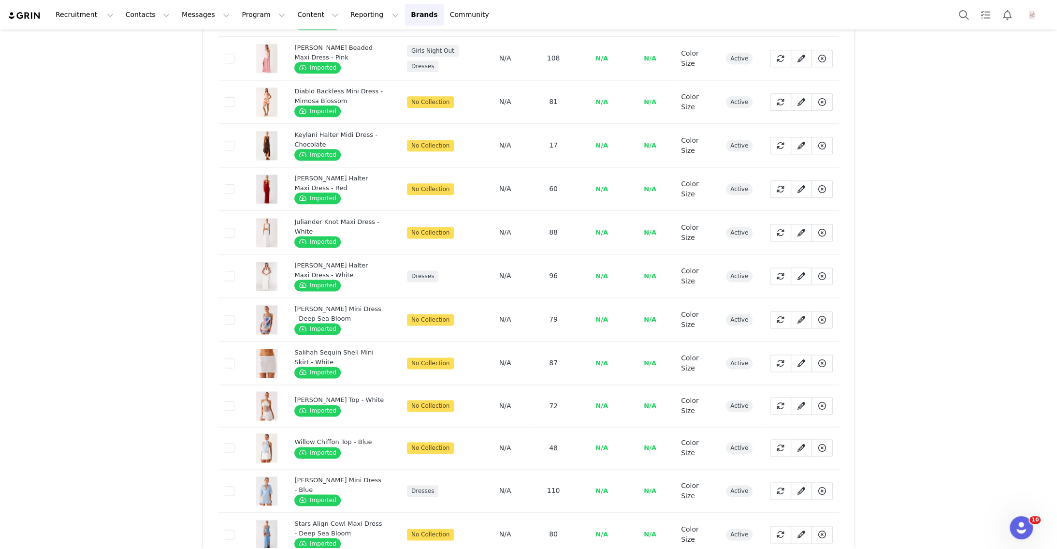
scroll to position [995, 0]
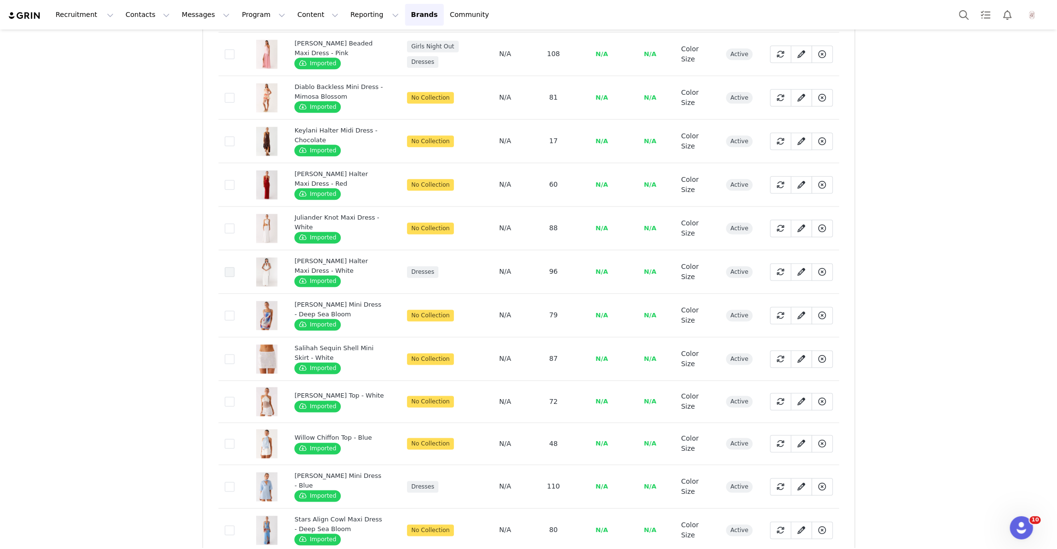
click at [230, 267] on span at bounding box center [230, 272] width 10 height 10
click at [234, 267] on input "47a77cd1-deeb-424b-9d9f-0d54ac3a15f8" at bounding box center [234, 267] width 0 height 0
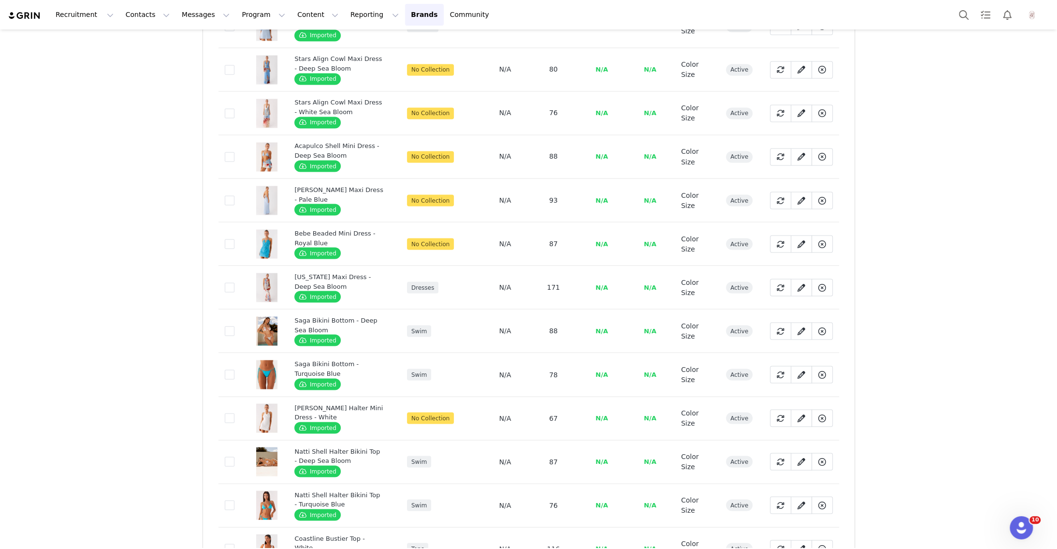
scroll to position [1454, 0]
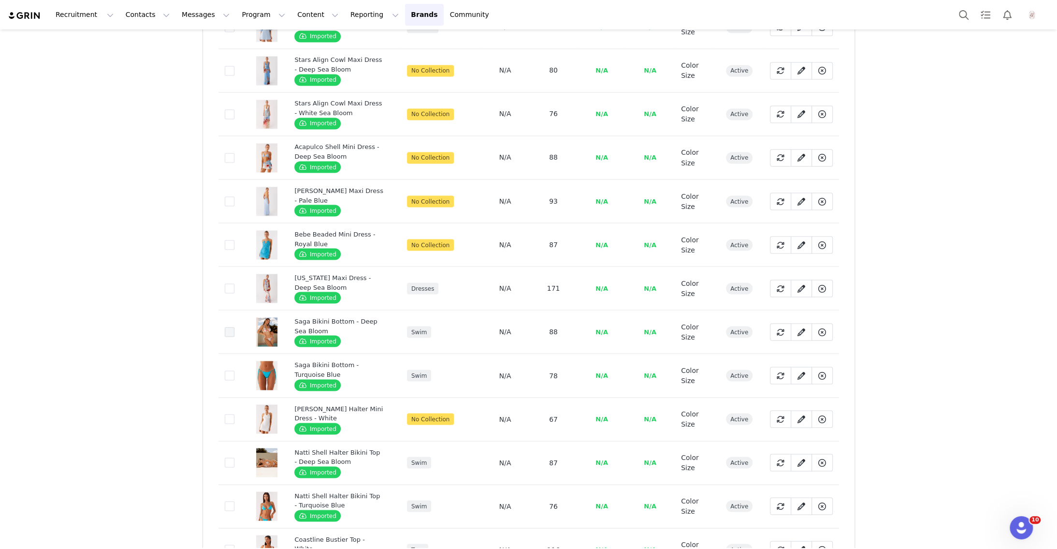
click at [229, 327] on span at bounding box center [230, 332] width 10 height 10
click at [234, 327] on input "e9cf0112-bdb2-42d9-9e5c-a2e262da8481" at bounding box center [234, 327] width 0 height 0
click at [227, 370] on span at bounding box center [230, 375] width 10 height 10
click at [234, 370] on input "f701bc05-1e49-4fe5-9142-ca070a6afa7d" at bounding box center [234, 370] width 0 height 0
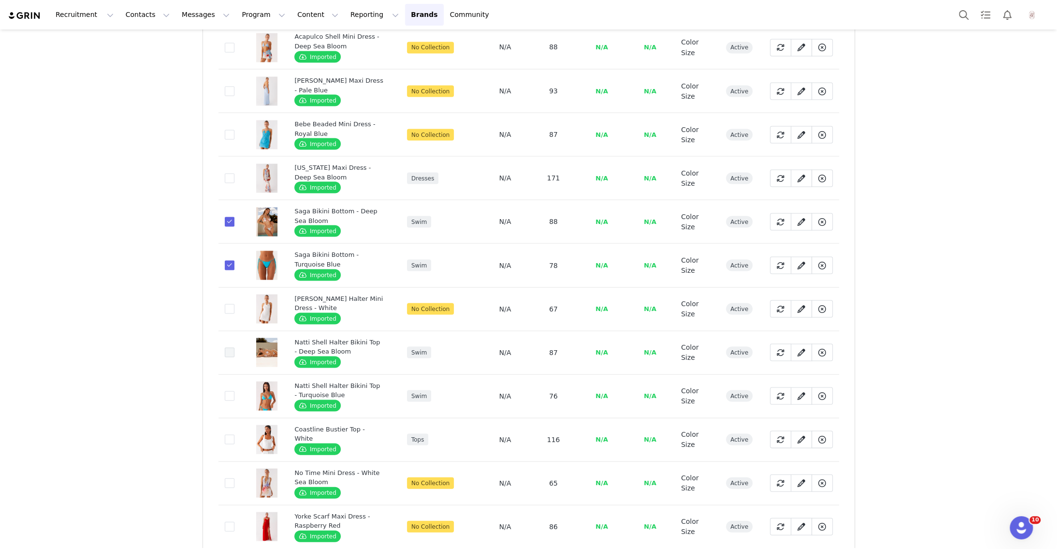
click at [227, 347] on span at bounding box center [230, 352] width 10 height 10
click at [234, 347] on input "21a6c9a2-b84d-4bd0-bf20-d7473e77e7d1" at bounding box center [234, 347] width 0 height 0
click at [227, 379] on td "cd8ae8bd-8a6b-477c-b162-ef2bb7c7ddc3" at bounding box center [231, 395] width 27 height 43
click at [229, 391] on span at bounding box center [230, 396] width 10 height 10
click at [234, 391] on input "cd8ae8bd-8a6b-477c-b162-ef2bb7c7ddc3" at bounding box center [234, 391] width 0 height 0
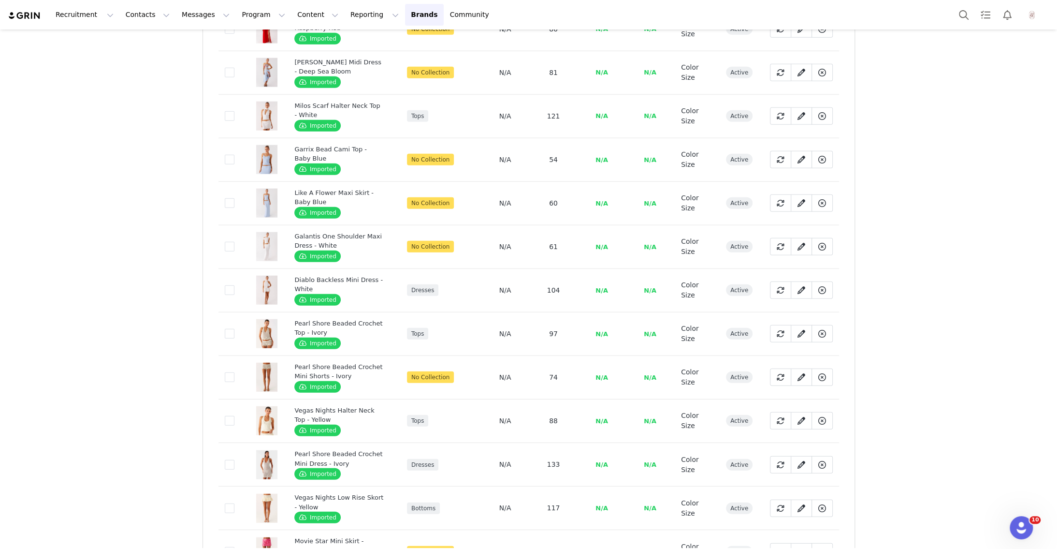
scroll to position [2064, 0]
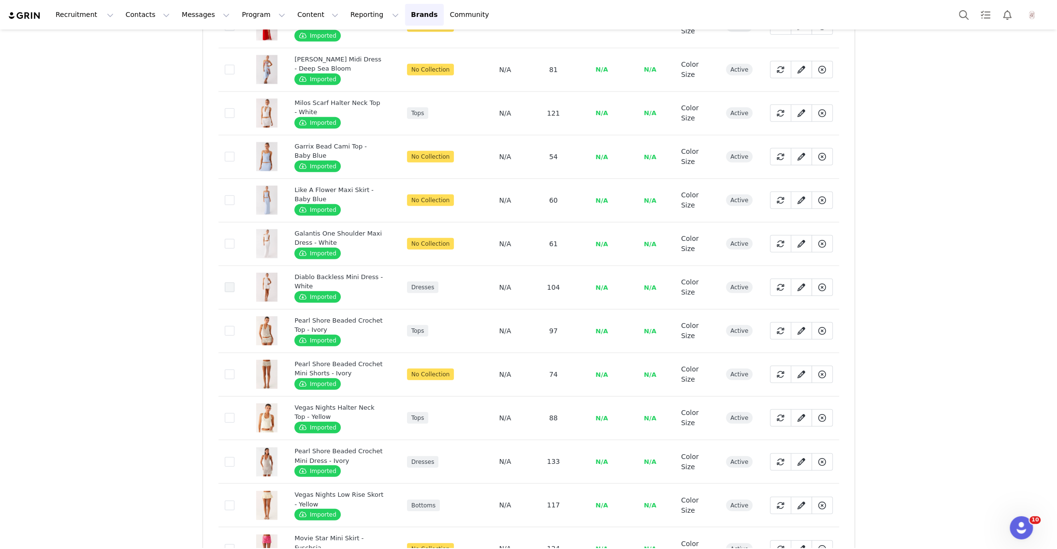
click at [227, 282] on span at bounding box center [230, 287] width 10 height 10
click at [234, 282] on input "8726aef3-7379-4c9e-aee8-469e821ba145" at bounding box center [234, 282] width 0 height 0
click at [227, 326] on span at bounding box center [230, 331] width 10 height 10
click at [234, 326] on input "678116c9-cf89-492f-9402-7562289f9ec4" at bounding box center [234, 326] width 0 height 0
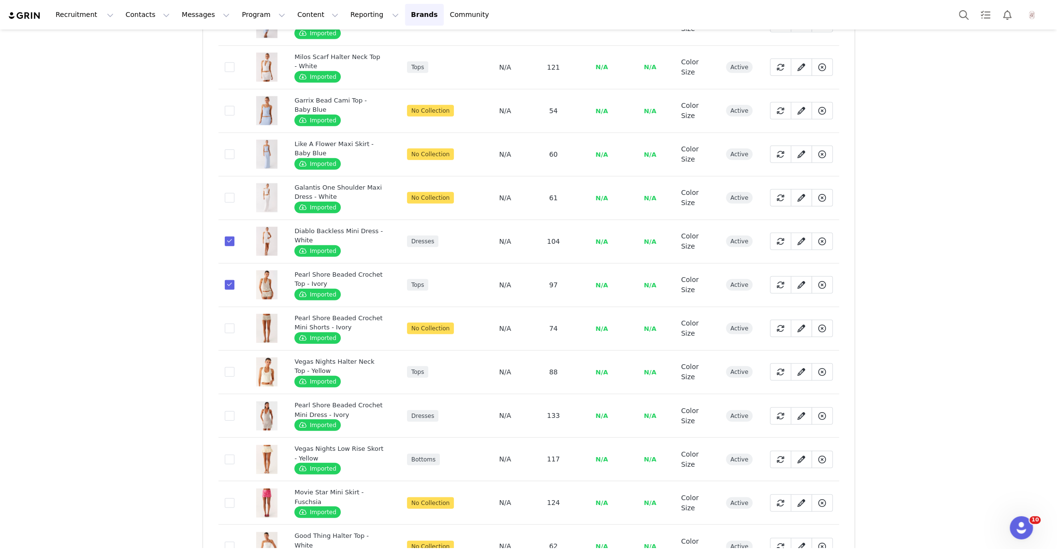
scroll to position [2117, 0]
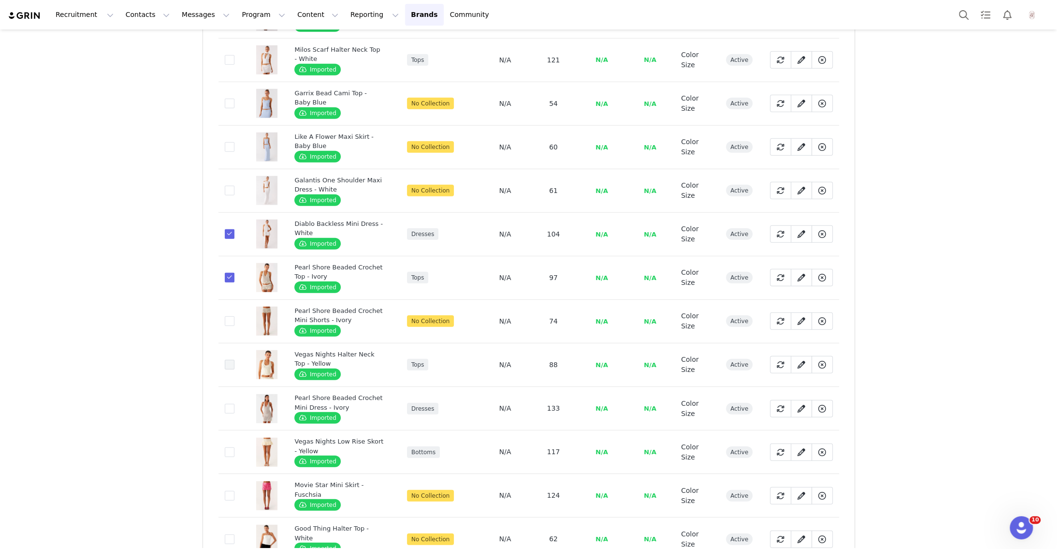
click at [231, 360] on span at bounding box center [230, 365] width 10 height 10
click at [234, 360] on input "ac38e266-7112-4120-a6af-7ed6efaf8beb" at bounding box center [234, 360] width 0 height 0
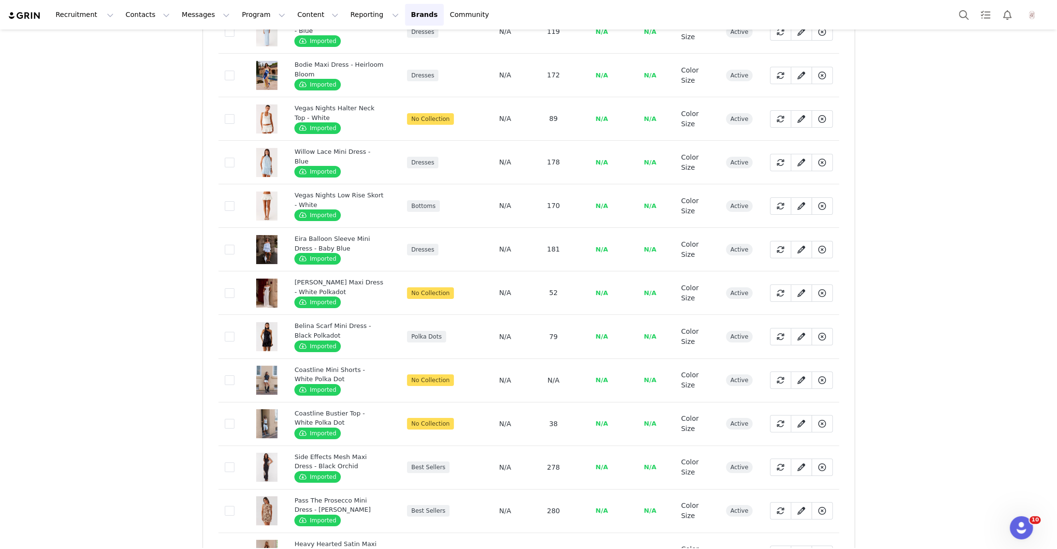
scroll to position [2966, 0]
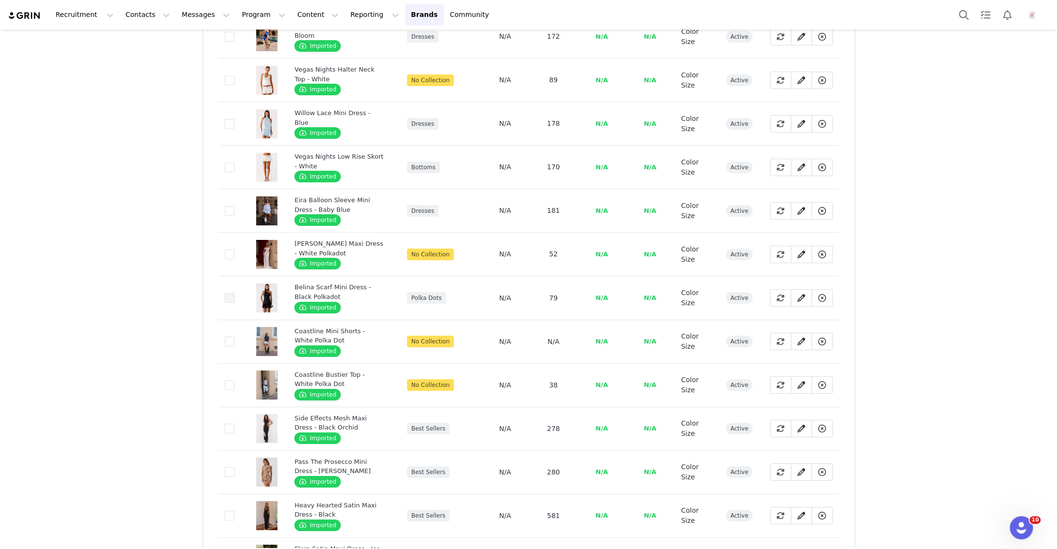
click at [225, 293] on span at bounding box center [230, 298] width 10 height 10
click at [234, 293] on input "c157cf4b-f5e6-4c38-a0c3-d58ef43d1cee" at bounding box center [234, 293] width 0 height 0
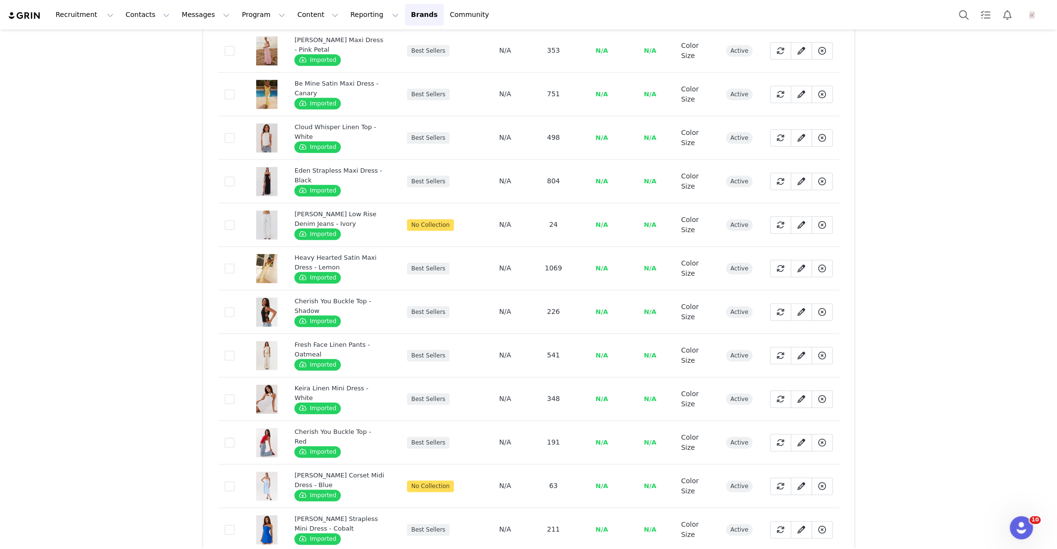
scroll to position [3968, 0]
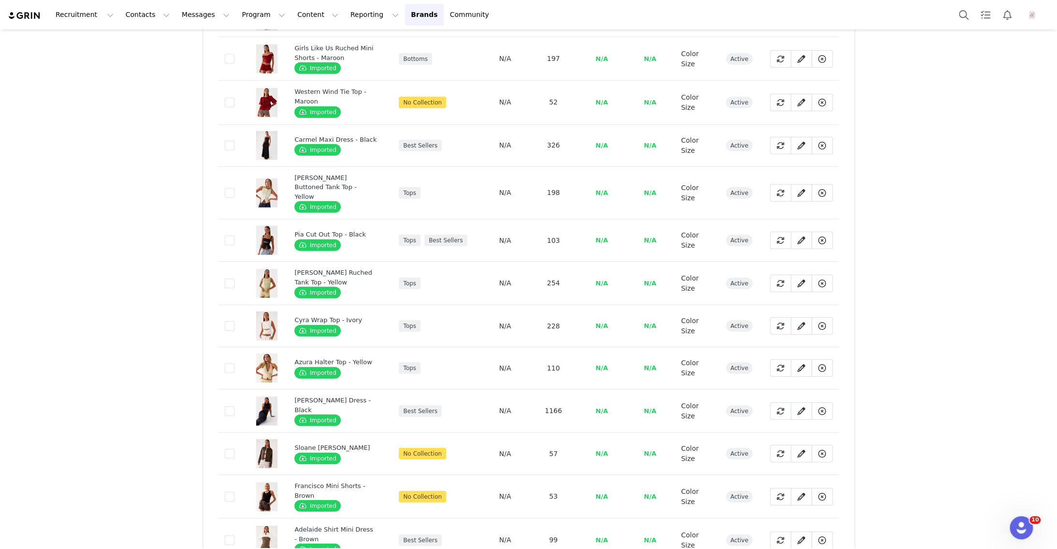
scroll to position [2245, 0]
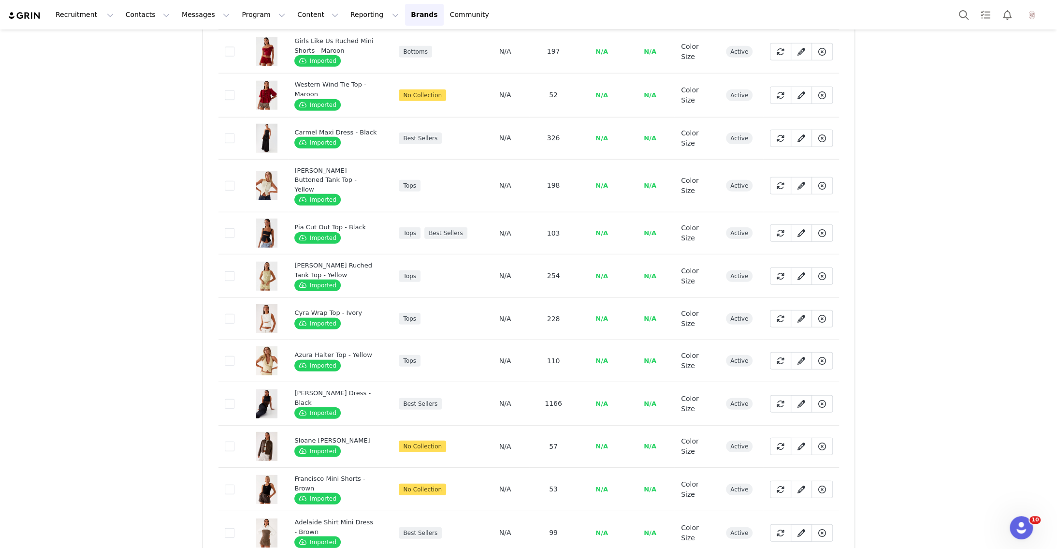
click at [227, 528] on span at bounding box center [230, 533] width 10 height 10
click at [234, 528] on input "01891295-6f5c-46b1-a916-1ce854775799" at bounding box center [234, 528] width 0 height 0
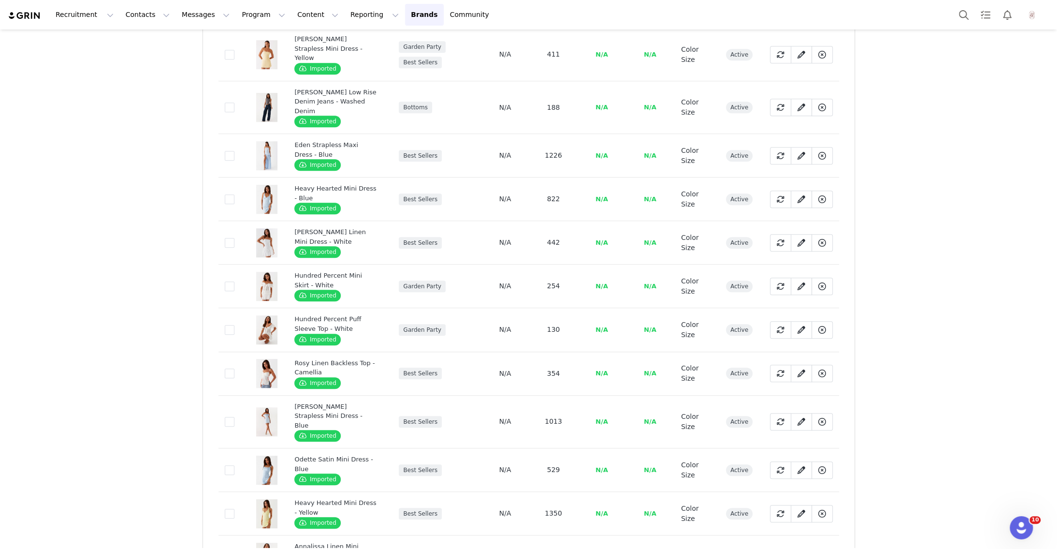
scroll to position [0, 0]
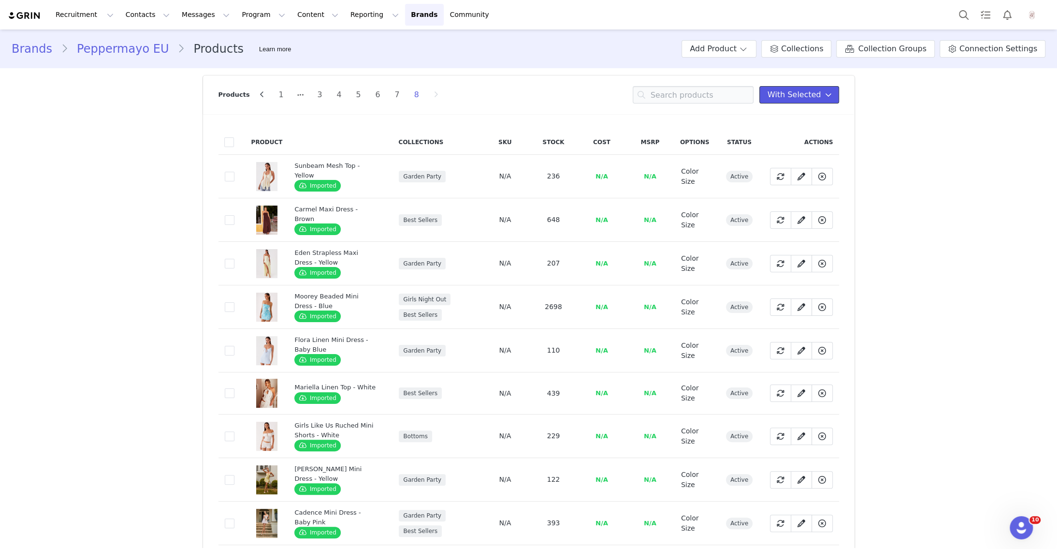
click at [815, 100] on span "With Selected" at bounding box center [794, 95] width 54 height 12
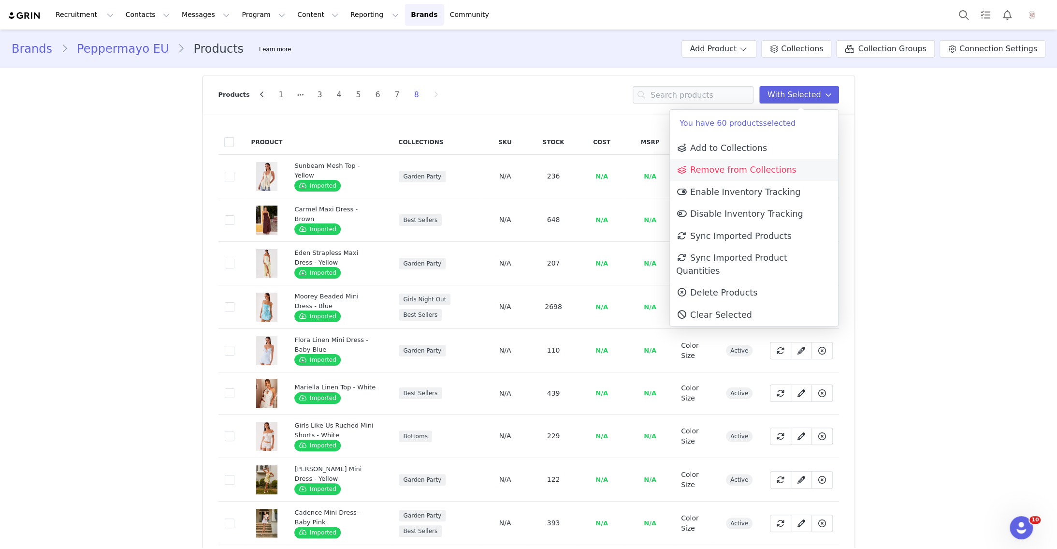
click at [768, 167] on span "Remove from Collections" at bounding box center [736, 170] width 120 height 10
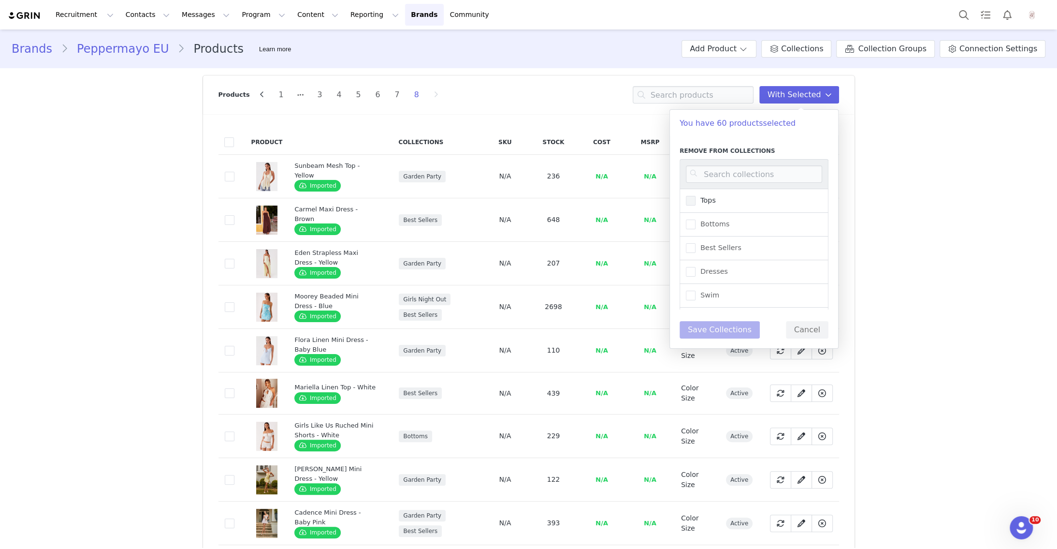
click at [711, 202] on span "Tops" at bounding box center [705, 200] width 20 height 9
click at [695, 196] on input "Tops" at bounding box center [695, 196] width 0 height 0
click at [711, 223] on span "Bottoms" at bounding box center [712, 223] width 34 height 9
click at [695, 219] on input "Bottoms" at bounding box center [695, 219] width 0 height 0
click at [710, 249] on span "Best Sellers" at bounding box center [718, 247] width 46 height 9
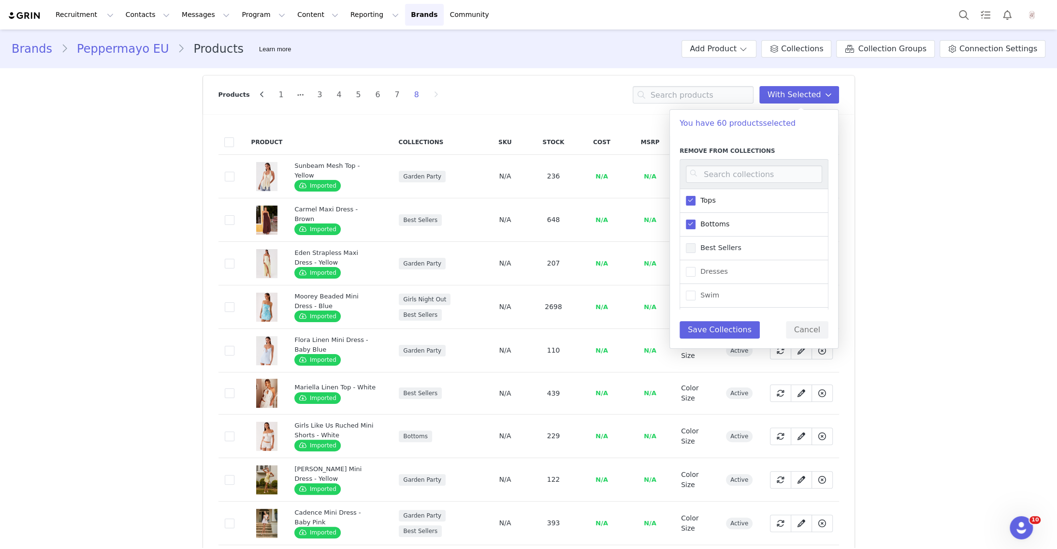
click at [695, 243] on input "Best Sellers" at bounding box center [695, 243] width 0 height 0
click at [709, 270] on span "Dresses" at bounding box center [711, 271] width 32 height 9
click at [695, 267] on input "Dresses" at bounding box center [695, 267] width 0 height 0
click at [707, 291] on span "Swim" at bounding box center [707, 294] width 24 height 9
click at [695, 290] on input "Swim" at bounding box center [695, 290] width 0 height 0
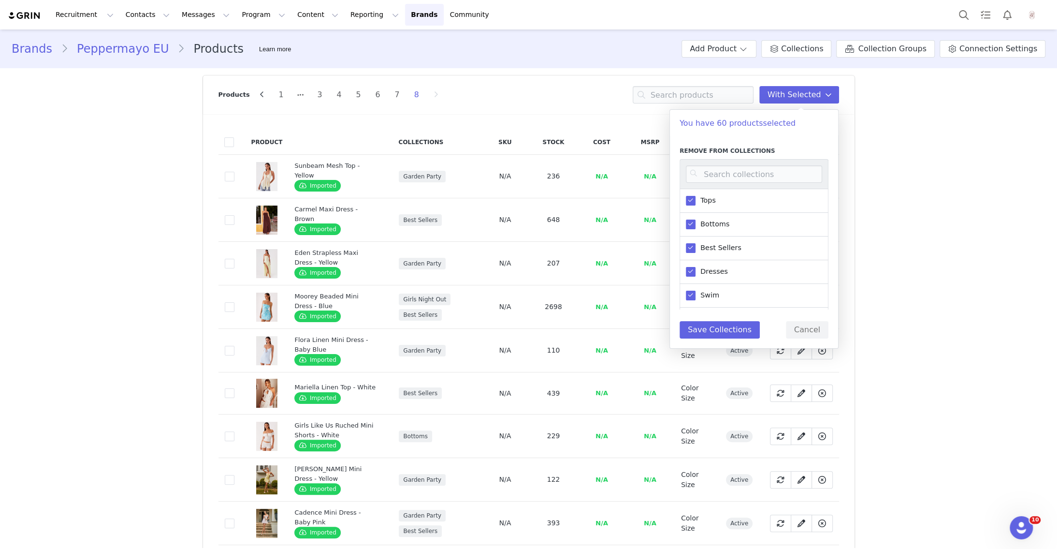
scroll to position [91, 0]
click at [707, 294] on span "OCTOBER" at bounding box center [714, 298] width 39 height 9
click at [695, 294] on input "OCTOBER" at bounding box center [695, 294] width 0 height 0
click at [707, 271] on span "Polka Dots" at bounding box center [715, 275] width 41 height 9
click at [695, 271] on input "Polka Dots" at bounding box center [695, 271] width 0 height 0
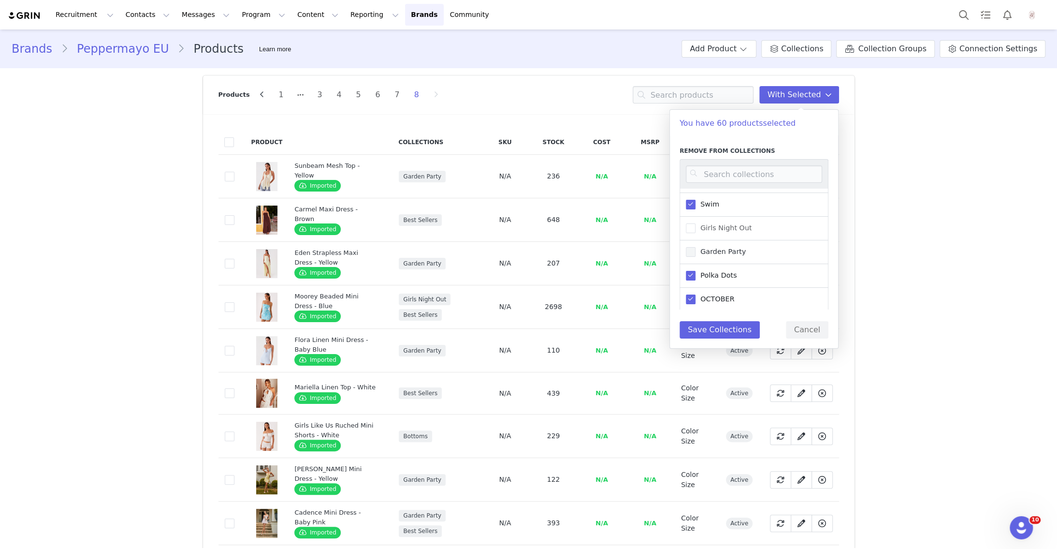
click at [710, 252] on span "Garden Party" at bounding box center [720, 251] width 50 height 9
click at [695, 247] on input "Garden Party" at bounding box center [695, 247] width 0 height 0
click at [711, 229] on span "Girls Night Out" at bounding box center [723, 227] width 56 height 9
click at [695, 223] on input "Girls Night Out" at bounding box center [695, 223] width 0 height 0
click at [720, 295] on span "OCTOBER" at bounding box center [714, 298] width 39 height 9
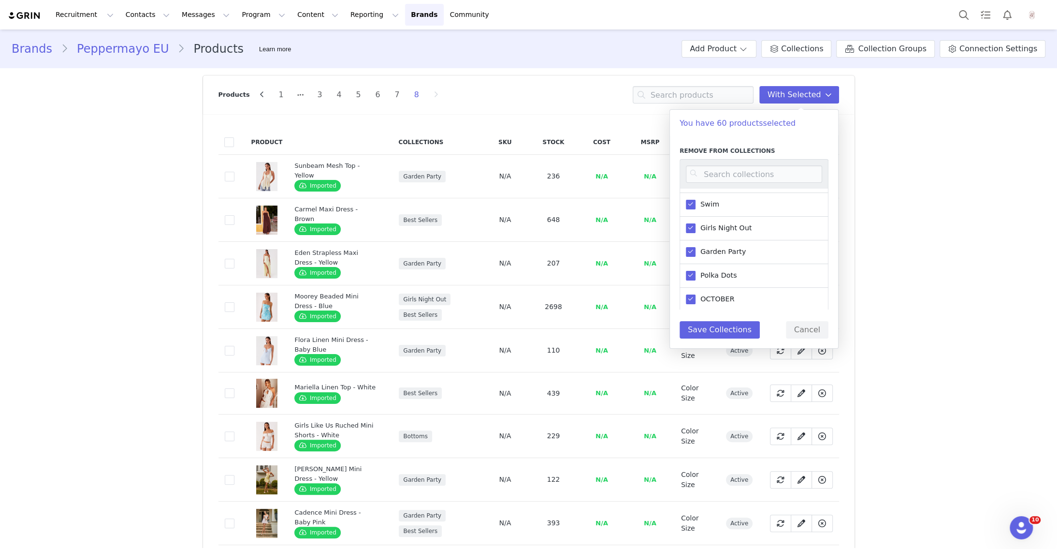
click at [695, 294] on input "OCTOBER" at bounding box center [695, 294] width 0 height 0
click at [723, 327] on button "Save Collections" at bounding box center [720, 329] width 80 height 17
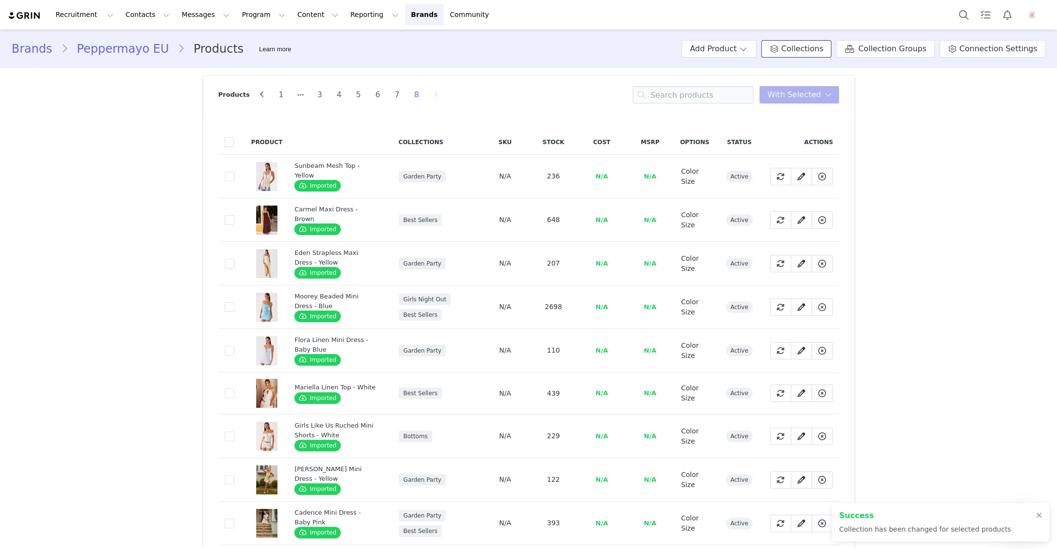
click at [804, 44] on span "Collections" at bounding box center [802, 49] width 42 height 12
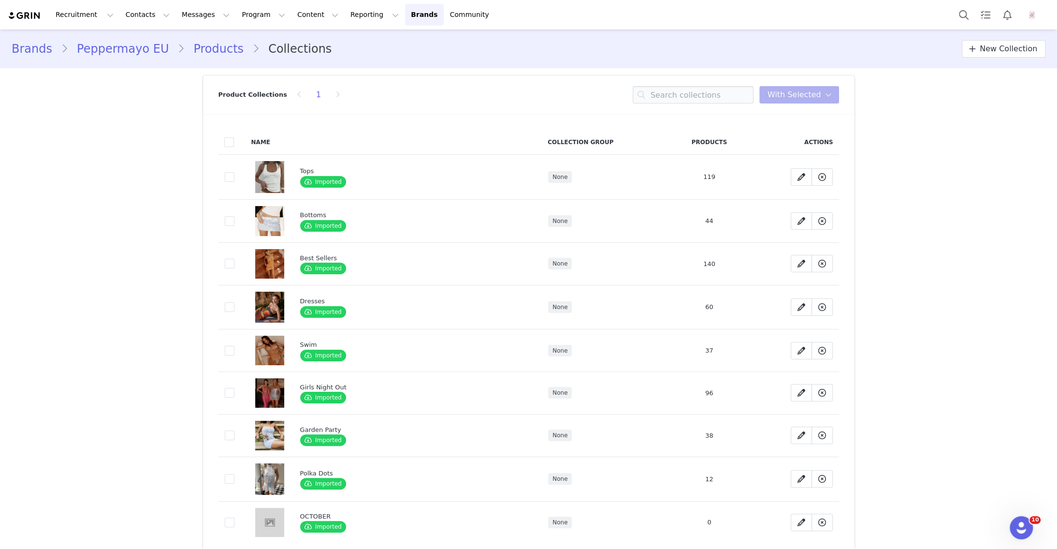
scroll to position [51, 0]
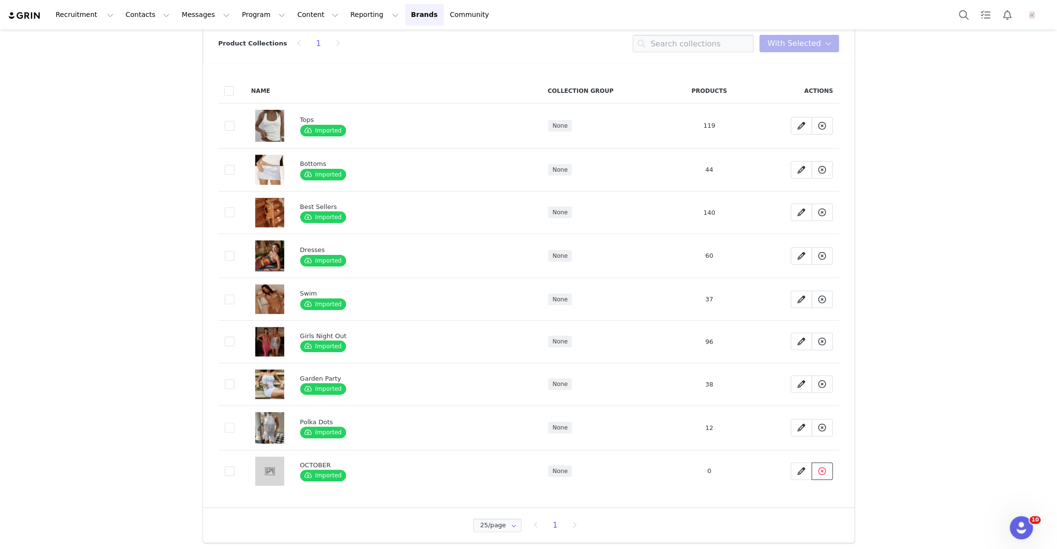
click at [823, 467] on icon at bounding box center [822, 471] width 8 height 8
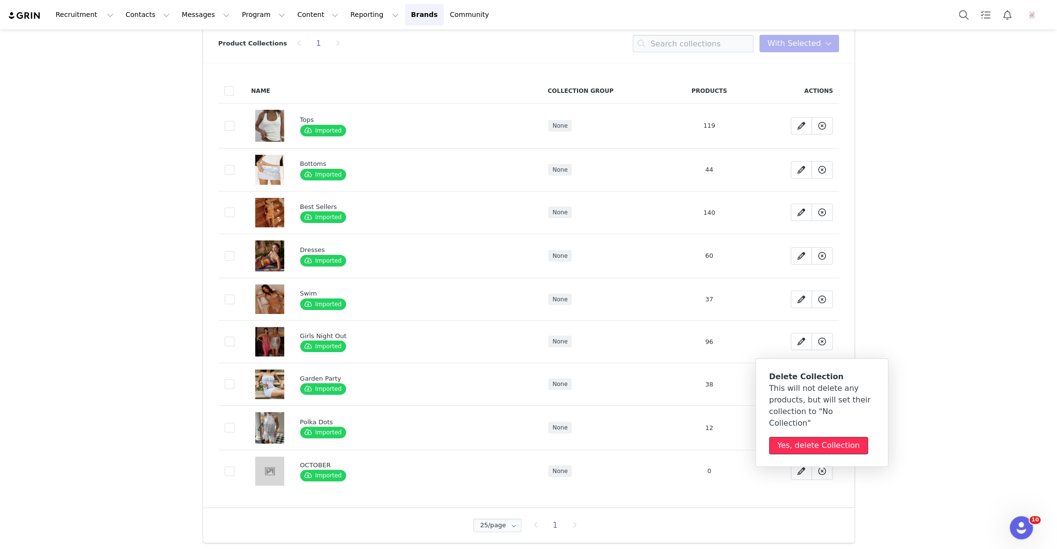
click at [815, 436] on button "Yes, delete Collection" at bounding box center [818, 444] width 99 height 17
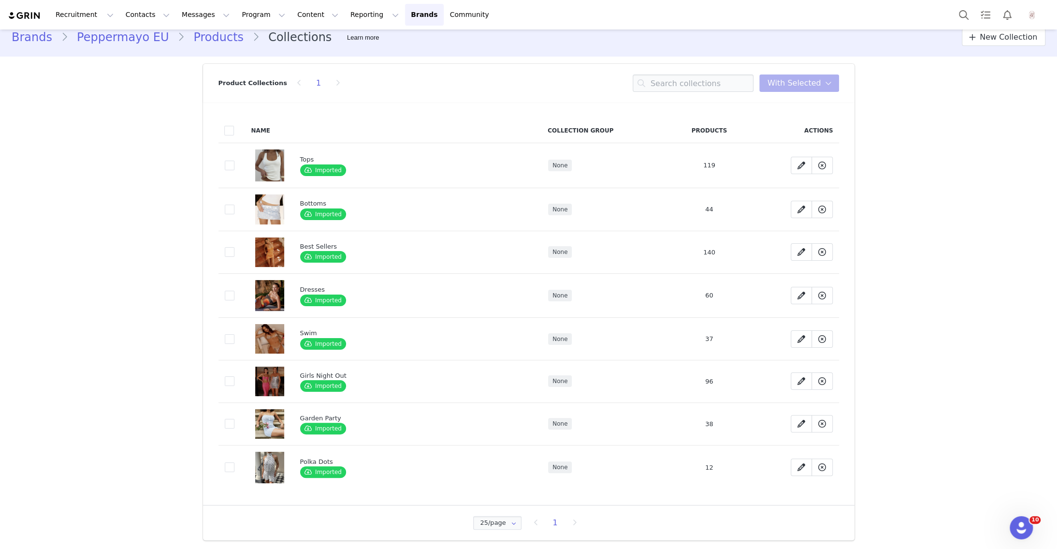
scroll to position [10, 0]
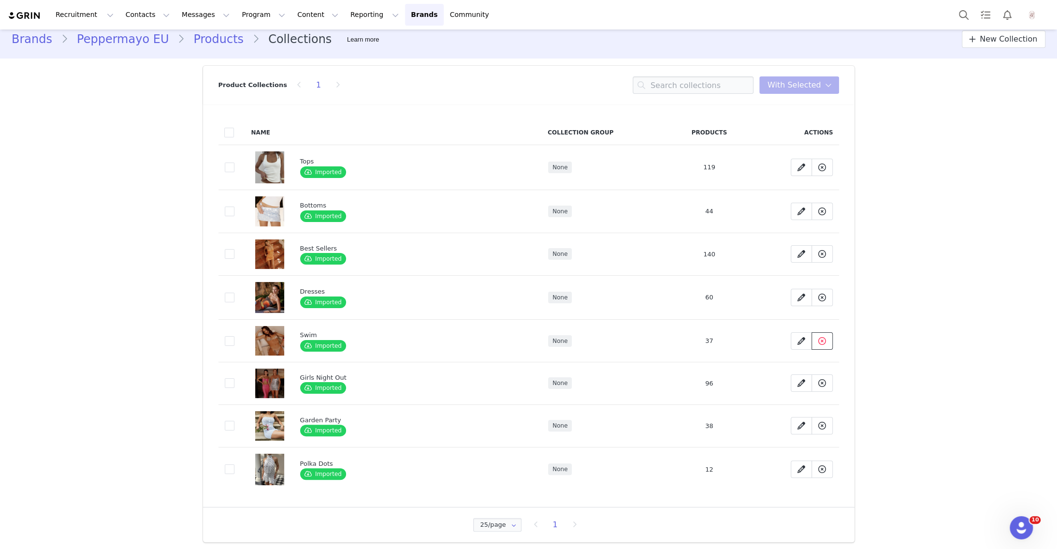
click at [828, 345] on button at bounding box center [821, 340] width 21 height 17
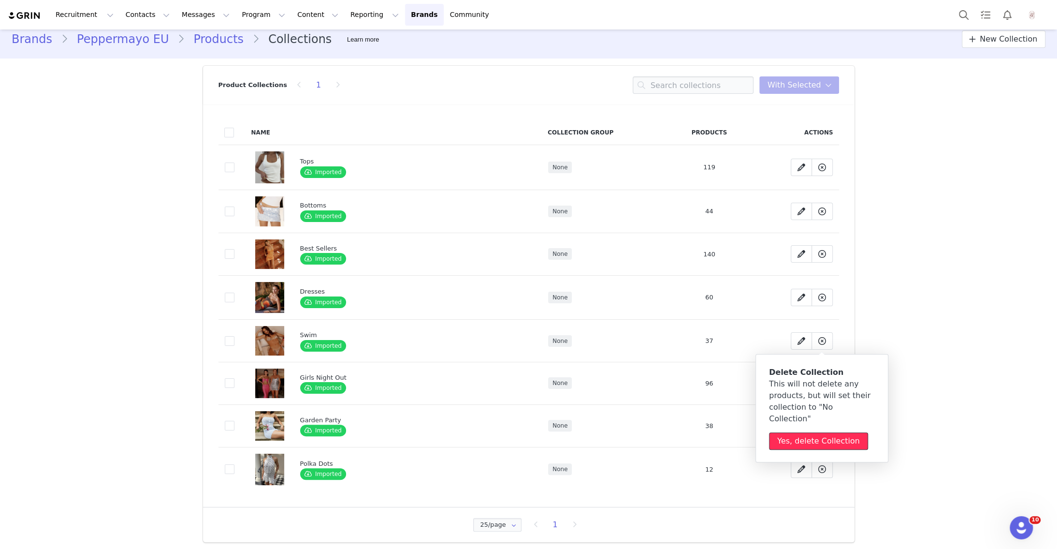
click at [819, 432] on button "Yes, delete Collection" at bounding box center [818, 440] width 99 height 17
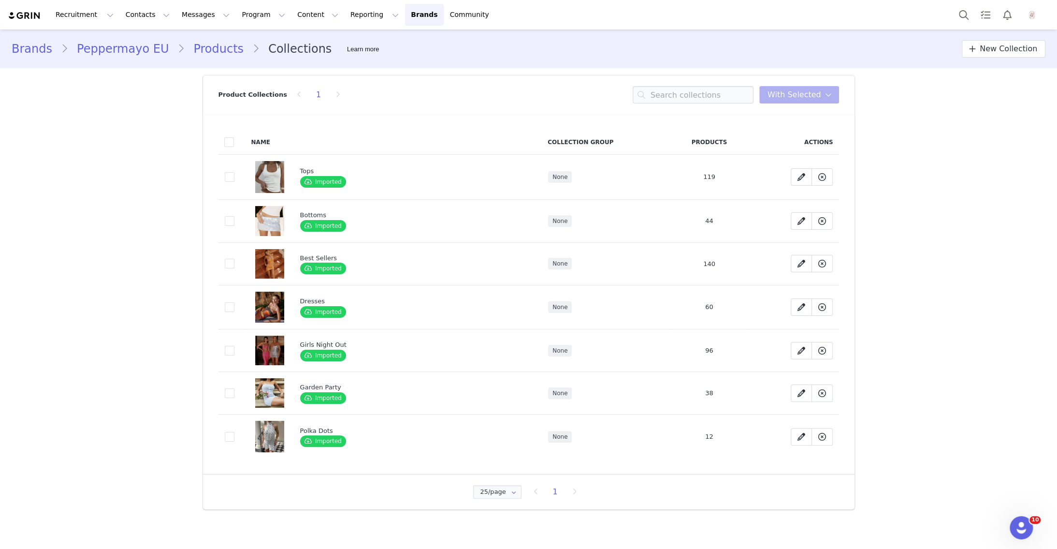
scroll to position [0, 0]
click at [1003, 50] on span "New Collection" at bounding box center [1009, 49] width 58 height 12
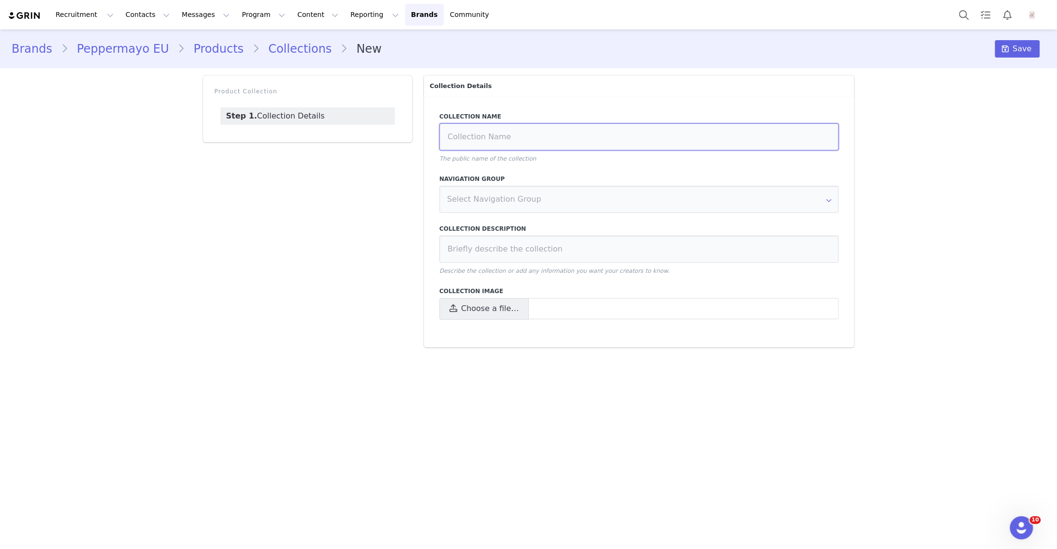
click at [592, 143] on input at bounding box center [639, 136] width 400 height 27
type input "Autumn Wear"
click at [1028, 47] on span "Save" at bounding box center [1022, 49] width 19 height 12
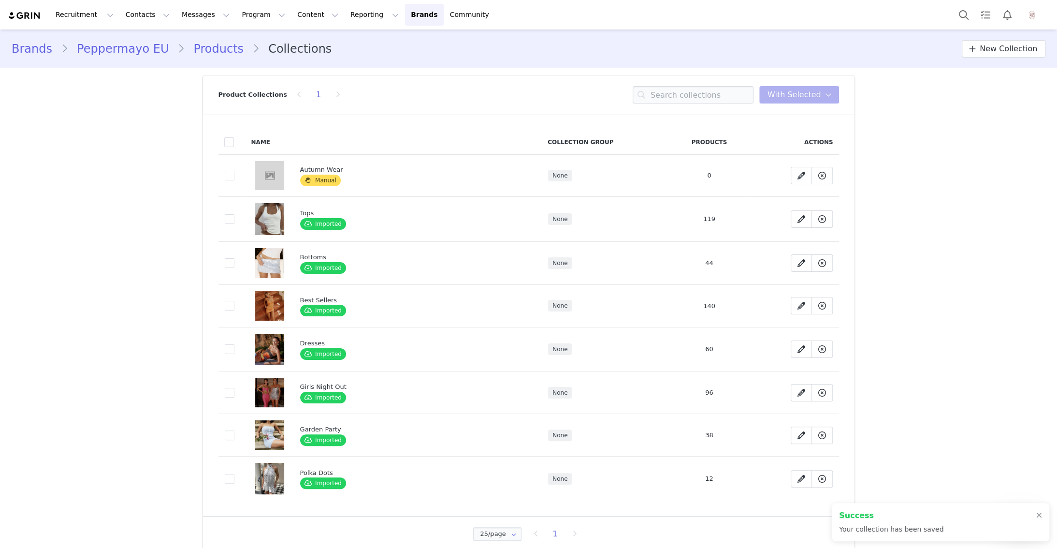
click at [195, 49] on link "Products" at bounding box center [219, 48] width 68 height 17
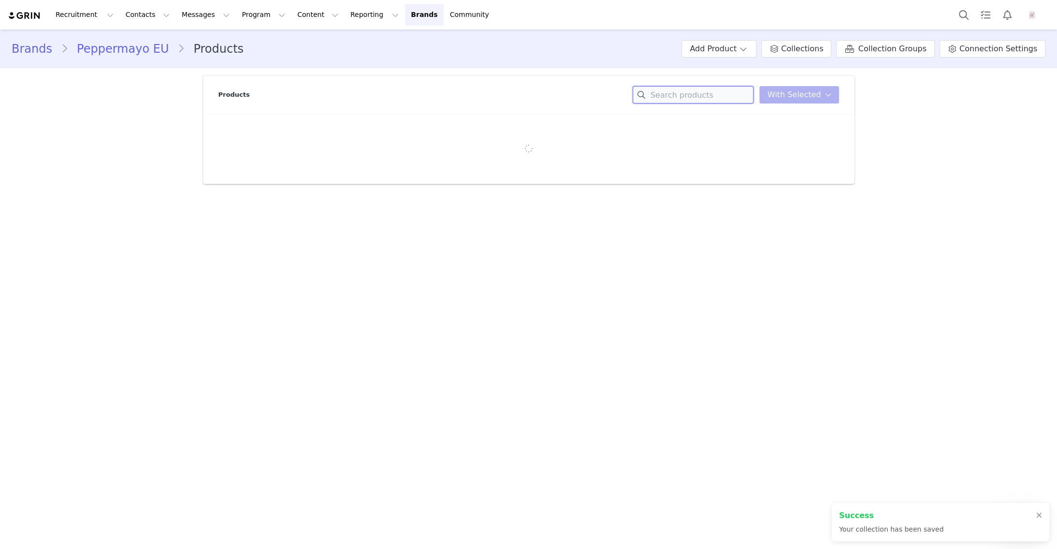
click at [714, 98] on input at bounding box center [693, 94] width 121 height 17
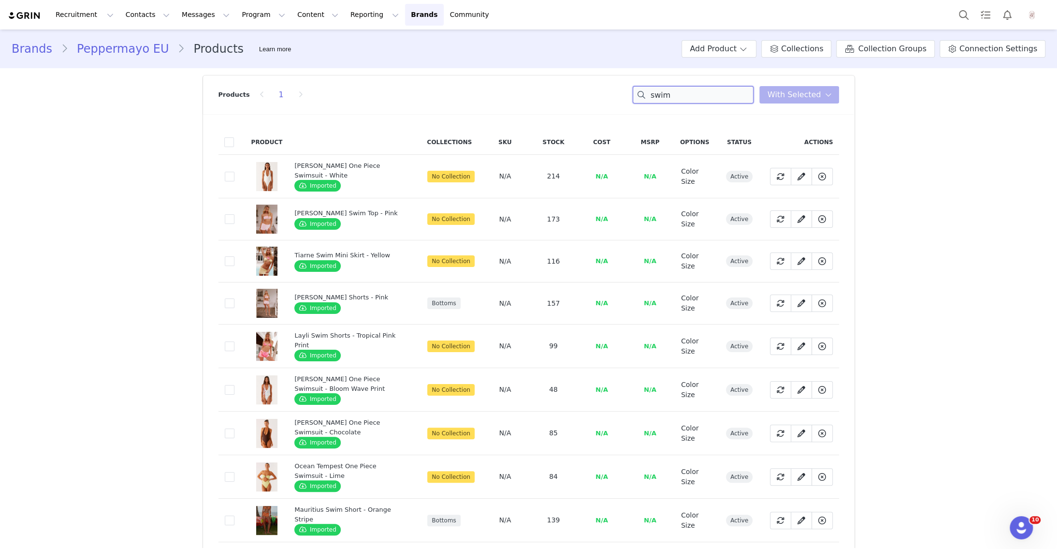
click at [693, 96] on input "swim" at bounding box center [693, 94] width 121 height 17
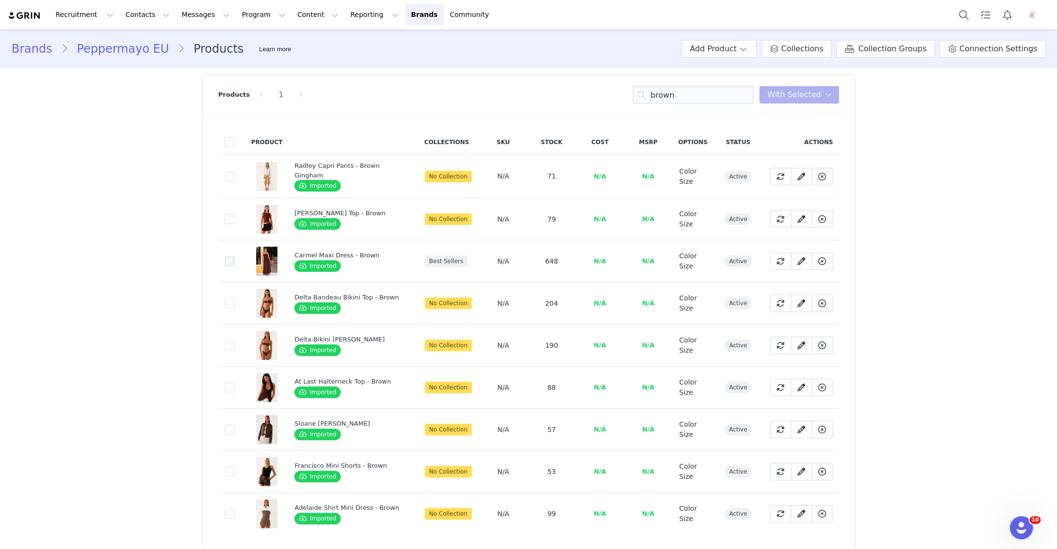
click at [230, 262] on span at bounding box center [230, 261] width 10 height 10
click at [234, 256] on input "25a5b429-1f35-4a98-b5d8-f0e6b1b82f12" at bounding box center [234, 256] width 0 height 0
click at [733, 90] on input "brown" at bounding box center [693, 94] width 121 height 17
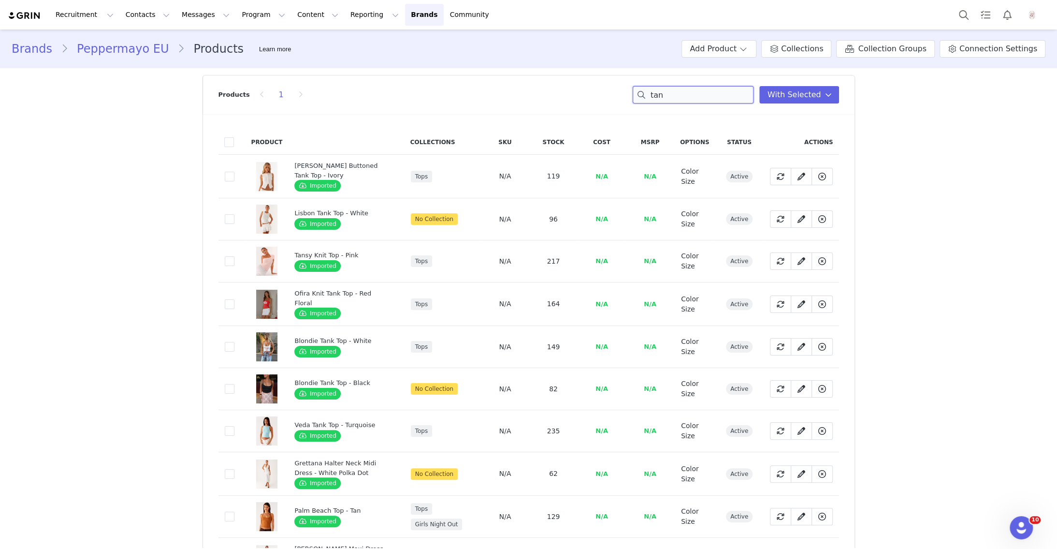
click at [720, 92] on input "tan" at bounding box center [693, 94] width 121 height 17
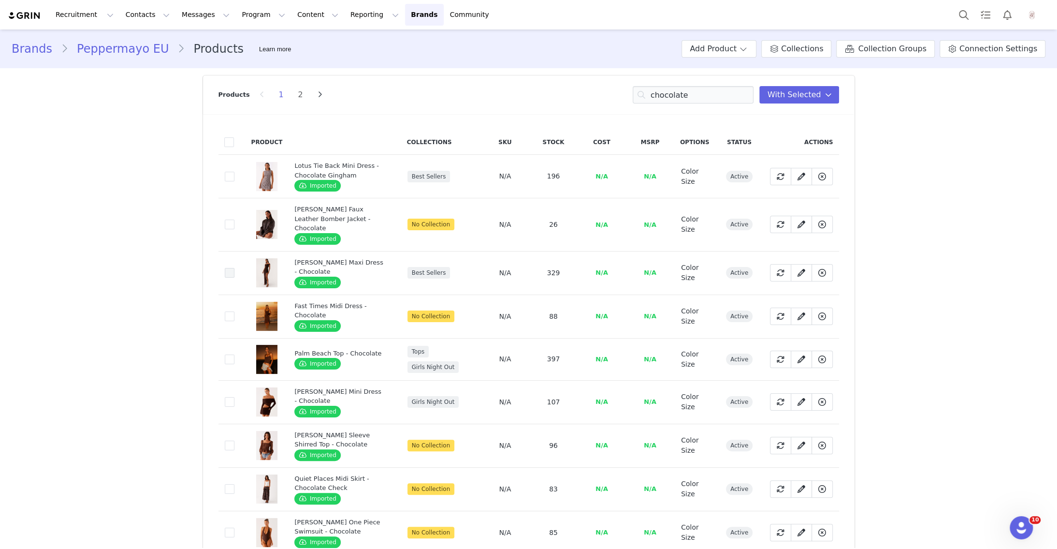
click at [227, 268] on span at bounding box center [230, 273] width 10 height 10
click at [234, 268] on input "2df20a34-3168-43e1-8784-7bd10efb3de5" at bounding box center [234, 268] width 0 height 0
click at [225, 175] on span at bounding box center [230, 177] width 10 height 10
click at [234, 172] on input "a776306b-f272-404d-880a-0f6221dbefed" at bounding box center [234, 172] width 0 height 0
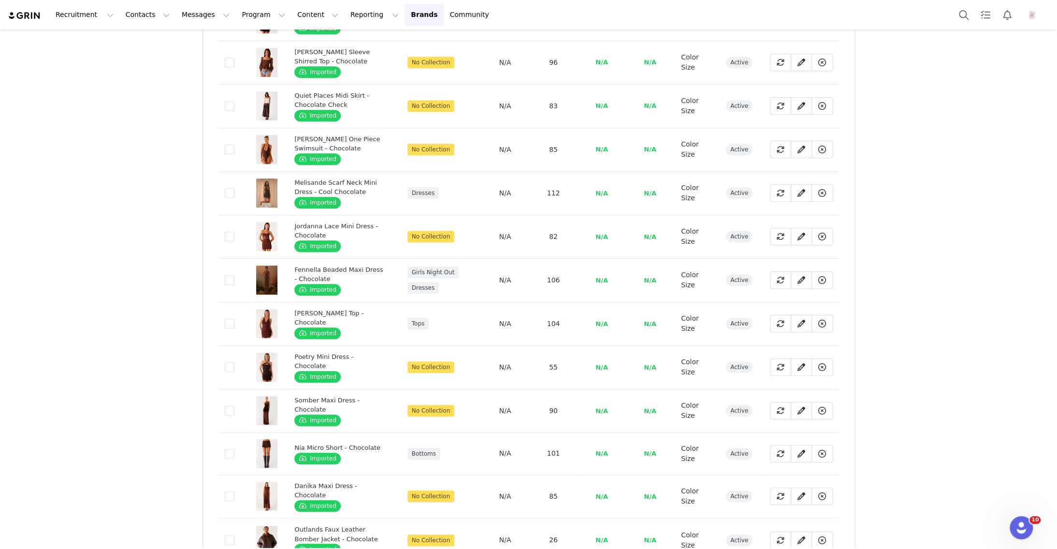
scroll to position [458, 0]
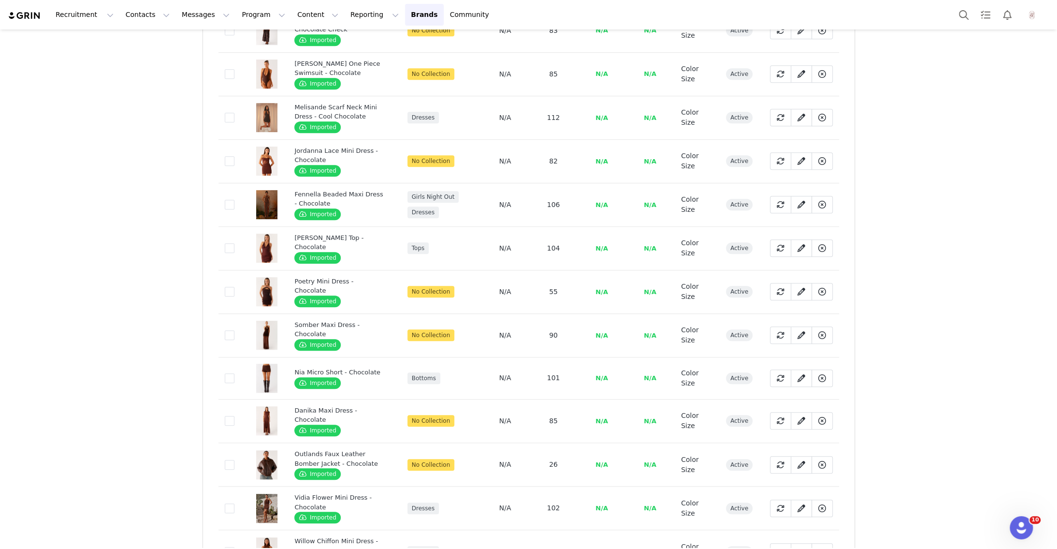
click at [224, 231] on td "279b0610-2af0-4a4b-898d-3ea398efe1ff" at bounding box center [231, 247] width 27 height 43
click at [231, 243] on span at bounding box center [230, 248] width 10 height 10
click at [234, 243] on input "279b0610-2af0-4a4b-898d-3ea398efe1ff" at bounding box center [234, 243] width 0 height 0
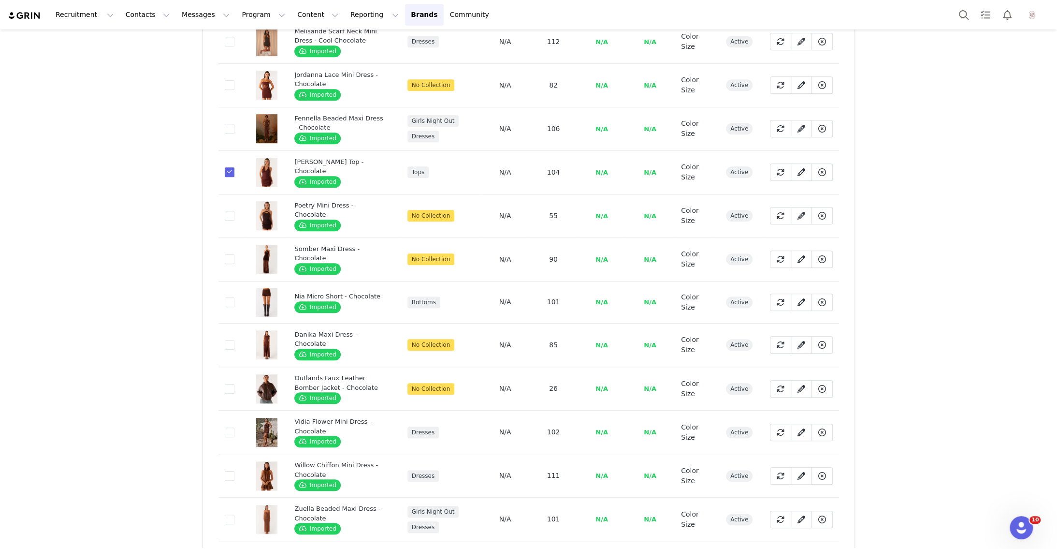
scroll to position [563, 0]
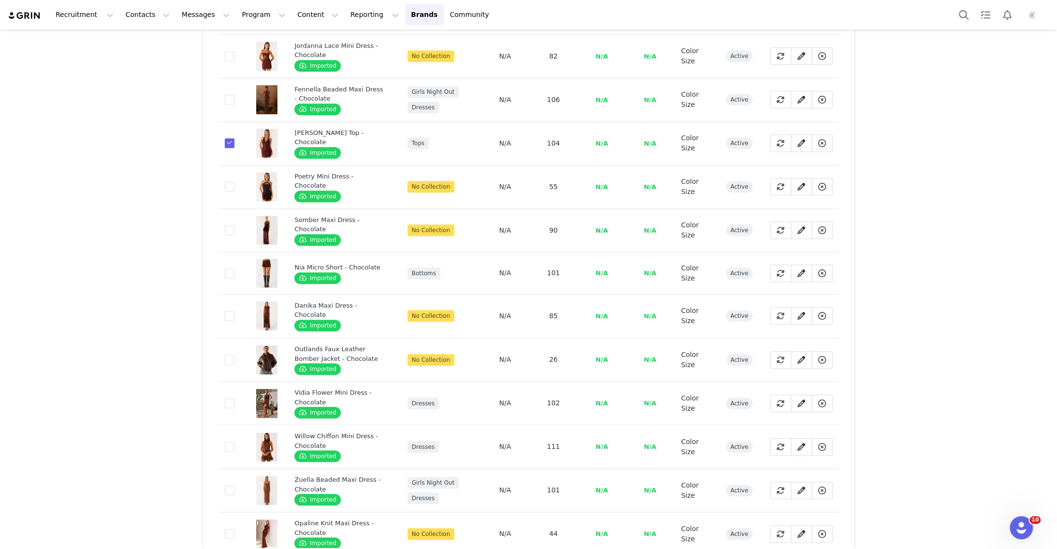
click at [227, 269] on td "eb414768-d240-441d-961a-2e8b6293c871" at bounding box center [231, 273] width 27 height 42
click at [228, 263] on td "eb414768-d240-441d-961a-2e8b6293c871" at bounding box center [231, 273] width 27 height 42
click at [229, 268] on span at bounding box center [230, 273] width 10 height 10
click at [234, 268] on input "eb414768-d240-441d-961a-2e8b6293c871" at bounding box center [234, 268] width 0 height 0
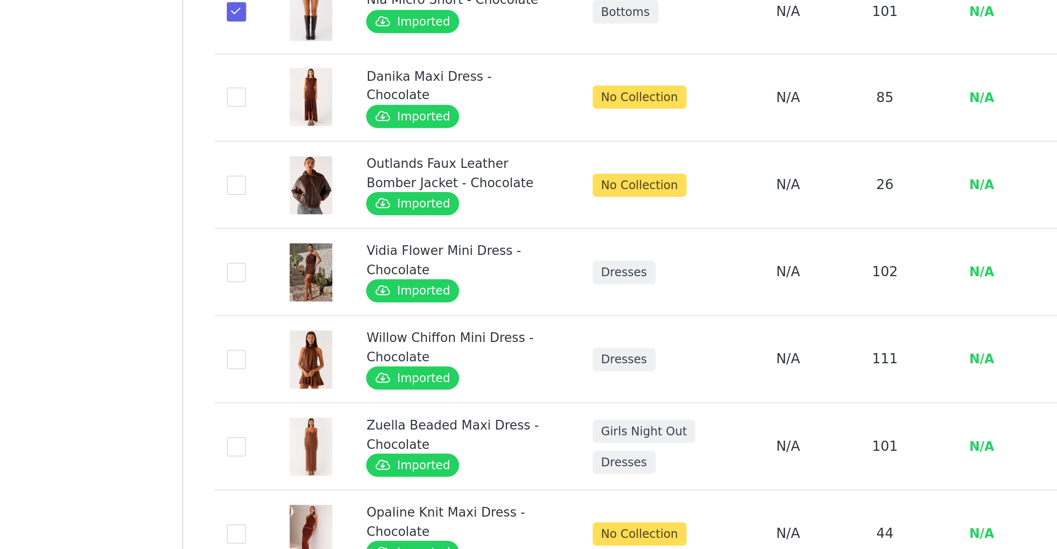
scroll to position [0, 0]
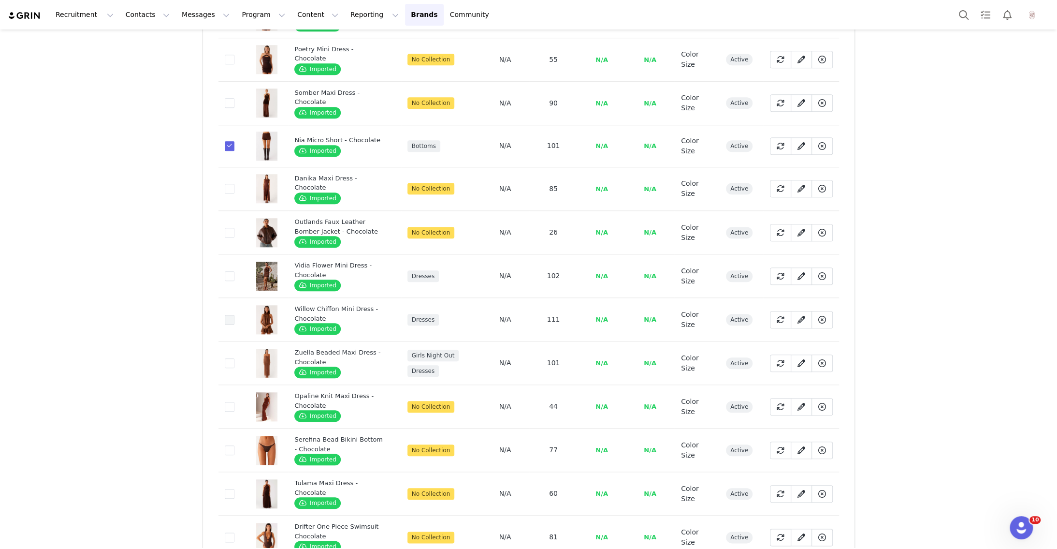
click at [229, 315] on span at bounding box center [230, 320] width 10 height 10
click at [234, 315] on input "9b9eae0f-83d3-4340-90e0-317a87cf1045" at bounding box center [234, 315] width 0 height 0
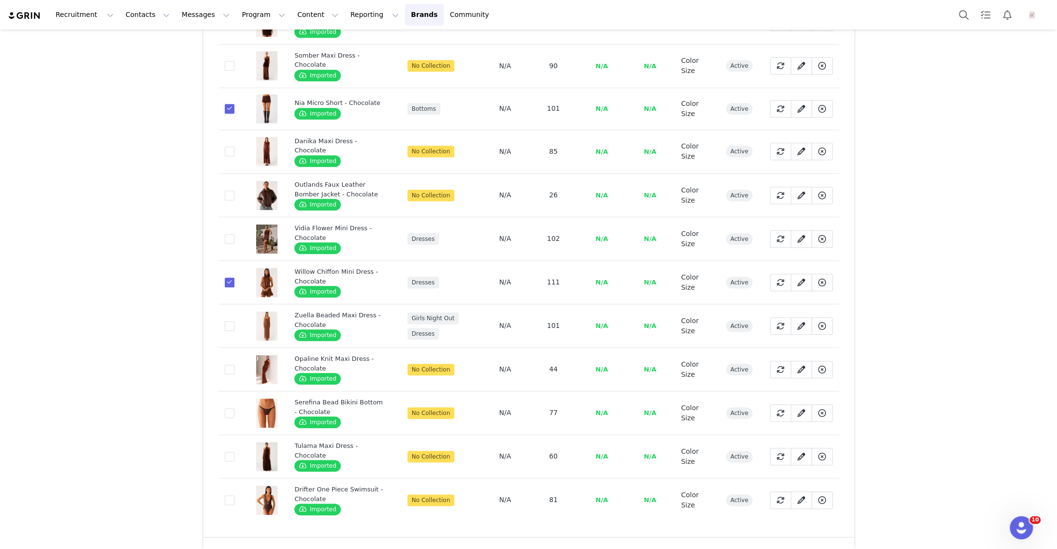
scroll to position [738, 0]
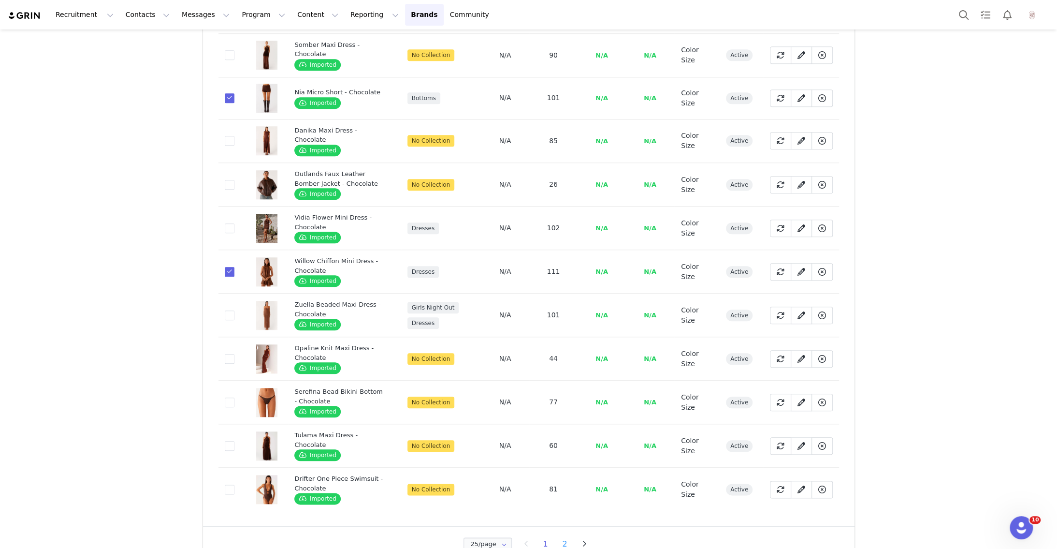
click at [563, 537] on li "2" at bounding box center [565, 544] width 14 height 14
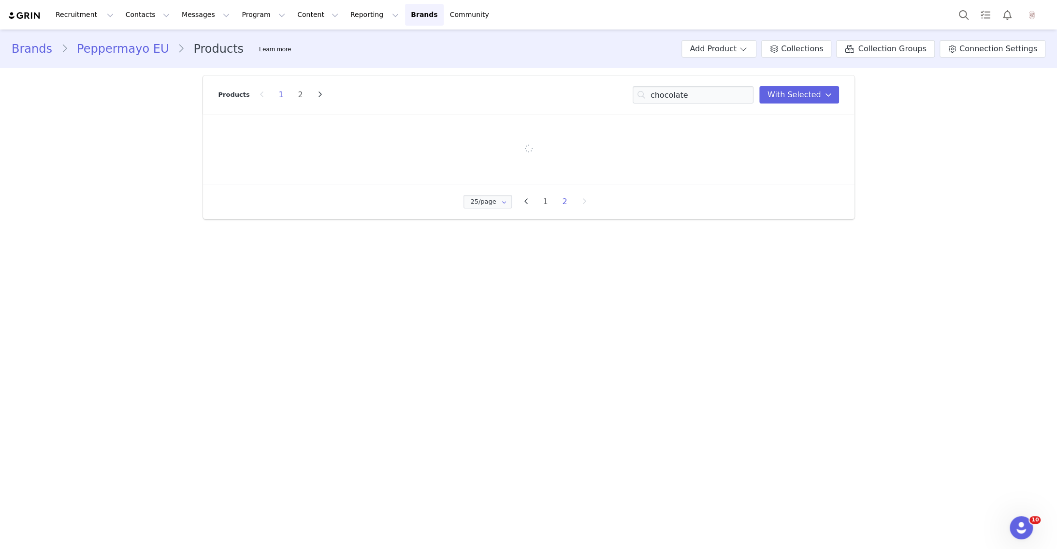
scroll to position [0, 0]
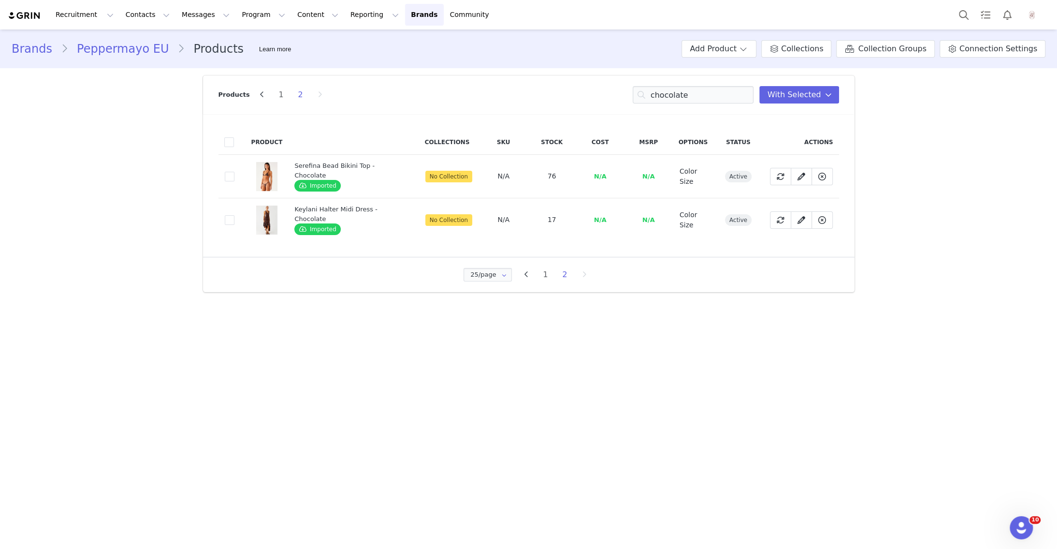
click at [796, 104] on div "Products 1 2 chocolate You have 6 product s selected Add to Collections Remove …" at bounding box center [528, 94] width 621 height 39
click at [796, 98] on span "With Selected" at bounding box center [794, 95] width 54 height 12
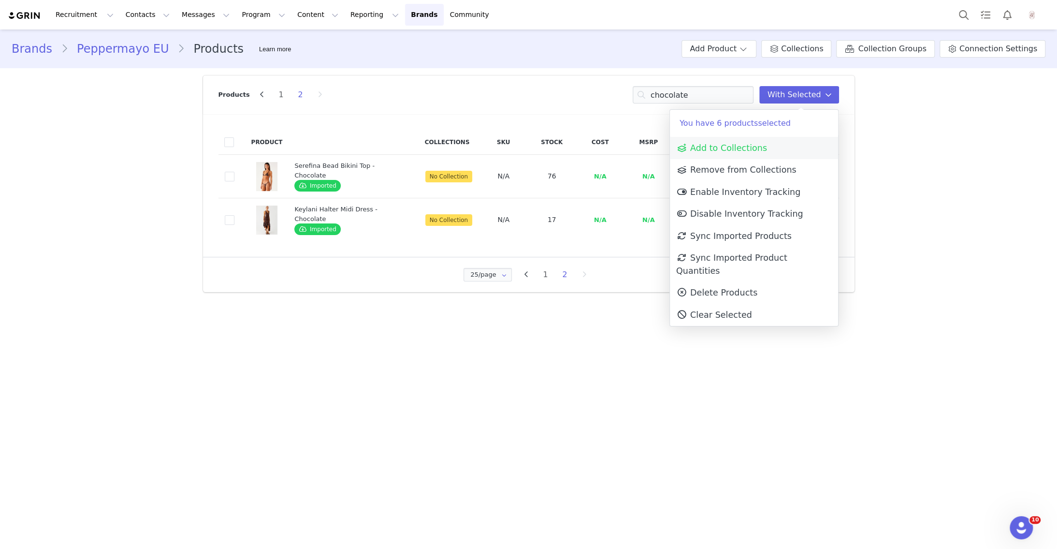
click at [761, 145] on span "Add to Collections" at bounding box center [721, 148] width 91 height 10
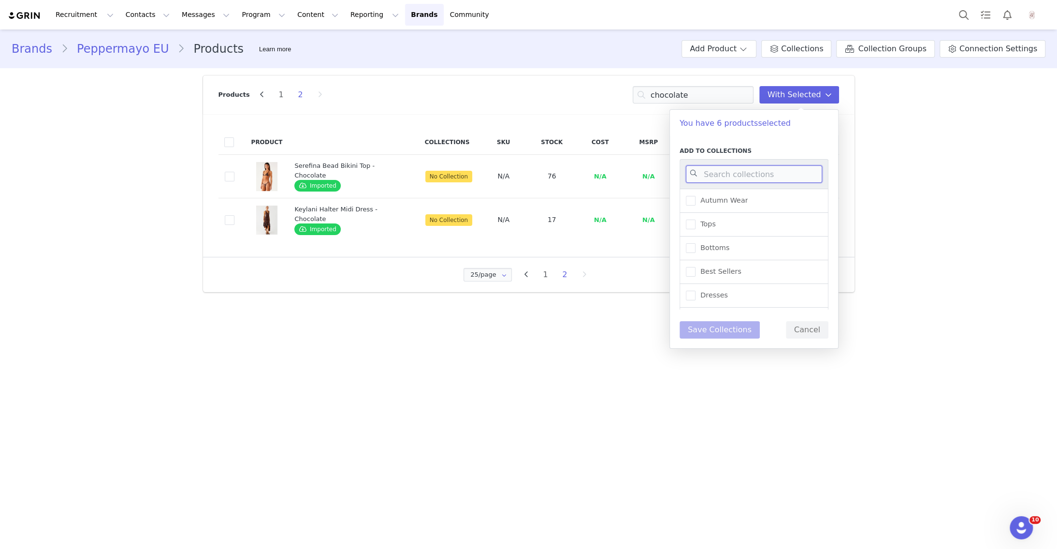
click at [741, 168] on input at bounding box center [754, 173] width 136 height 17
click at [728, 201] on span "Autumn Wear" at bounding box center [721, 200] width 52 height 9
click at [695, 196] on input "Autumn Wear" at bounding box center [695, 196] width 0 height 0
click at [727, 332] on button "Save Collections" at bounding box center [720, 329] width 80 height 17
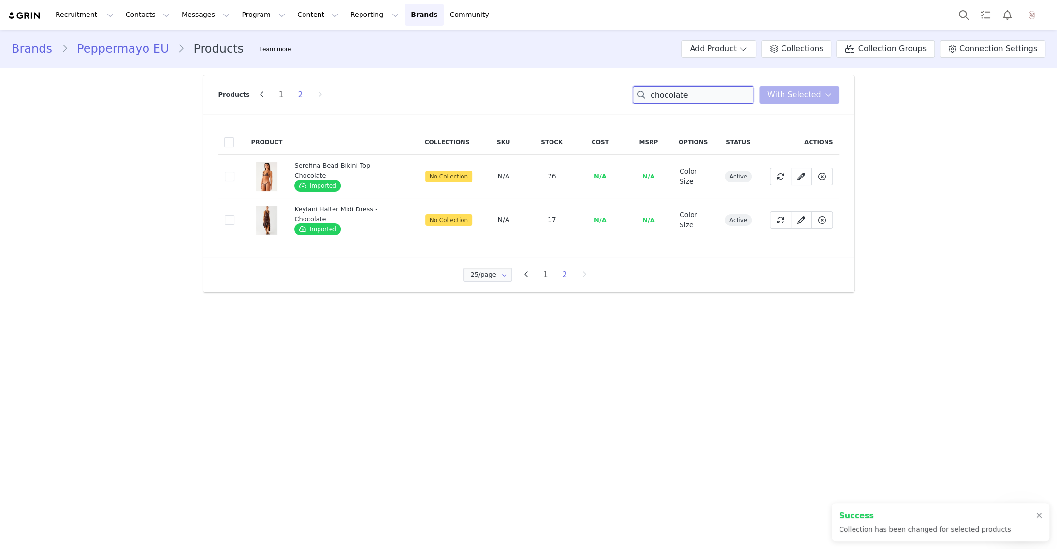
click at [689, 97] on input "chocolate" at bounding box center [693, 94] width 121 height 17
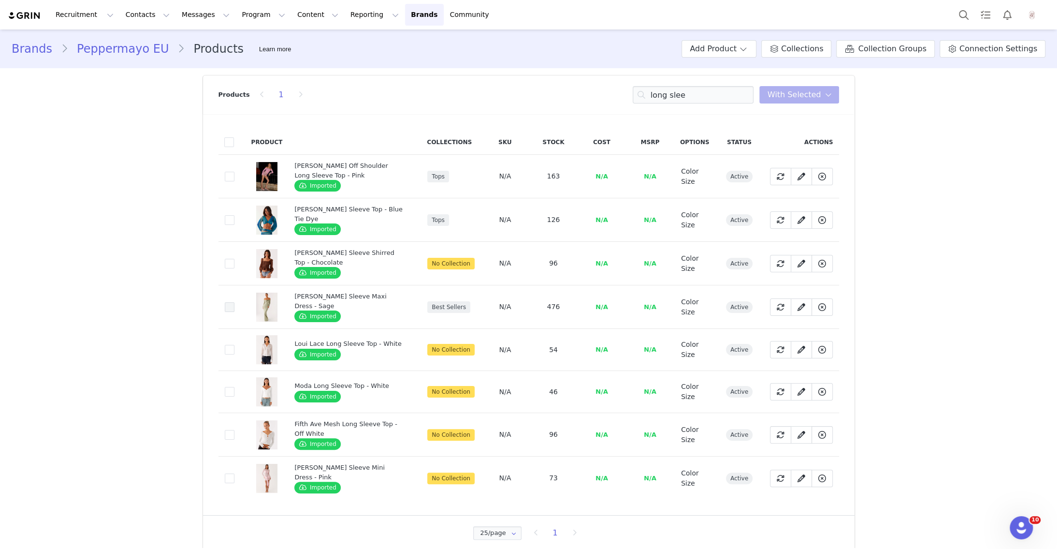
click at [231, 302] on span at bounding box center [230, 307] width 10 height 10
click at [234, 302] on input "ba9e4f59-e9d8-4b17-a71f-361fa89f9632" at bounding box center [234, 302] width 0 height 0
click at [798, 93] on span "With Selected" at bounding box center [794, 95] width 54 height 12
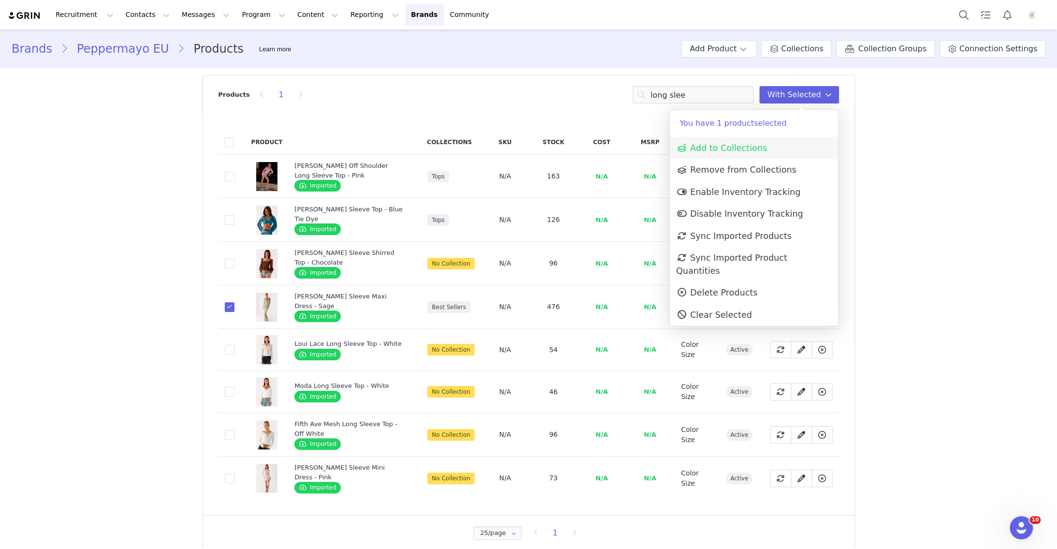
click at [754, 144] on span "Add to Collections" at bounding box center [721, 148] width 91 height 10
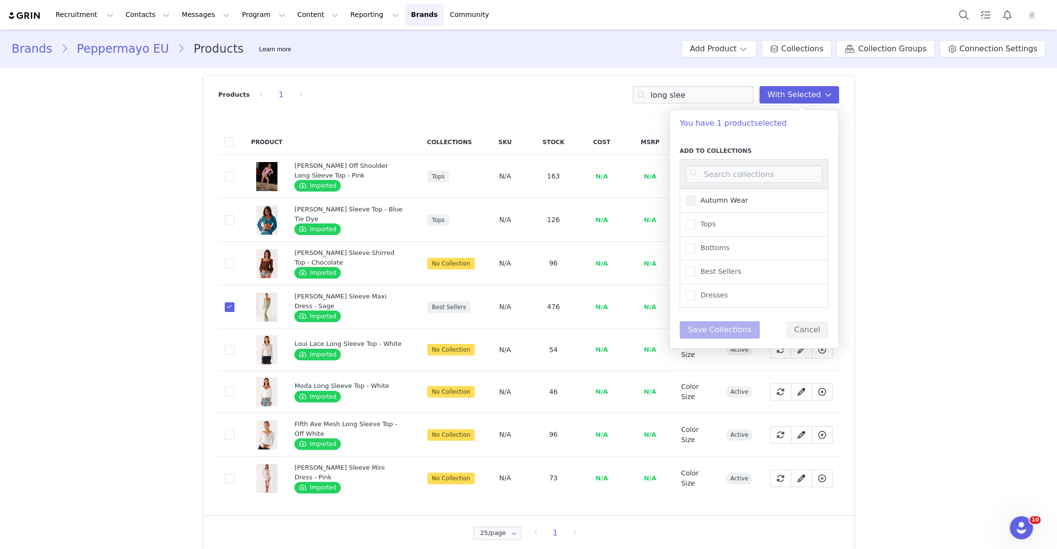
click at [739, 203] on label "Autumn Wear" at bounding box center [717, 201] width 62 height 12
click at [695, 196] on input "Autumn Wear" at bounding box center [695, 196] width 0 height 0
click at [740, 321] on button "Save Collections" at bounding box center [720, 329] width 80 height 17
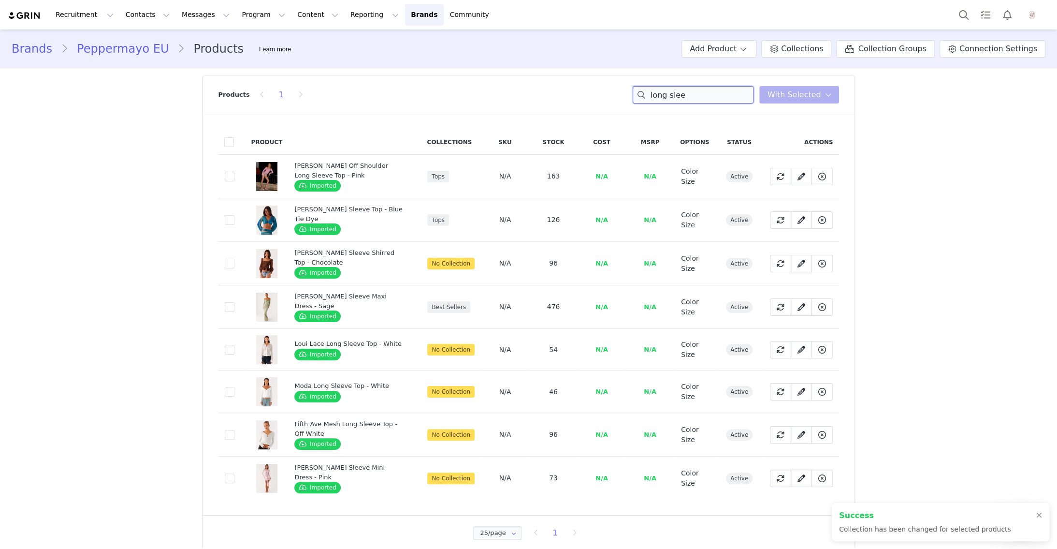
click at [699, 96] on input "long slee" at bounding box center [693, 94] width 121 height 17
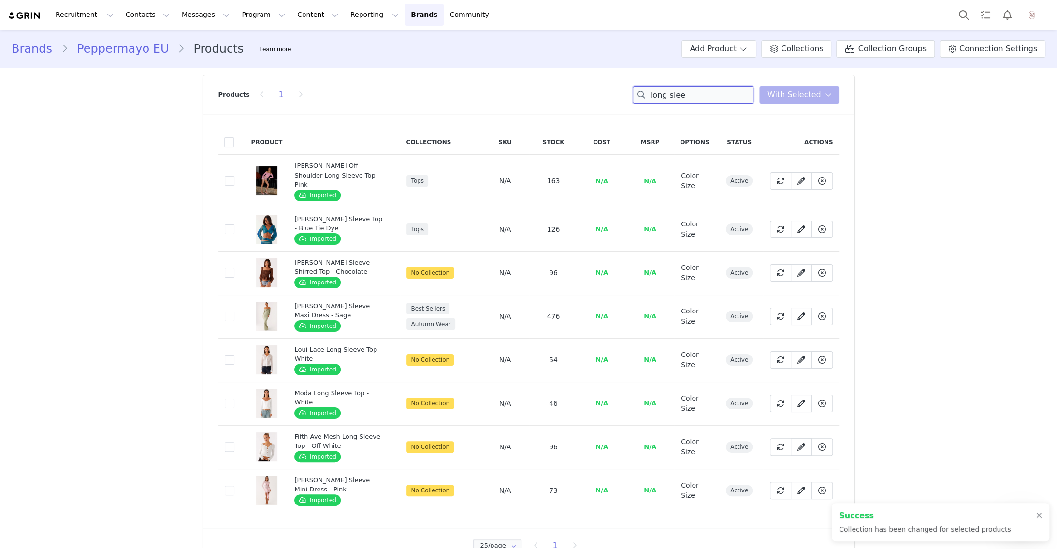
click at [699, 96] on input "long slee" at bounding box center [693, 94] width 121 height 17
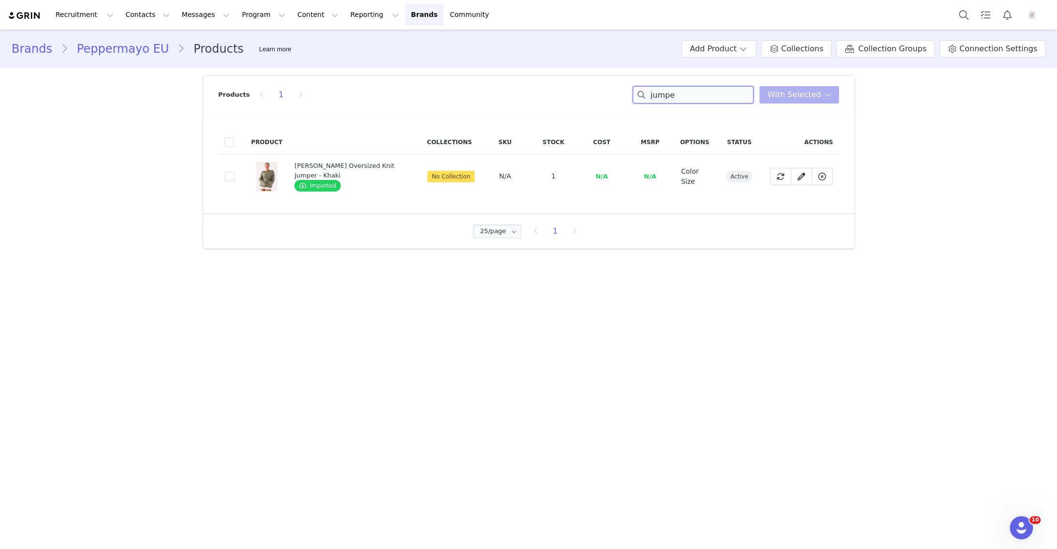
type input "jumpe"
click at [555, 57] on div "Brands Peppermayo EU Products Learn more Add Product Collections Collection Gro…" at bounding box center [529, 48] width 1034 height 17
